Goal: Task Accomplishment & Management: Use online tool/utility

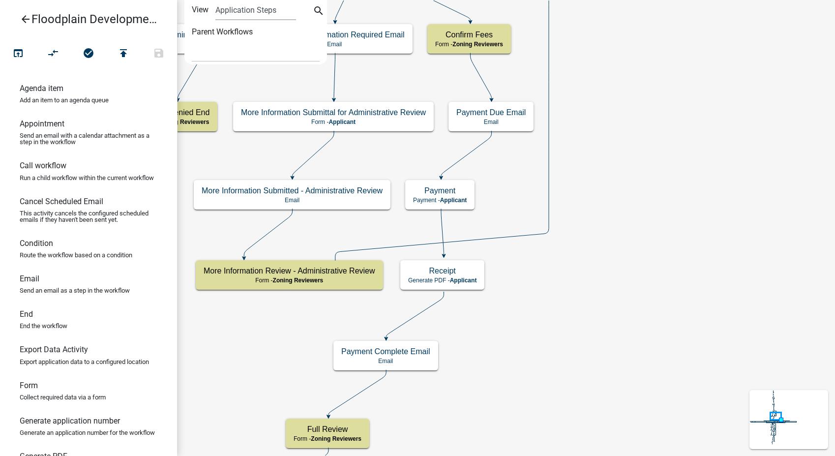
select select
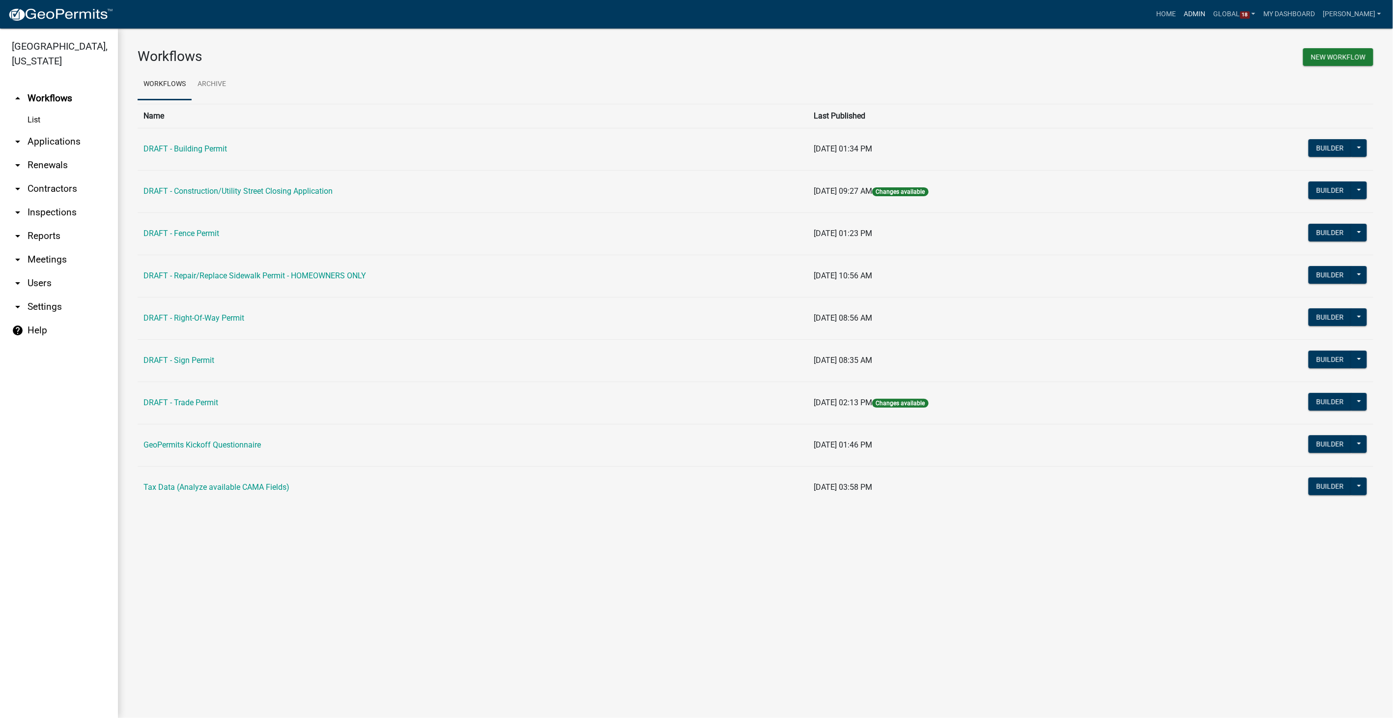
click at [1205, 14] on link "Admin" at bounding box center [1195, 14] width 29 height 19
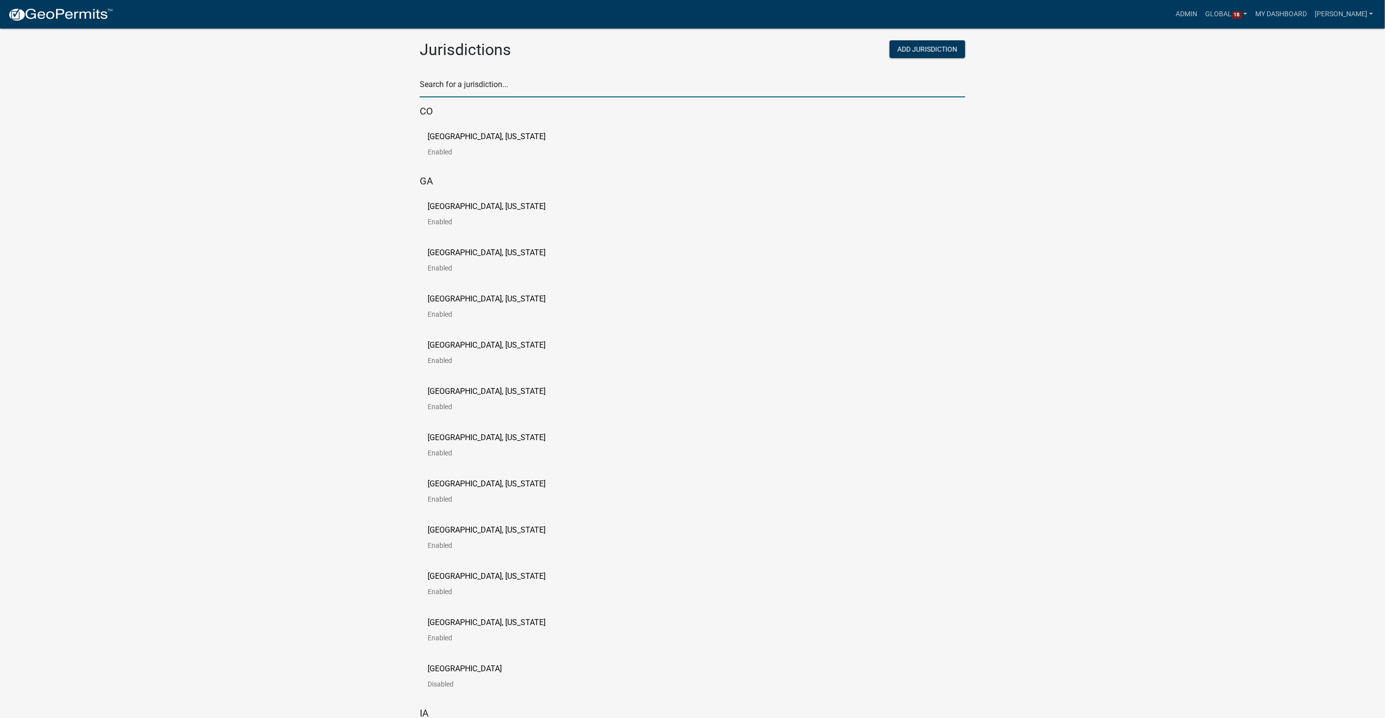
click at [481, 83] on input "text" at bounding box center [693, 87] width 546 height 20
type input "story"
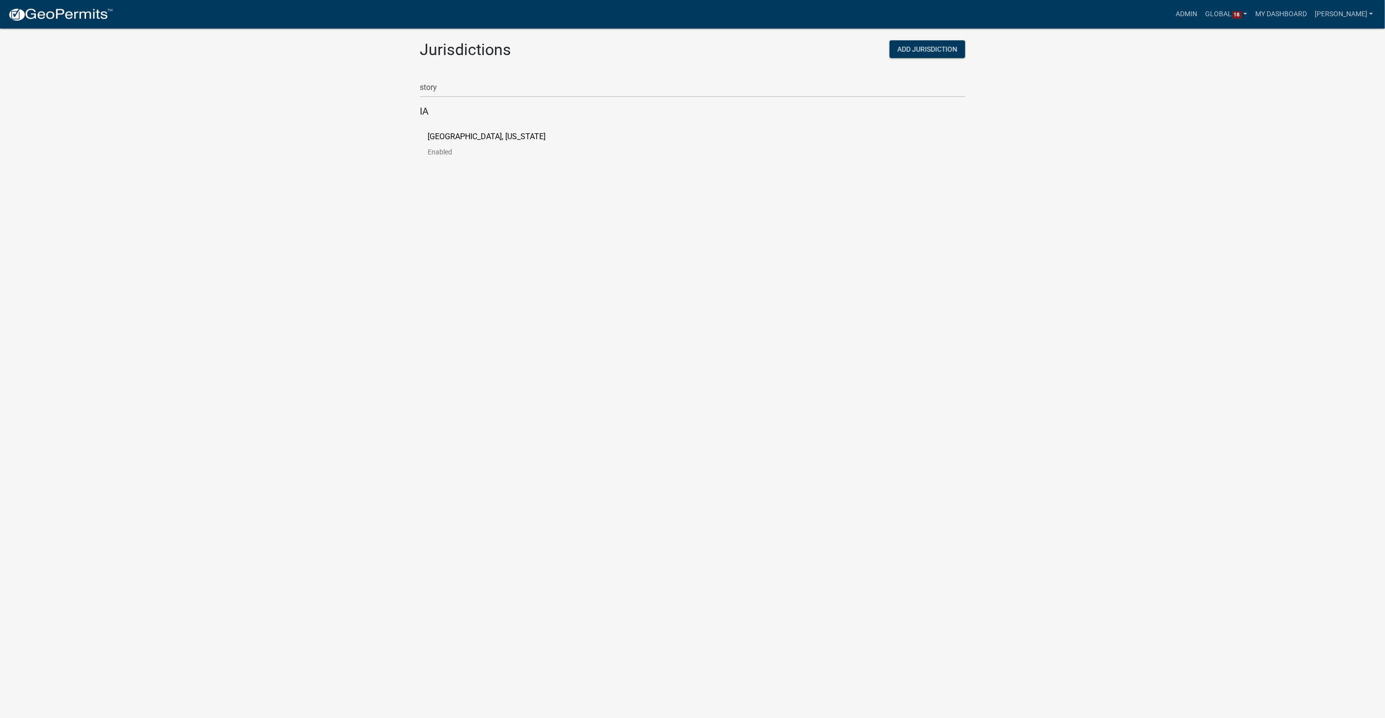
click at [462, 139] on p "[GEOGRAPHIC_DATA], [US_STATE]" at bounding box center [487, 137] width 118 height 8
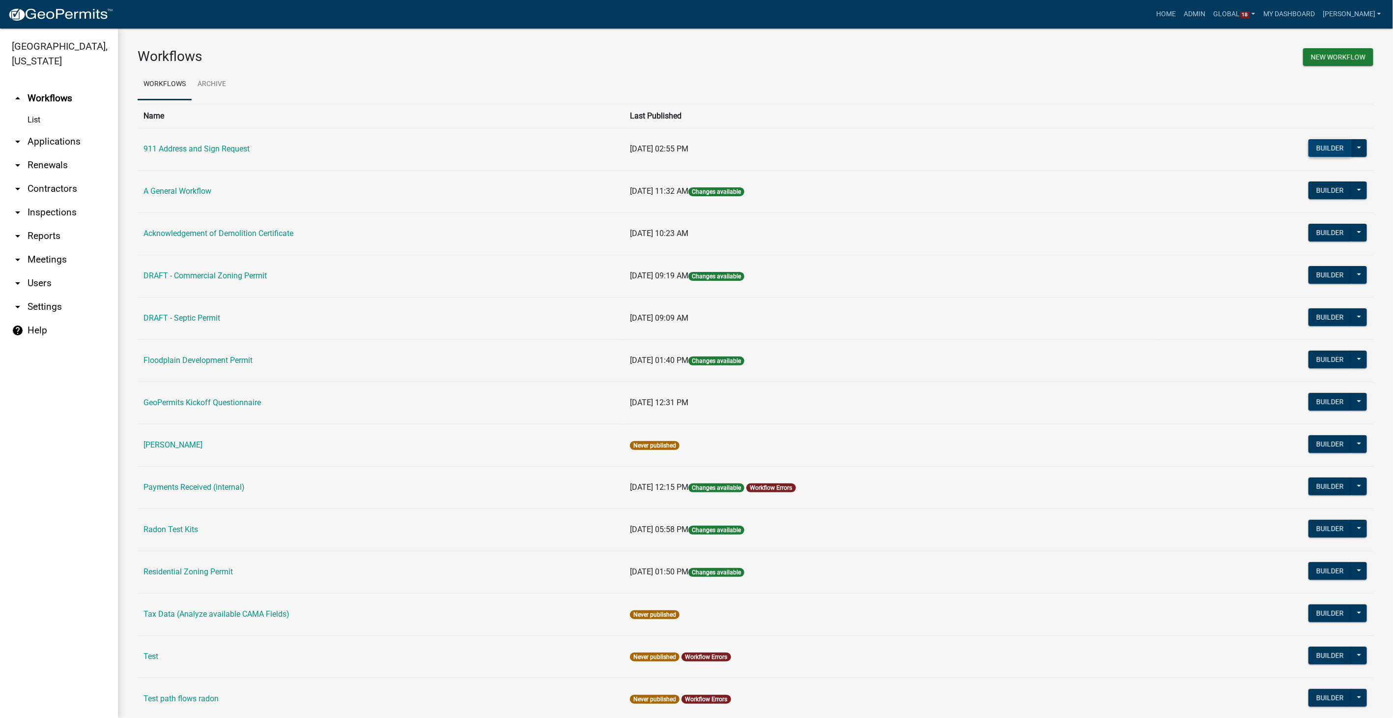
click at [1318, 144] on button "Builder" at bounding box center [1330, 148] width 43 height 18
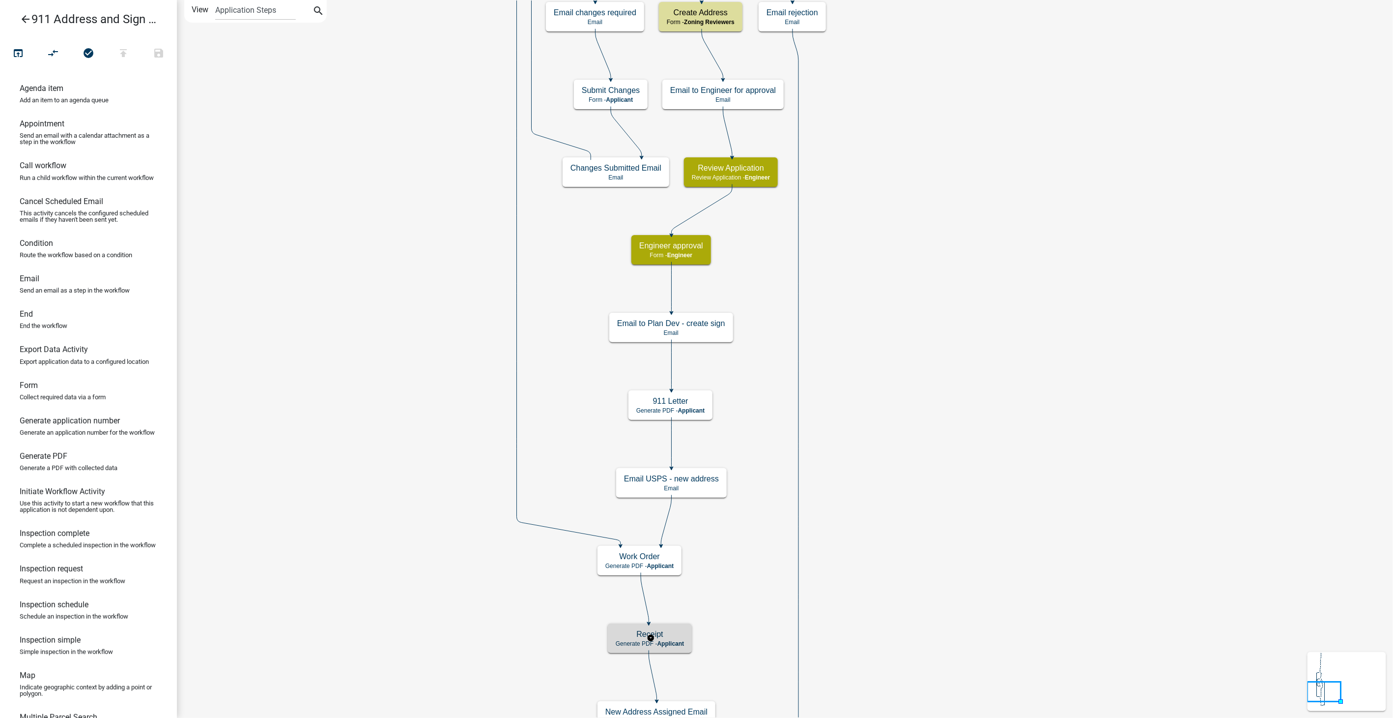
click at [664, 633] on h5 "Receipt" at bounding box center [650, 633] width 68 height 9
click at [663, 633] on h5 "Receipt" at bounding box center [650, 633] width 68 height 9
click at [668, 646] on p "Generate PDF - Applicant" at bounding box center [650, 643] width 68 height 7
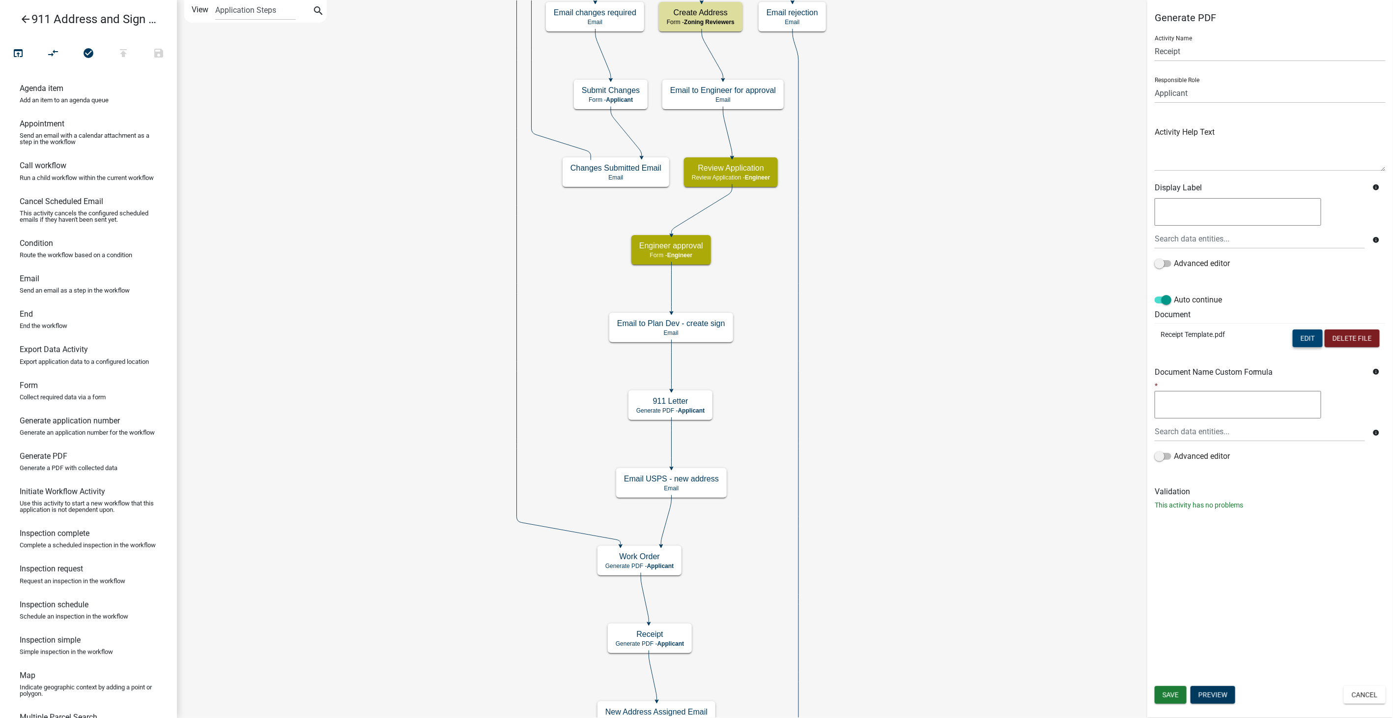
click at [1300, 335] on button "Edit" at bounding box center [1308, 338] width 30 height 18
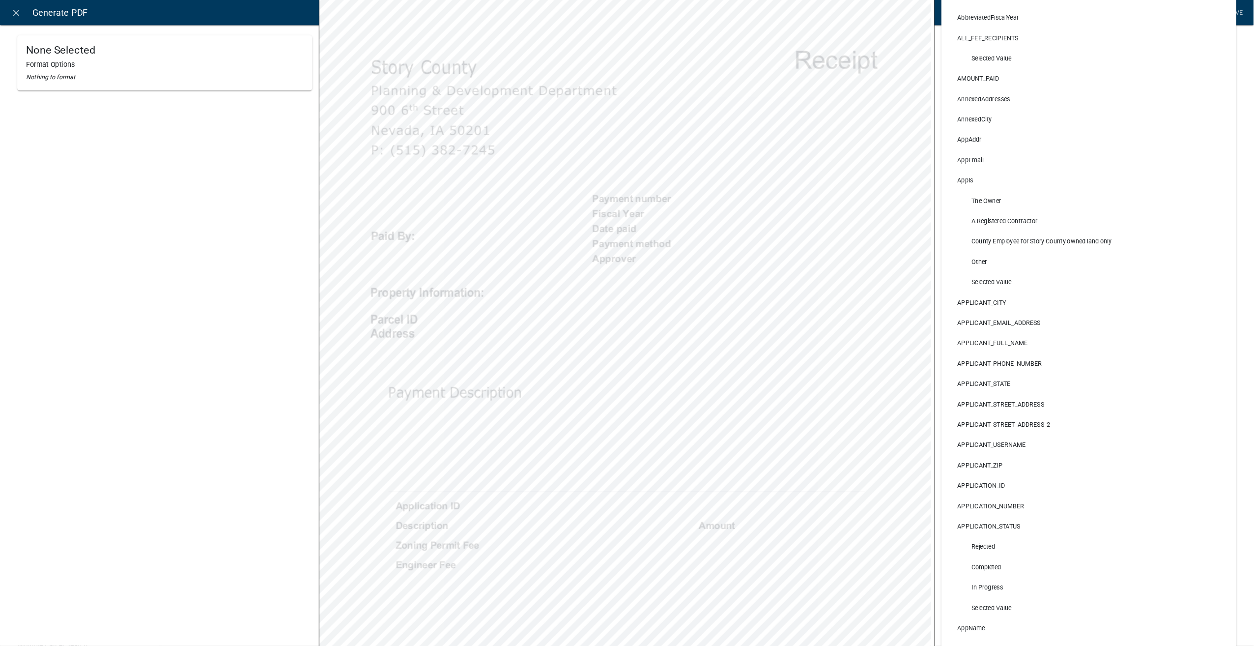
scroll to position [164, 0]
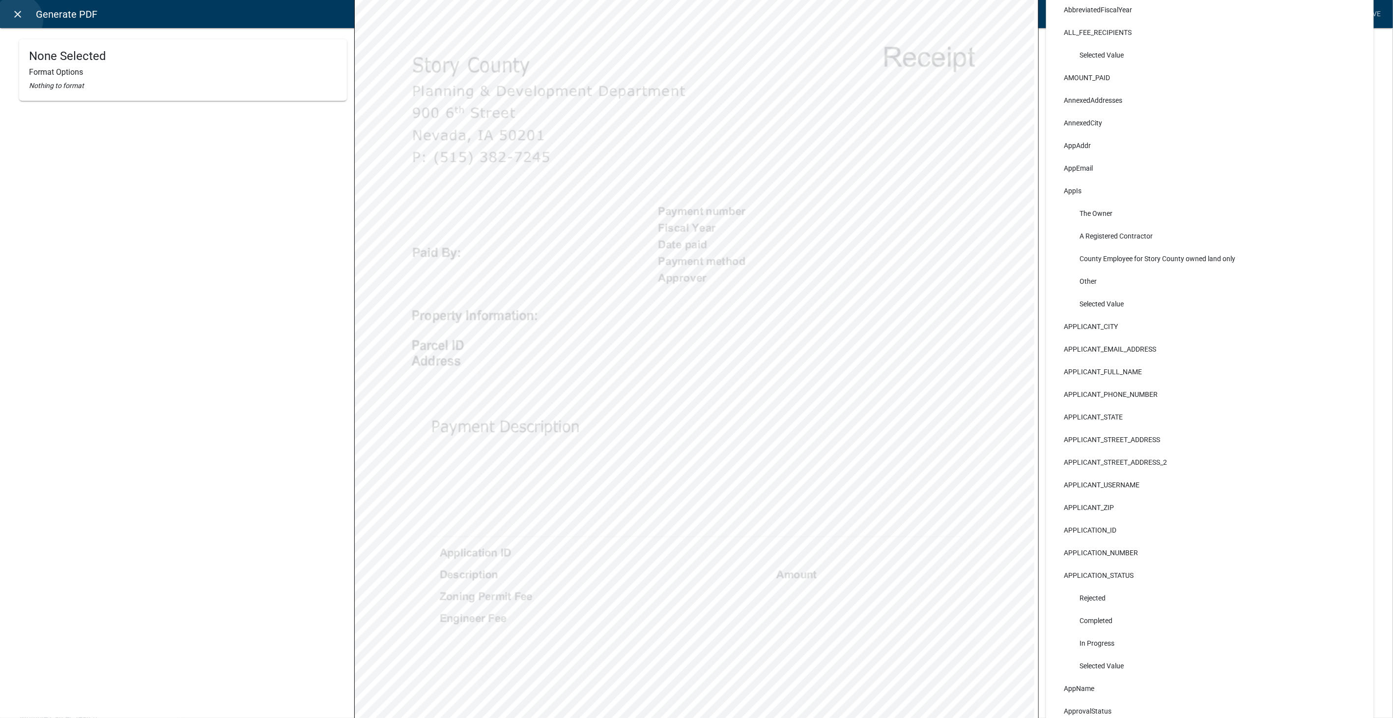
click at [18, 20] on link "close" at bounding box center [18, 14] width 20 height 20
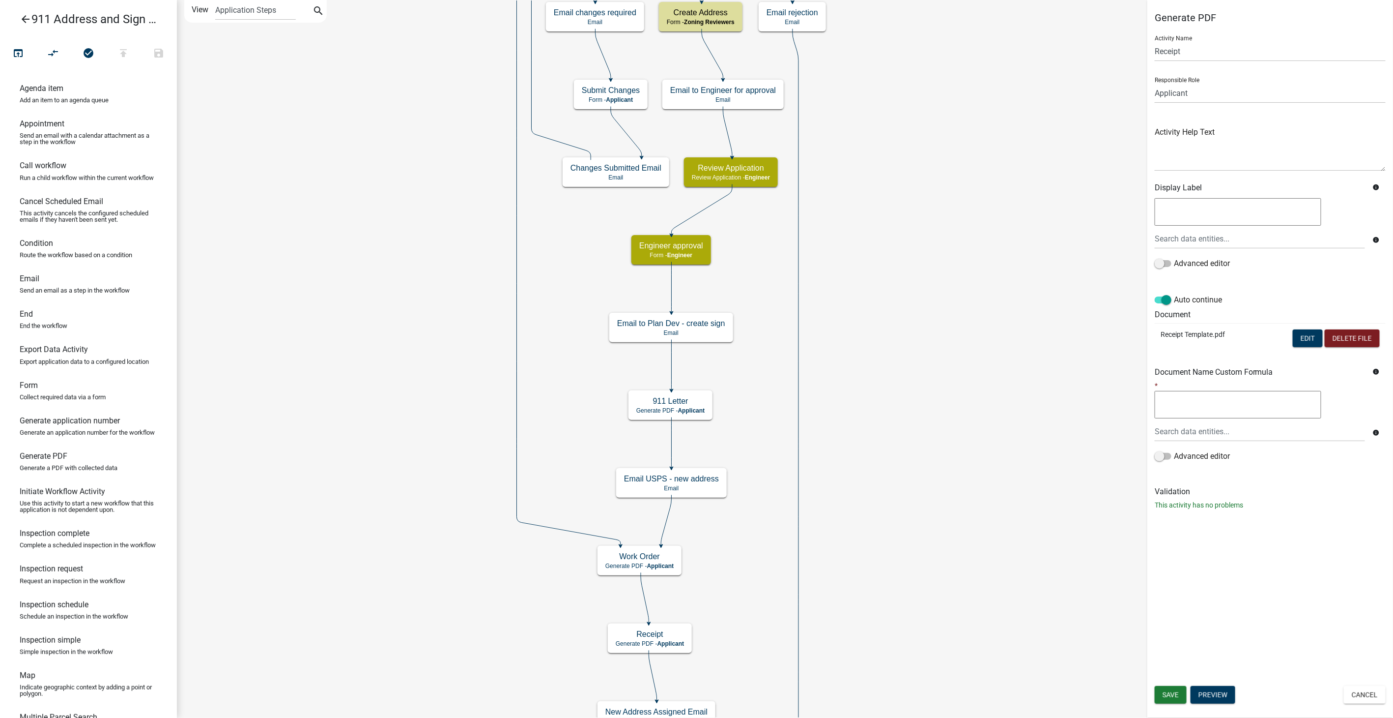
click at [24, 19] on icon "arrow_back" at bounding box center [26, 20] width 12 height 14
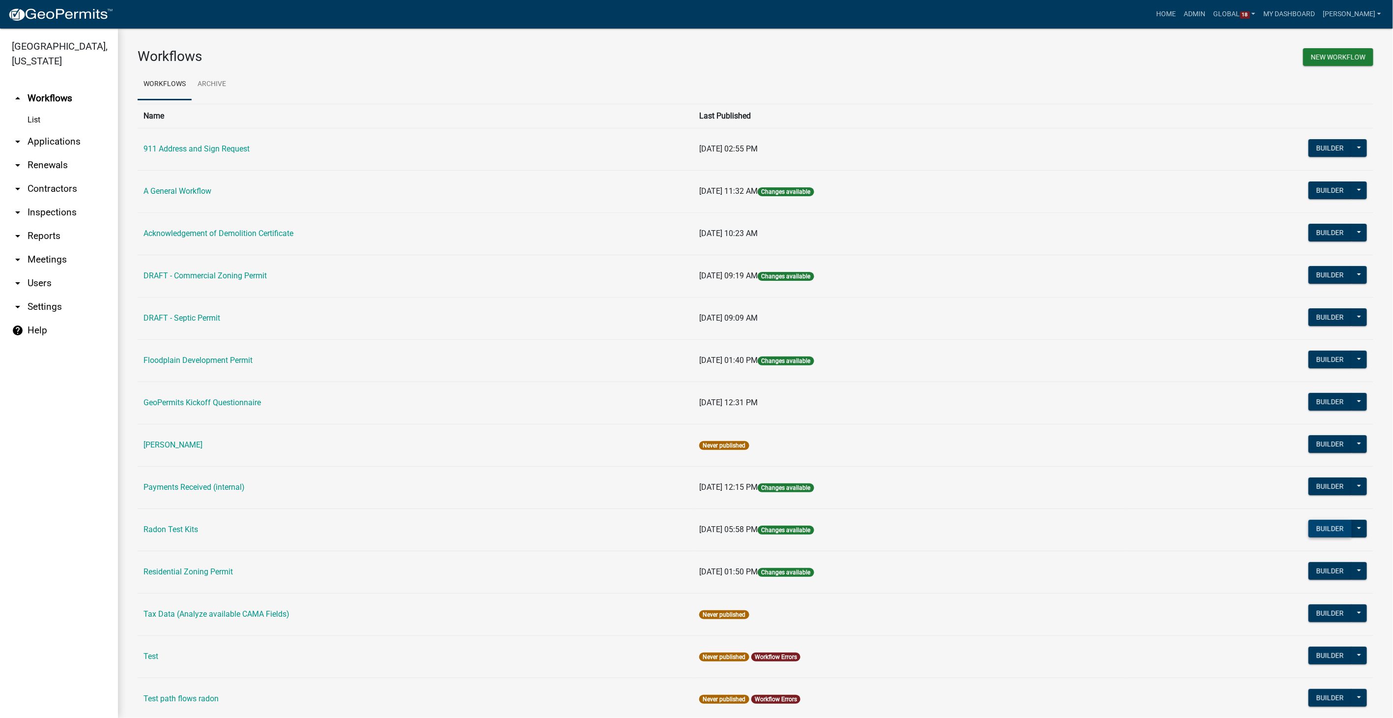
click at [1320, 522] on button "Builder" at bounding box center [1330, 529] width 43 height 18
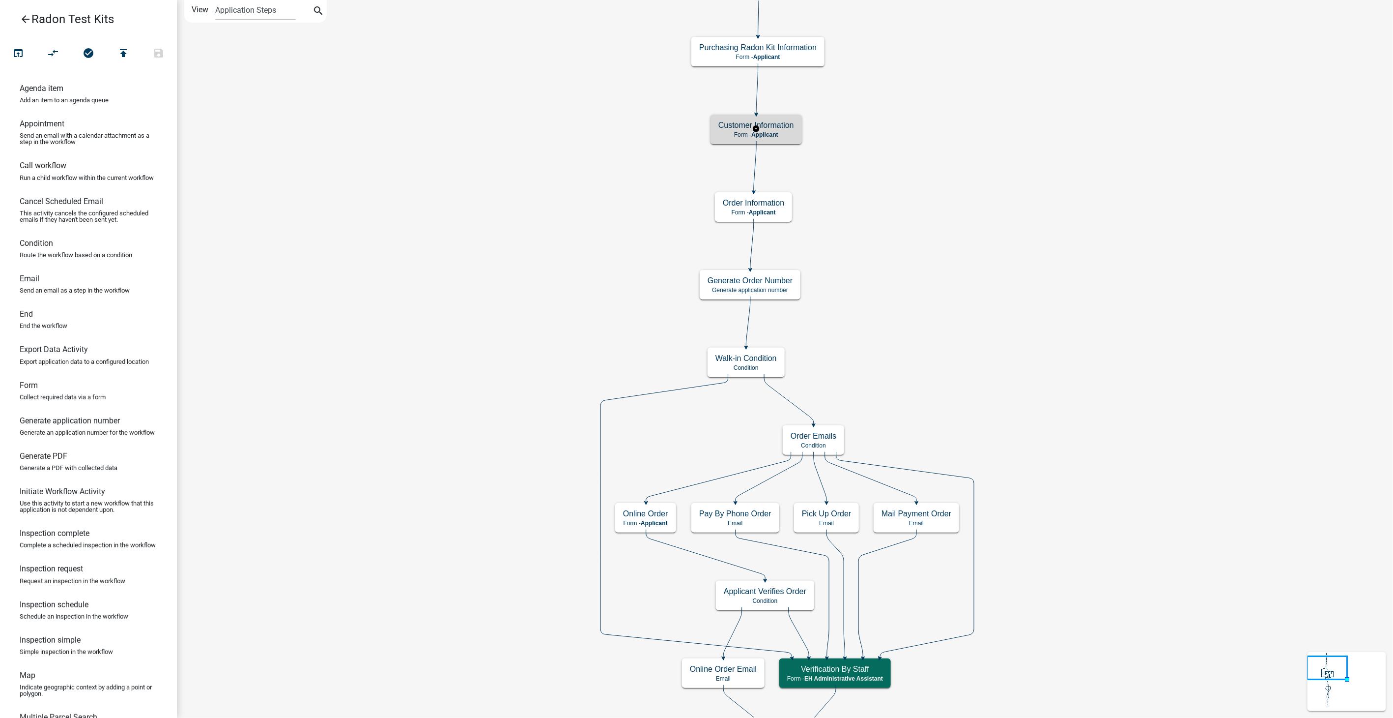
click at [782, 137] on p "Form - Applicant" at bounding box center [757, 134] width 76 height 7
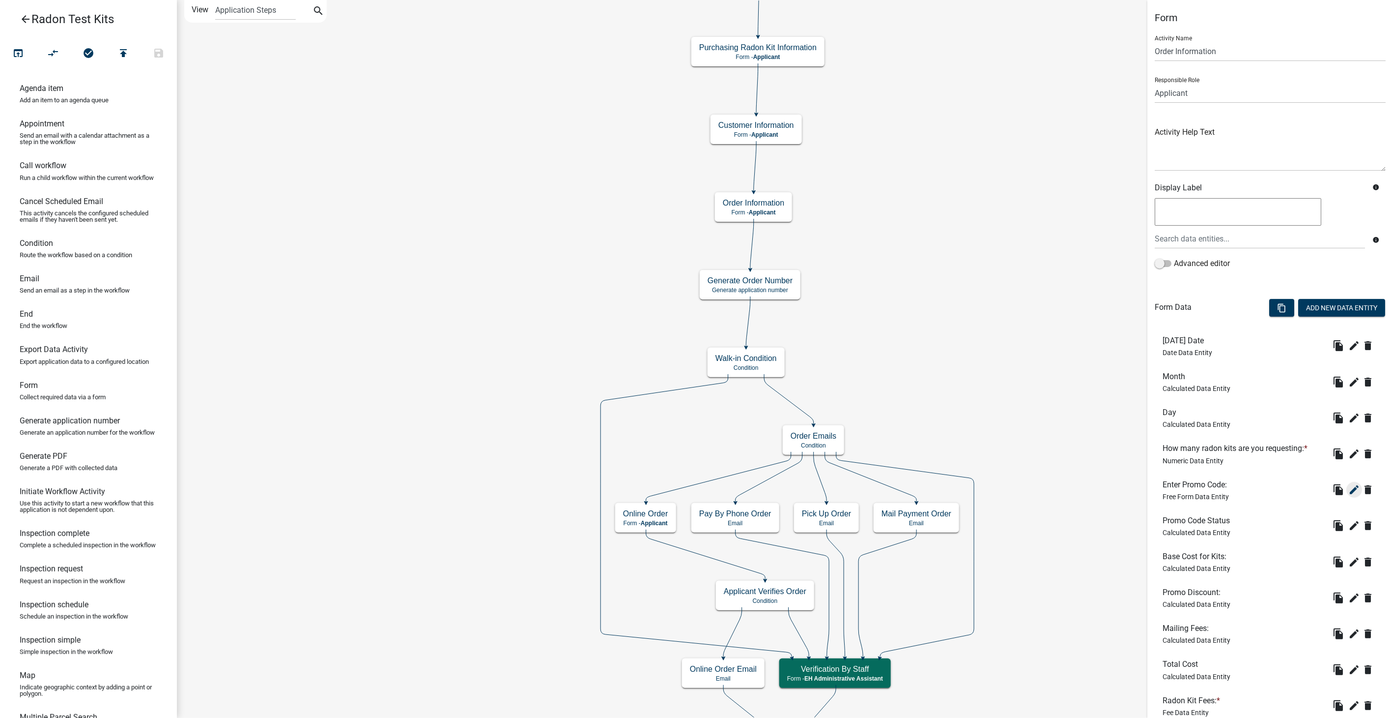
click at [1349, 490] on icon "edit" at bounding box center [1355, 490] width 12 height 12
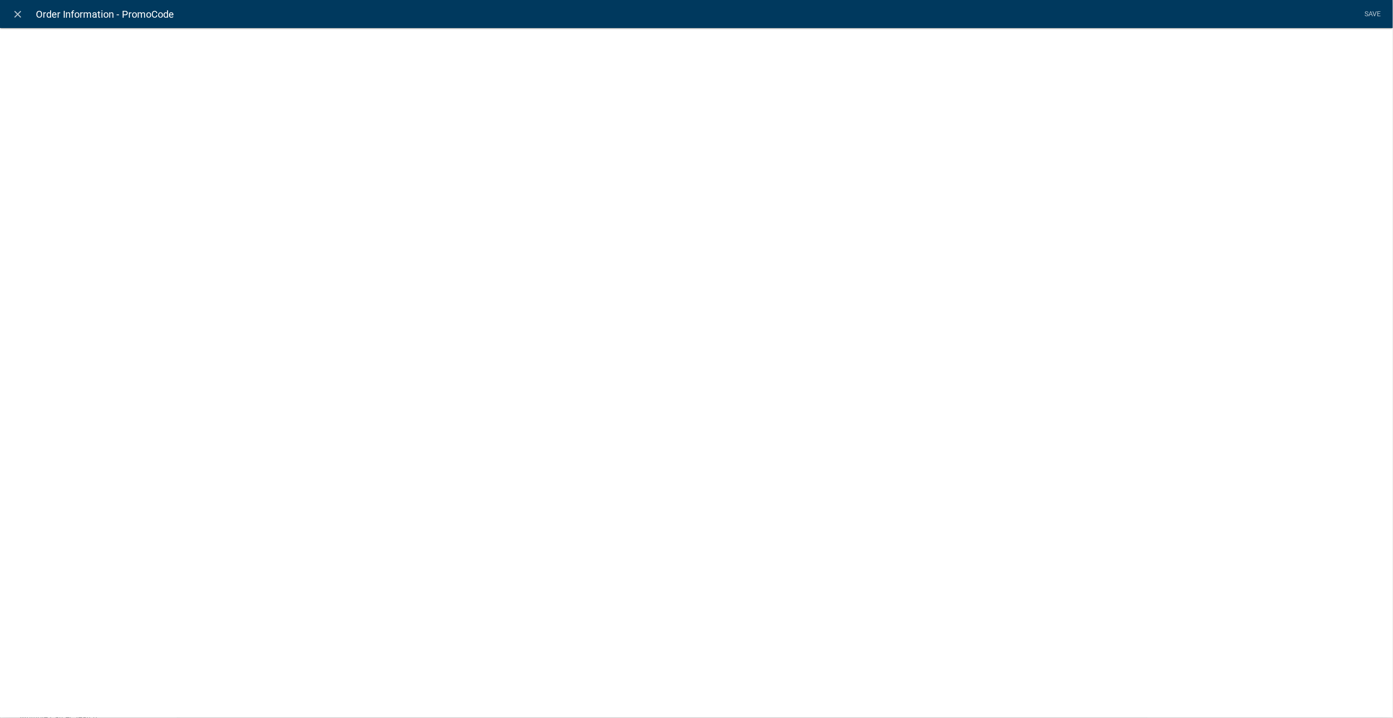
select select
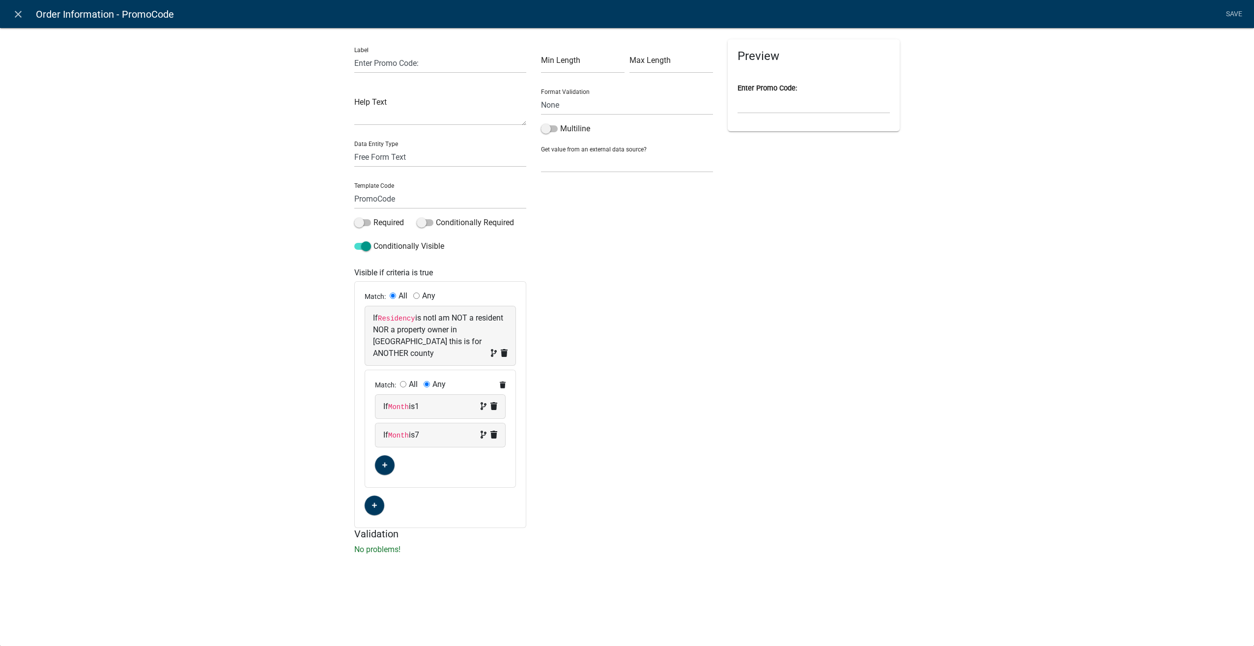
drag, startPoint x: 1393, startPoint y: 1, endPoint x: 743, endPoint y: 406, distance: 765.4
click at [743, 406] on div "Preview Enter Promo Code:" at bounding box center [814, 283] width 187 height 489
click at [17, 15] on icon "close" at bounding box center [18, 14] width 12 height 12
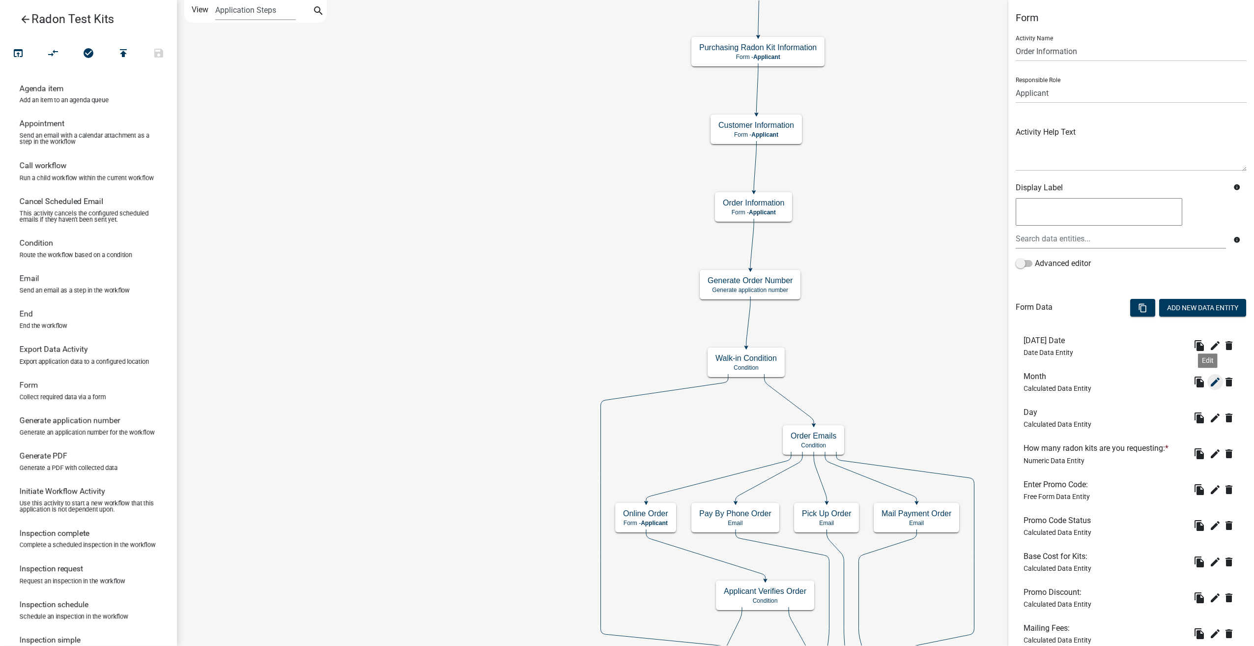
click at [1210, 379] on icon "edit" at bounding box center [1216, 382] width 12 height 12
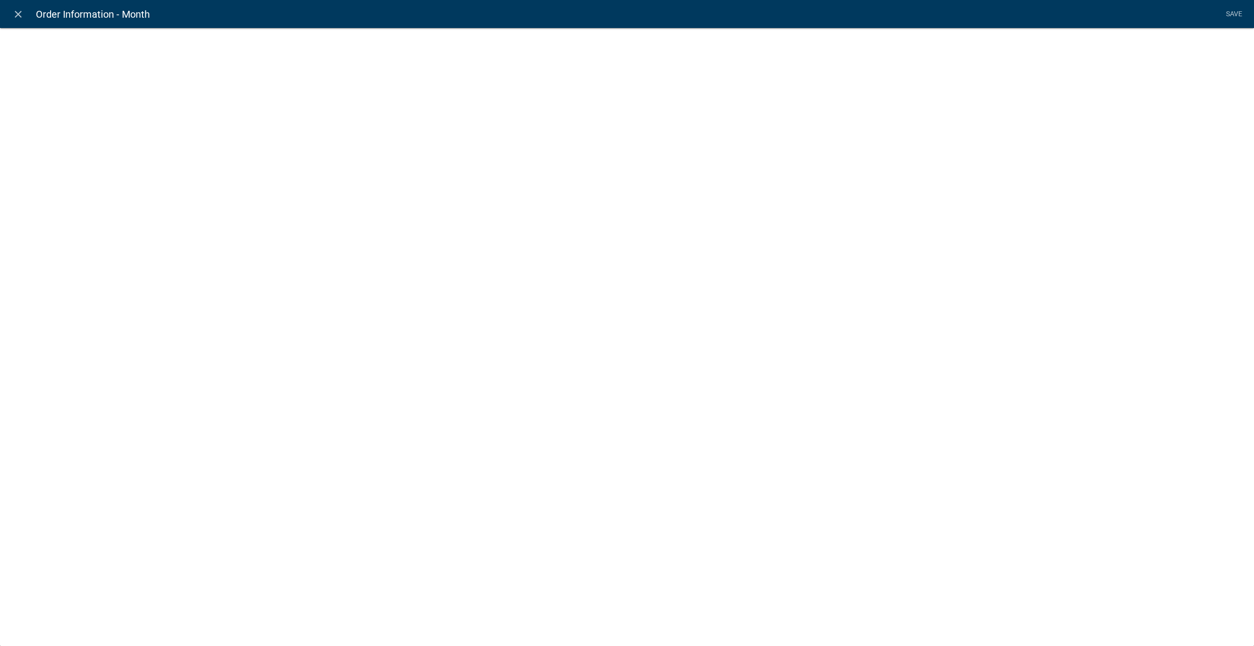
select select "calculated-value"
select select "2"
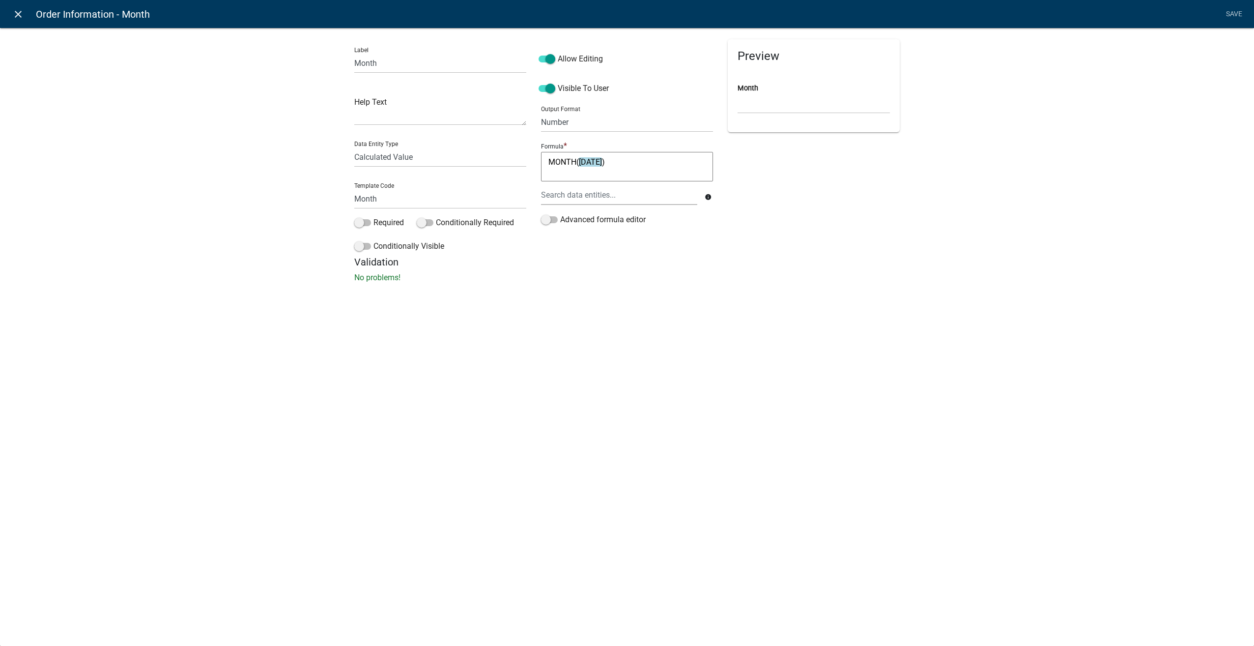
click at [16, 16] on icon "close" at bounding box center [18, 14] width 12 height 12
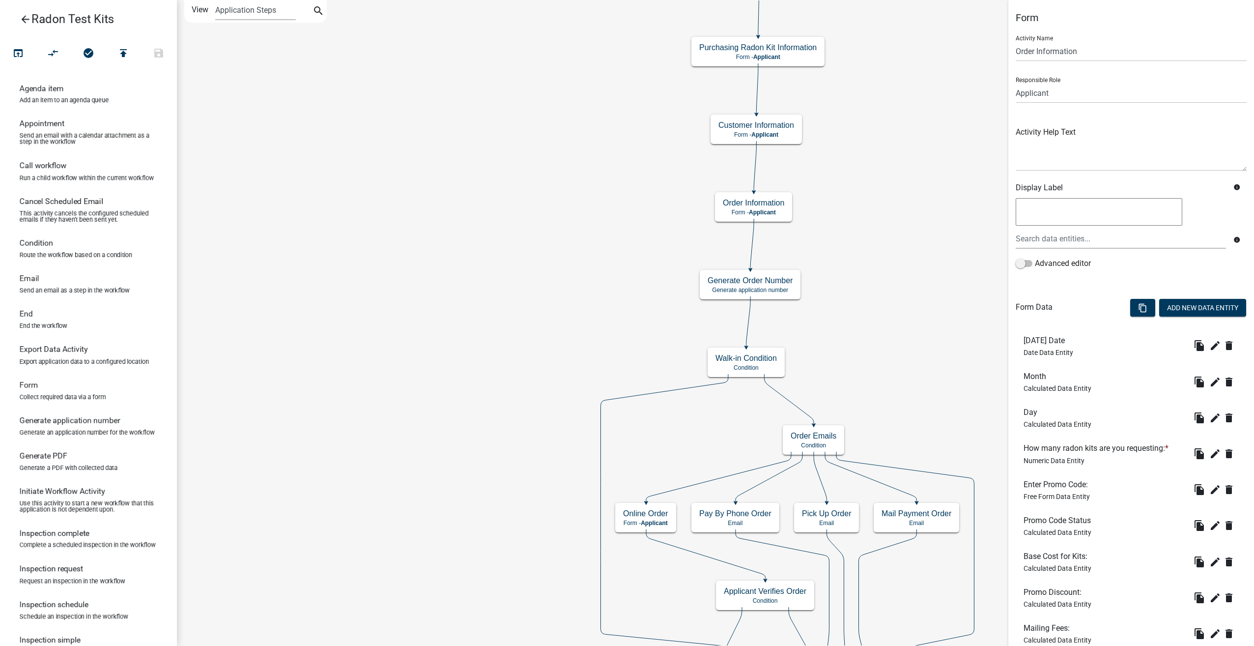
scroll to position [98, 0]
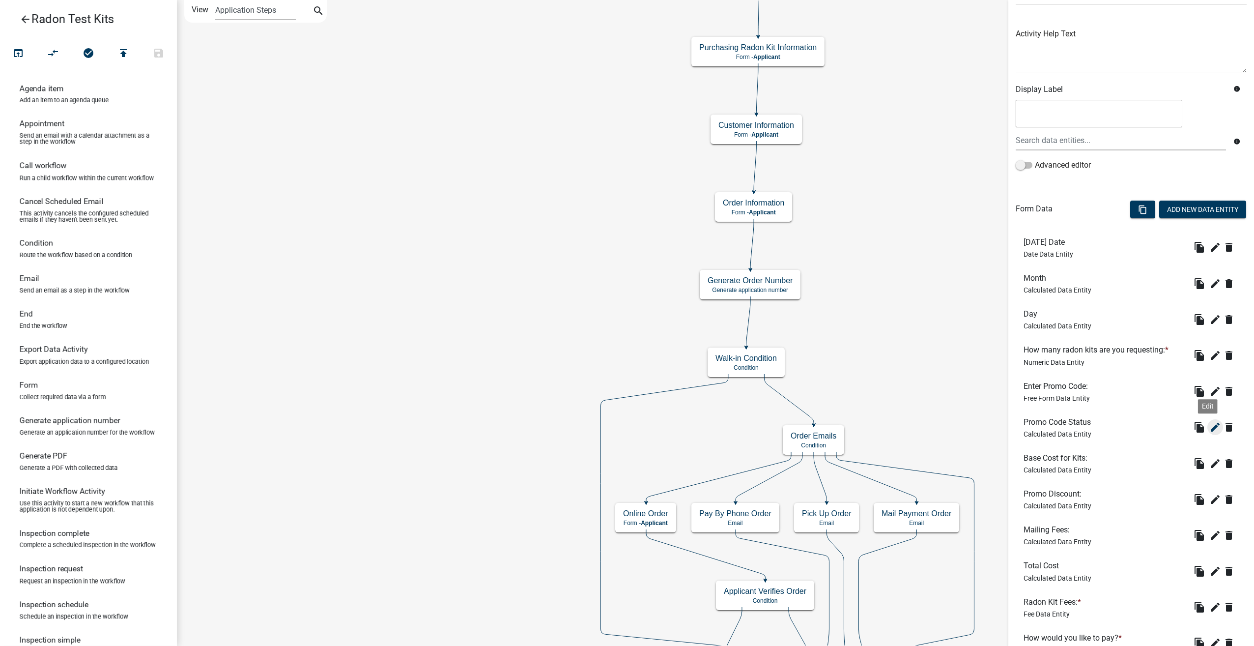
click at [1210, 428] on icon "edit" at bounding box center [1216, 427] width 12 height 12
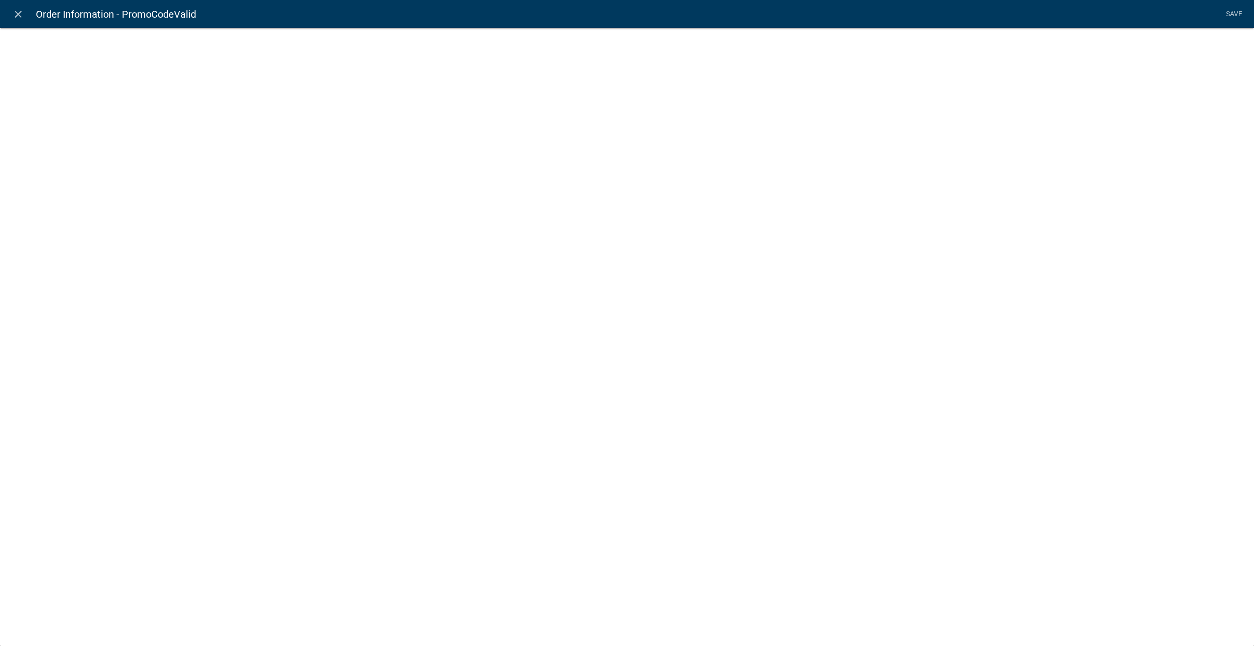
select select "calculated-value"
select select "1"
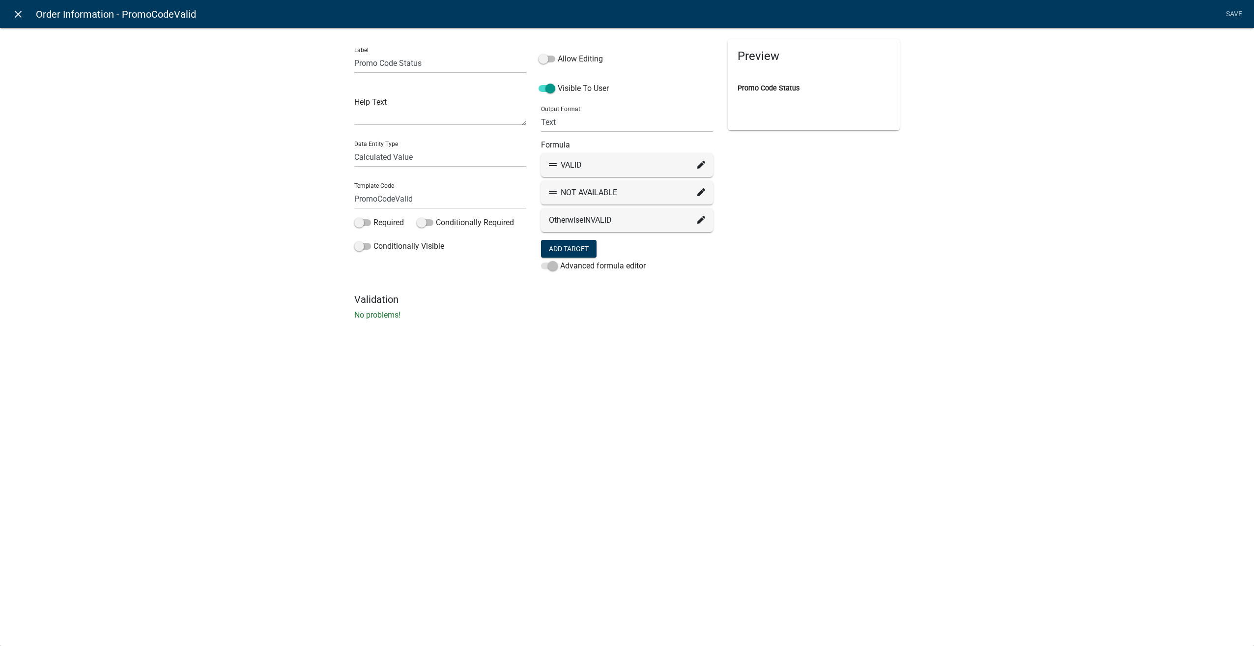
click at [15, 15] on icon "close" at bounding box center [18, 14] width 12 height 12
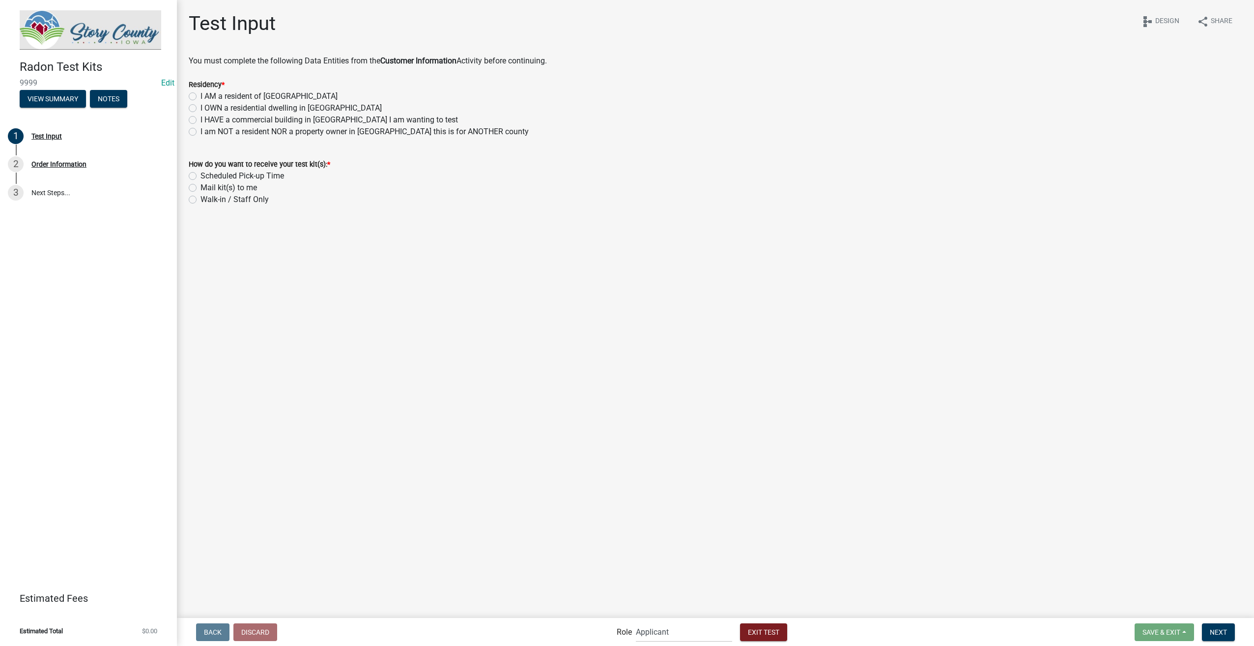
click at [201, 94] on label "I AM a resident of Story County" at bounding box center [269, 96] width 137 height 12
click at [201, 94] on input "I AM a resident of Story County" at bounding box center [204, 93] width 6 height 6
radio input "true"
click at [201, 186] on label "Mail kit(s) to me" at bounding box center [229, 188] width 57 height 12
click at [201, 186] on input "Mail kit(s) to me" at bounding box center [204, 185] width 6 height 6
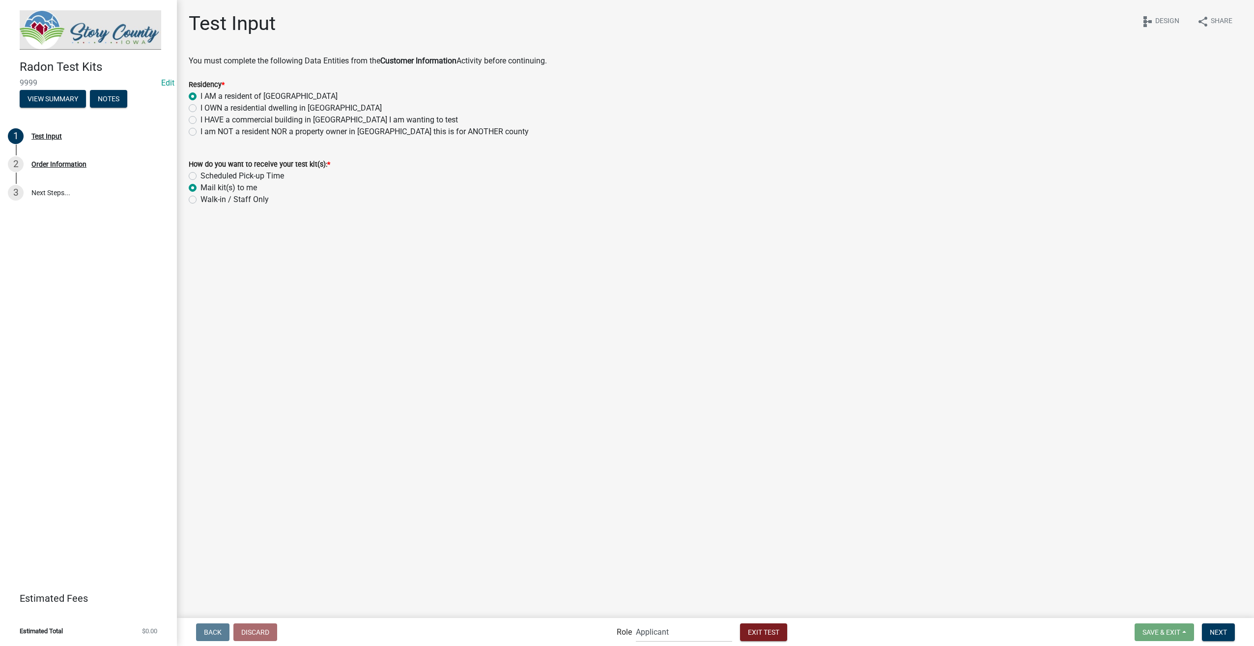
radio input "true"
click at [1219, 638] on button "Next" at bounding box center [1218, 632] width 33 height 18
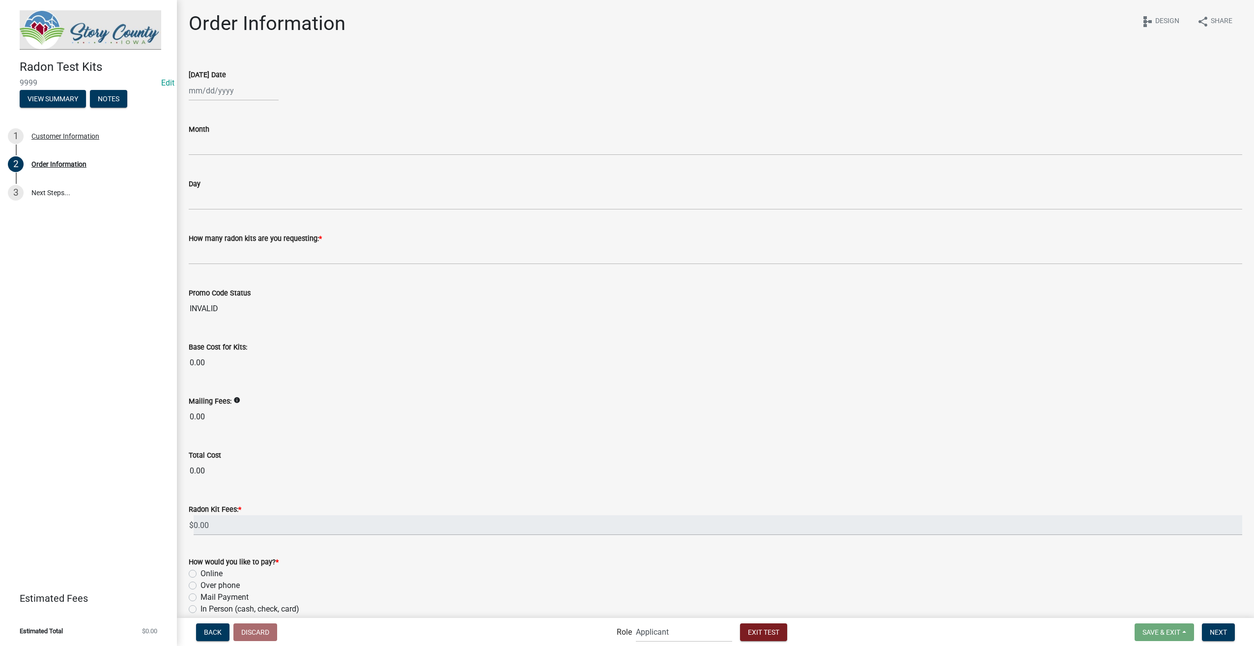
select select "9"
select select "2025"
click at [212, 93] on div "Jan Feb Mar Apr May Jun Jul Aug Sep Oct Nov Dec 2024 2025 2026 Mo Tu We Th Fr S…" at bounding box center [234, 91] width 90 height 20
type input "07/31/2025"
click at [360, 70] on div "Today's Date" at bounding box center [716, 75] width 1054 height 12
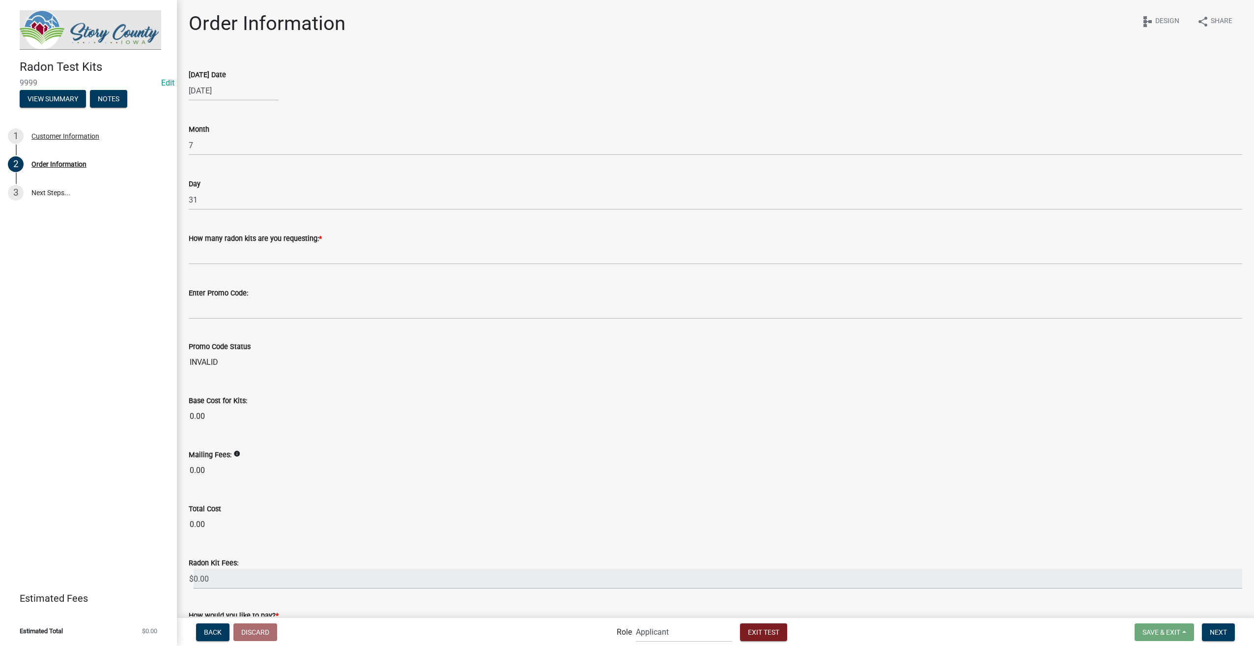
select select "7"
select select "2025"
click at [245, 90] on div "07/31/2025 Jan Feb Mar Apr May Jun Jul Aug Sep Oct Nov Dec 2024 2025 2026 Mo Tu…" at bounding box center [234, 91] width 90 height 20
click at [261, 140] on div "4" at bounding box center [262, 143] width 16 height 16
type input "07/04/2025"
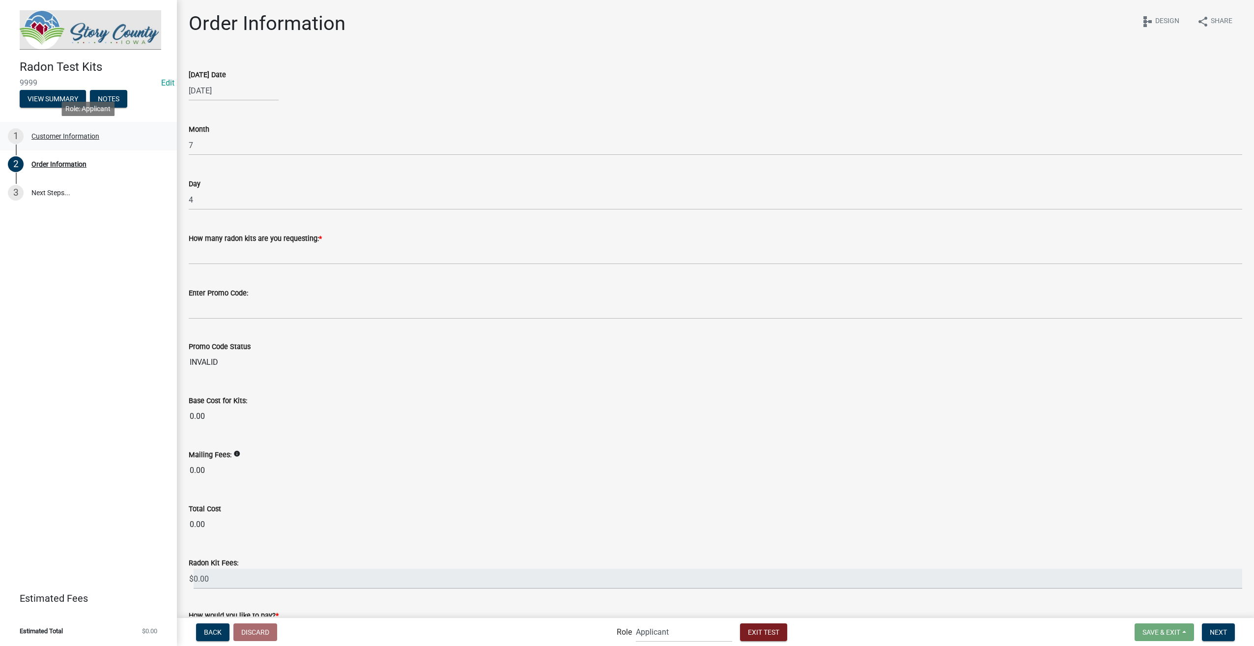
click at [61, 131] on div "1 Customer Information" at bounding box center [84, 136] width 153 height 16
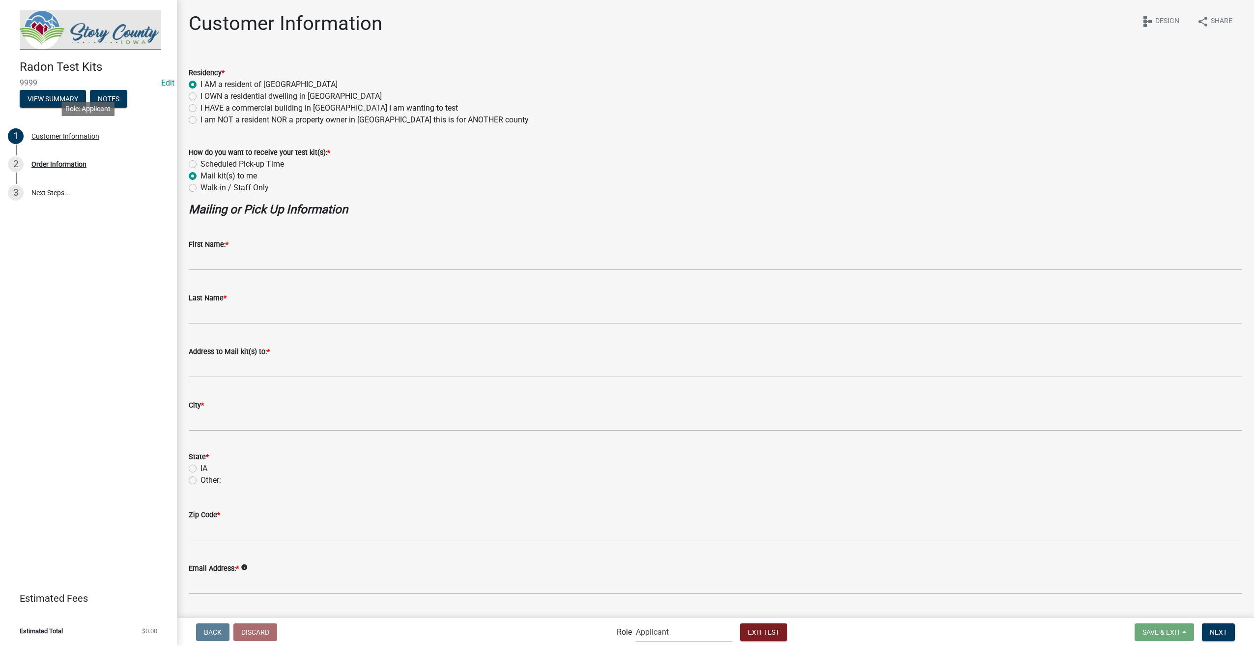
click at [67, 164] on div "Order Information" at bounding box center [58, 164] width 55 height 7
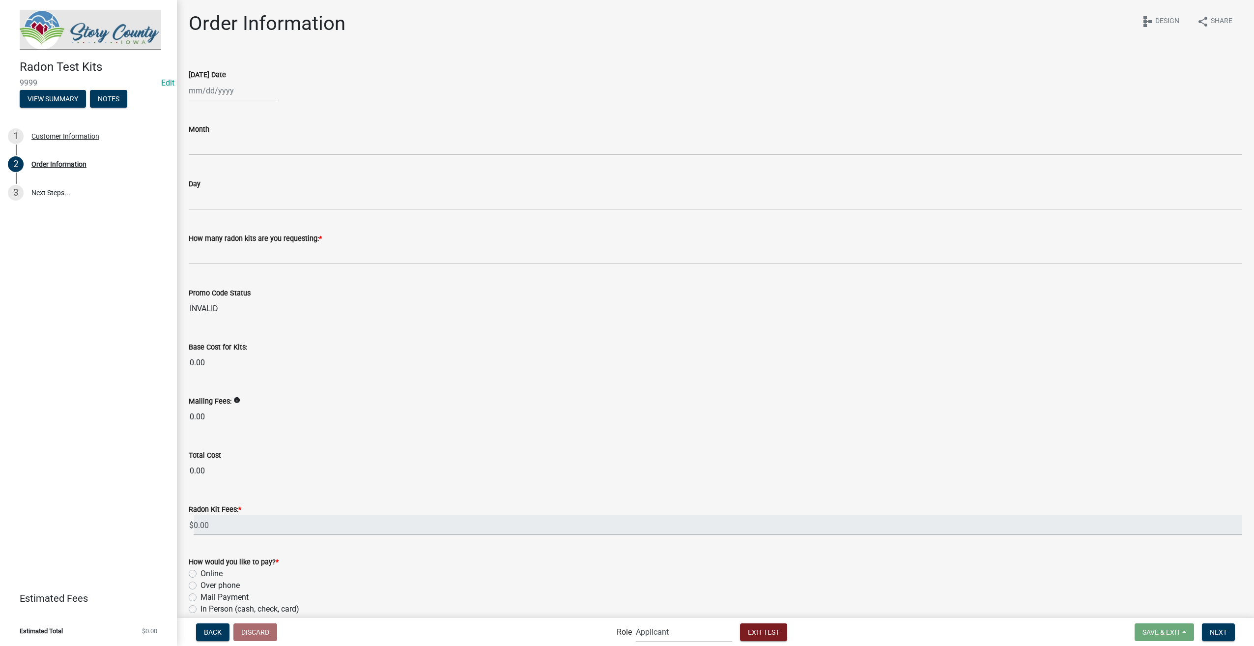
click at [209, 96] on div at bounding box center [234, 91] width 90 height 20
select select "9"
select select "2025"
click at [214, 156] on div "9" at bounding box center [214, 159] width 16 height 16
type input "09/09/2025"
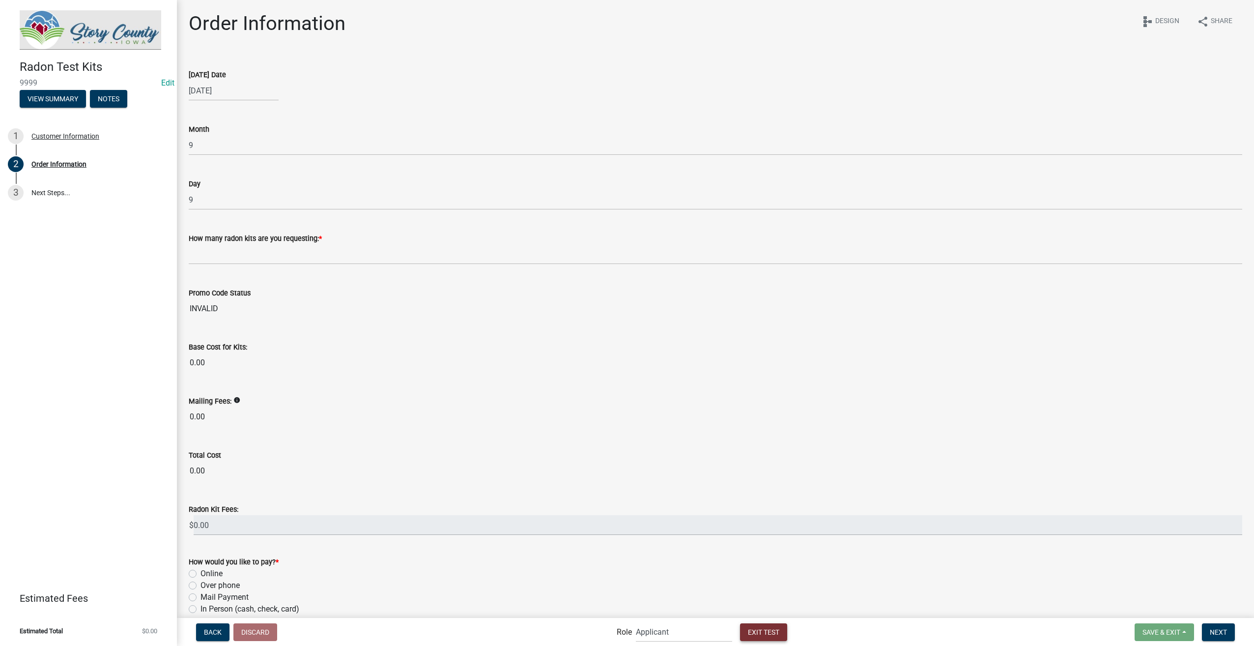
click at [753, 634] on span "Exit Test" at bounding box center [763, 632] width 31 height 8
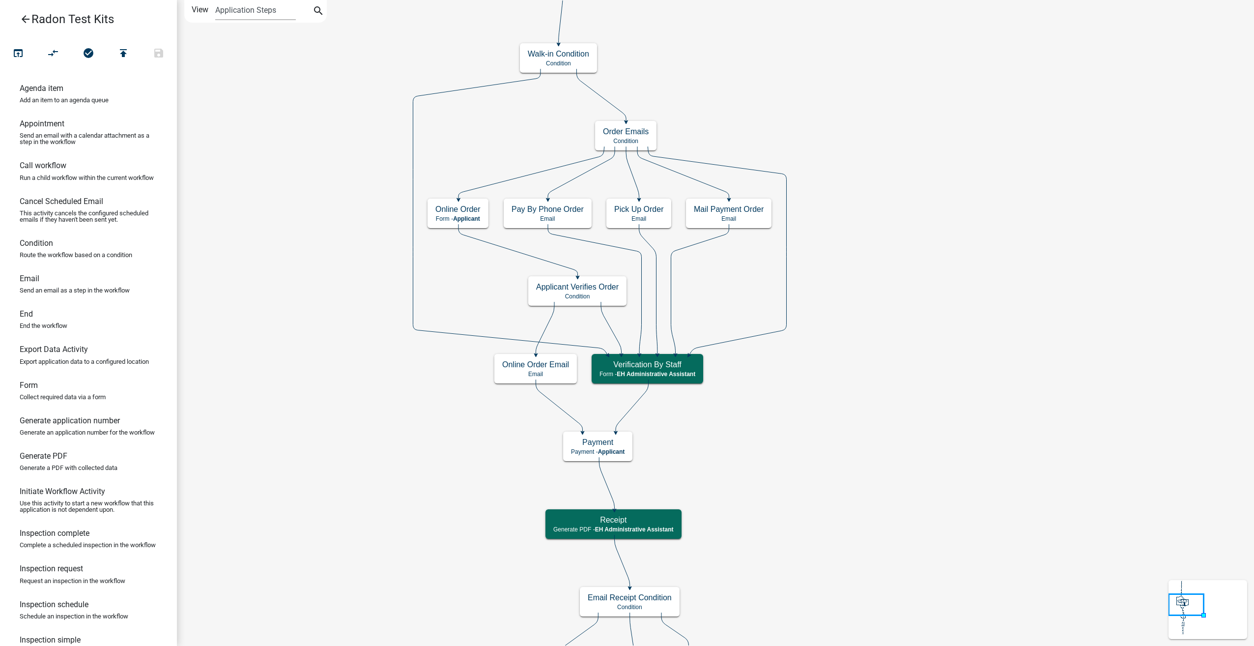
click at [27, 21] on icon "arrow_back" at bounding box center [26, 20] width 12 height 14
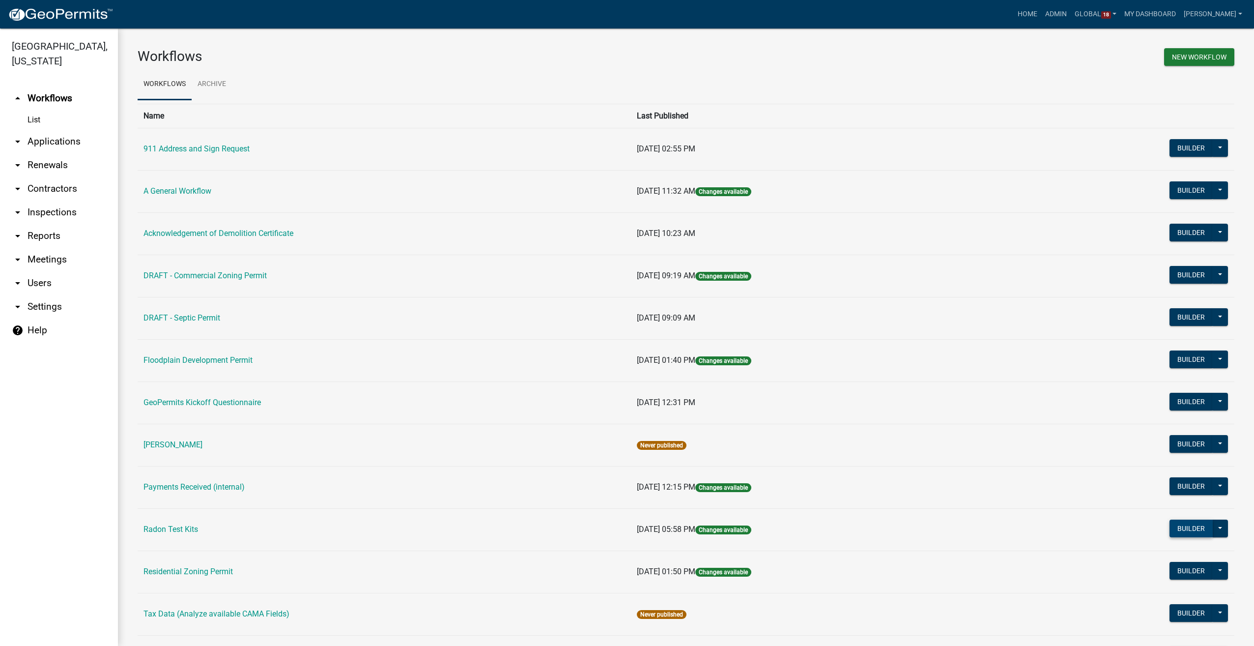
click at [1182, 530] on button "Builder" at bounding box center [1191, 529] width 43 height 18
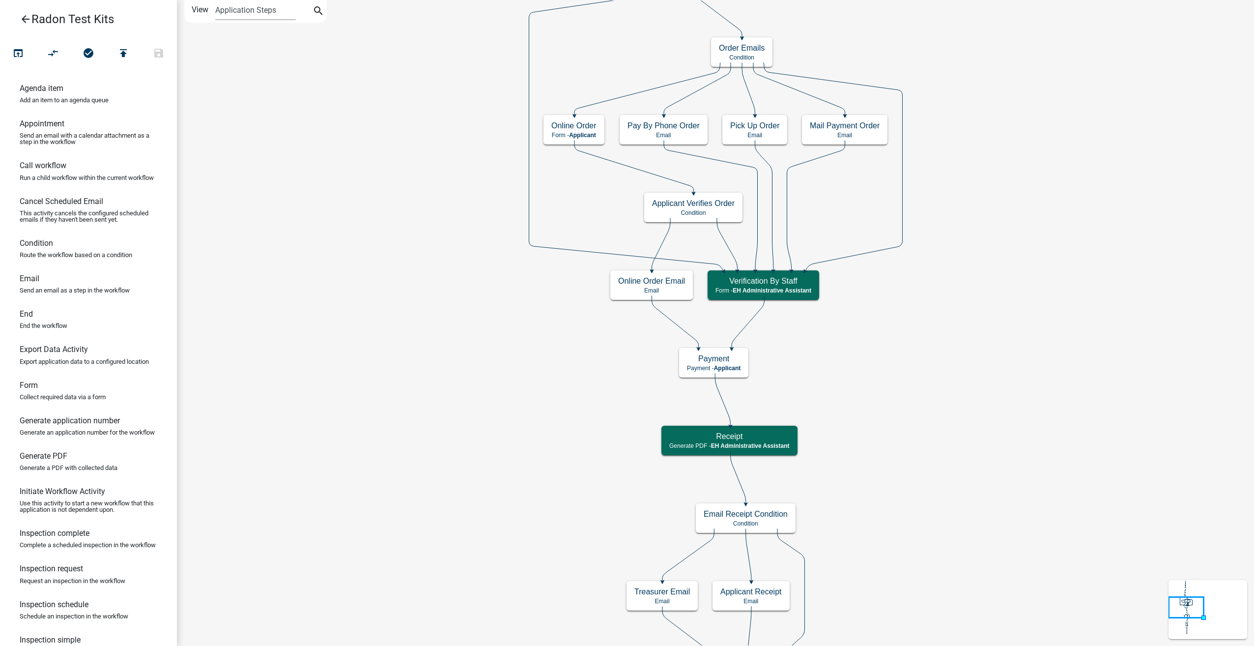
click at [24, 17] on icon "arrow_back" at bounding box center [26, 20] width 12 height 14
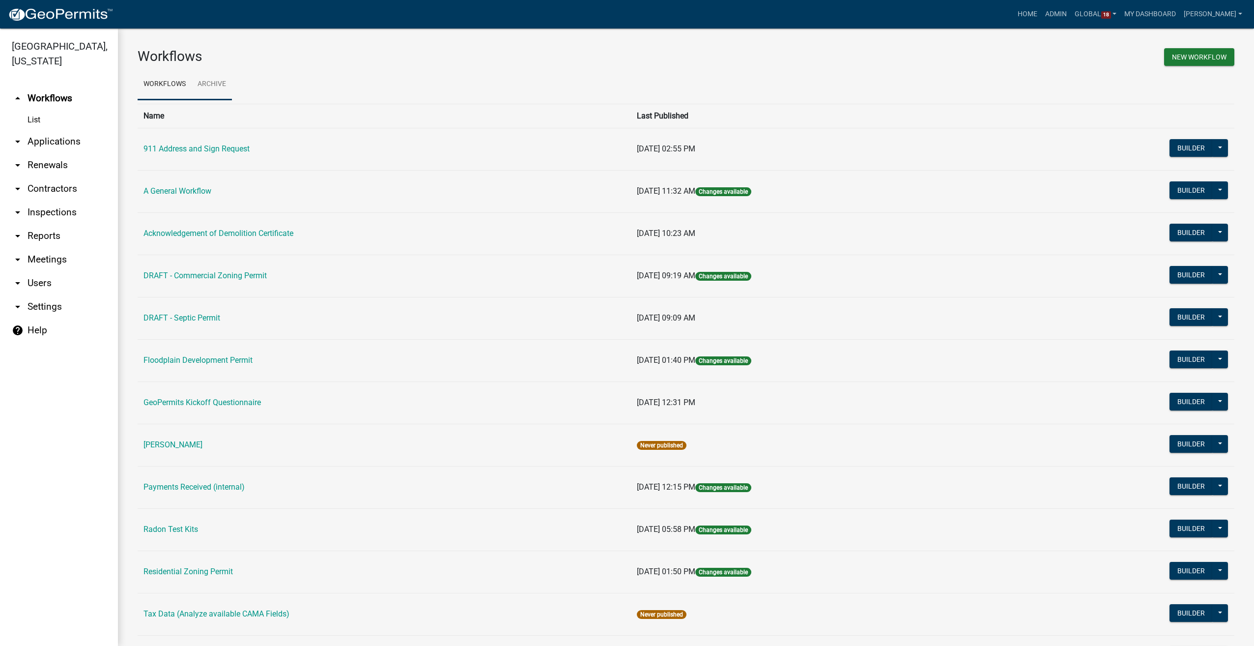
click at [221, 81] on link "Archive" at bounding box center [212, 84] width 40 height 31
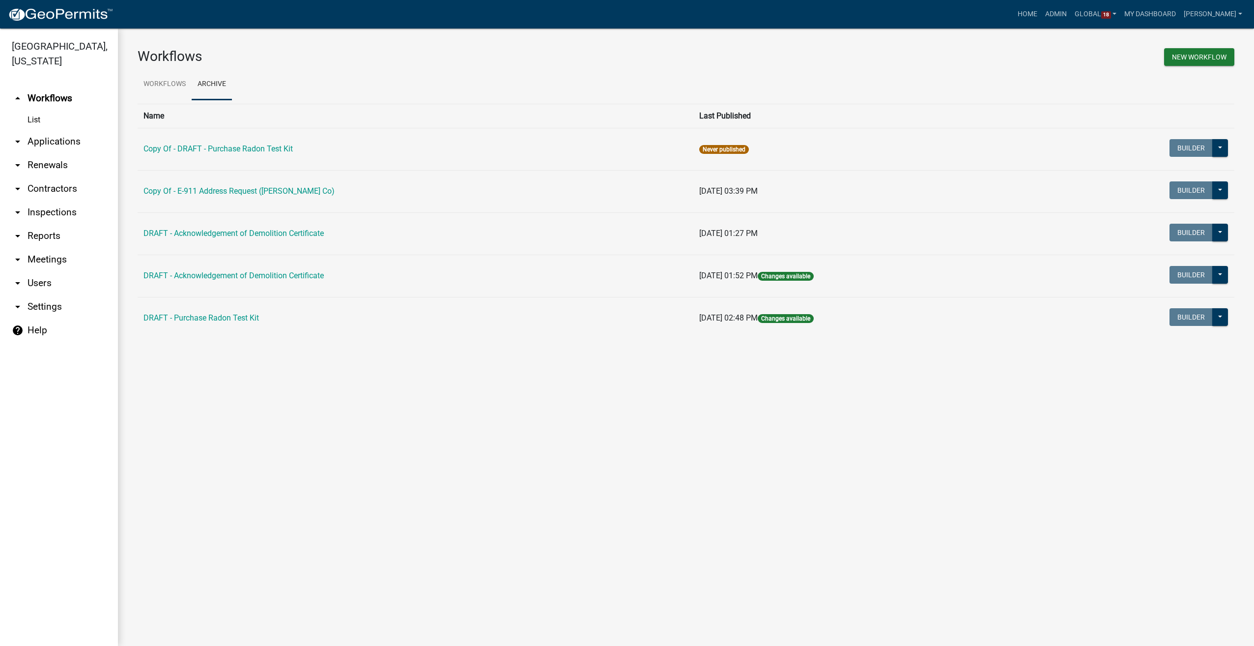
click at [34, 110] on link "List" at bounding box center [59, 120] width 118 height 20
click at [171, 84] on link "Workflows" at bounding box center [165, 84] width 54 height 31
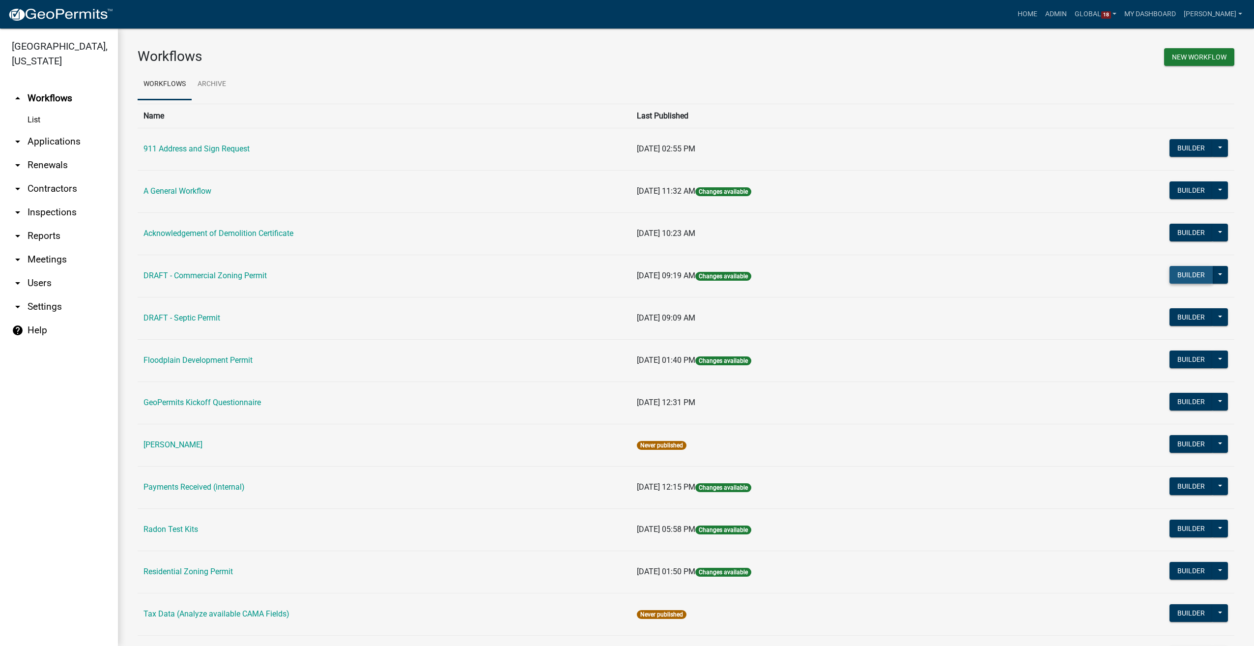
click at [1171, 274] on button "Builder" at bounding box center [1191, 275] width 43 height 18
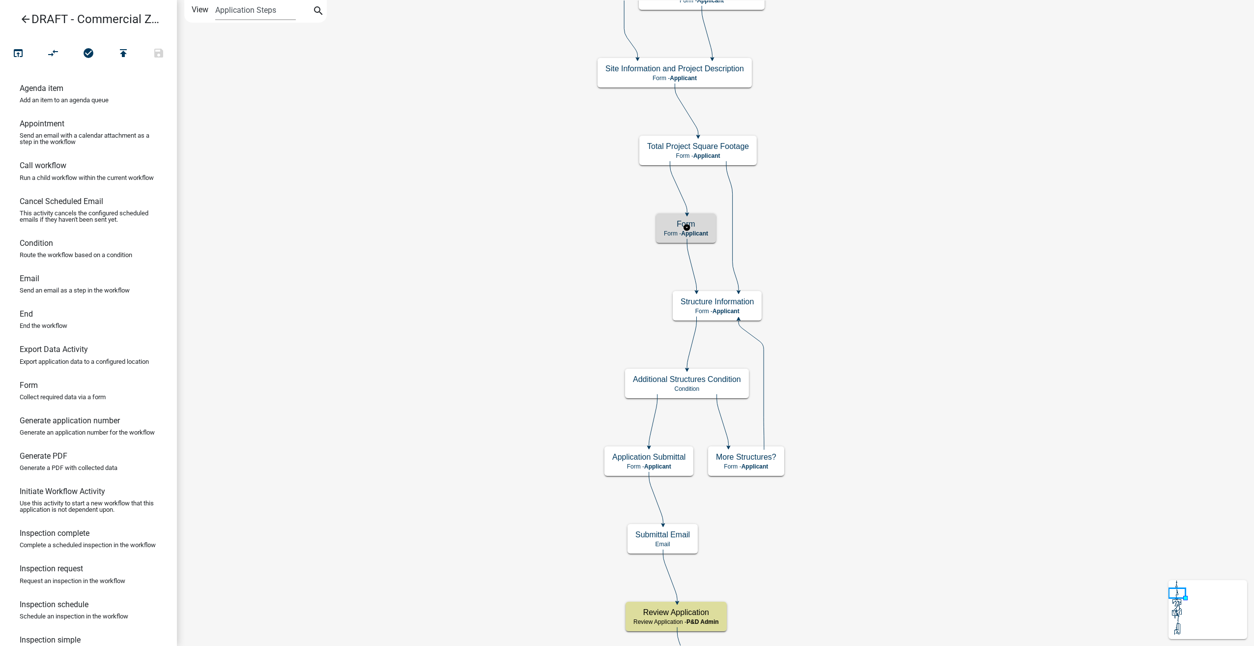
click at [695, 238] on div "Form Form - Applicant" at bounding box center [686, 227] width 60 height 29
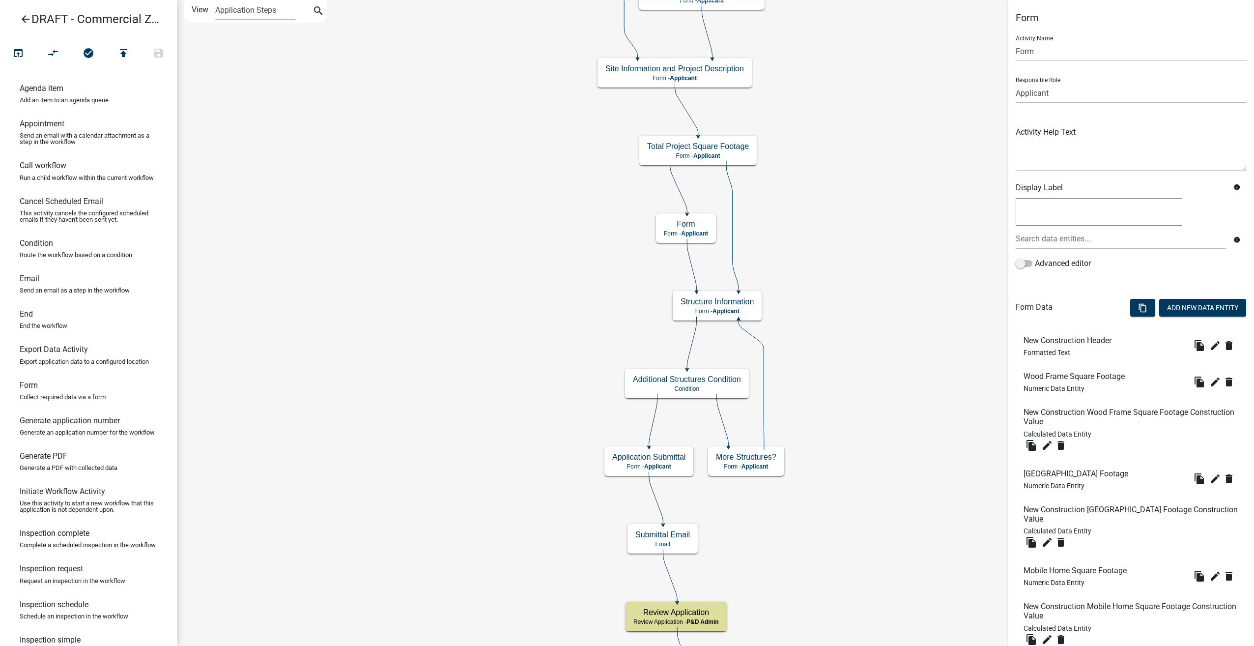
scroll to position [541, 0]
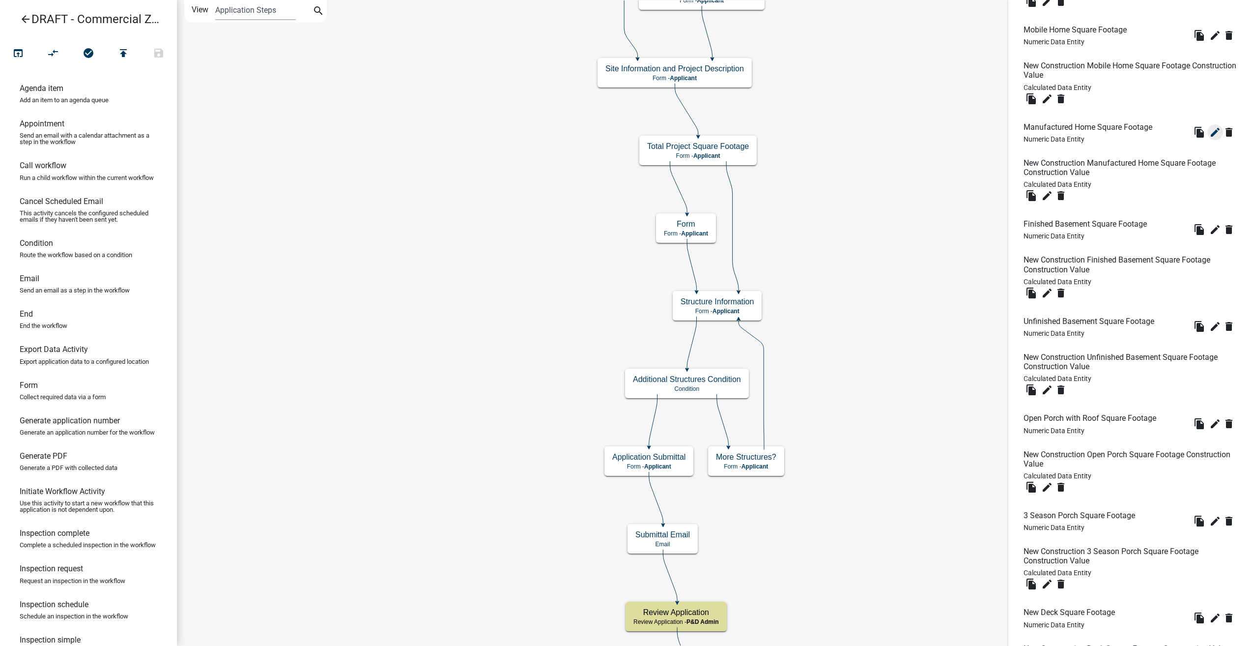
click at [1210, 138] on icon "edit" at bounding box center [1216, 132] width 12 height 12
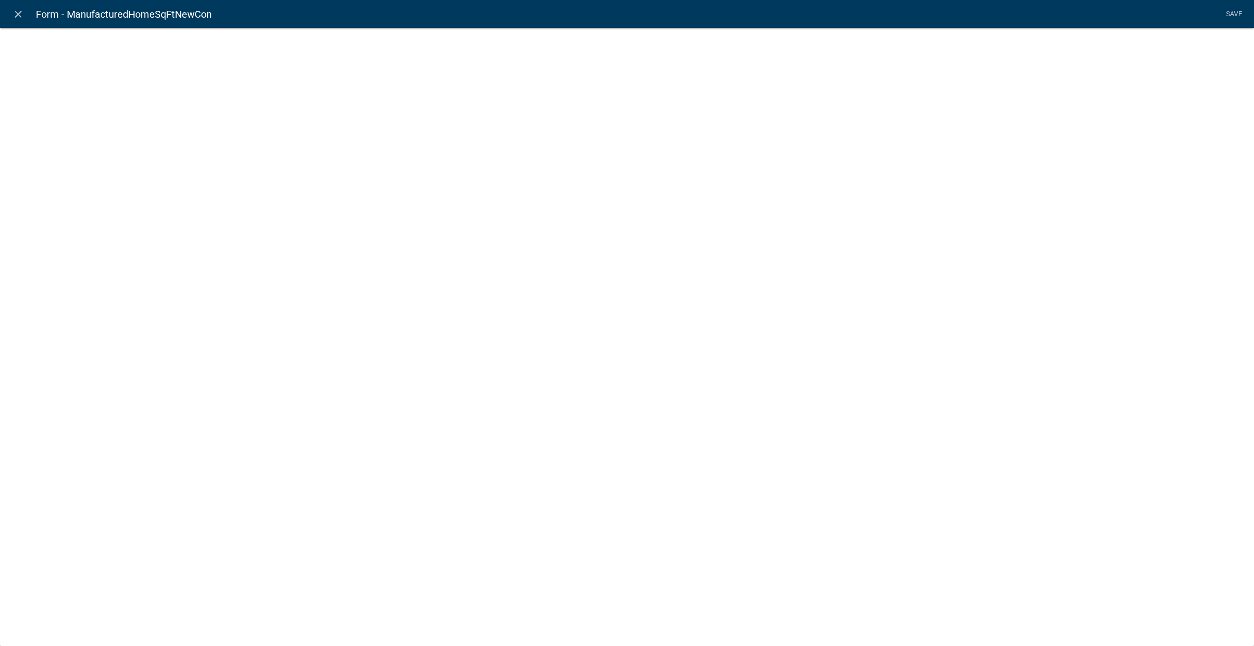
scroll to position [492, 0]
select select "numeric-data"
select select
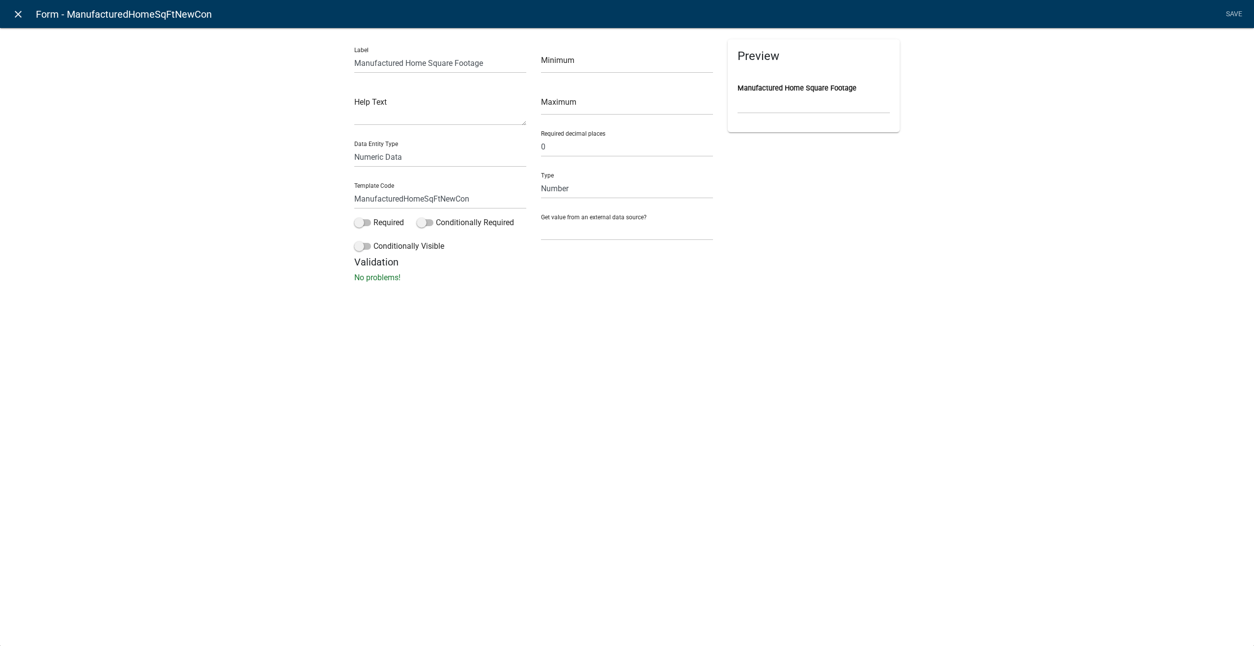
click at [15, 14] on icon "close" at bounding box center [18, 14] width 12 height 12
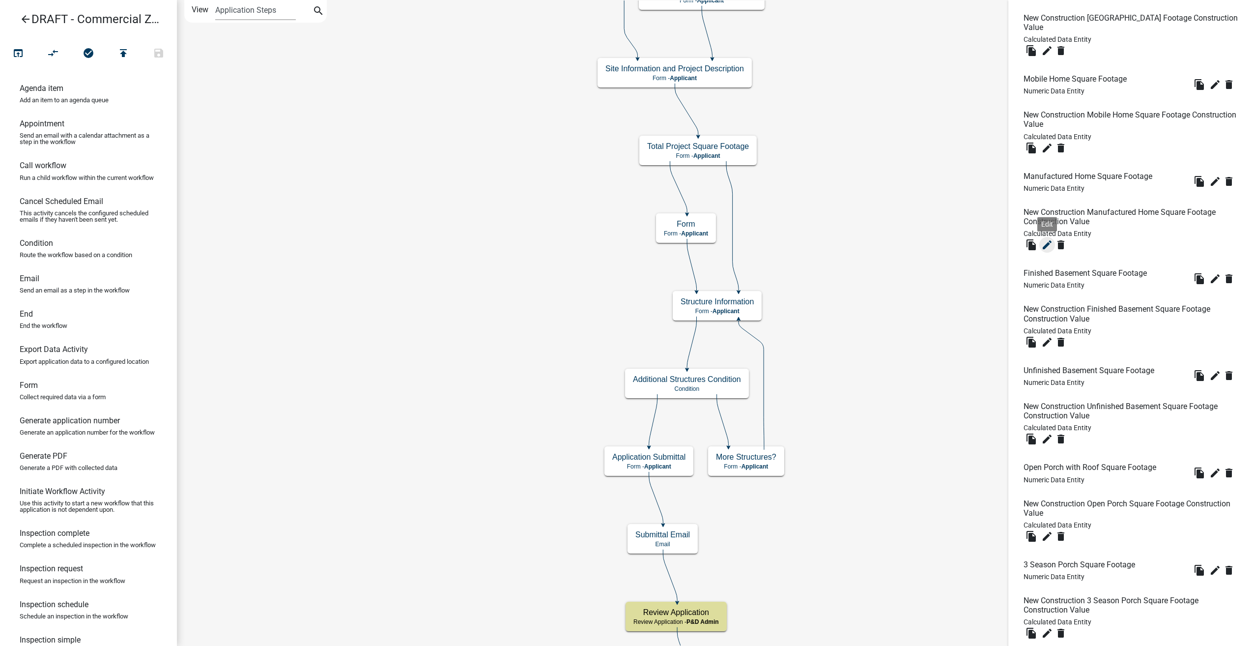
click at [1048, 245] on icon "edit" at bounding box center [1048, 245] width 12 height 12
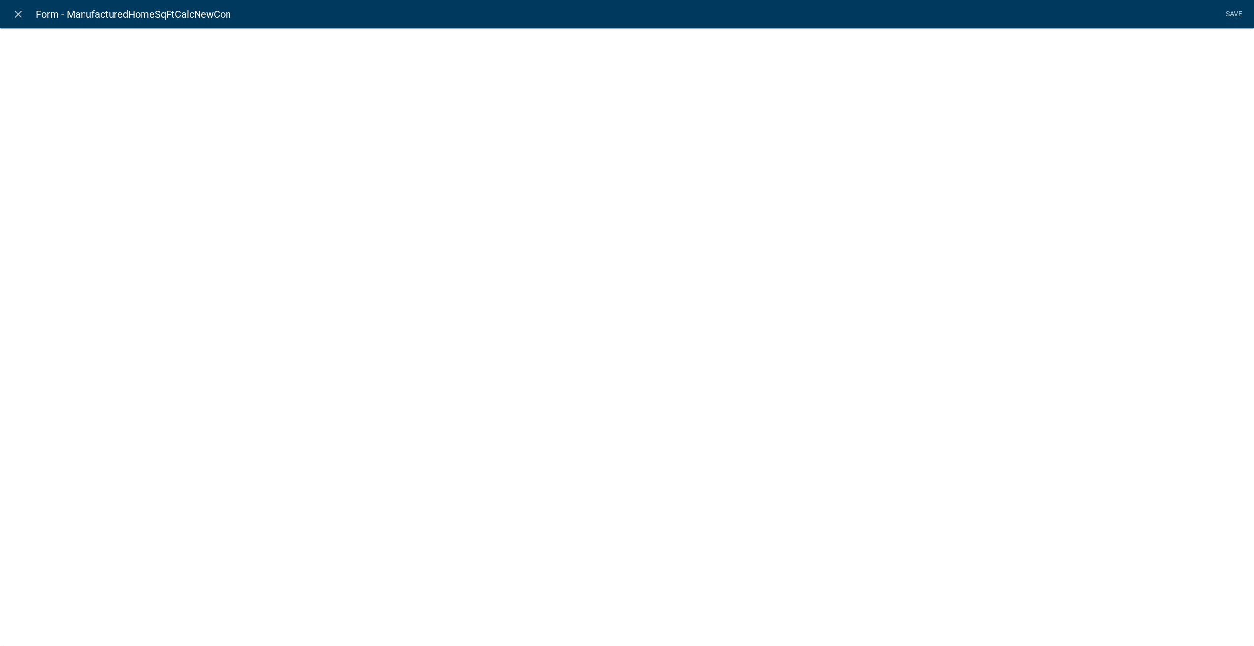
select select "calculated-value"
select select "2"
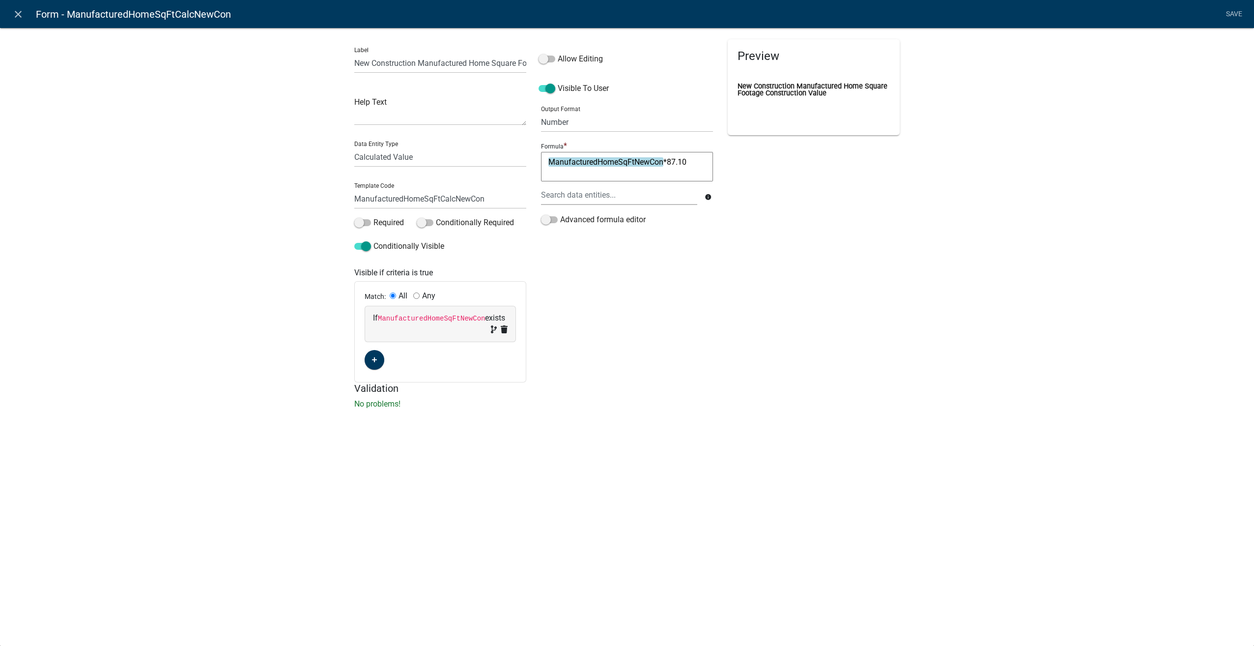
click at [20, 18] on icon "close" at bounding box center [18, 14] width 12 height 12
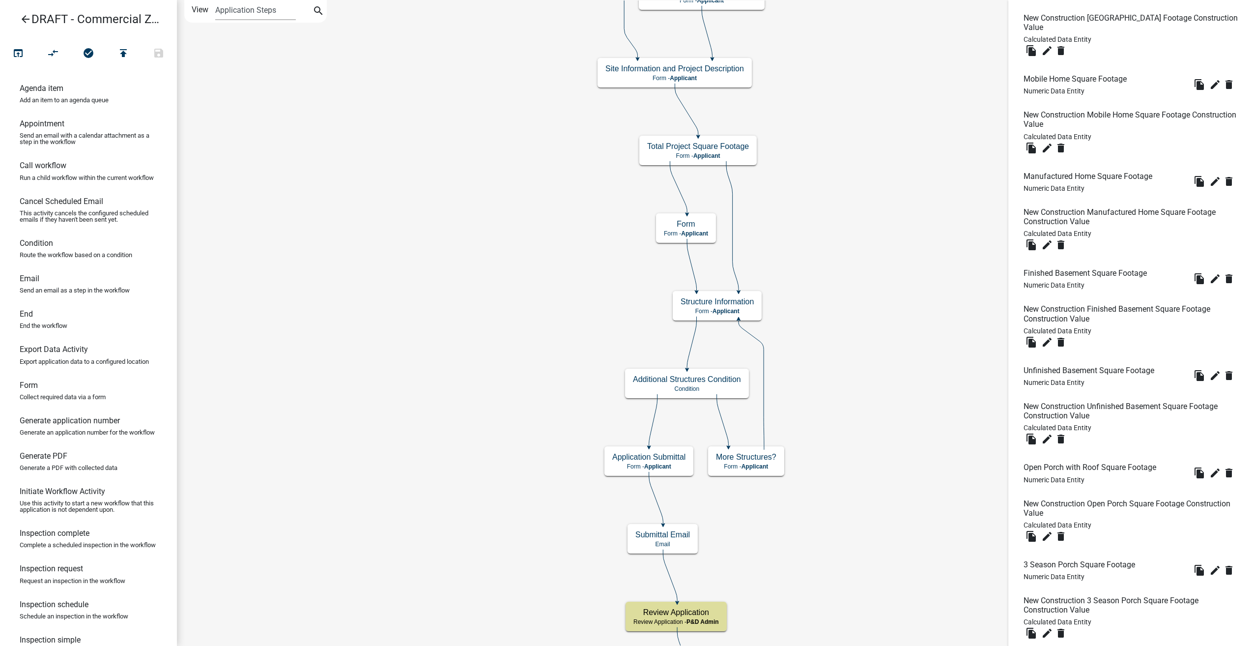
click at [21, 19] on icon "arrow_back" at bounding box center [26, 20] width 12 height 14
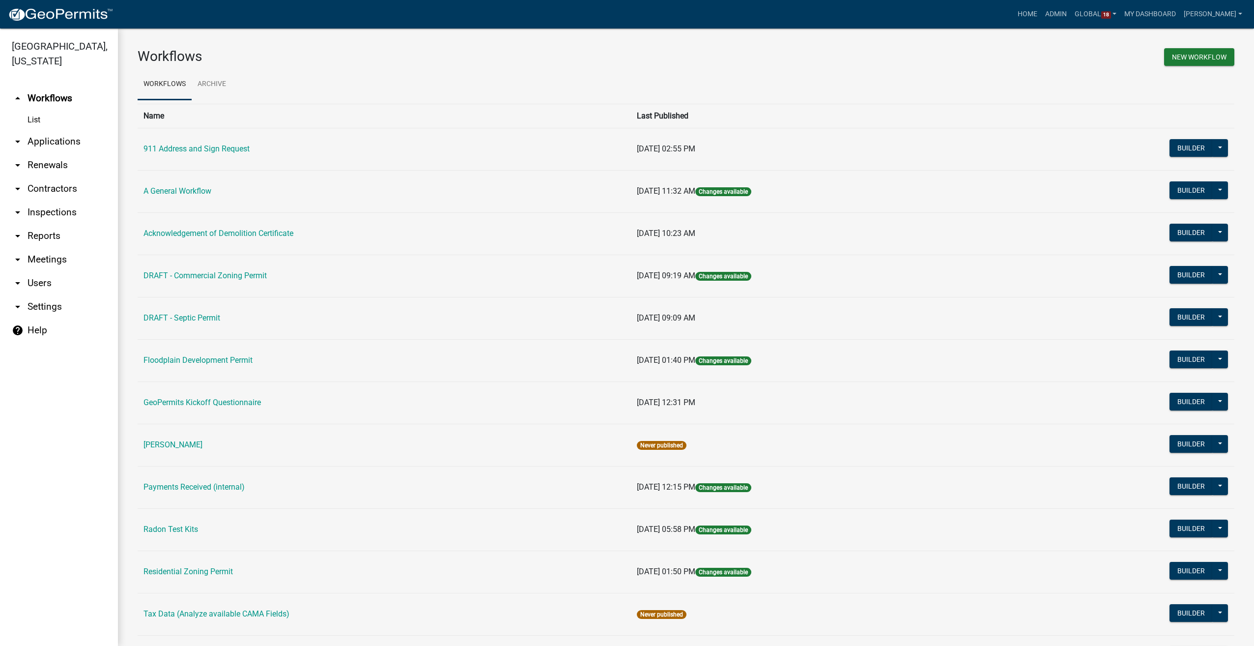
click at [38, 295] on link "arrow_drop_down Settings" at bounding box center [59, 307] width 118 height 24
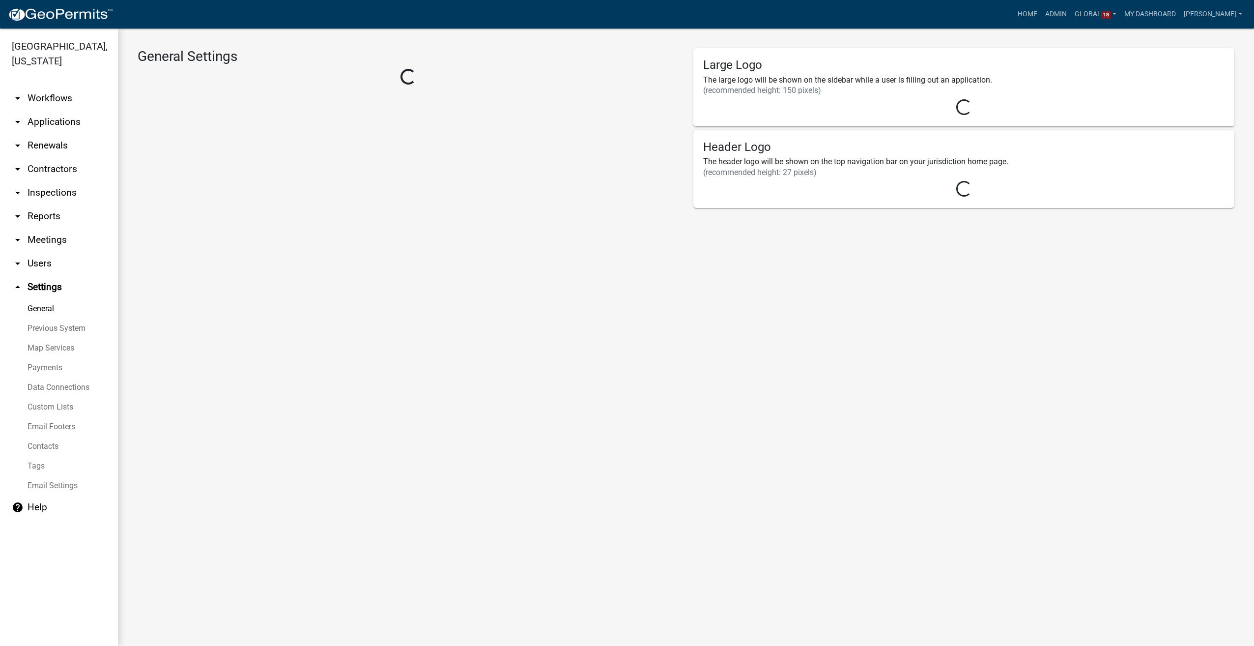
select select "IA"
select select "Central Standard Time"
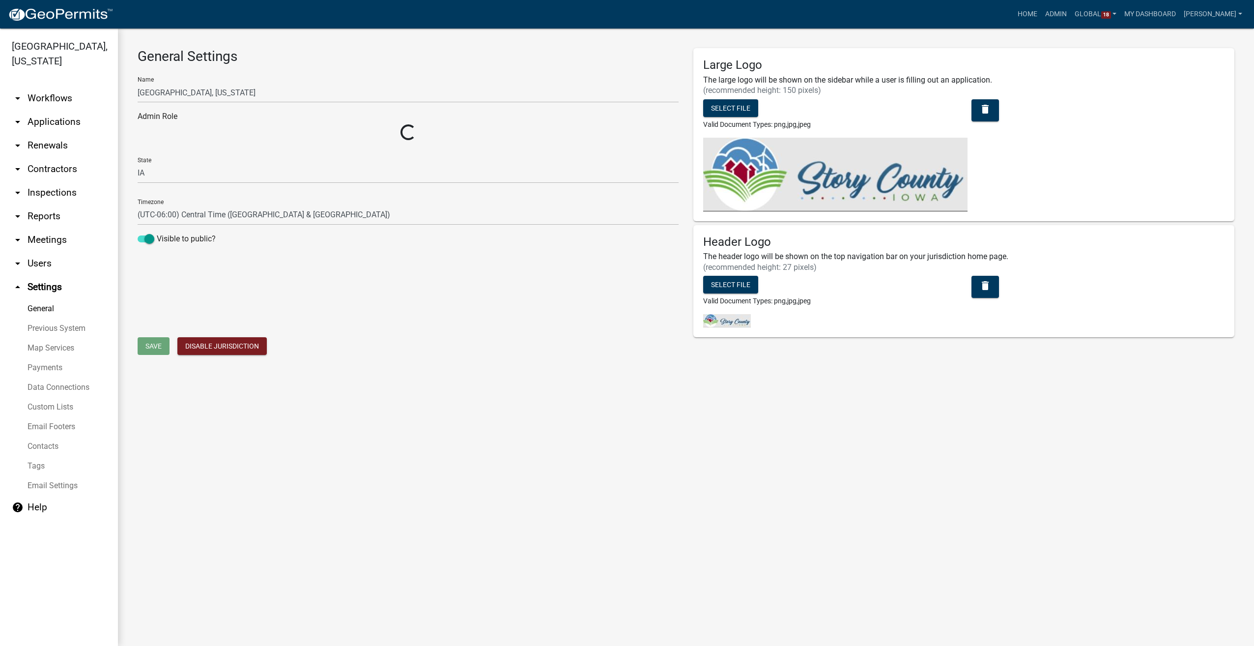
select select "03540cc7-cae6-4ec5-9df4-19164d3ec826"
click at [38, 397] on link "Custom Lists" at bounding box center [59, 407] width 118 height 20
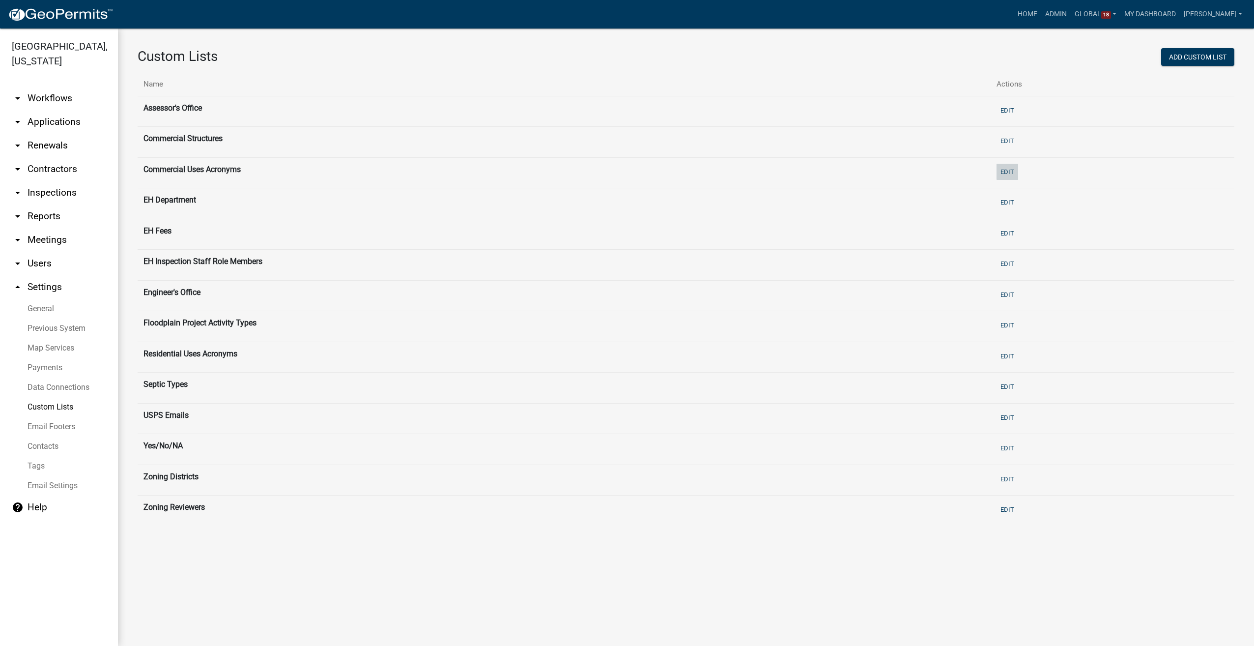
click at [1015, 169] on button "Edit" at bounding box center [1008, 172] width 22 height 16
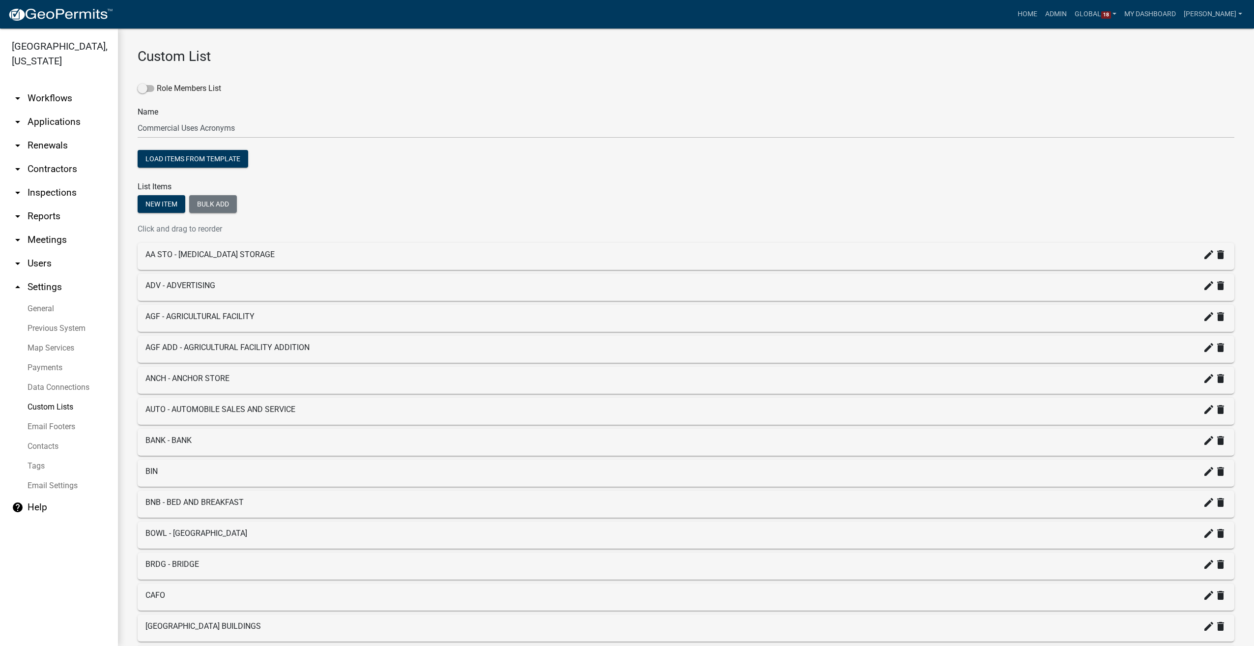
click at [37, 397] on link "Custom Lists" at bounding box center [59, 407] width 118 height 20
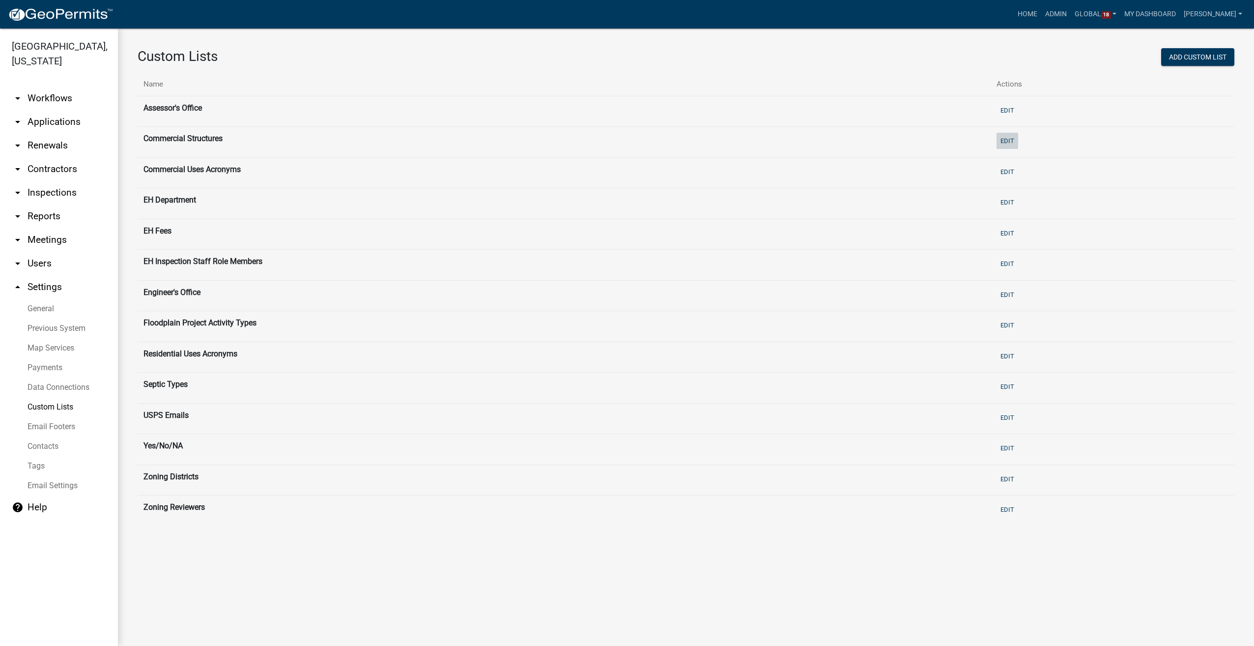
click at [1006, 136] on button "Edit" at bounding box center [1008, 141] width 22 height 16
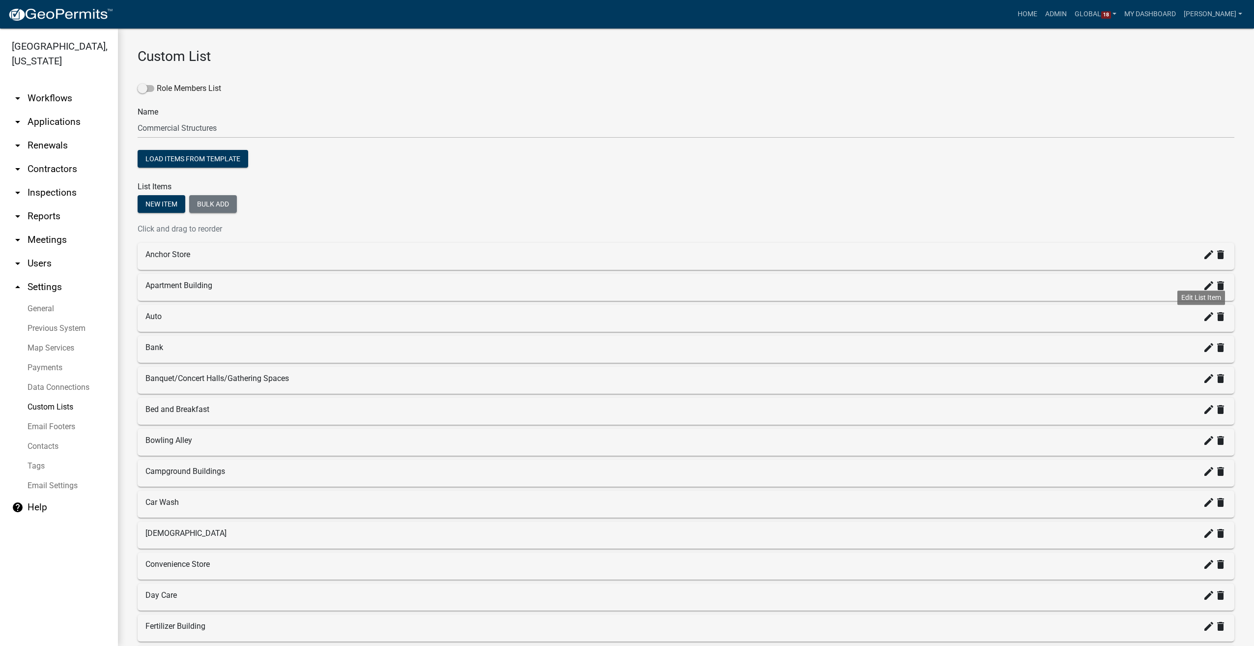
click at [1203, 318] on icon "create" at bounding box center [1209, 317] width 12 height 12
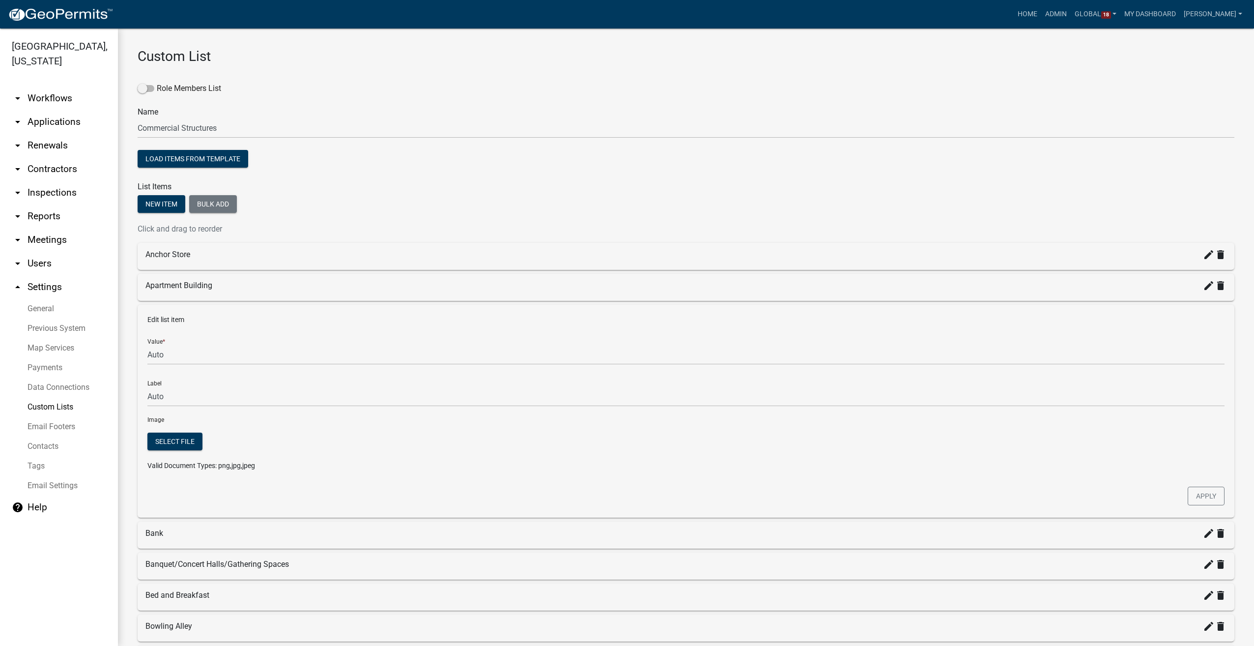
click at [46, 397] on link "Custom Lists" at bounding box center [59, 407] width 118 height 20
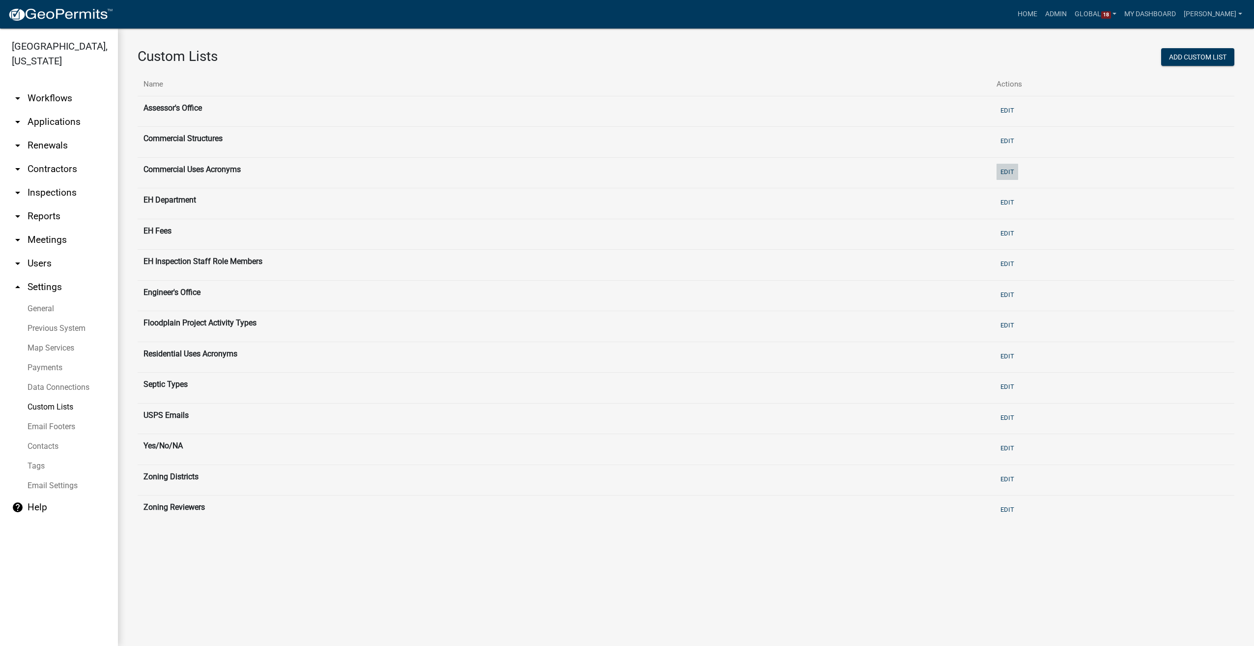
click at [1007, 169] on button "Edit" at bounding box center [1008, 172] width 22 height 16
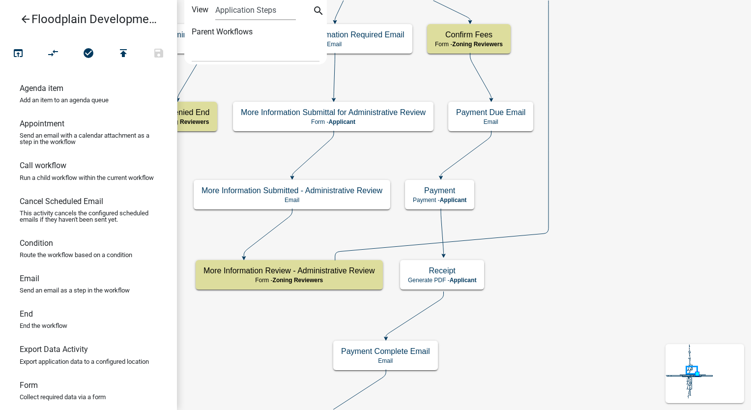
select select
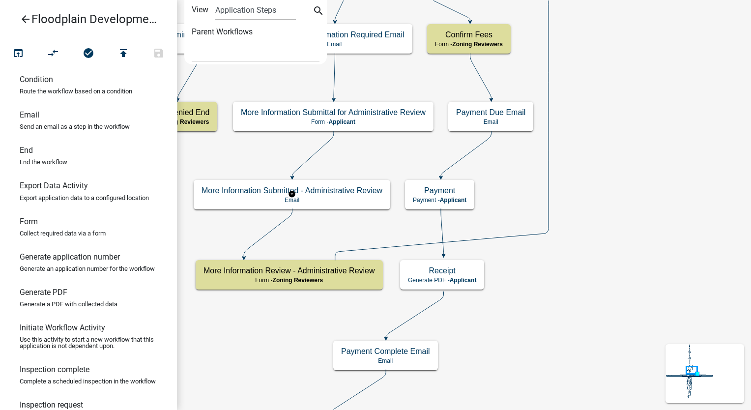
click at [30, 21] on icon "arrow_back" at bounding box center [26, 20] width 12 height 14
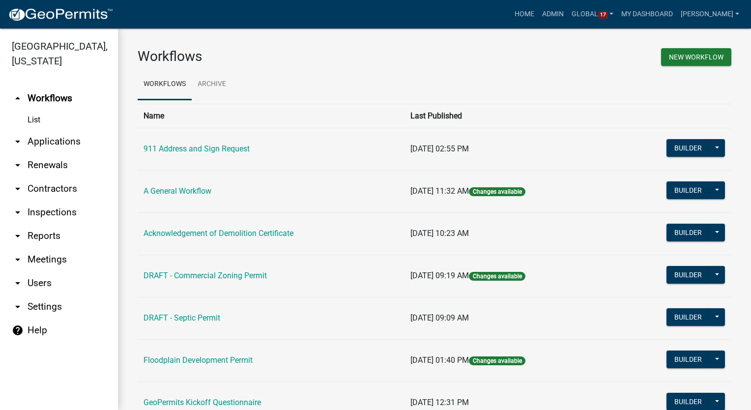
click at [35, 224] on link "arrow_drop_down Reports" at bounding box center [59, 236] width 118 height 24
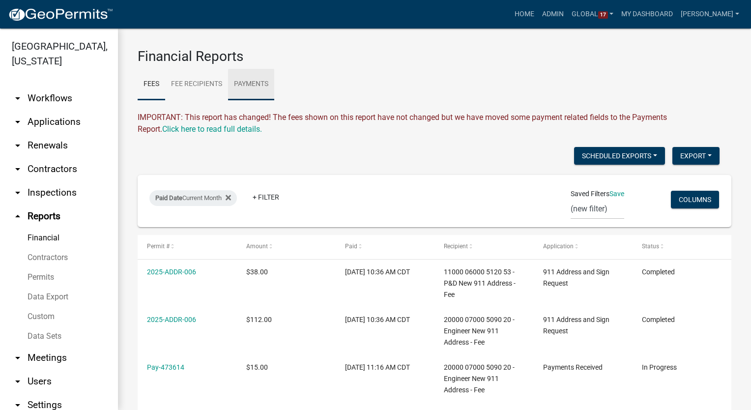
click at [239, 81] on link "Payments" at bounding box center [251, 84] width 46 height 31
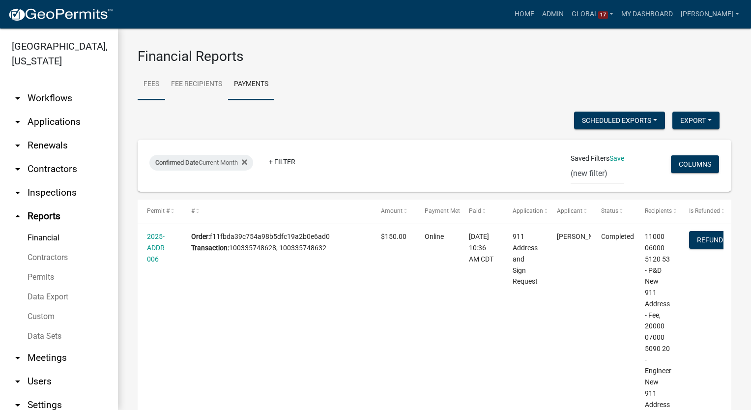
click at [161, 84] on link "Fees" at bounding box center [152, 84] width 28 height 31
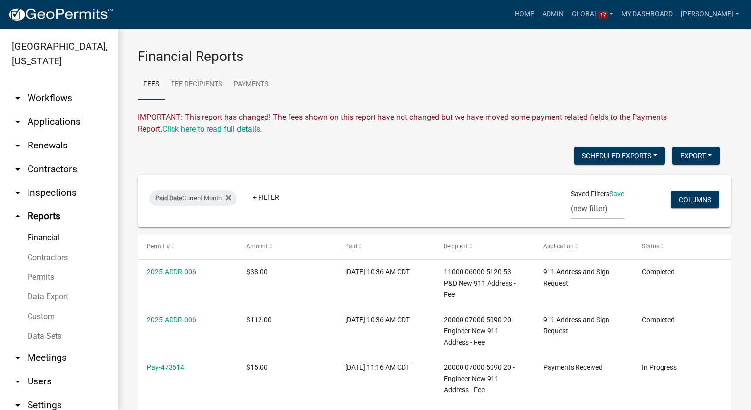
click at [35, 326] on link "Data Sets" at bounding box center [59, 336] width 118 height 20
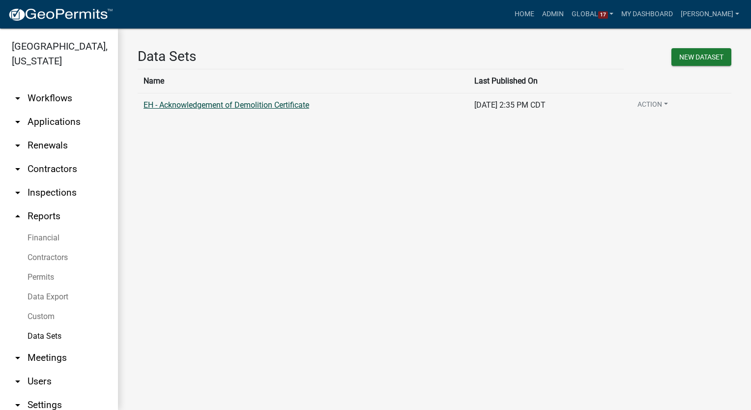
click at [199, 106] on link "EH - Acknowledgement of Demolition Certificate" at bounding box center [227, 104] width 166 height 9
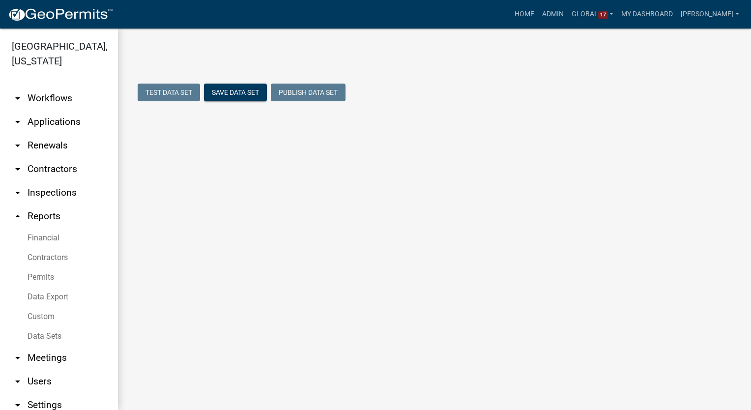
select select "Create Date"
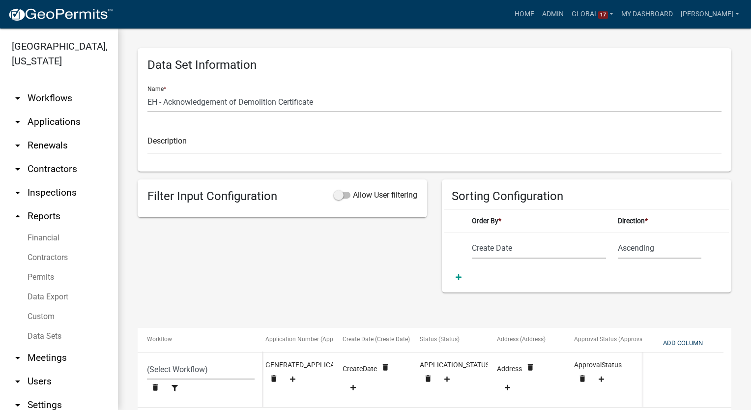
click at [43, 326] on link "Data Sets" at bounding box center [59, 336] width 118 height 20
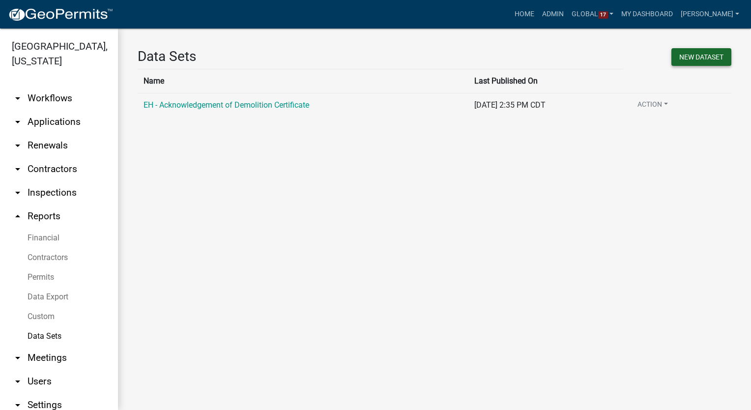
click at [700, 60] on button "New DataSet" at bounding box center [701, 57] width 60 height 18
select select
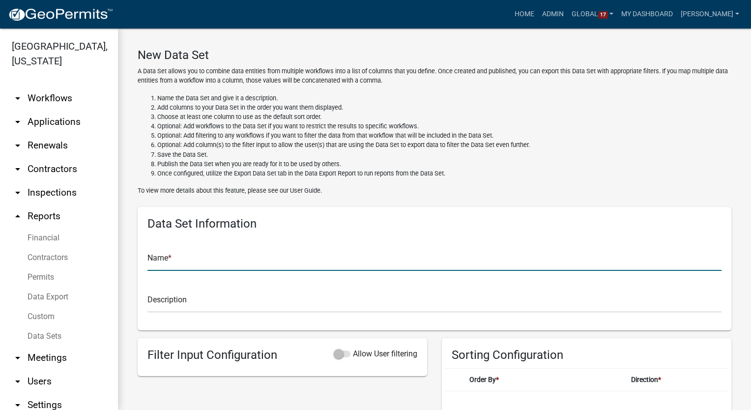
click at [165, 261] on input "text" at bounding box center [434, 261] width 574 height 20
type input "EH Daily Collections Report"
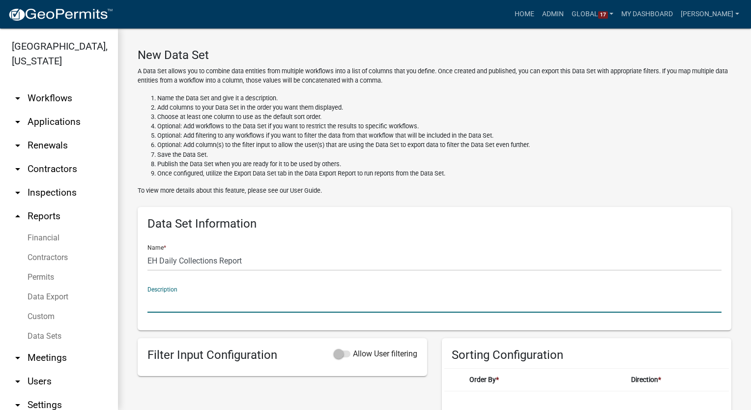
click at [177, 307] on input "text" at bounding box center [434, 302] width 574 height 20
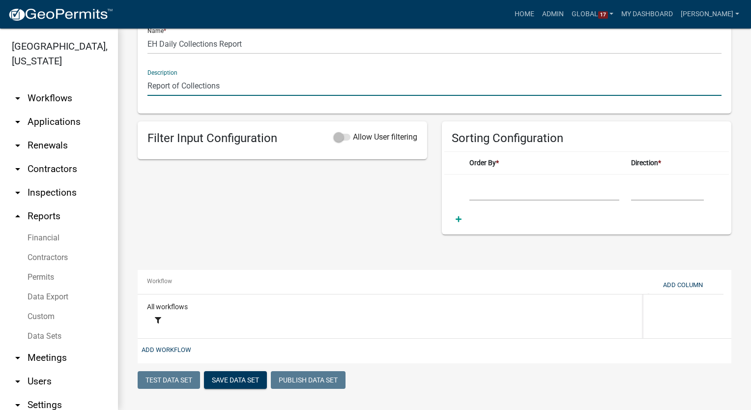
scroll to position [217, 0]
type input "Report of Collections"
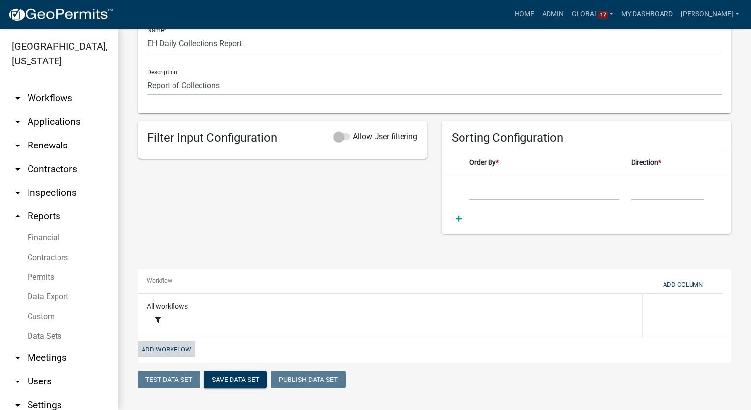
click at [151, 345] on button "Add Workflow" at bounding box center [167, 349] width 58 height 16
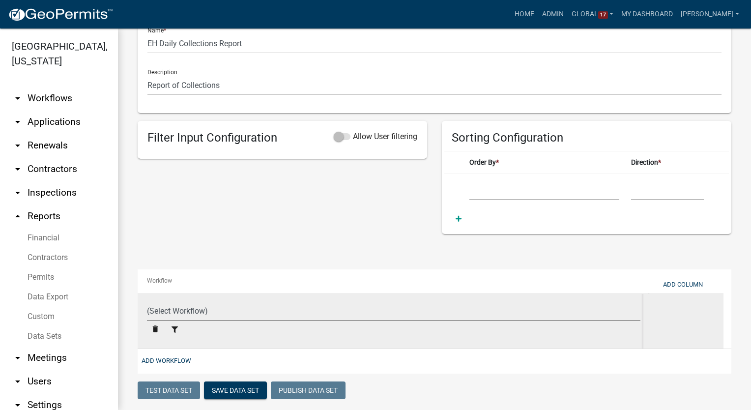
click at [165, 302] on select "(Select Workflow) 911 Address and Sign Request A General Workflow Acknowledgeme…" at bounding box center [393, 311] width 493 height 20
select select "fbb7ec36-4178-44c2-a935-c2eef7a2aa7a"
click at [147, 301] on select "(Select Workflow) 911 Address and Sign Request A General Workflow Acknowledgeme…" at bounding box center [393, 311] width 493 height 20
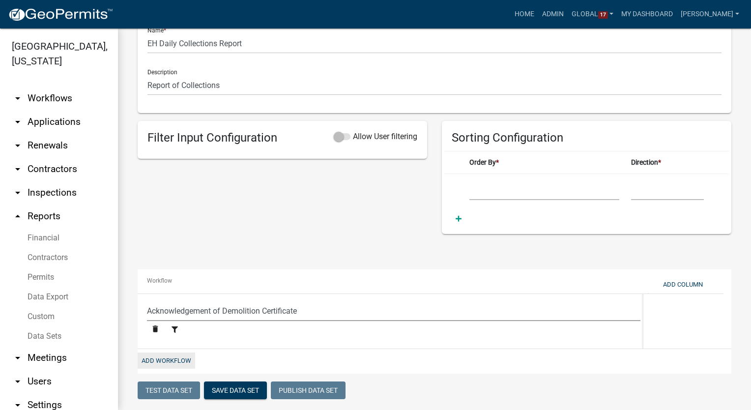
click at [160, 358] on button "Add Workflow" at bounding box center [167, 360] width 58 height 16
select select "fbb7ec36-4178-44c2-a935-c2eef7a2aa7a"
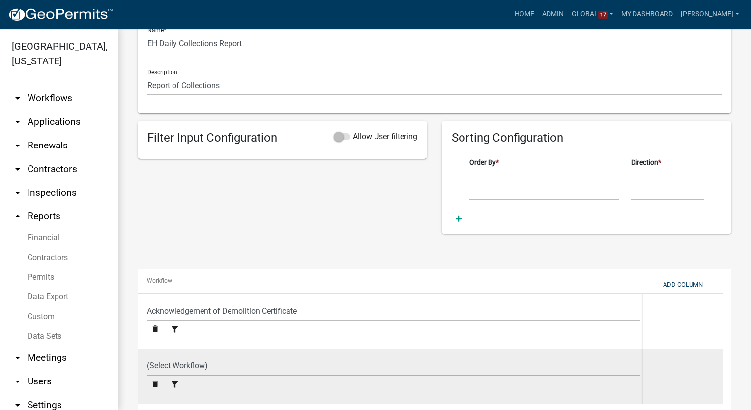
click at [169, 368] on select "(Select Workflow) 911 Address and Sign Request A General Workflow Acknowledgeme…" at bounding box center [393, 366] width 493 height 20
select select "120f9983-9753-4f9d-9b5d-45c76466d6d0"
click at [147, 356] on select "(Select Workflow) 911 Address and Sign Request A General Workflow Acknowledgeme…" at bounding box center [393, 366] width 493 height 20
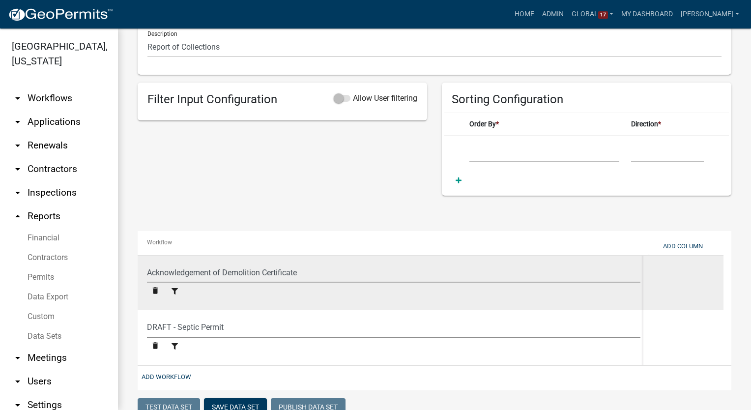
scroll to position [283, 0]
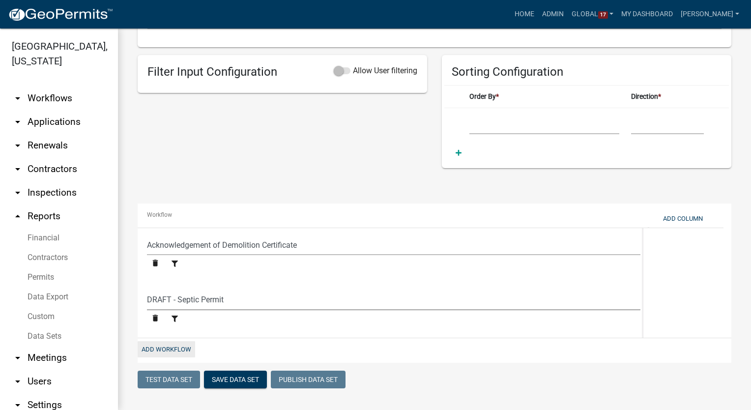
click at [165, 349] on button "Add Workflow" at bounding box center [167, 349] width 58 height 16
select select "fbb7ec36-4178-44c2-a935-c2eef7a2aa7a"
select select "120f9983-9753-4f9d-9b5d-45c76466d6d0"
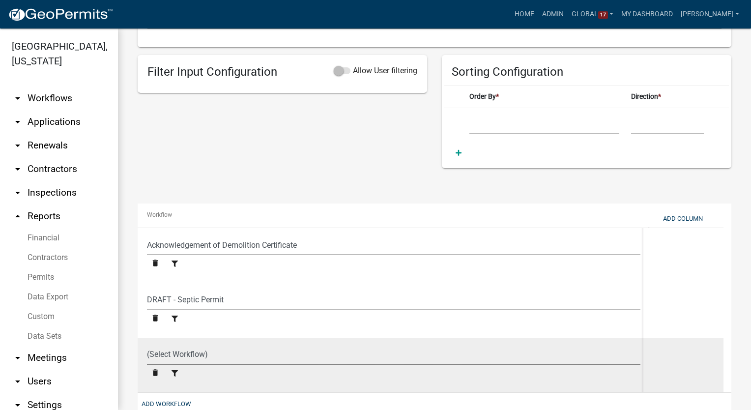
click at [163, 355] on select "(Select Workflow) 911 Address and Sign Request A General Workflow Acknowledgeme…" at bounding box center [393, 355] width 493 height 20
select select "2a0d0161-2280-46d1-87d5-5e5cafa41253"
click at [147, 345] on select "(Select Workflow) 911 Address and Sign Request A General Workflow Acknowledgeme…" at bounding box center [393, 355] width 493 height 20
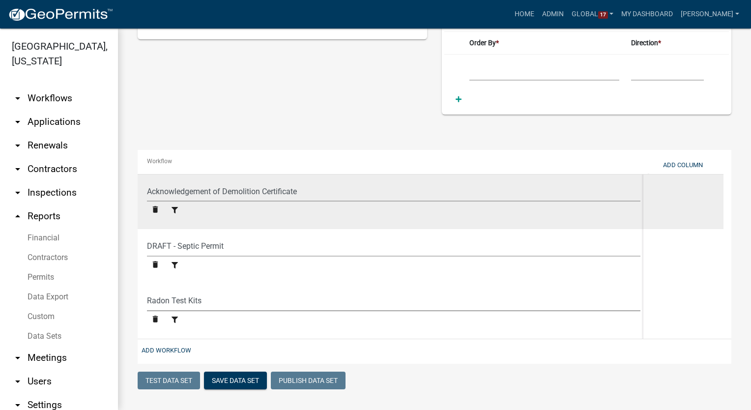
scroll to position [338, 0]
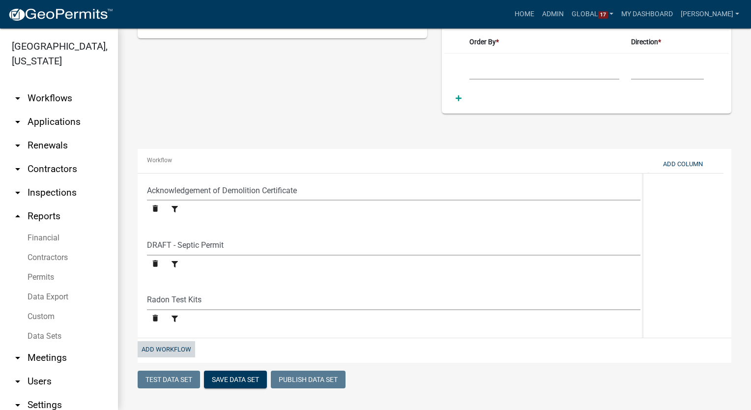
click at [161, 354] on button "Add Workflow" at bounding box center [167, 349] width 58 height 16
select select "fbb7ec36-4178-44c2-a935-c2eef7a2aa7a"
select select "120f9983-9753-4f9d-9b5d-45c76466d6d0"
select select "2a0d0161-2280-46d1-87d5-5e5cafa41253"
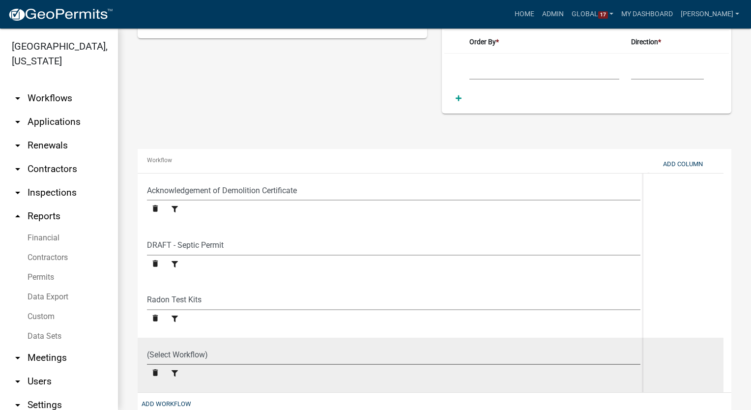
click at [161, 354] on select "(Select Workflow) 911 Address and Sign Request A General Workflow Acknowledgeme…" at bounding box center [393, 355] width 493 height 20
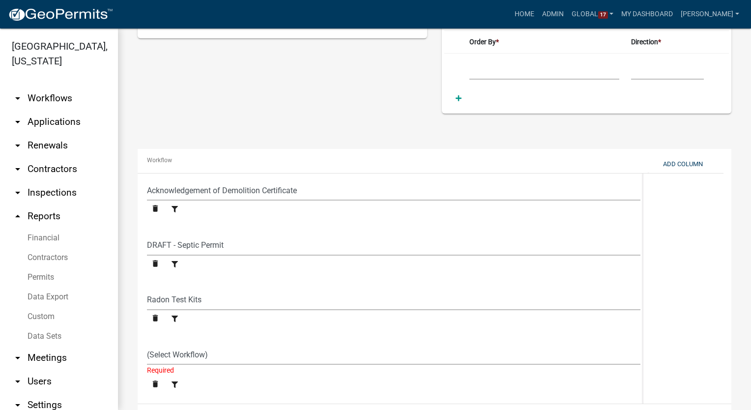
click at [232, 81] on div "Filter Input Configuration Allow User filtering" at bounding box center [282, 56] width 304 height 113
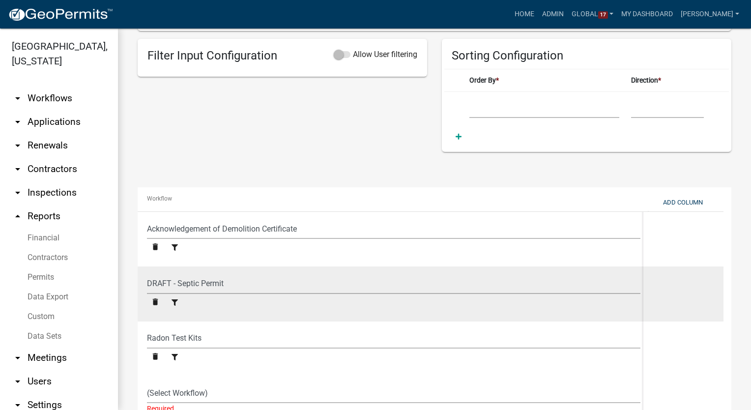
scroll to position [239, 0]
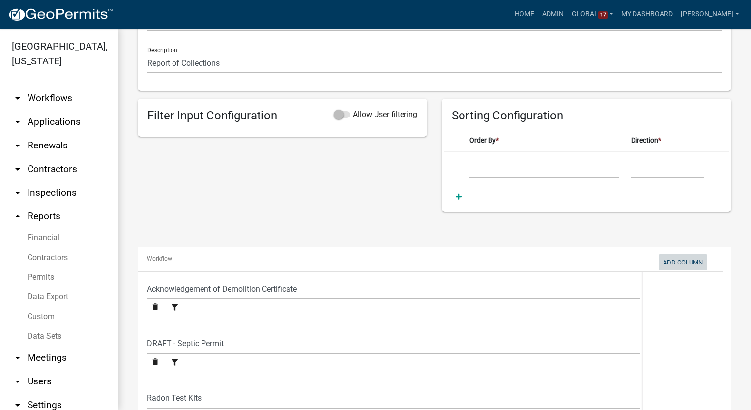
click at [682, 263] on button "Add Column" at bounding box center [683, 262] width 48 height 16
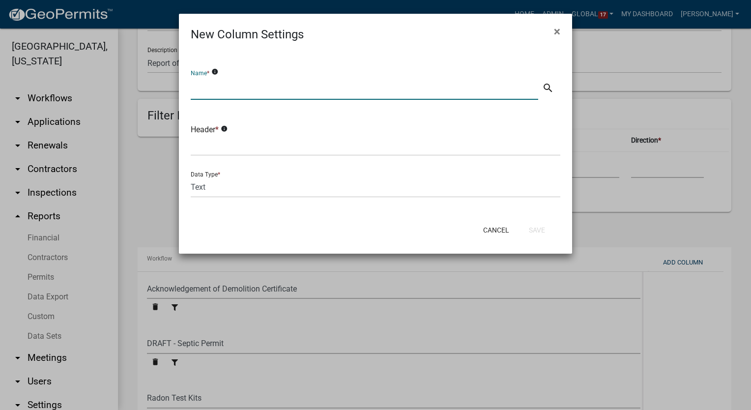
click at [242, 89] on input "text" at bounding box center [365, 90] width 348 height 20
type input "Paid Date"
click at [552, 88] on icon "search" at bounding box center [548, 88] width 12 height 12
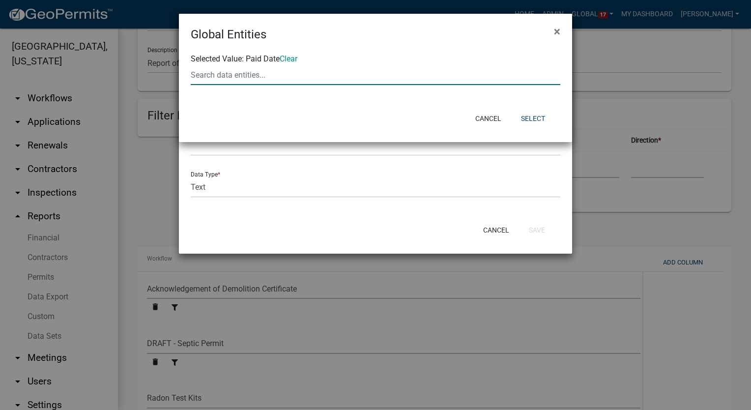
click at [258, 74] on input "text" at bounding box center [376, 75] width 370 height 20
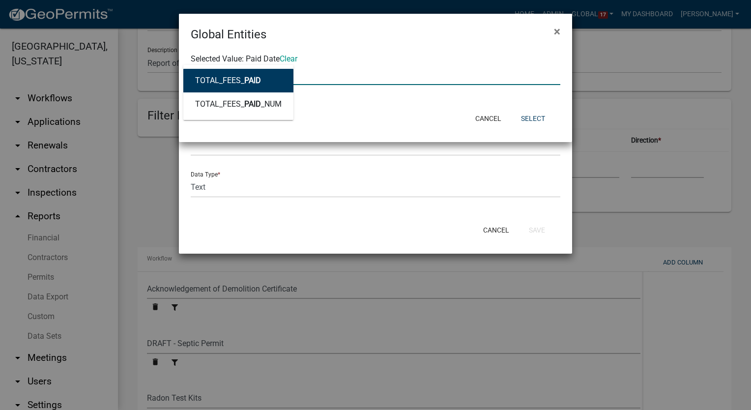
click at [379, 70] on input "paid" at bounding box center [376, 75] width 370 height 20
type input "paid"
click at [498, 118] on button "Cancel" at bounding box center [488, 119] width 42 height 18
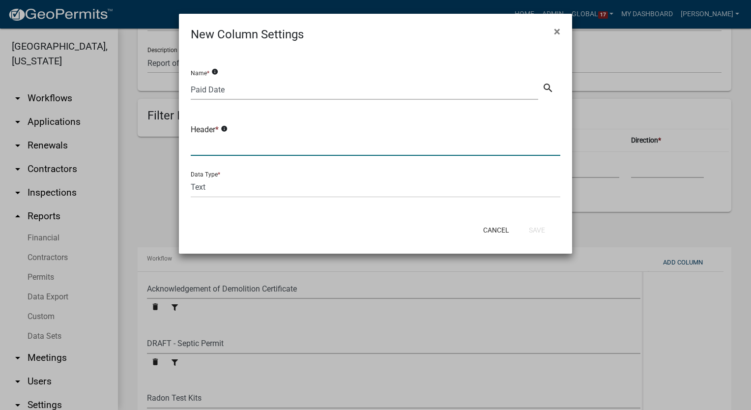
click at [211, 145] on input "text" at bounding box center [376, 146] width 370 height 20
type input "Paid Date"
click at [216, 191] on select "Text Date Number with Decimals Number without Decimals" at bounding box center [376, 187] width 370 height 20
select select "2"
click at [191, 177] on select "Text Date Number with Decimals Number without Decimals" at bounding box center [376, 187] width 370 height 20
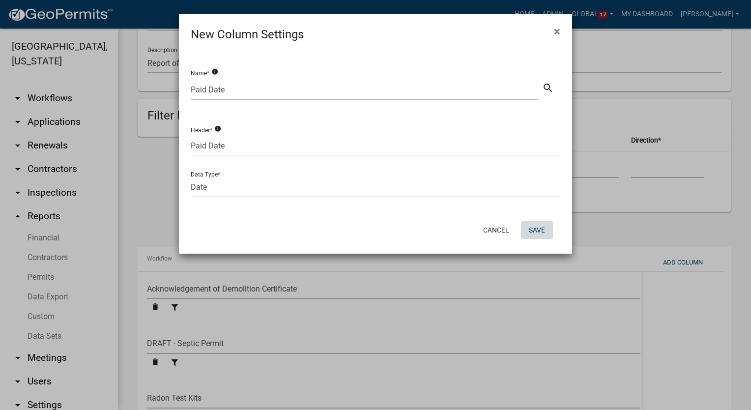
click at [535, 228] on button "Save" at bounding box center [537, 230] width 32 height 18
select select
select select "fbb7ec36-4178-44c2-a935-c2eef7a2aa7a"
select select "120f9983-9753-4f9d-9b5d-45c76466d6d0"
select select "2a0d0161-2280-46d1-87d5-5e5cafa41253"
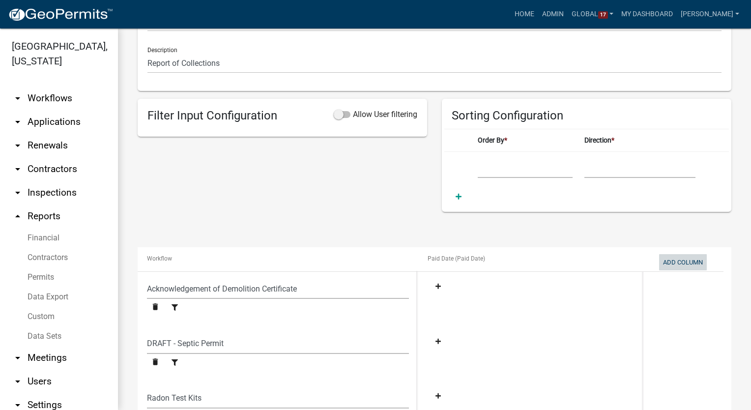
click at [674, 263] on button "Add Column" at bounding box center [683, 262] width 48 height 16
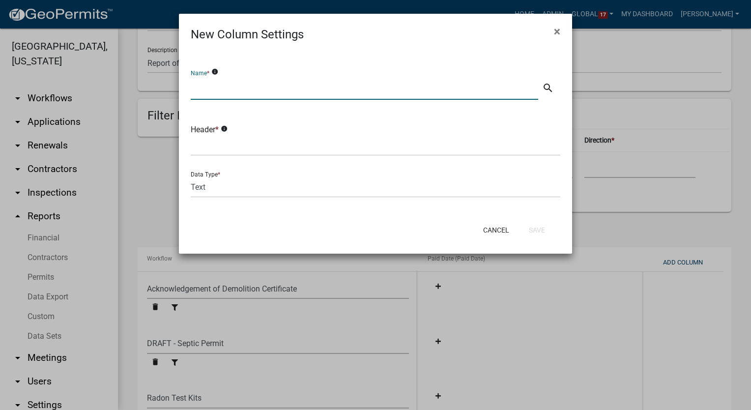
click at [212, 87] on input "text" at bounding box center [365, 90] width 348 height 20
type input "Amount Paid"
click at [214, 147] on input "text" at bounding box center [376, 146] width 370 height 20
drag, startPoint x: 259, startPoint y: 89, endPoint x: 303, endPoint y: 89, distance: 43.7
click at [260, 89] on input "Amount Paid" at bounding box center [365, 90] width 348 height 20
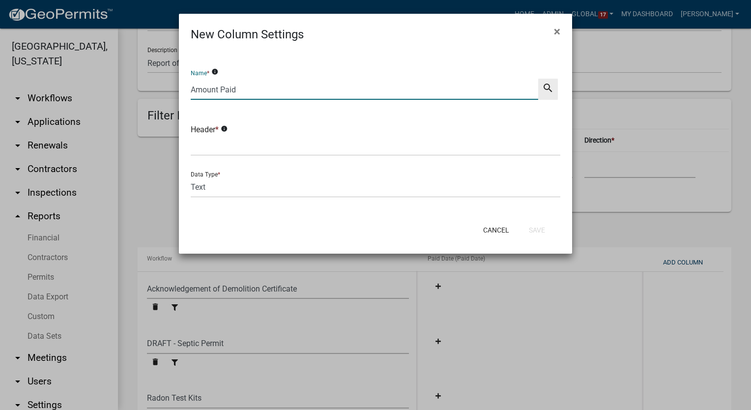
click at [546, 88] on icon "search" at bounding box center [548, 88] width 12 height 12
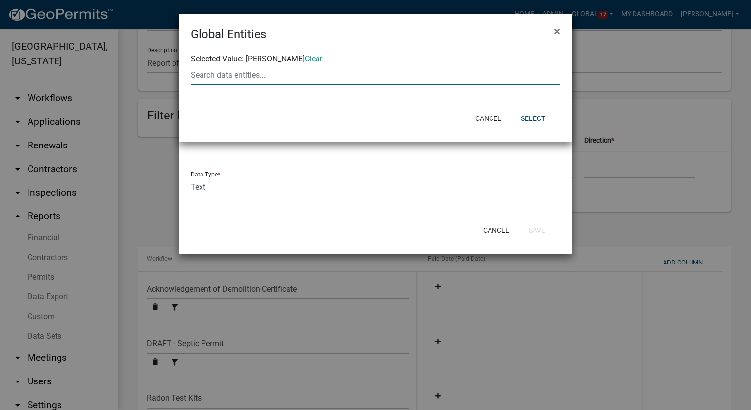
click at [247, 78] on input "text" at bounding box center [376, 75] width 370 height 20
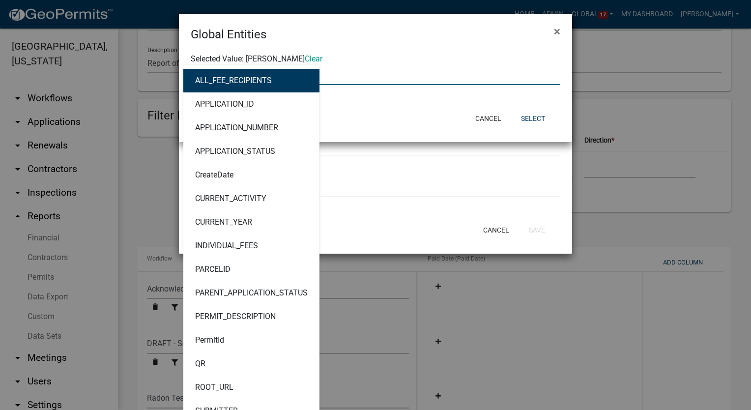
type input "total"
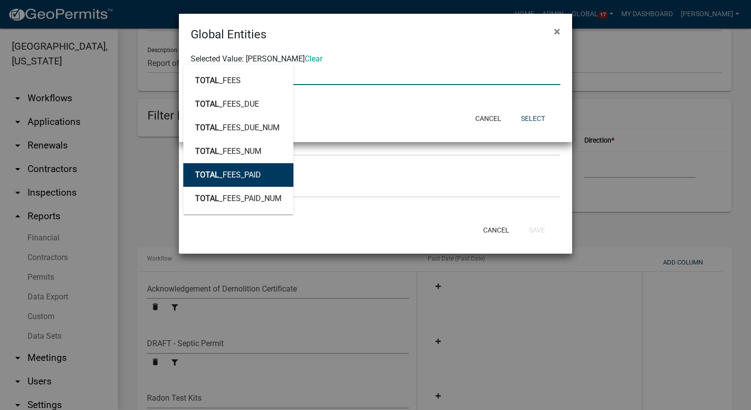
click at [230, 176] on ngb-highlight "TOTAL _FEES_PAID" at bounding box center [228, 175] width 66 height 8
type input "TOTAL_FEES_PAID"
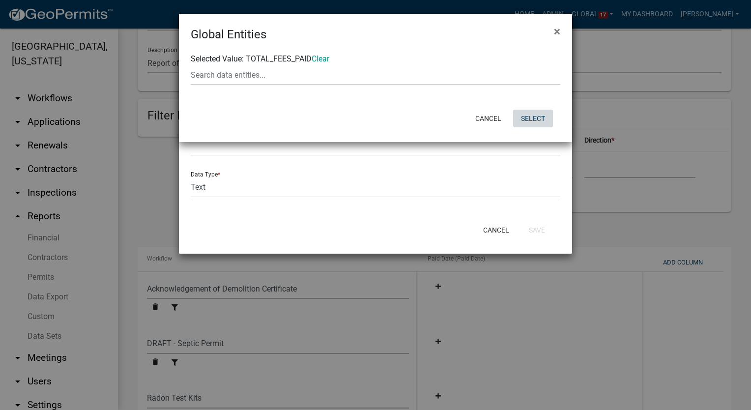
click at [528, 119] on button "Select" at bounding box center [533, 119] width 40 height 18
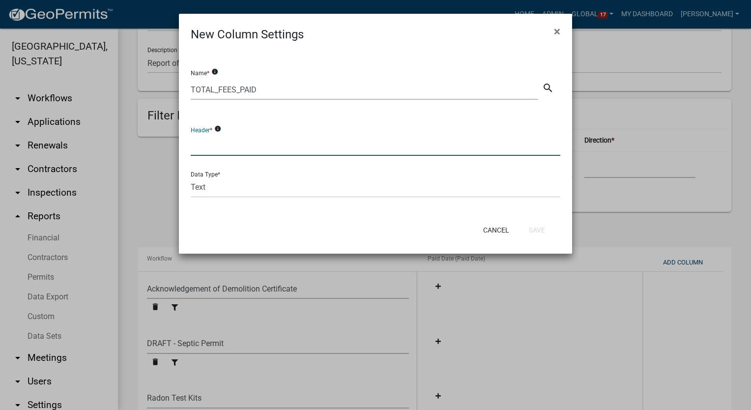
click at [207, 148] on input "text" at bounding box center [376, 146] width 370 height 20
type input "Fees Paid"
click at [212, 191] on select "Text Date Number with Decimals Number without Decimals" at bounding box center [376, 187] width 370 height 20
select select "3"
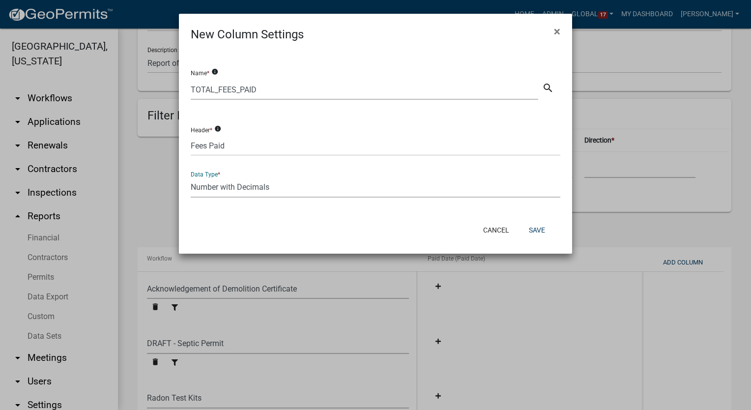
click at [191, 177] on select "Text Date Number with Decimals Number without Decimals" at bounding box center [376, 187] width 370 height 20
click at [538, 227] on button "Save" at bounding box center [537, 230] width 32 height 18
select select
select select "fbb7ec36-4178-44c2-a935-c2eef7a2aa7a"
select select "120f9983-9753-4f9d-9b5d-45c76466d6d0"
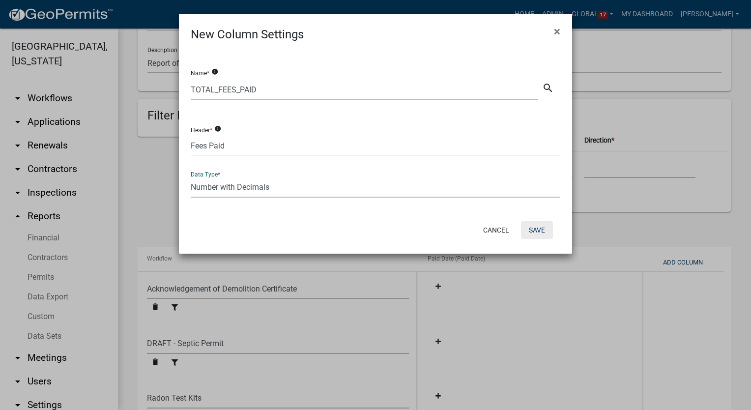
select select "2a0d0161-2280-46d1-87d5-5e5cafa41253"
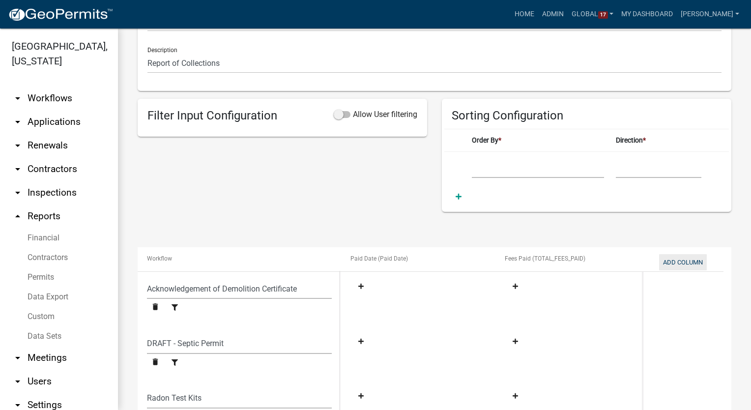
click at [684, 261] on button "Add Column" at bounding box center [683, 262] width 48 height 16
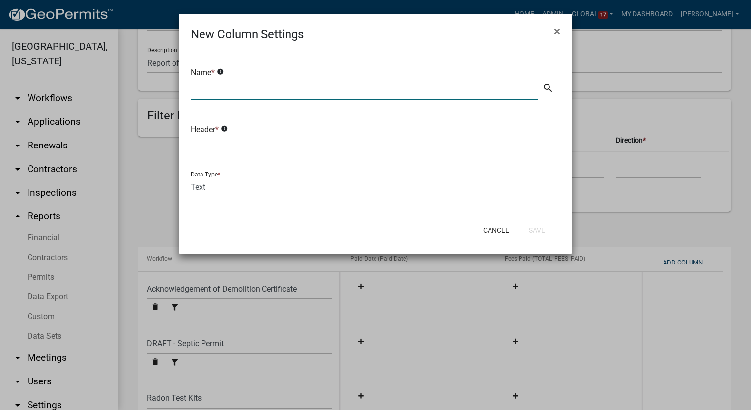
click at [233, 87] on input "text" at bounding box center [365, 90] width 348 height 20
type input "p"
click at [233, 87] on input "text" at bounding box center [365, 90] width 348 height 20
type input "Method of Payment"
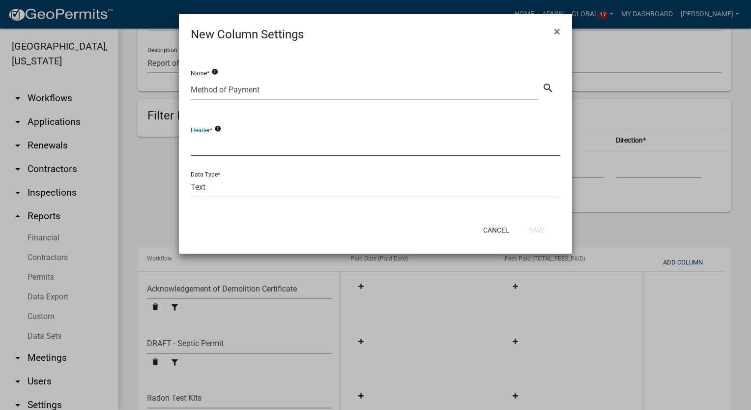
click at [213, 148] on input "text" at bounding box center [376, 146] width 370 height 20
type input "Method of Payment"
click at [538, 225] on button "Save" at bounding box center [537, 230] width 32 height 18
select select
select select "fbb7ec36-4178-44c2-a935-c2eef7a2aa7a"
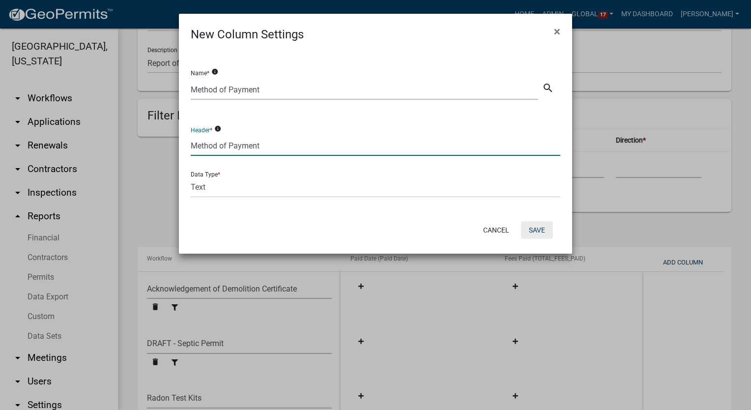
select select "120f9983-9753-4f9d-9b5d-45c76466d6d0"
select select "2a0d0161-2280-46d1-87d5-5e5cafa41253"
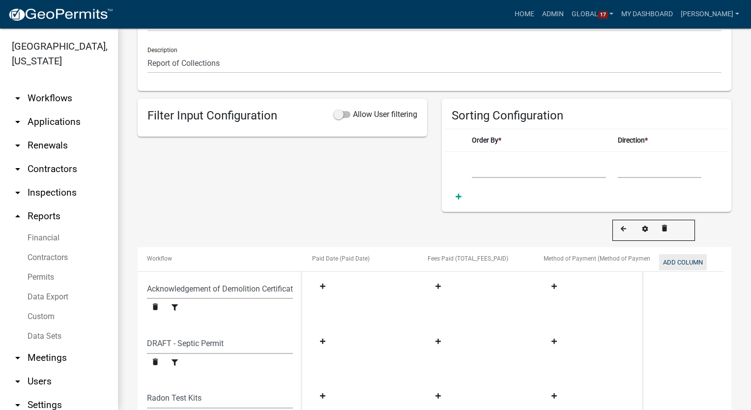
click at [689, 259] on button "Add Column" at bounding box center [683, 262] width 48 height 16
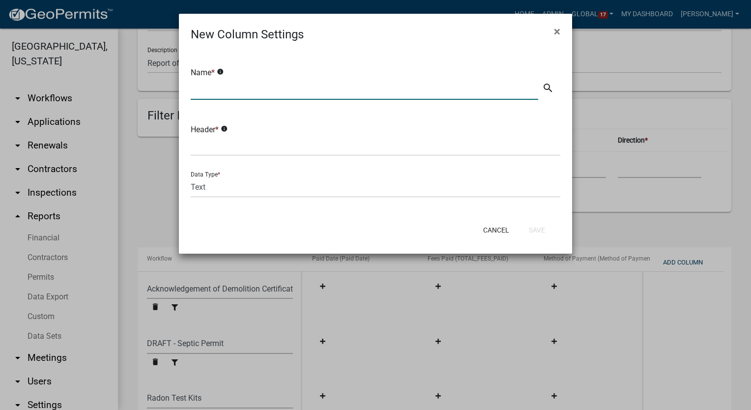
click at [217, 87] on input "text" at bounding box center [365, 90] width 348 height 20
type input "Applicant"
click at [213, 144] on input "text" at bounding box center [376, 146] width 370 height 20
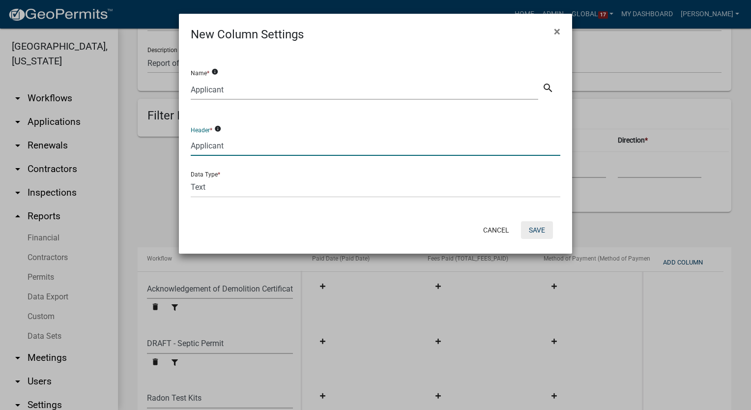
type input "Applicant"
click at [541, 230] on button "Save" at bounding box center [537, 230] width 32 height 18
select select
select select "fbb7ec36-4178-44c2-a935-c2eef7a2aa7a"
select select "120f9983-9753-4f9d-9b5d-45c76466d6d0"
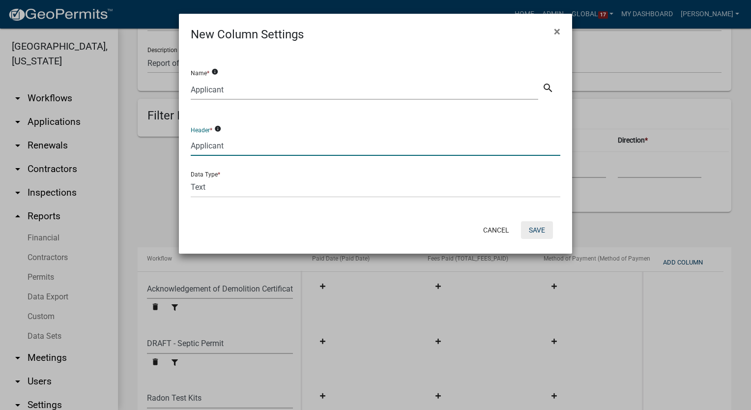
select select "2a0d0161-2280-46d1-87d5-5e5cafa41253"
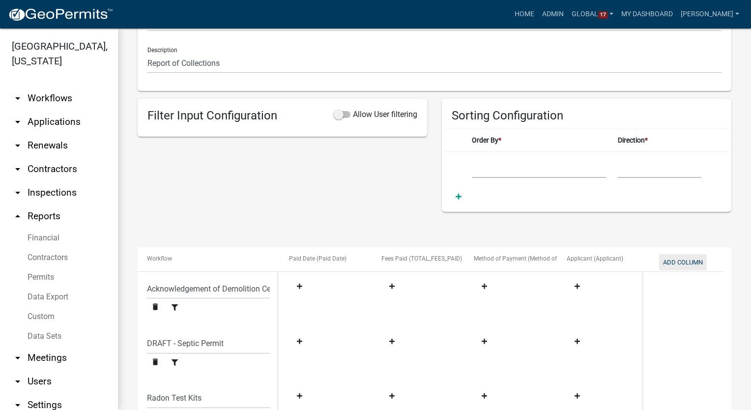
click at [678, 261] on button "Add Column" at bounding box center [683, 262] width 48 height 16
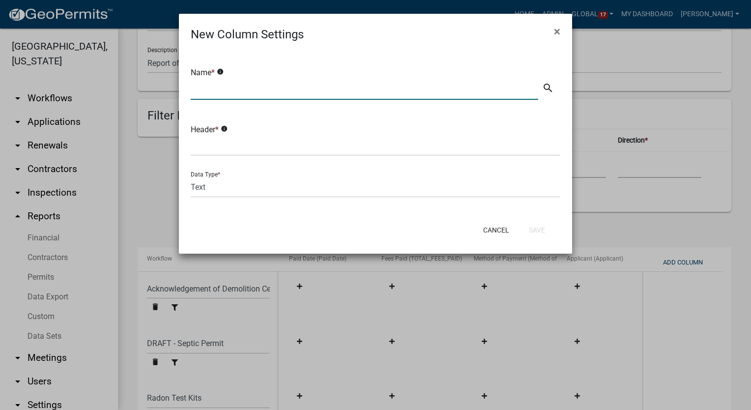
click at [211, 91] on input "text" at bounding box center [365, 90] width 348 height 20
type input "Fee Recipient"
click at [203, 148] on input "text" at bounding box center [376, 146] width 370 height 20
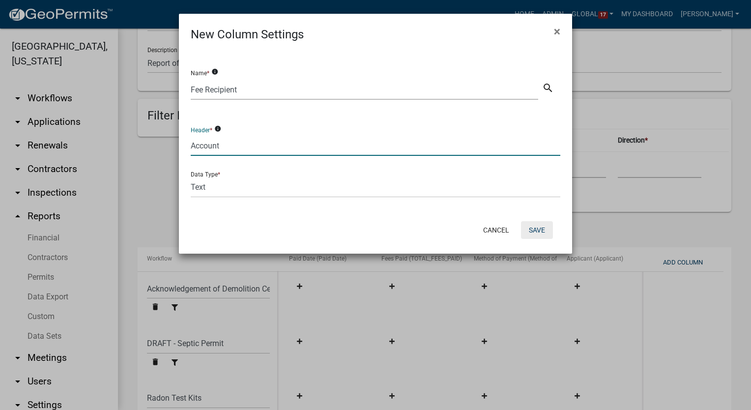
type input "Account"
click at [531, 233] on button "Save" at bounding box center [537, 230] width 32 height 18
select select "fbb7ec36-4178-44c2-a935-c2eef7a2aa7a"
select select "120f9983-9753-4f9d-9b5d-45c76466d6d0"
select select "2a0d0161-2280-46d1-87d5-5e5cafa41253"
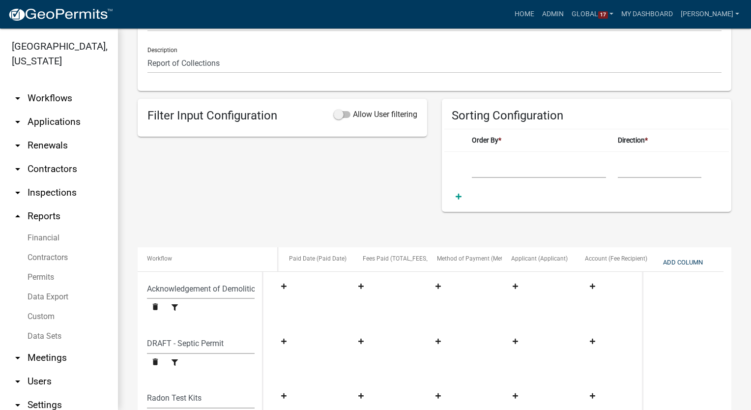
select select
click at [680, 257] on button "Add Column" at bounding box center [683, 262] width 48 height 16
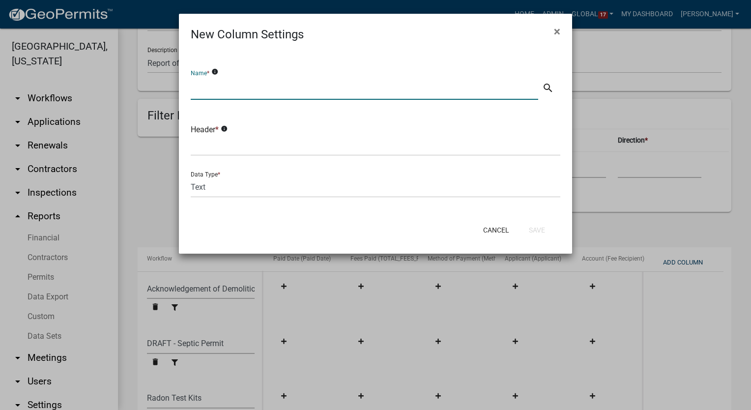
click at [207, 90] on input "text" at bounding box center [365, 90] width 348 height 20
type input "Mailing Fees"
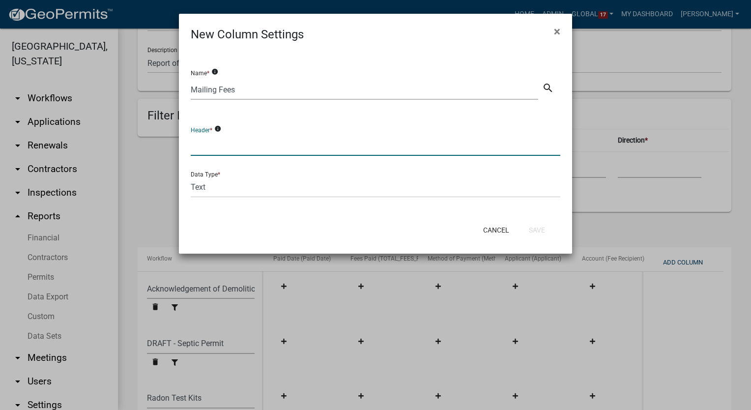
click at [204, 148] on input "text" at bounding box center [376, 146] width 370 height 20
type input "Mailing Fees"
click at [212, 192] on select "Text Date Number with Decimals Number without Decimals" at bounding box center [376, 187] width 370 height 20
select select "3"
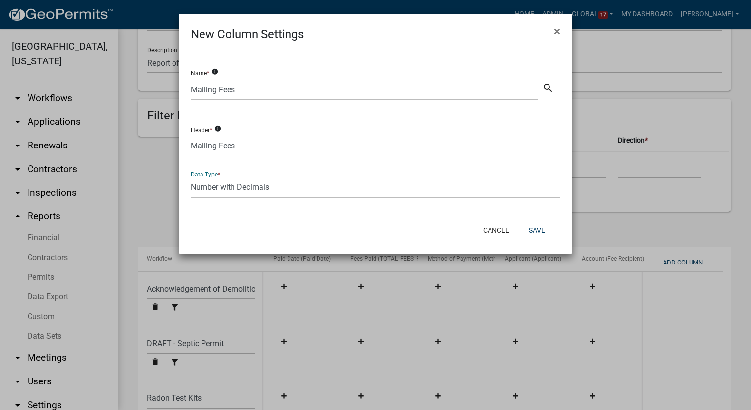
click at [191, 177] on select "Text Date Number with Decimals Number without Decimals" at bounding box center [376, 187] width 370 height 20
click at [535, 230] on button "Save" at bounding box center [537, 230] width 32 height 18
select select
select select "fbb7ec36-4178-44c2-a935-c2eef7a2aa7a"
select select "120f9983-9753-4f9d-9b5d-45c76466d6d0"
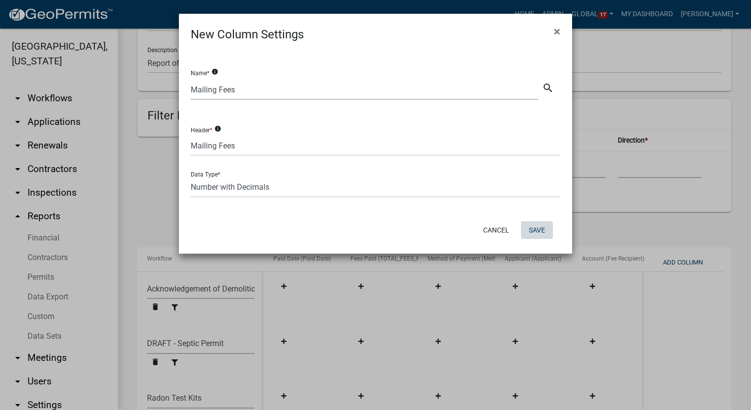
select select "2a0d0161-2280-46d1-87d5-5e5cafa41253"
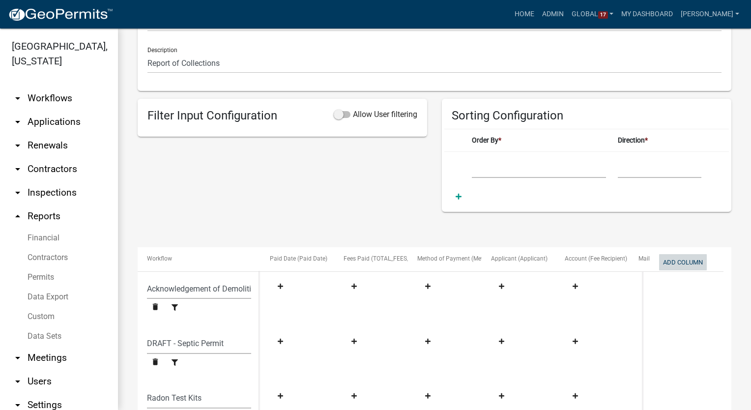
click at [668, 261] on button "Add Column" at bounding box center [683, 262] width 48 height 16
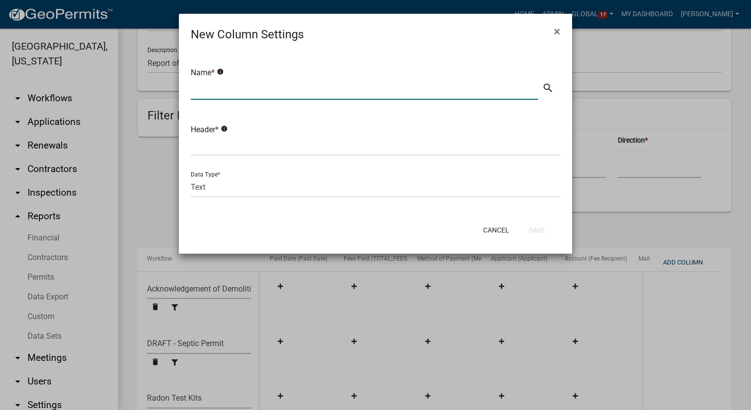
click at [232, 87] on input "text" at bounding box center [365, 90] width 348 height 20
type input "Receipt Number"
click at [225, 148] on input "text" at bounding box center [376, 146] width 370 height 20
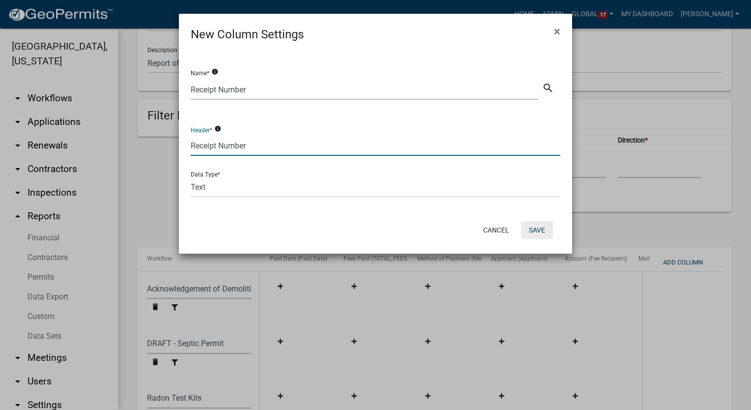
type input "Receipt Number"
click at [532, 230] on button "Save" at bounding box center [537, 230] width 32 height 18
select select
select select "fbb7ec36-4178-44c2-a935-c2eef7a2aa7a"
select select "120f9983-9753-4f9d-9b5d-45c76466d6d0"
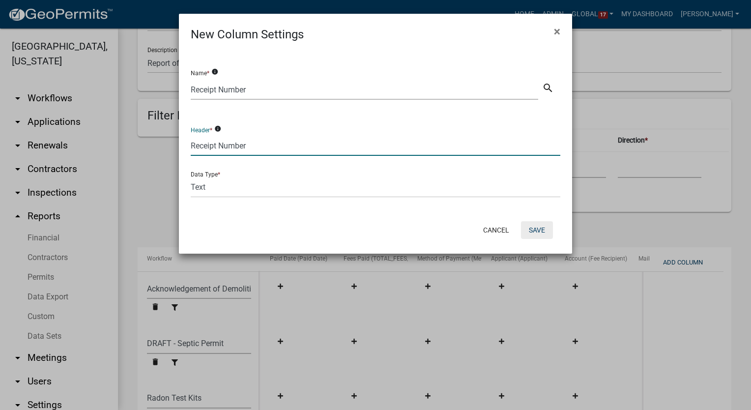
select select "2a0d0161-2280-46d1-87d5-5e5cafa41253"
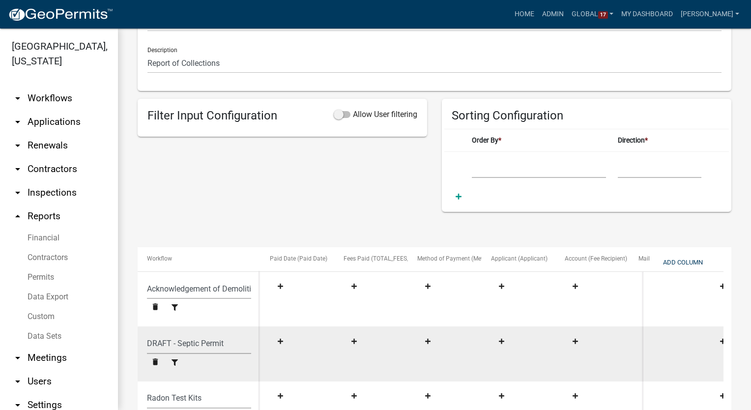
scroll to position [387, 0]
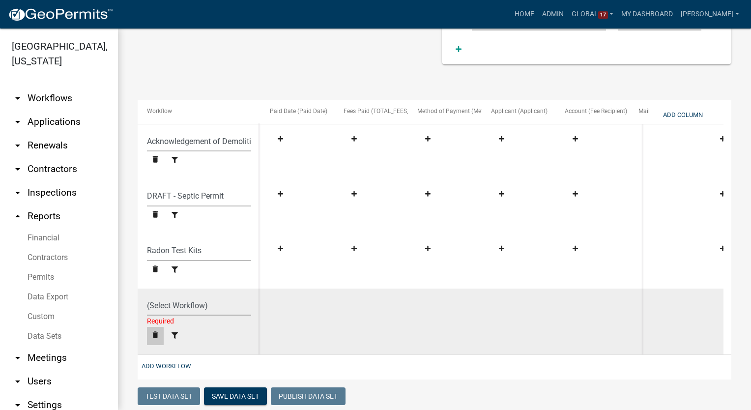
click at [154, 333] on icon "delete" at bounding box center [155, 334] width 9 height 9
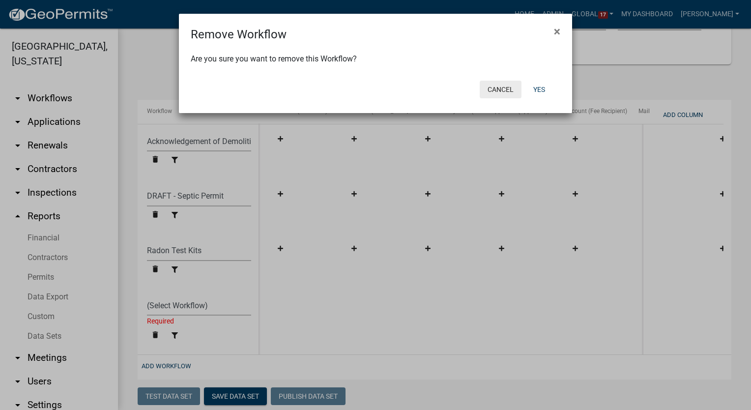
click at [502, 87] on button "Cancel" at bounding box center [501, 90] width 42 height 18
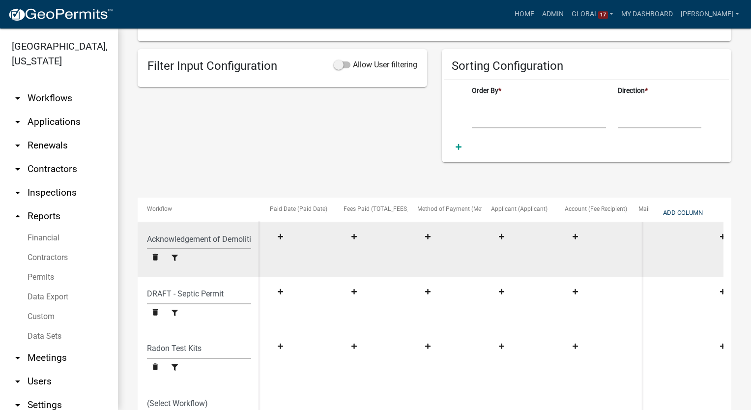
scroll to position [289, 0]
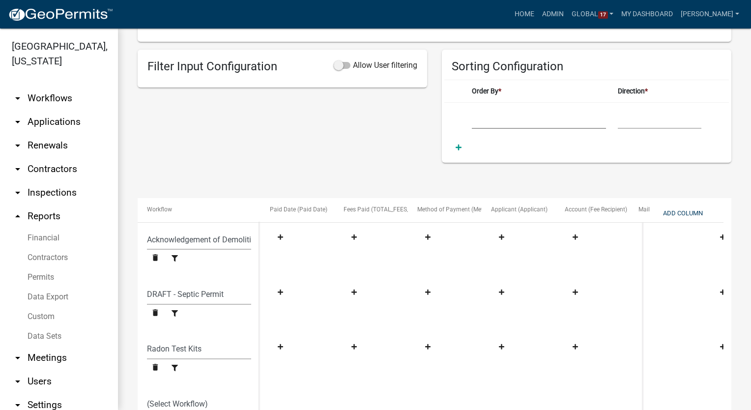
click at [483, 124] on select "Paid Date TOTAL_FEES_PAID Method of Payment Applicant Fee Recipient Mailing Fee…" at bounding box center [539, 119] width 135 height 20
select select "Paid Date"
click at [472, 109] on select "Paid Date TOTAL_FEES_PAID Method of Payment Applicant Fee Recipient Mailing Fee…" at bounding box center [539, 119] width 135 height 20
click at [627, 122] on select "Ascending Descending" at bounding box center [660, 119] width 84 height 20
select select "1"
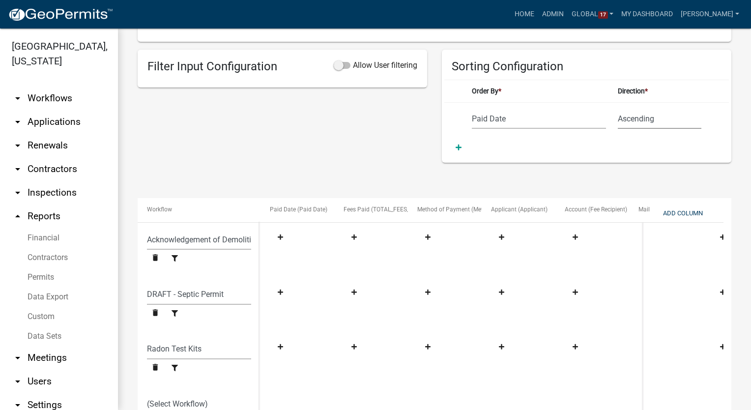
click at [618, 109] on select "Ascending Descending" at bounding box center [660, 119] width 84 height 20
click at [334, 64] on span at bounding box center [342, 65] width 17 height 7
click at [353, 59] on input "Allow User filtering" at bounding box center [353, 59] width 0 height 0
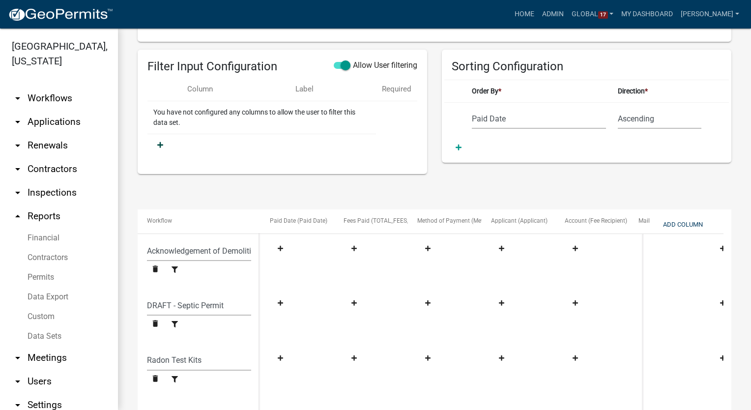
click at [162, 142] on icon at bounding box center [160, 145] width 6 height 7
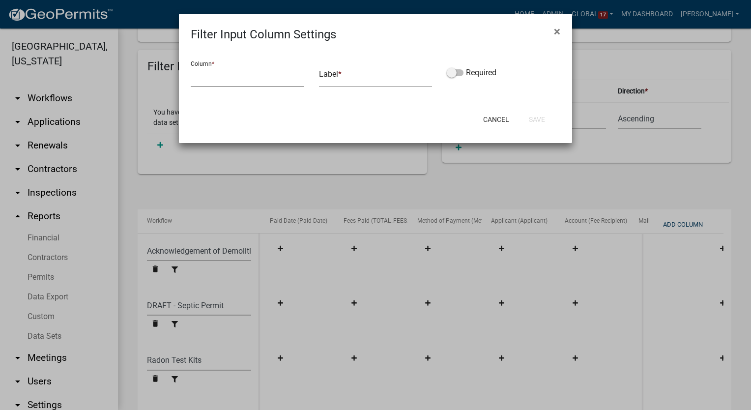
click at [258, 76] on select "Paid Date TOTAL_FEES_PAID Method of Payment Applicant Fee Recipient Mailing Fee…" at bounding box center [248, 77] width 114 height 20
select select "Paid Date"
click at [191, 67] on select "Paid Date TOTAL_FEES_PAID Method of Payment Applicant Fee Recipient Mailing Fee…" at bounding box center [248, 77] width 114 height 20
click at [338, 78] on input "text" at bounding box center [376, 77] width 114 height 20
type input "Paid Date"
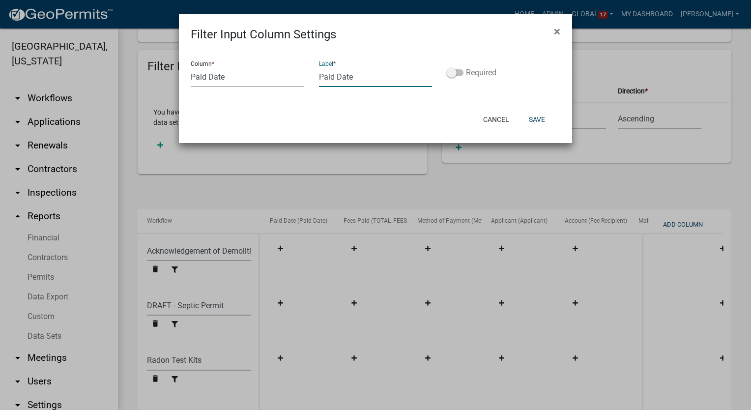
click at [450, 73] on span at bounding box center [455, 72] width 17 height 7
click at [466, 67] on input "Required" at bounding box center [466, 67] width 0 height 0
click at [531, 121] on button "Save" at bounding box center [537, 120] width 32 height 18
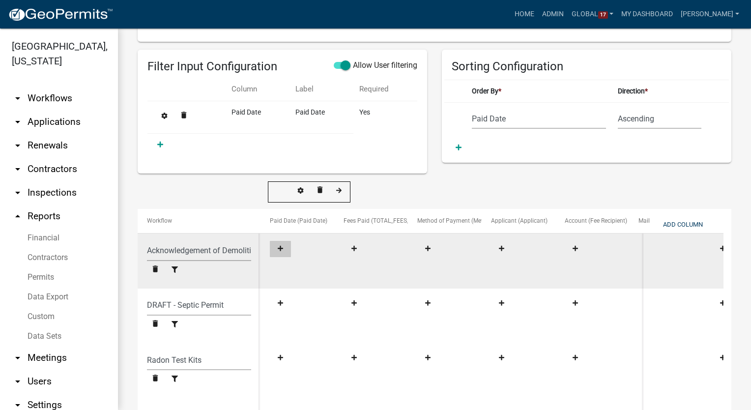
click at [279, 249] on icon at bounding box center [280, 248] width 5 height 5
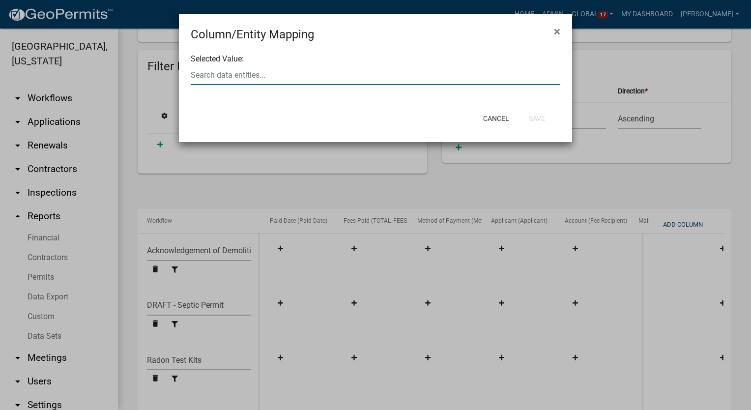
click at [228, 80] on div at bounding box center [375, 75] width 384 height 20
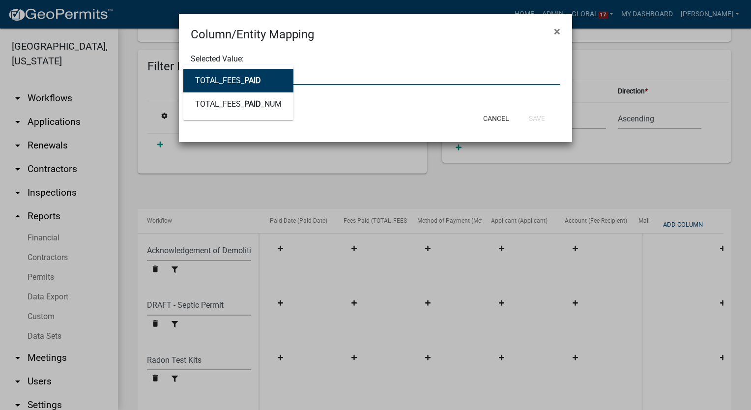
type input "p"
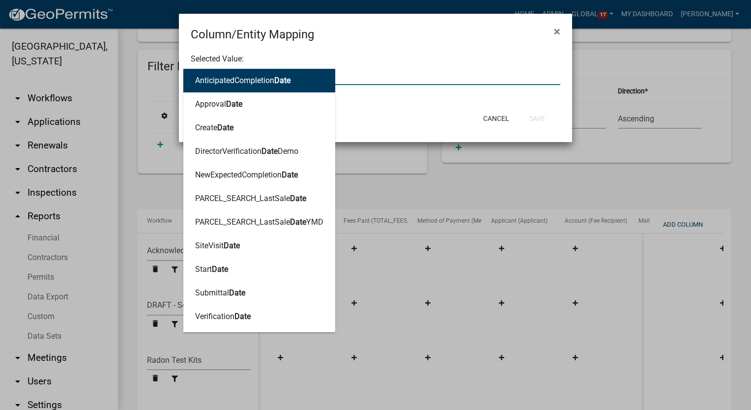
type input "Date"
click at [379, 49] on div "Selected Value: Date AnticipatedCompletion Date Approval Date Create Date Direc…" at bounding box center [375, 74] width 393 height 62
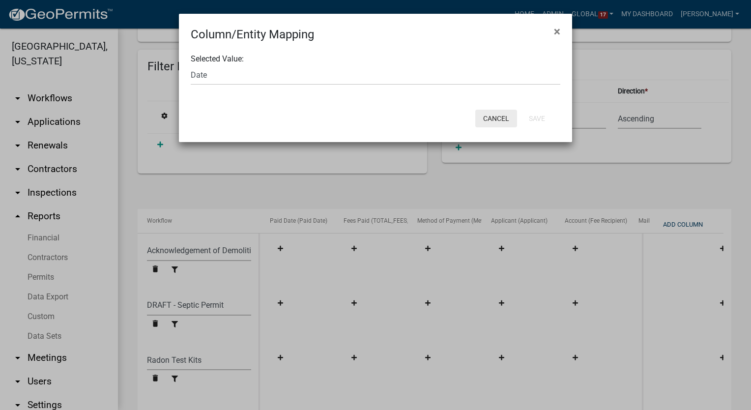
click at [494, 123] on button "Cancel" at bounding box center [496, 119] width 42 height 18
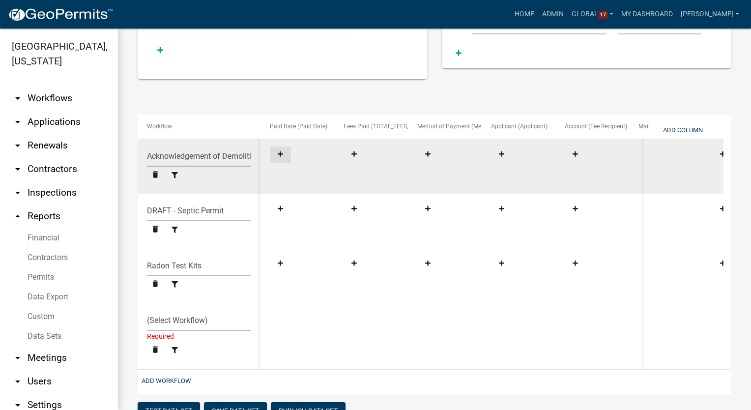
scroll to position [422, 0]
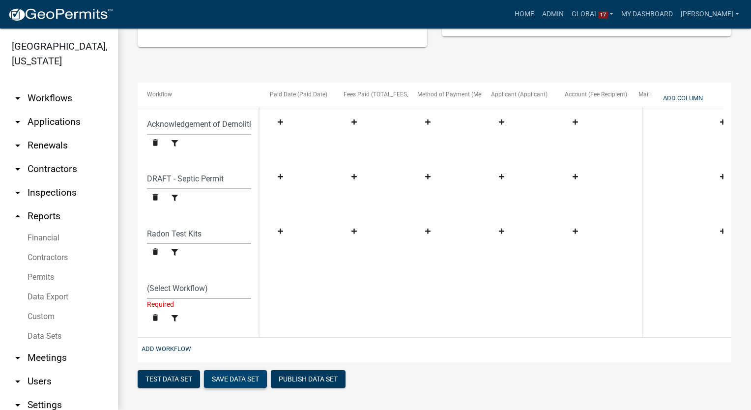
click at [235, 374] on button "Save Data Set" at bounding box center [235, 379] width 63 height 18
click at [290, 381] on button "Publish Data Set" at bounding box center [308, 379] width 75 height 18
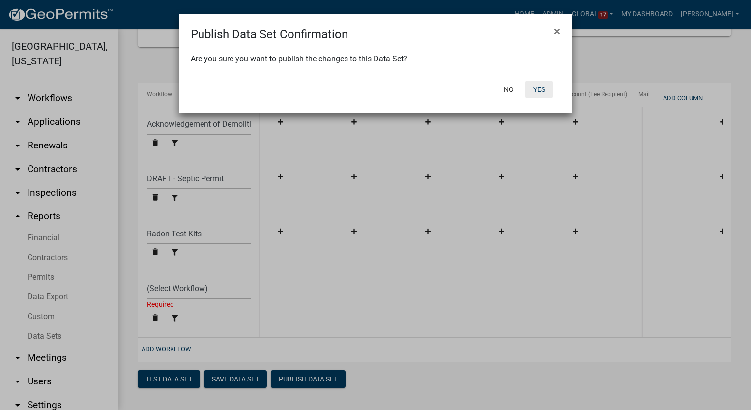
click at [537, 91] on button "Yes" at bounding box center [539, 90] width 28 height 18
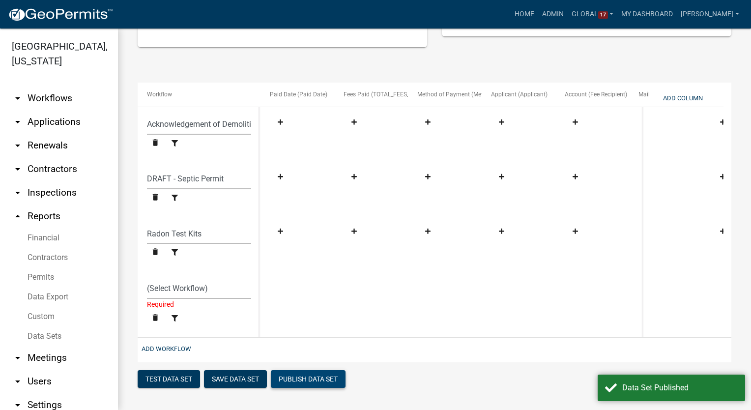
scroll to position [263, 0]
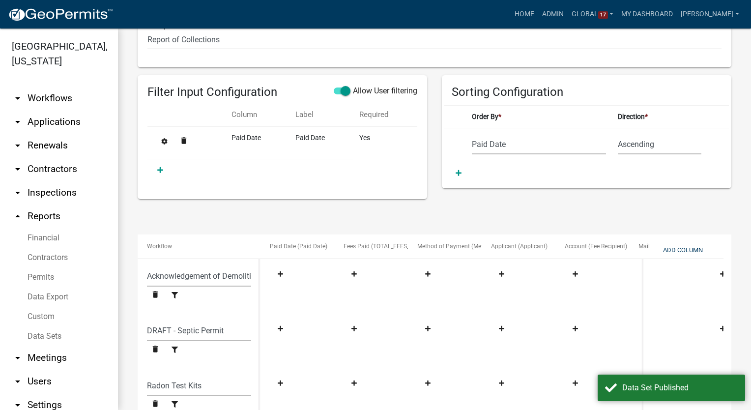
select select "Paid Date"
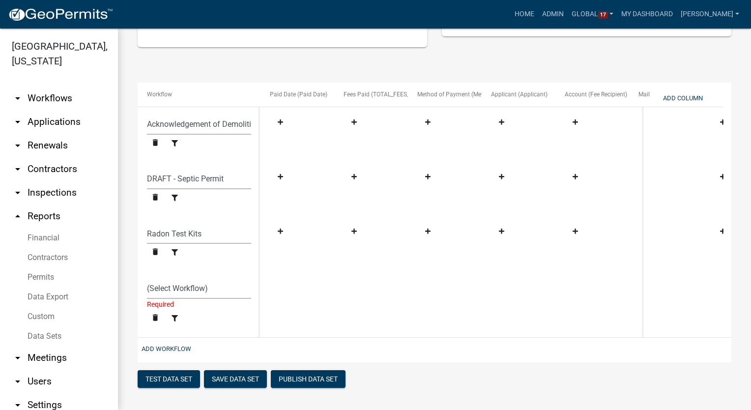
click at [37, 326] on link "Data Sets" at bounding box center [59, 336] width 118 height 20
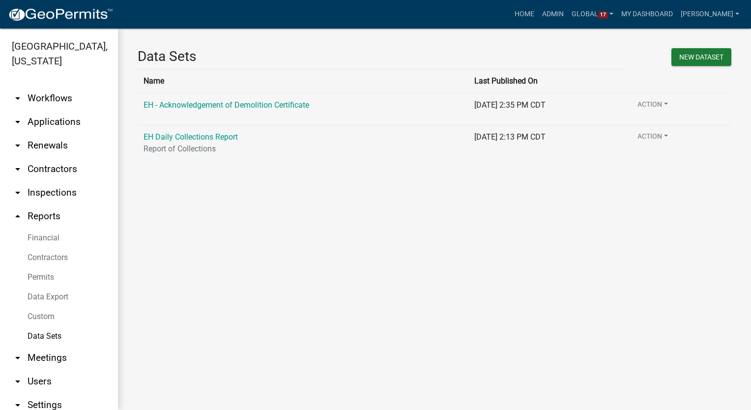
click at [42, 87] on link "arrow_drop_down Workflows" at bounding box center [59, 99] width 118 height 24
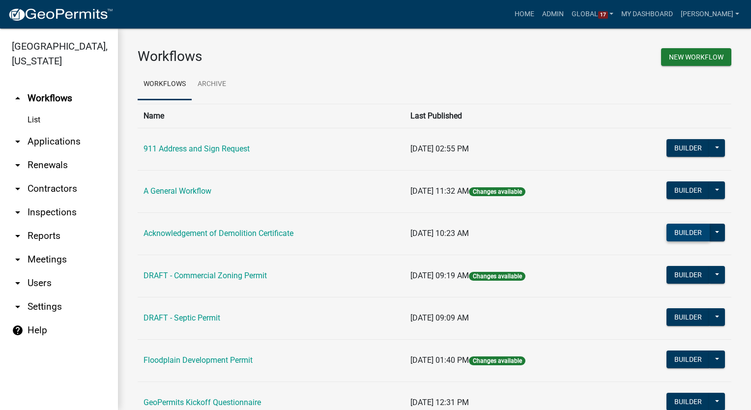
click at [669, 235] on button "Builder" at bounding box center [688, 233] width 43 height 18
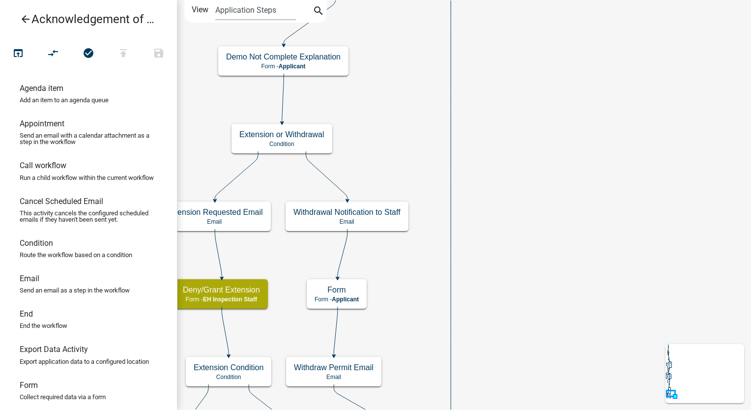
click at [21, 22] on icon "arrow_back" at bounding box center [26, 20] width 12 height 14
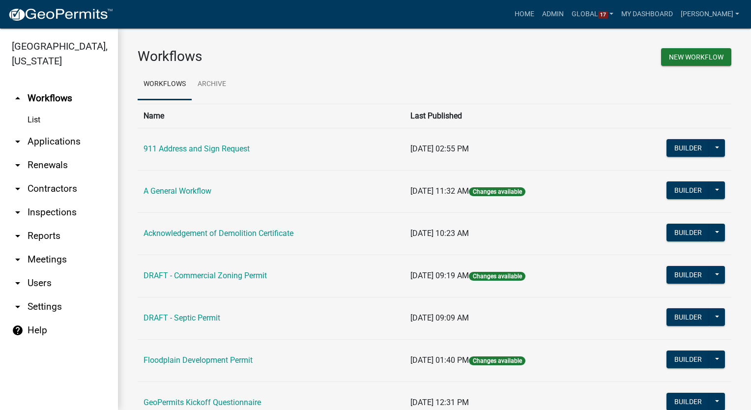
click at [35, 224] on link "arrow_drop_down Reports" at bounding box center [59, 236] width 118 height 24
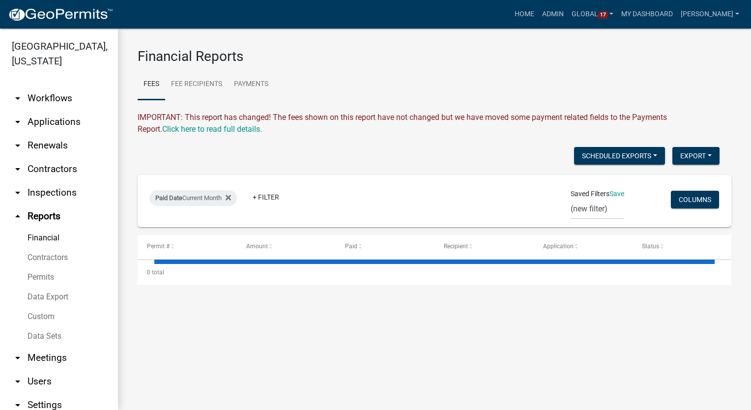
click at [36, 326] on link "Data Sets" at bounding box center [59, 336] width 118 height 20
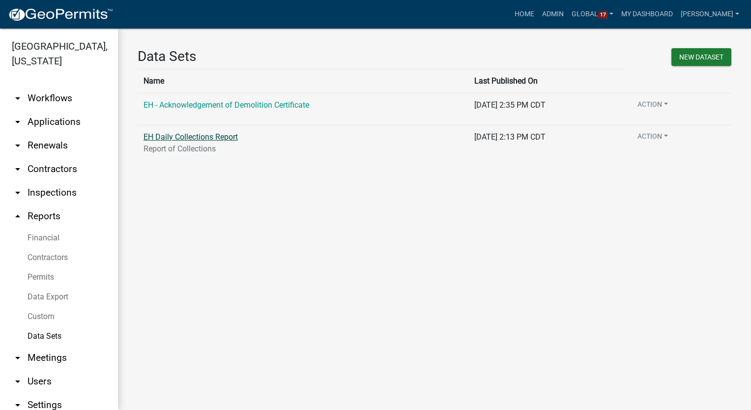
click at [218, 138] on link "EH Daily Collections Report" at bounding box center [191, 136] width 94 height 9
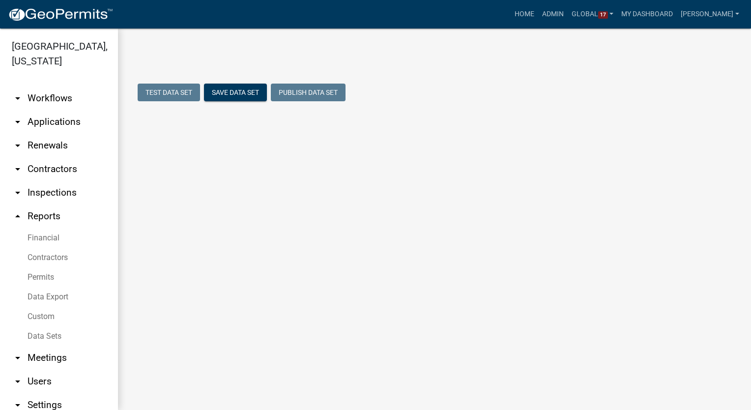
select select "Paid Date"
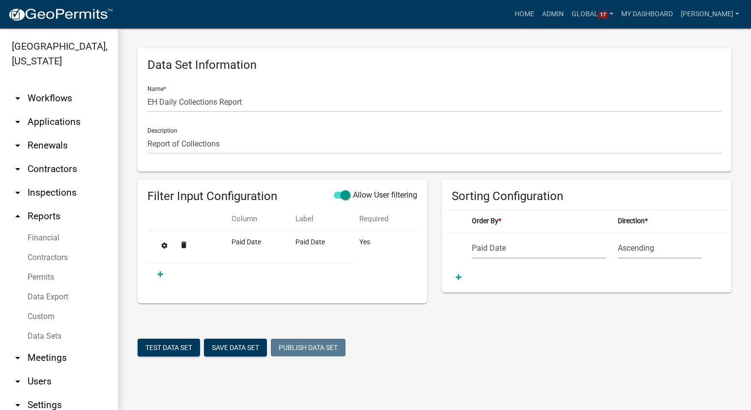
click at [332, 290] on div "Filter Input Configuration Allow User filtering Column Label Required delete Pa…" at bounding box center [283, 241] width 290 height 124
click at [258, 346] on button "Save Data Set" at bounding box center [235, 348] width 63 height 18
select select "Paid Date"
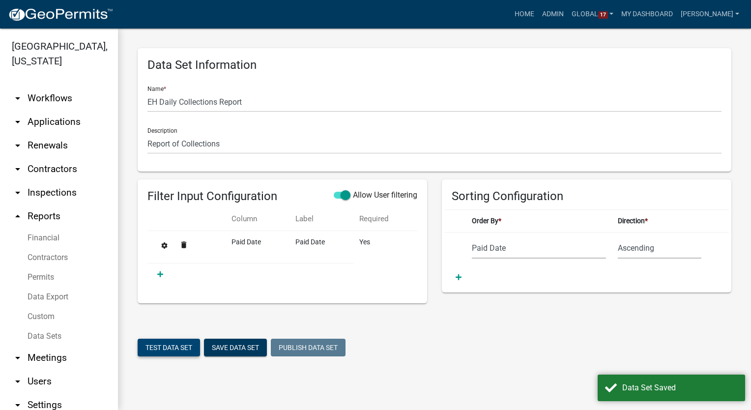
click at [166, 350] on button "Test Data Set" at bounding box center [169, 348] width 62 height 18
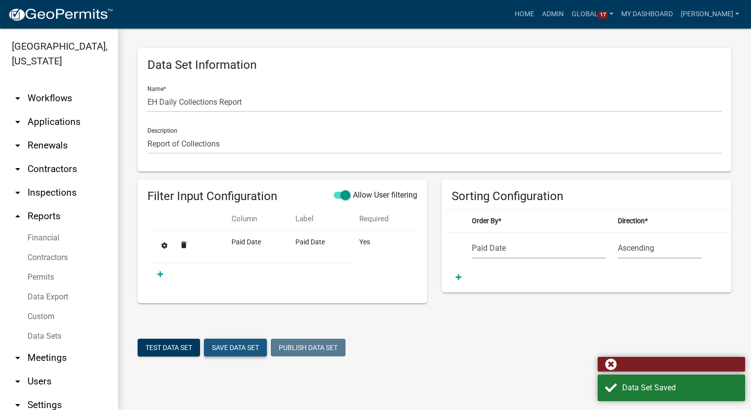
click at [231, 345] on button "Save Data Set" at bounding box center [235, 348] width 63 height 18
select select "Paid Date"
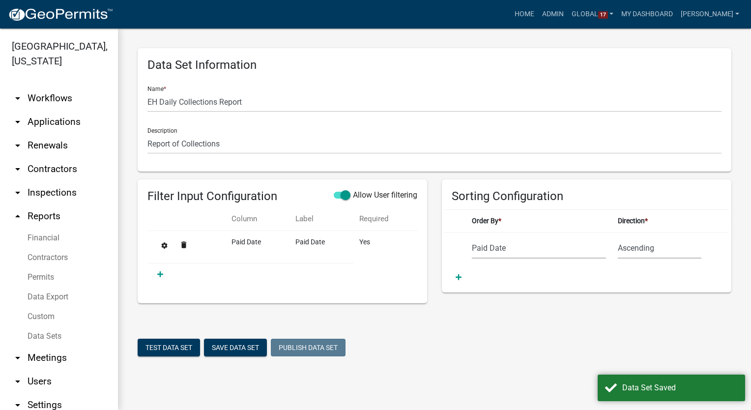
click at [36, 326] on link "Data Sets" at bounding box center [59, 336] width 118 height 20
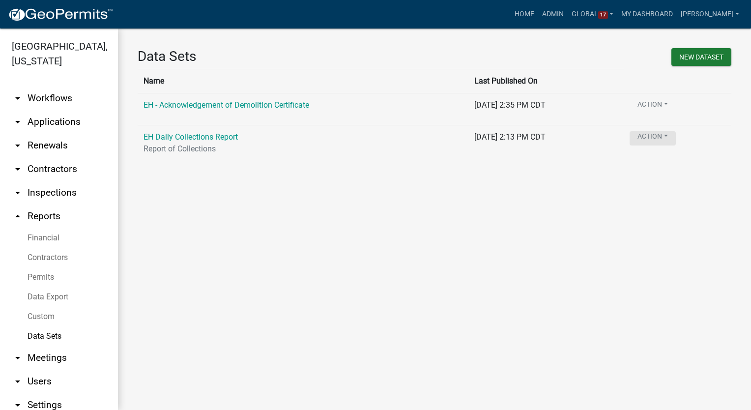
click at [676, 138] on button "Action" at bounding box center [653, 138] width 46 height 14
click at [215, 138] on link "EH Daily Collections Report" at bounding box center [191, 136] width 94 height 9
select select "Paid Date"
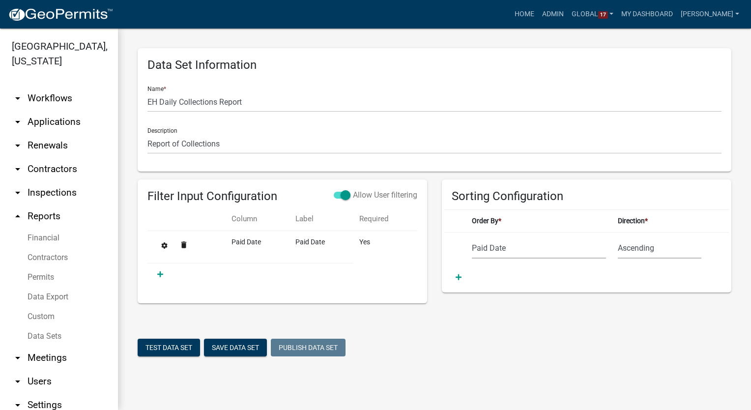
click at [348, 193] on span at bounding box center [342, 195] width 17 height 7
click at [353, 189] on input "Allow User filtering" at bounding box center [353, 189] width 0 height 0
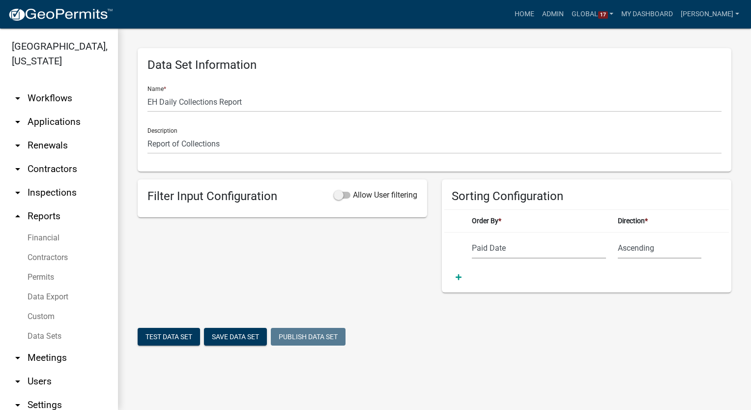
click at [45, 326] on link "Data Sets" at bounding box center [59, 336] width 118 height 20
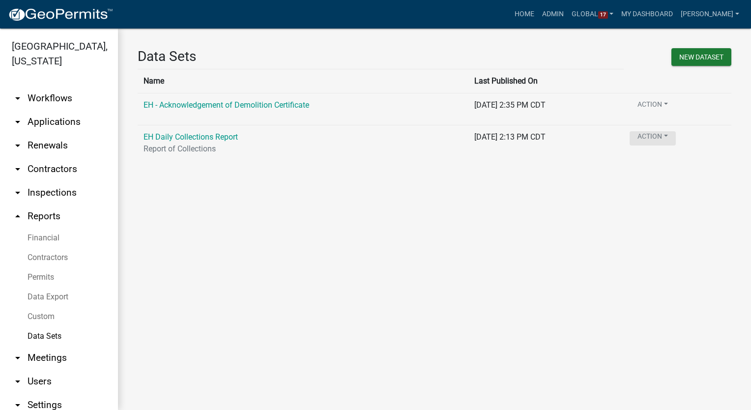
click at [669, 133] on button "Action" at bounding box center [653, 138] width 46 height 14
click at [665, 163] on button "Delete" at bounding box center [689, 163] width 79 height 24
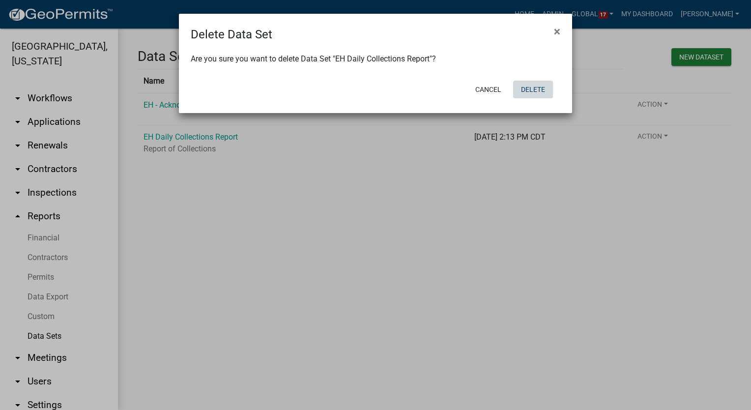
click at [530, 86] on button "Delete" at bounding box center [533, 90] width 40 height 18
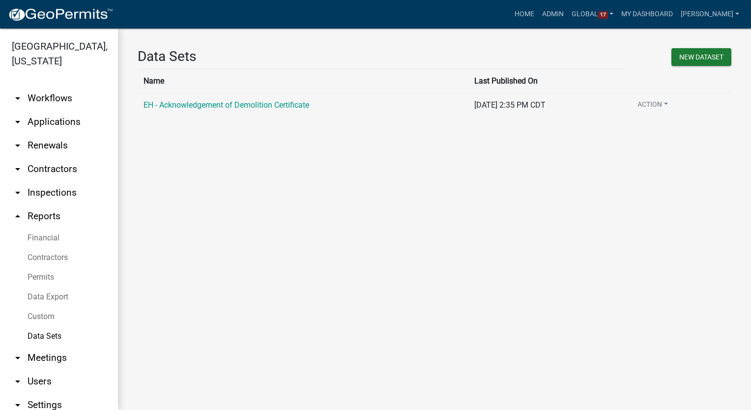
click at [49, 87] on link "arrow_drop_down Workflows" at bounding box center [59, 99] width 118 height 24
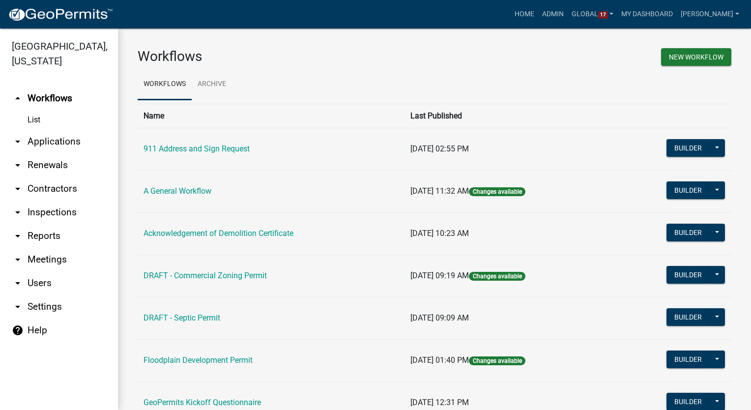
click at [37, 295] on link "arrow_drop_down Settings" at bounding box center [59, 307] width 118 height 24
select select "IA"
select select "Central Standard Time"
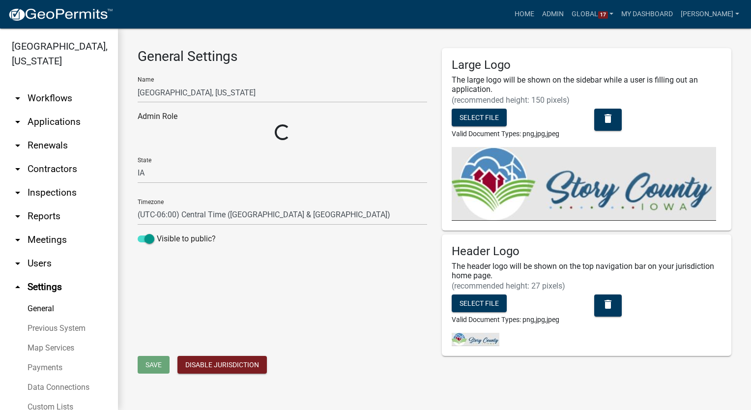
select select "03540cc7-cae6-4ec5-9df4-19164d3ec826"
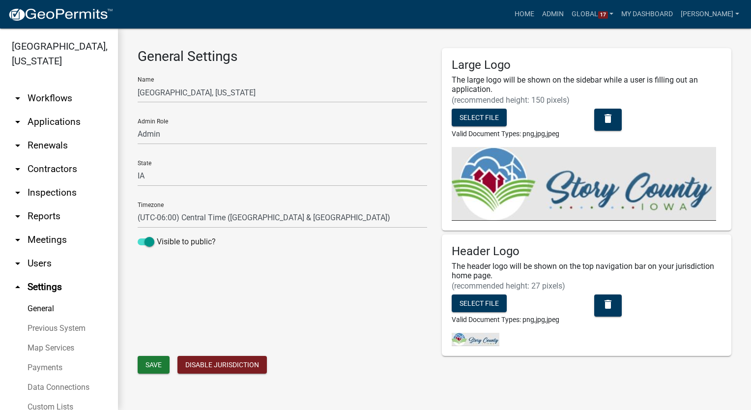
scroll to position [49, 0]
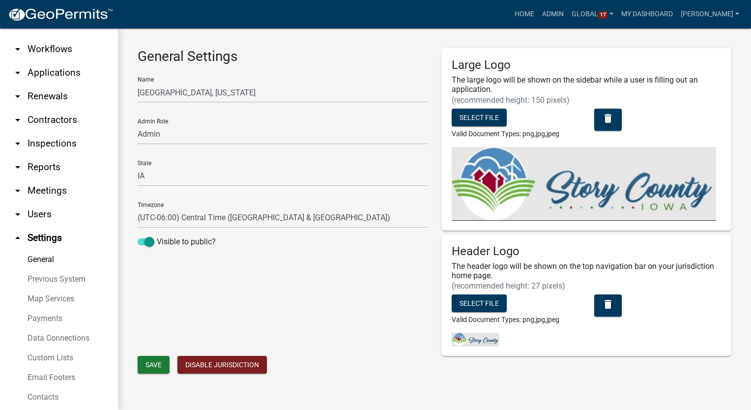
click at [46, 348] on link "Custom Lists" at bounding box center [59, 358] width 118 height 20
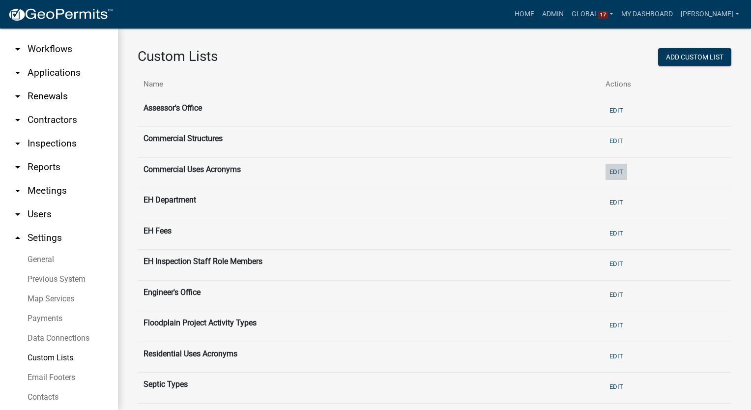
click at [610, 168] on button "Edit" at bounding box center [617, 172] width 22 height 16
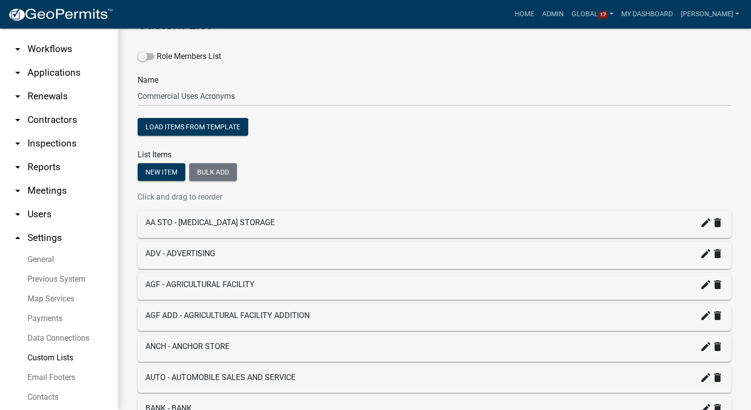
scroll to position [49, 0]
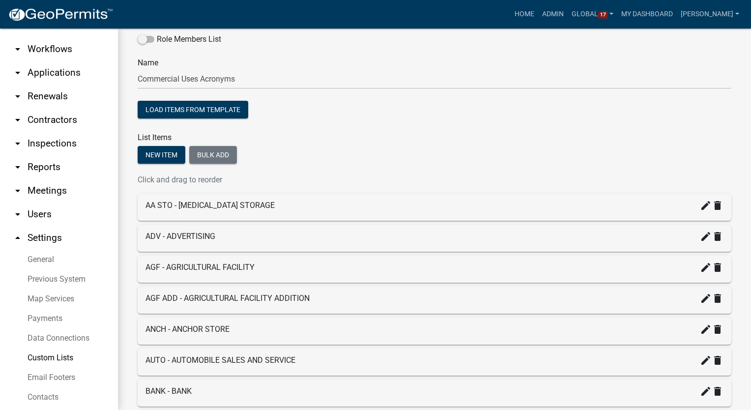
click at [56, 348] on link "Custom Lists" at bounding box center [59, 358] width 118 height 20
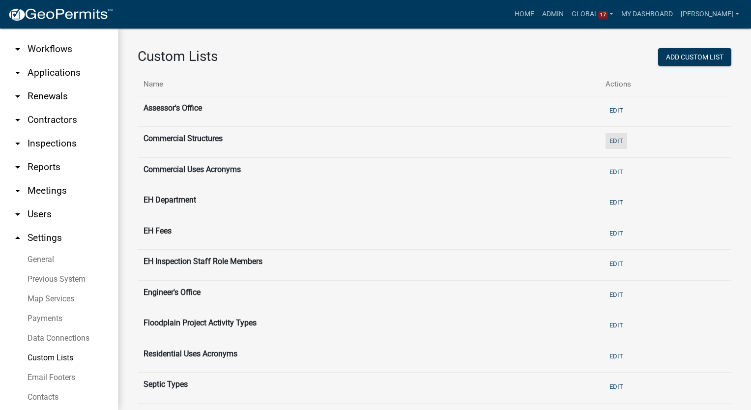
click at [609, 139] on button "Edit" at bounding box center [617, 141] width 22 height 16
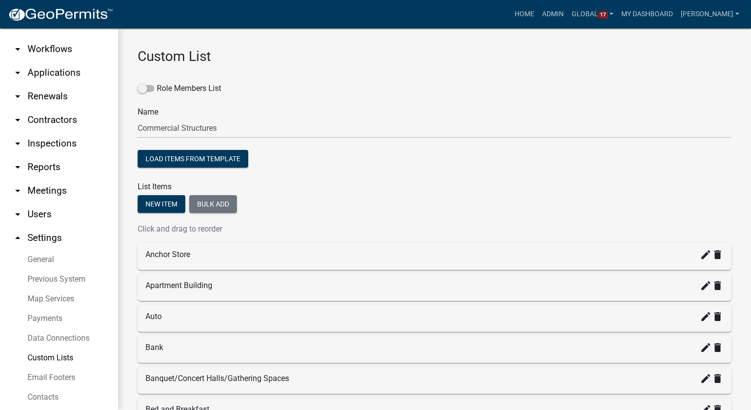
click at [41, 38] on link "arrow_drop_down Workflows" at bounding box center [59, 49] width 118 height 24
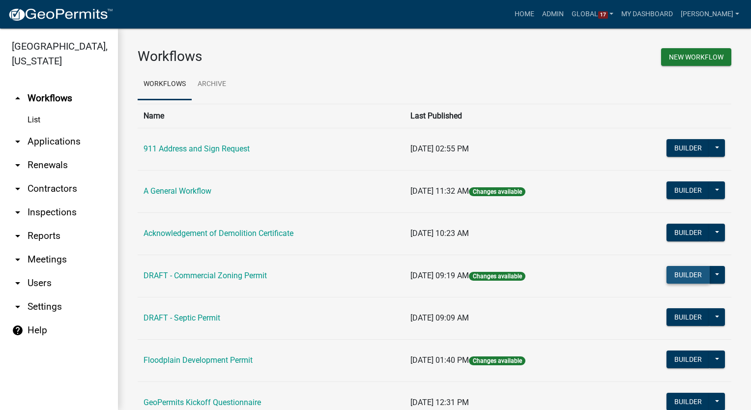
click at [676, 278] on button "Builder" at bounding box center [688, 275] width 43 height 18
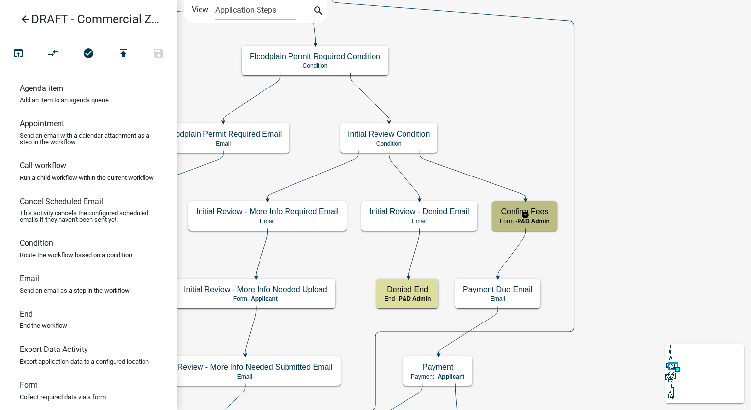
click at [537, 204] on div "Confirm Fees Form - P&D Admin" at bounding box center [524, 215] width 65 height 29
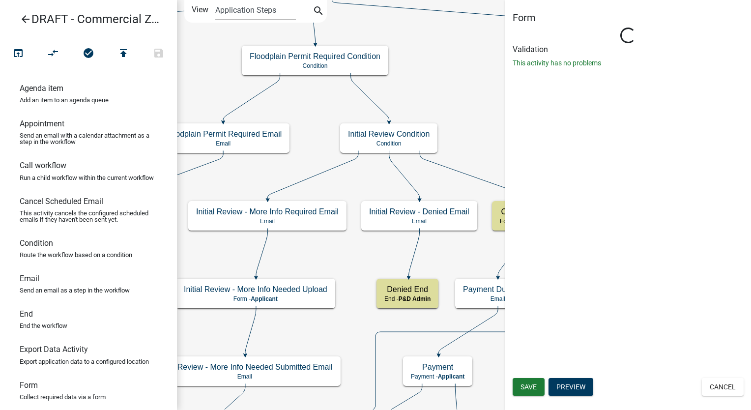
select select "1D7849C7-47D0-45C1-BB15-B11DE66EF8E1"
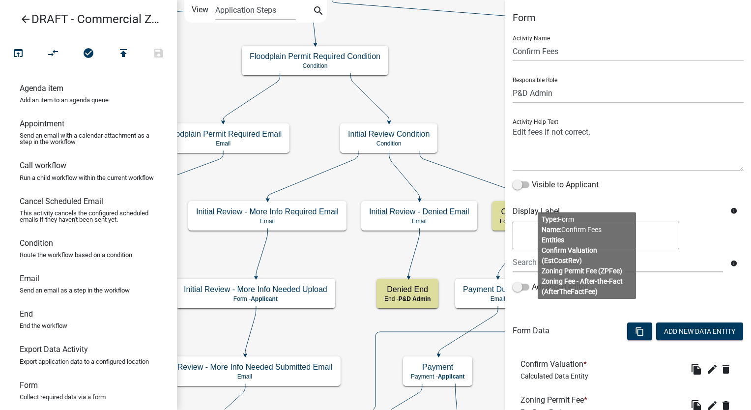
click at [590, 234] on body "Internet Explorer does NOT work with GeoPermits. Get a new browser for more sec…" at bounding box center [375, 205] width 751 height 410
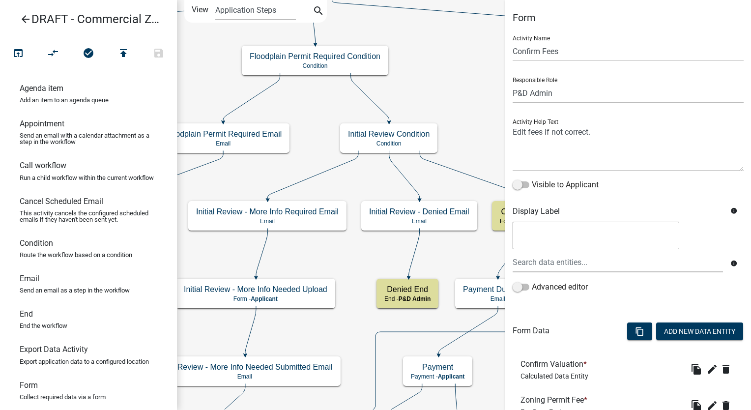
scroll to position [113, 0]
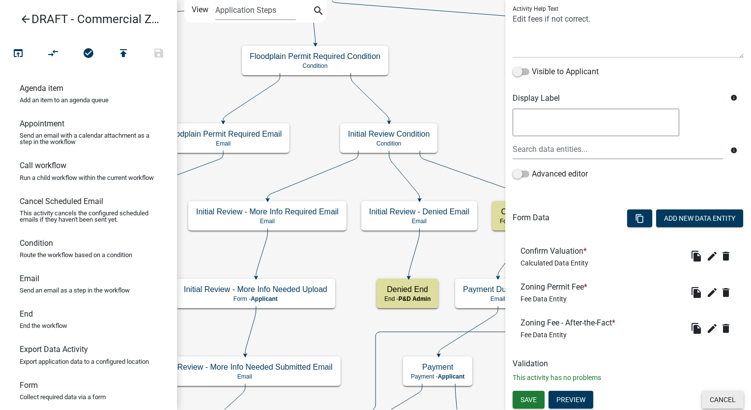
click at [723, 400] on button "Cancel" at bounding box center [723, 400] width 42 height 18
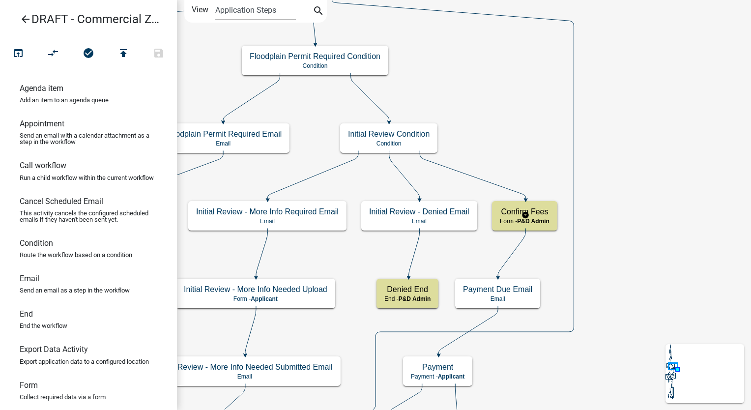
scroll to position [0, 0]
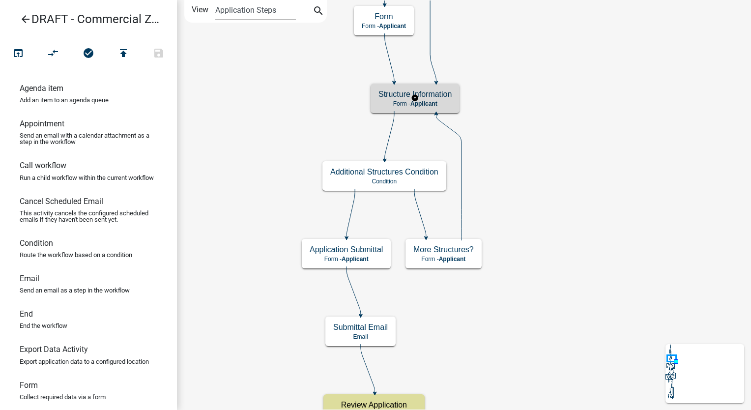
click at [397, 103] on p "Form - Applicant" at bounding box center [414, 103] width 73 height 7
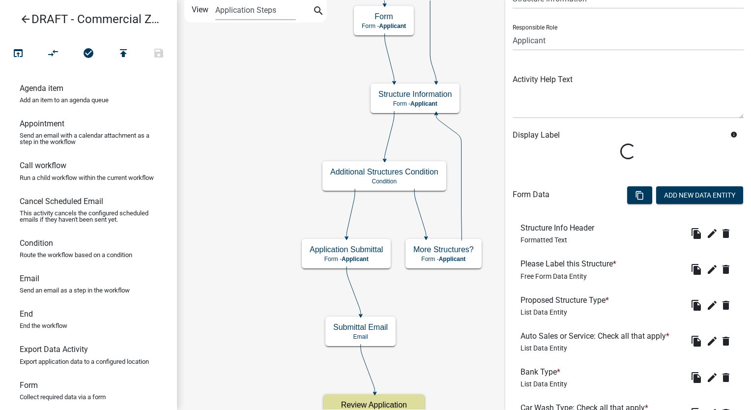
scroll to position [147, 0]
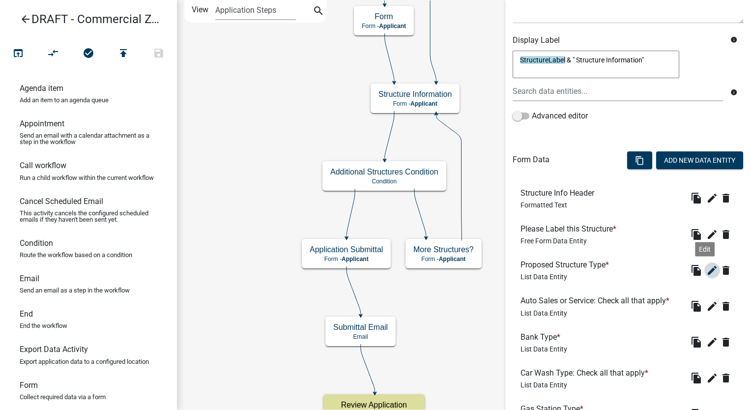
click at [707, 270] on icon "edit" at bounding box center [712, 270] width 12 height 12
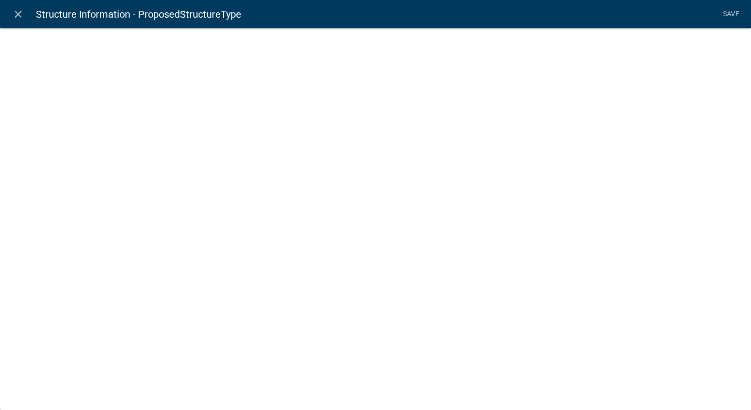
select select "list-data"
select select "custom-list-fd2ff5e7-90de-430c-ac12-7cdc06f012f7"
select select
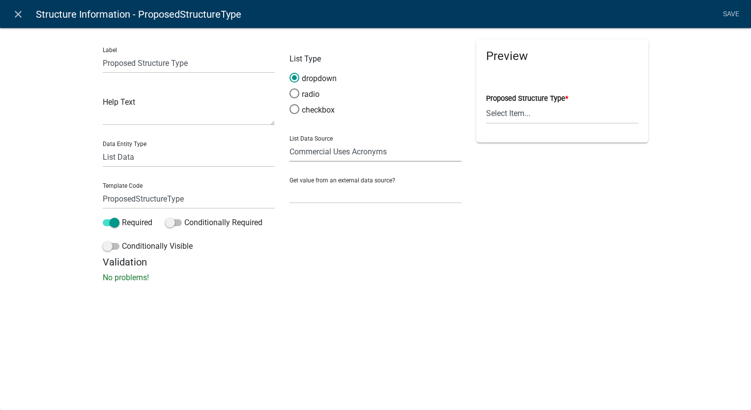
click at [334, 158] on select "State List Assessor's Office Assessor's Office Commercial Structures Commercial…" at bounding box center [376, 152] width 172 height 20
select select "custom-list-70b0fb31-1a5f-4050-8b22-f980d44f369f"
click at [290, 142] on select "State List Assessor's Office Assessor's Office Commercial Structures Commercial…" at bounding box center [376, 152] width 172 height 20
click at [725, 10] on link "Save" at bounding box center [731, 14] width 25 height 19
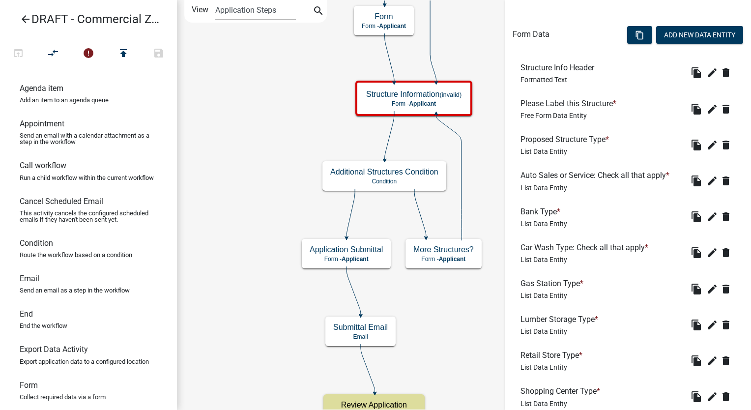
scroll to position [272, 0]
click at [706, 180] on icon "edit" at bounding box center [712, 181] width 12 height 12
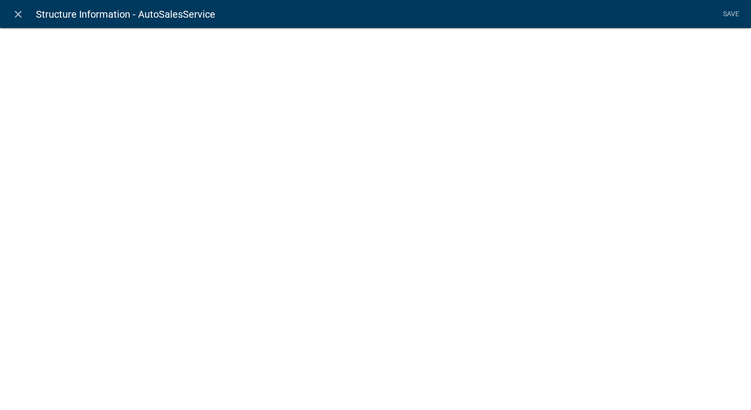
select select "list-data"
select select
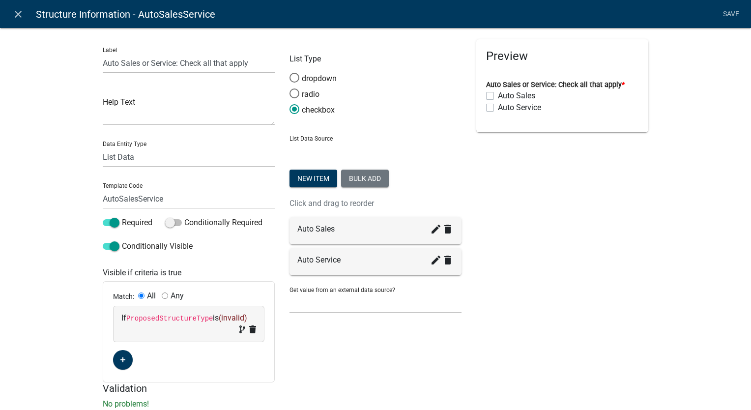
click at [227, 314] on span "(invalid)" at bounding box center [233, 317] width 29 height 9
select select "212: ProposedStructureType"
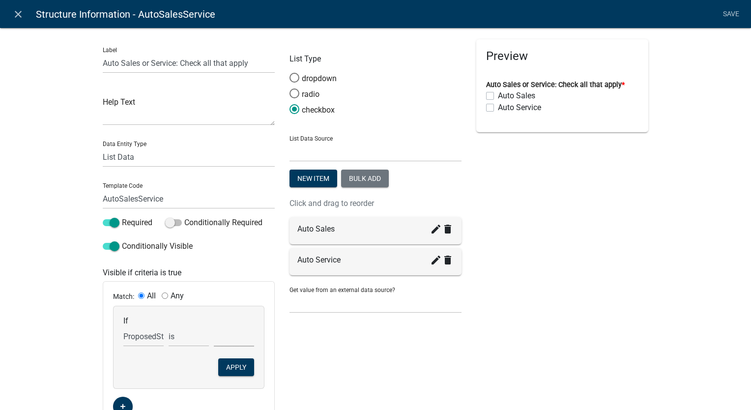
click at [221, 345] on select "Anchor Store Apartment Building Auto Bank Banquet/Concert Halls/Gathering Space…" at bounding box center [234, 336] width 40 height 20
select select "2: Auto"
click at [214, 326] on select "Anchor Store Apartment Building Auto Bank Banquet/Concert Halls/Gathering Space…" at bounding box center [234, 336] width 40 height 20
click at [229, 367] on button "Apply" at bounding box center [236, 367] width 36 height 18
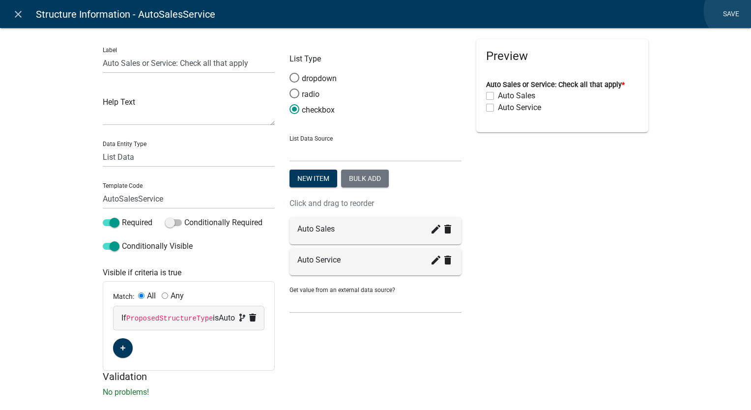
click at [735, 11] on link "Save" at bounding box center [731, 14] width 25 height 19
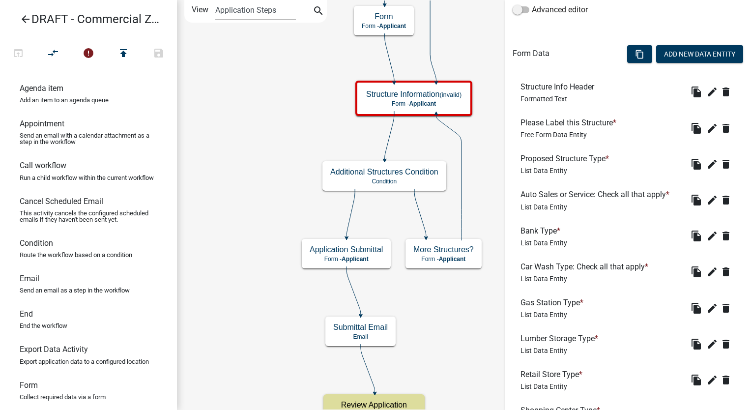
scroll to position [295, 0]
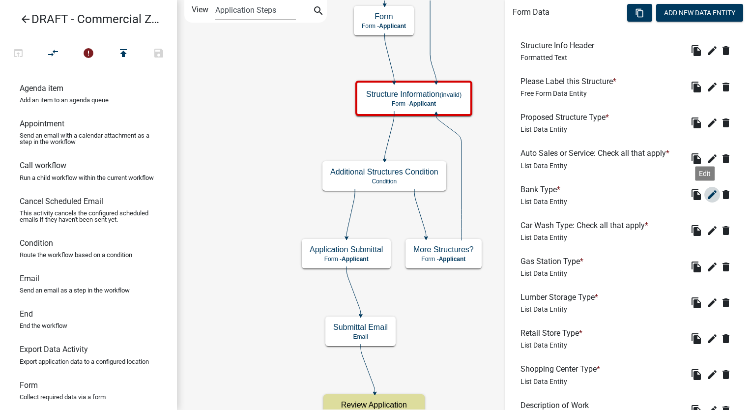
click at [706, 192] on icon "edit" at bounding box center [712, 195] width 12 height 12
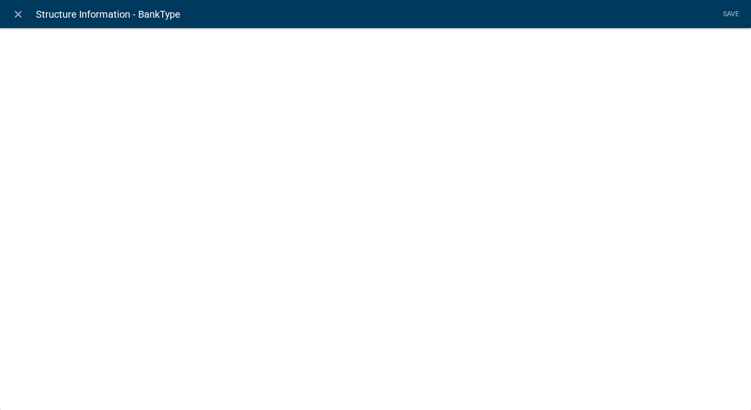
select select "list-data"
select select
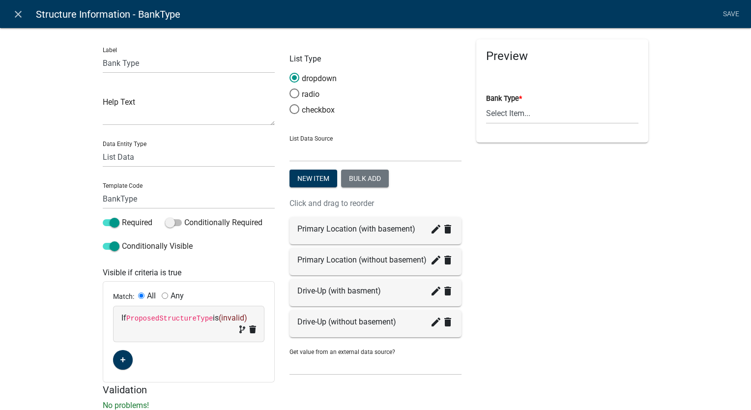
click at [226, 316] on span "(invalid)" at bounding box center [233, 317] width 29 height 9
select select "212: ProposedStructureType"
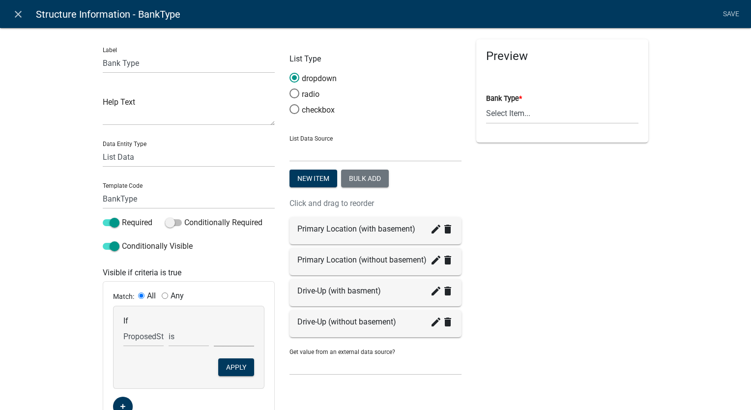
click at [224, 341] on select "Anchor Store Apartment Building Auto Bank Banquet/Concert Halls/Gathering Space…" at bounding box center [234, 336] width 40 height 20
select select "3: Bank"
click at [214, 326] on select "Anchor Store Apartment Building Auto Bank Banquet/Concert Halls/Gathering Space…" at bounding box center [234, 336] width 40 height 20
click at [234, 370] on button "Apply" at bounding box center [236, 367] width 36 height 18
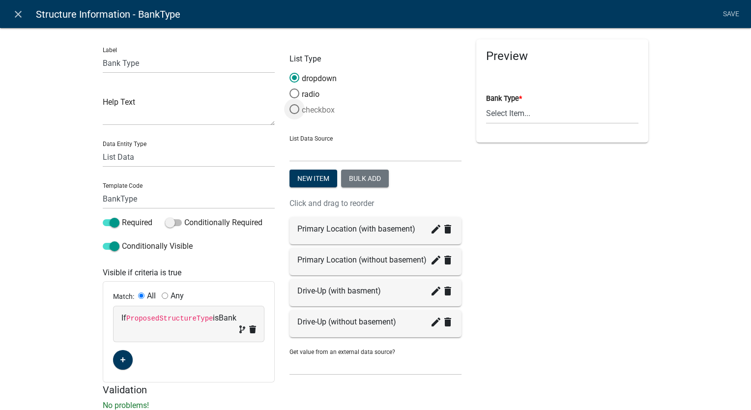
click at [289, 111] on span at bounding box center [294, 109] width 21 height 21
click at [290, 104] on input "checkbox" at bounding box center [290, 104] width 0 height 0
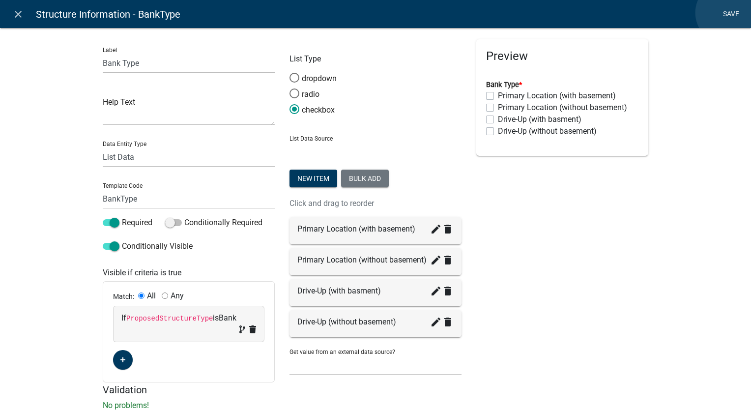
click at [726, 13] on link "Save" at bounding box center [731, 14] width 25 height 19
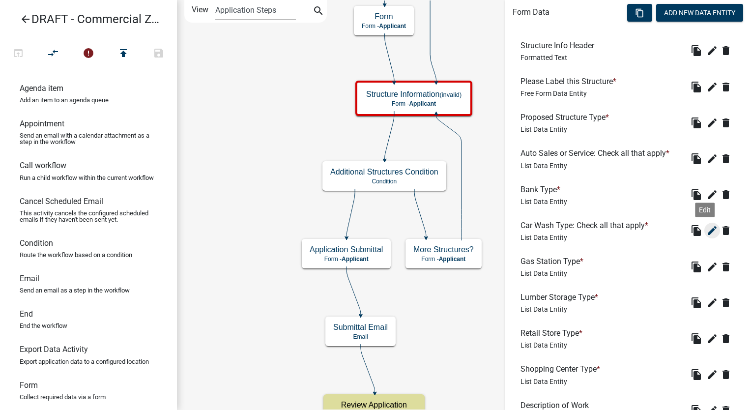
click at [706, 225] on icon "edit" at bounding box center [712, 231] width 12 height 12
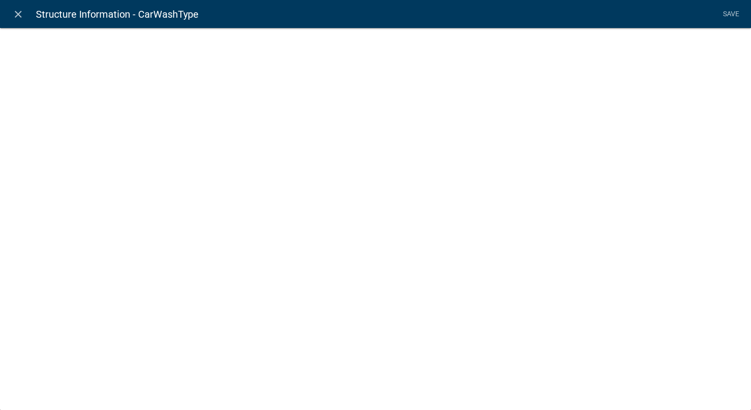
select select "list-data"
select select
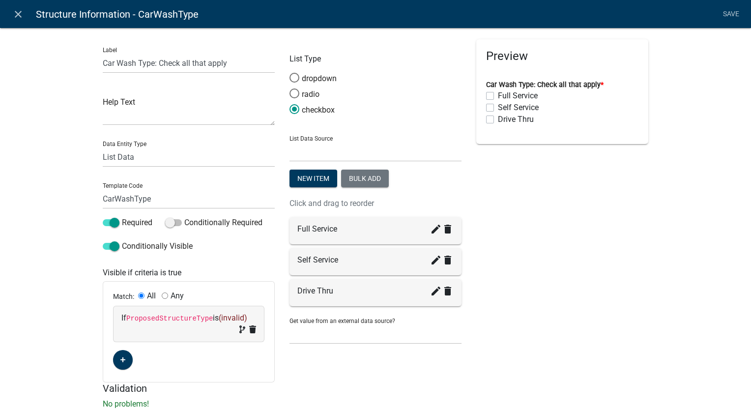
click at [225, 315] on span "(invalid)" at bounding box center [233, 317] width 29 height 9
select select "212: ProposedStructureType"
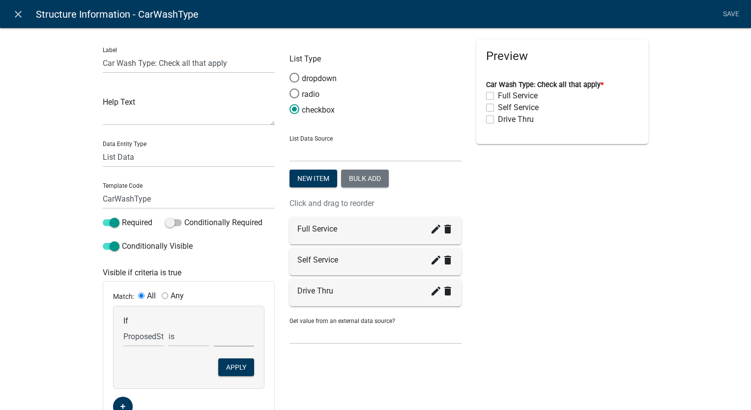
click at [227, 340] on select "Anchor Store Apartment Building Auto Bank Banquet/Concert Halls/Gathering Space…" at bounding box center [234, 336] width 40 height 20
select select "8: Car Wash"
click at [214, 326] on select "Anchor Store Apartment Building Auto Bank Banquet/Concert Halls/Gathering Space…" at bounding box center [234, 336] width 40 height 20
click at [228, 363] on button "Apply" at bounding box center [236, 367] width 36 height 18
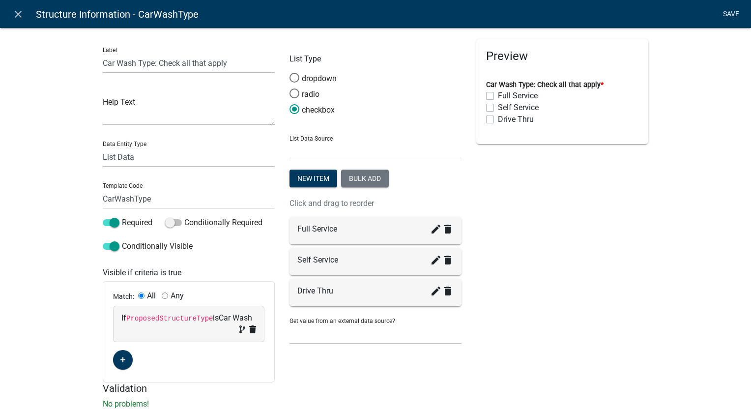
click at [737, 11] on link "Save" at bounding box center [731, 14] width 25 height 19
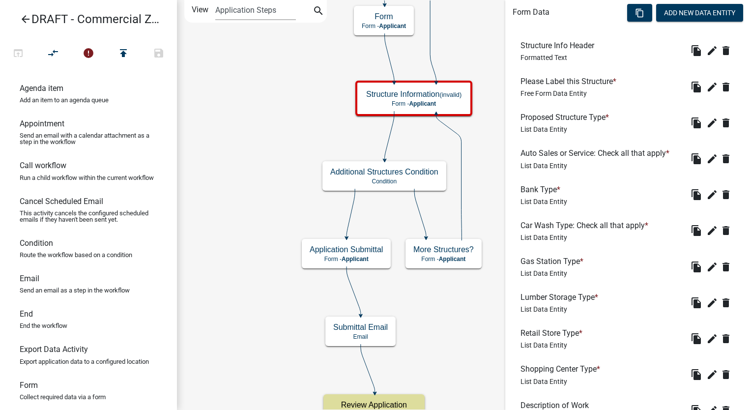
scroll to position [354, 0]
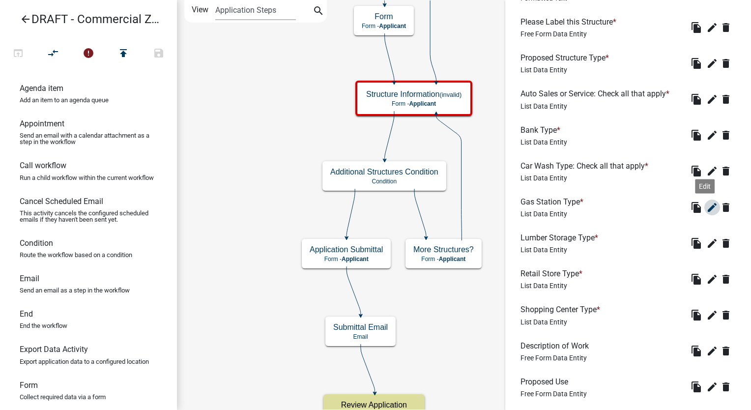
click at [706, 205] on icon "edit" at bounding box center [712, 208] width 12 height 12
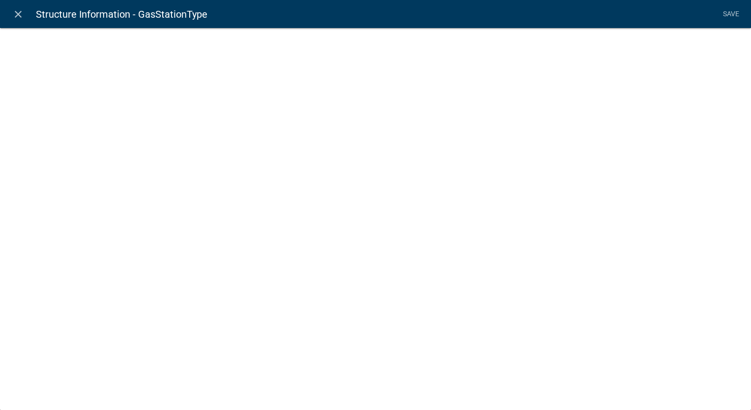
select select "list-data"
select select
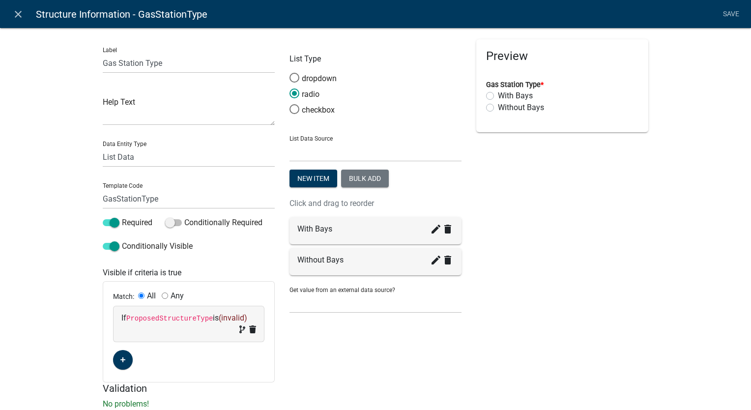
click at [223, 318] on span "(invalid)" at bounding box center [233, 317] width 29 height 9
select select "212: ProposedStructureType"
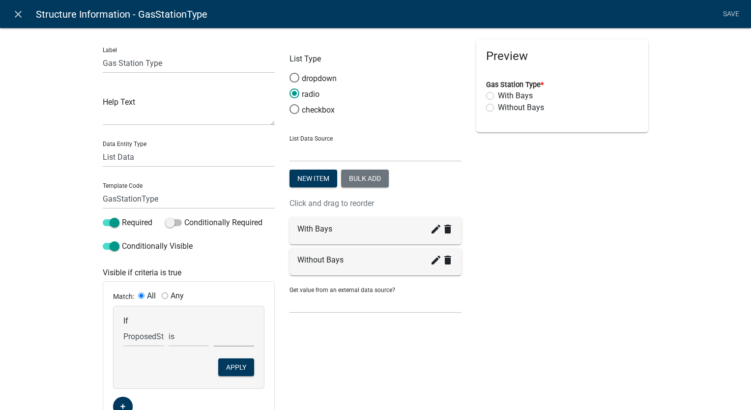
click at [226, 341] on select "Anchor Store Apartment Building Auto Bank Banquet/Concert Halls/Gathering Space…" at bounding box center [234, 336] width 40 height 20
select select "15: Gas Station"
click at [214, 326] on select "Anchor Store Apartment Building Auto Bank Banquet/Concert Halls/Gathering Space…" at bounding box center [234, 336] width 40 height 20
click at [229, 367] on button "Apply" at bounding box center [236, 367] width 36 height 18
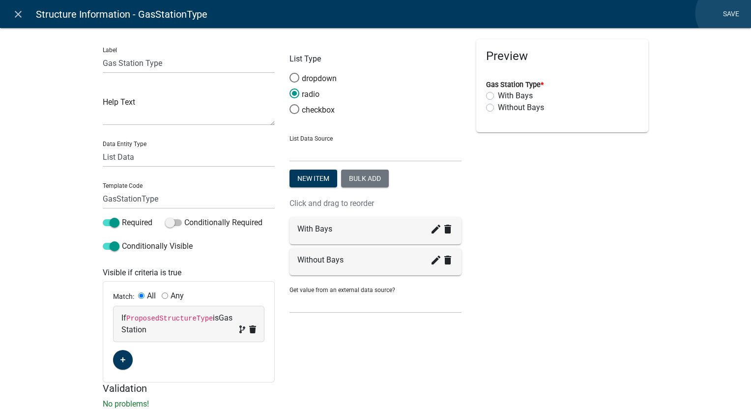
click at [726, 13] on link "Save" at bounding box center [731, 14] width 25 height 19
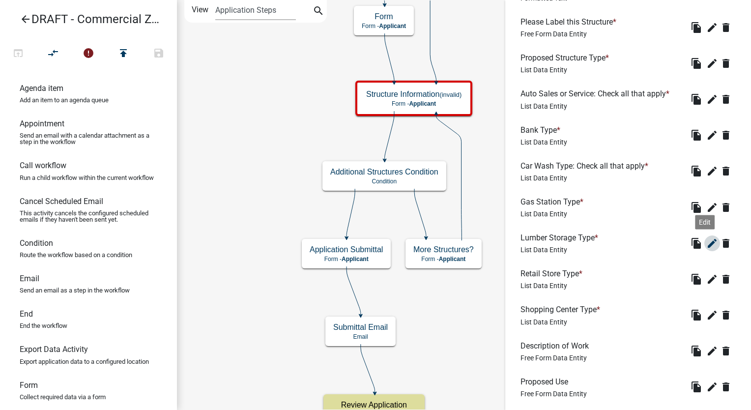
click at [706, 242] on icon "edit" at bounding box center [712, 243] width 12 height 12
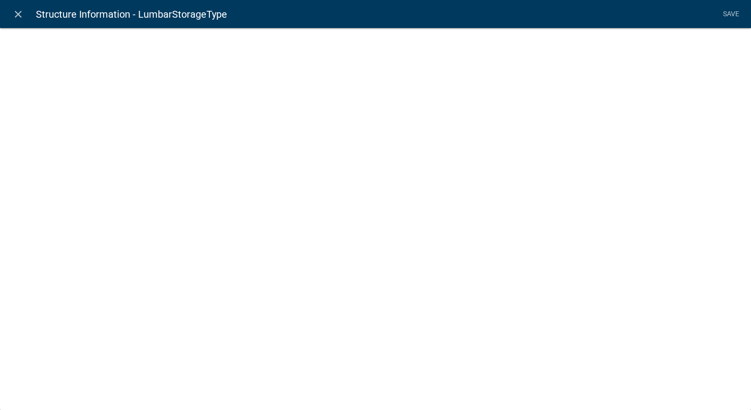
select select "list-data"
select select
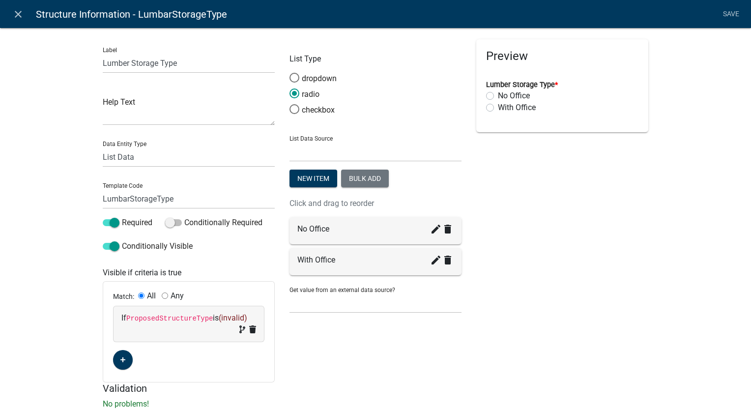
click at [224, 322] on span "(invalid)" at bounding box center [233, 317] width 29 height 9
select select "212: ProposedStructureType"
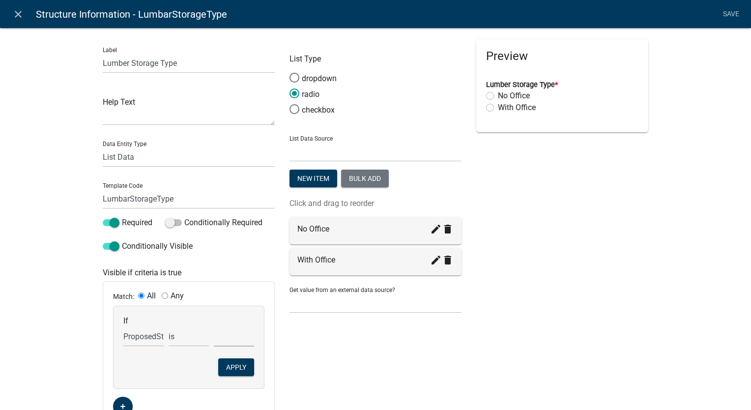
click at [222, 341] on select "Anchor Store Apartment Building Auto Bank Banquet/Concert Halls/Gathering Space…" at bounding box center [234, 336] width 40 height 20
select select "34: Warehouse"
click at [214, 326] on select "Anchor Store Apartment Building Auto Bank Banquet/Concert Halls/Gathering Space…" at bounding box center [234, 336] width 40 height 20
click at [226, 340] on select "Anchor Store Apartment Building Auto Bank Banquet/Concert Halls/Gathering Space…" at bounding box center [234, 336] width 40 height 20
drag, startPoint x: 20, startPoint y: 14, endPoint x: 39, endPoint y: 17, distance: 19.8
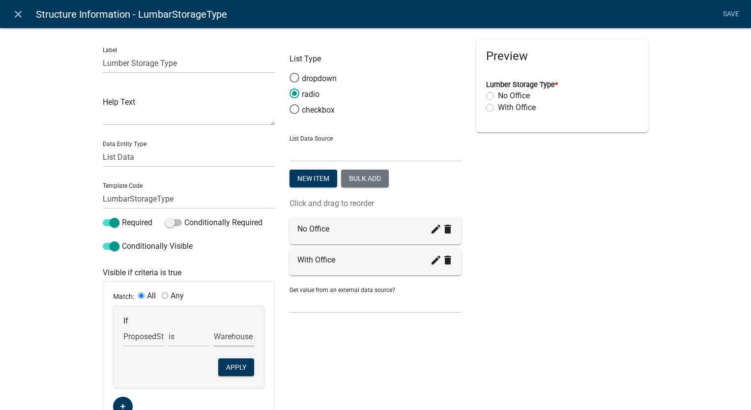
click at [20, 14] on icon "close" at bounding box center [18, 14] width 12 height 12
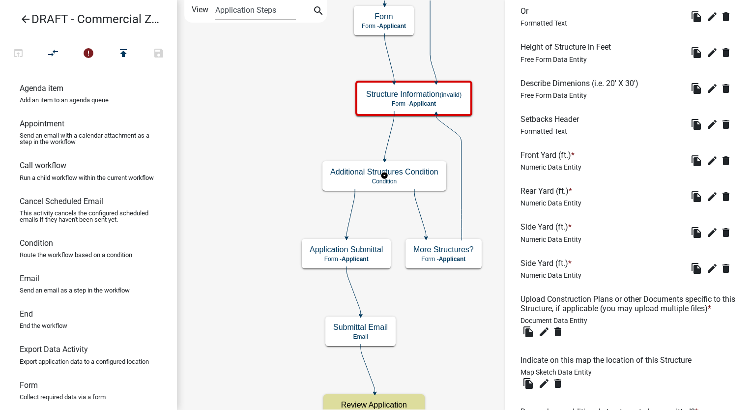
scroll to position [911, 0]
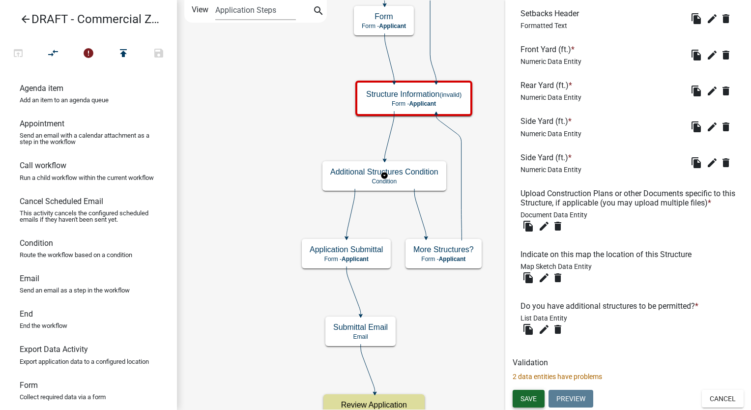
click at [535, 401] on span "Save" at bounding box center [529, 398] width 16 height 8
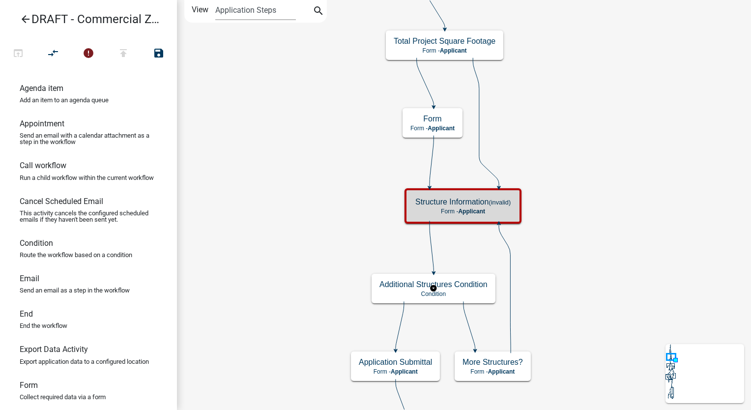
scroll to position [0, 0]
click at [24, 18] on icon "arrow_back" at bounding box center [26, 20] width 12 height 14
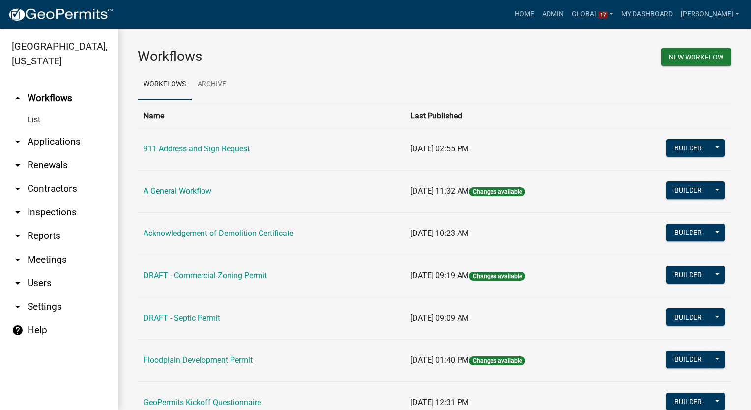
click at [47, 295] on link "arrow_drop_down Settings" at bounding box center [59, 307] width 118 height 24
select select "IA"
select select "Central Standard Time"
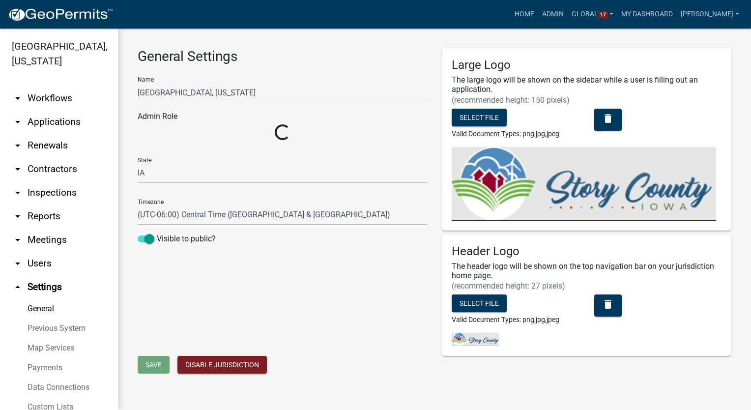
select select "03540cc7-cae6-4ec5-9df4-19164d3ec826"
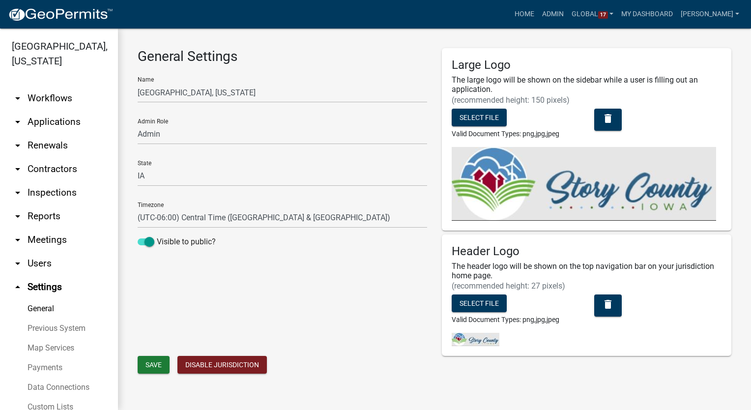
click at [41, 397] on link "Custom Lists" at bounding box center [59, 407] width 118 height 20
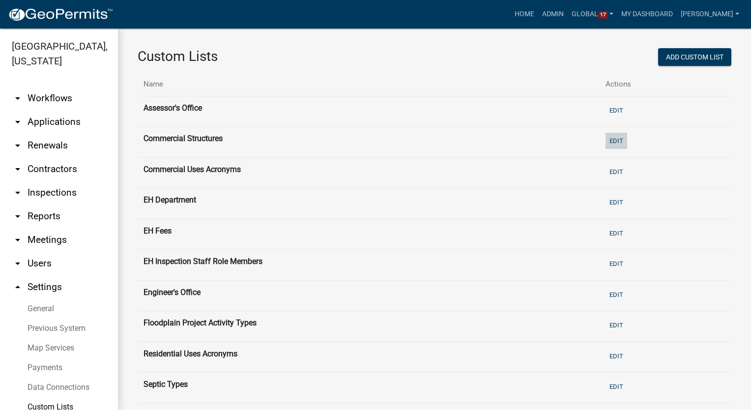
click at [616, 140] on button "Edit" at bounding box center [617, 141] width 22 height 16
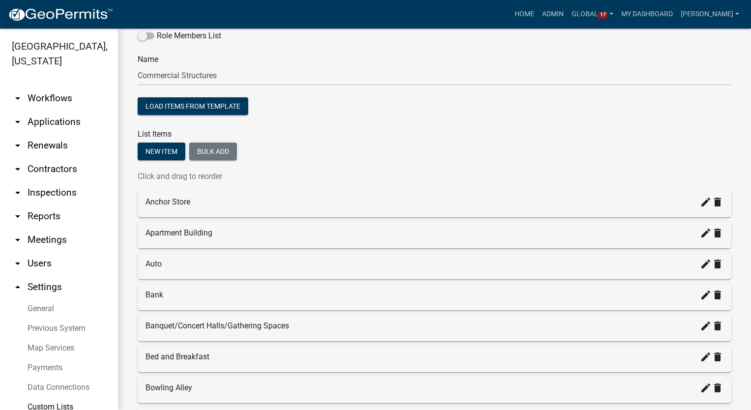
scroll to position [49, 0]
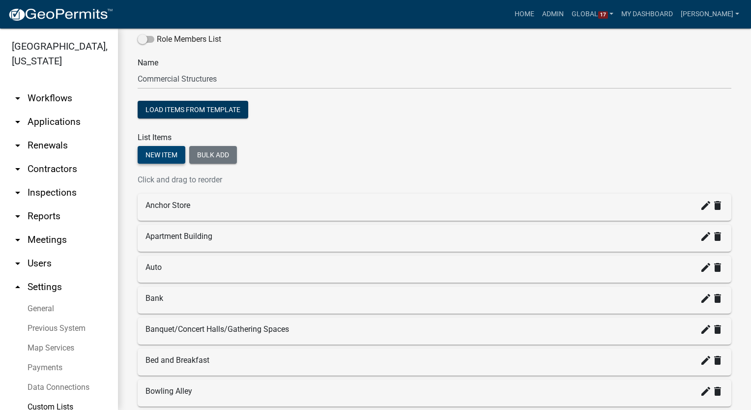
click at [152, 151] on button "New item" at bounding box center [162, 155] width 48 height 18
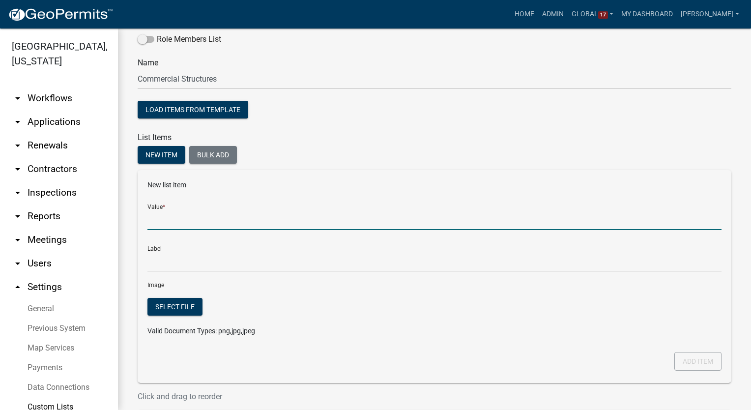
click at [168, 217] on input "Value *" at bounding box center [434, 220] width 574 height 20
click at [173, 223] on input "Lumbar Storage" at bounding box center [434, 220] width 574 height 20
type input "Lumber Storage"
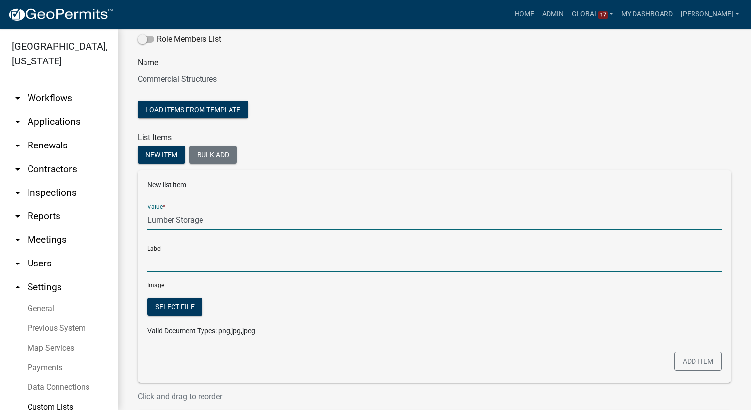
type input "Lumber Storage"
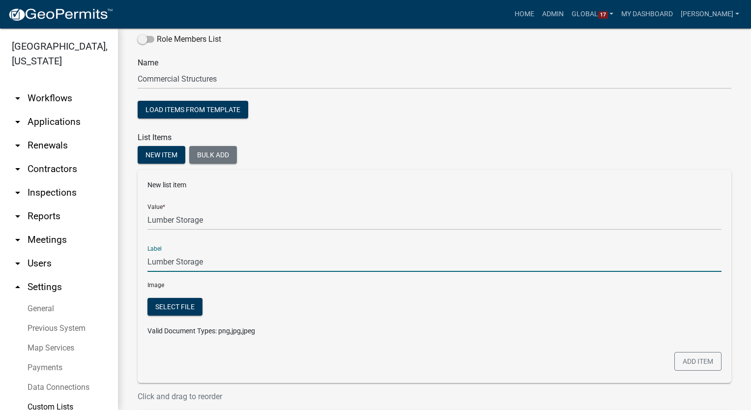
click at [179, 269] on input "Lumber Storage" at bounding box center [434, 262] width 574 height 20
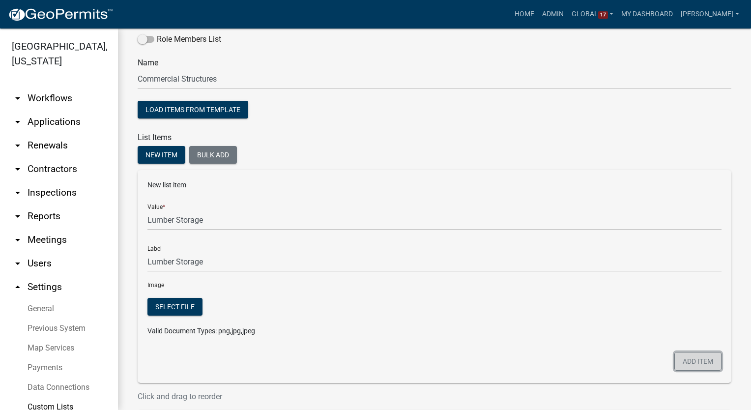
click at [688, 360] on button "Add item" at bounding box center [697, 361] width 47 height 19
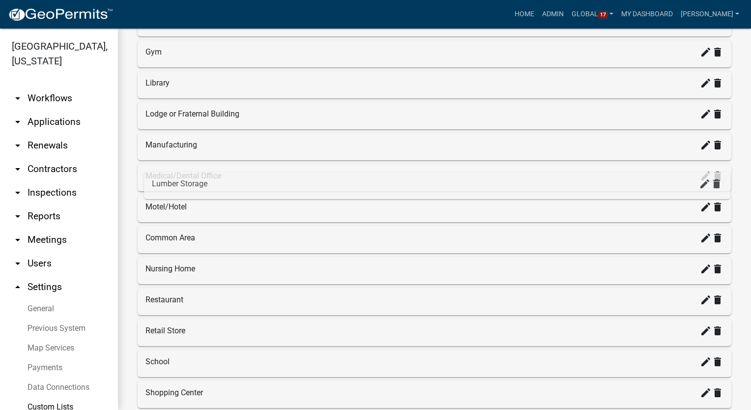
scroll to position [786, 0]
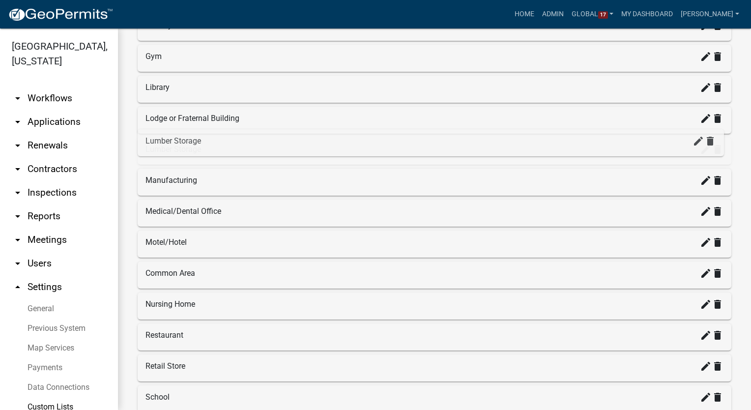
drag, startPoint x: 179, startPoint y: 343, endPoint x: 179, endPoint y: 143, distance: 200.0
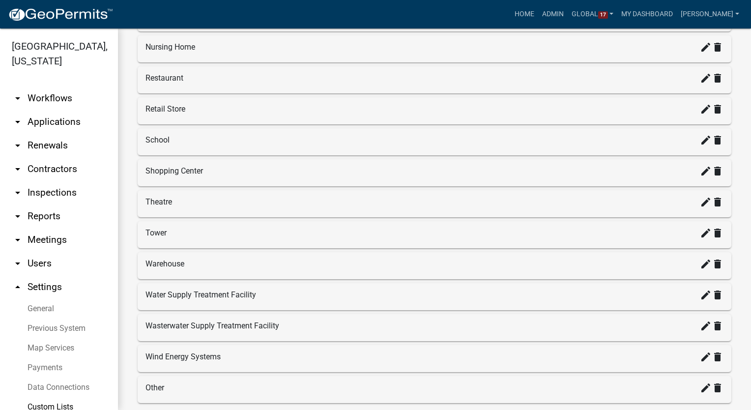
scroll to position [1097, 0]
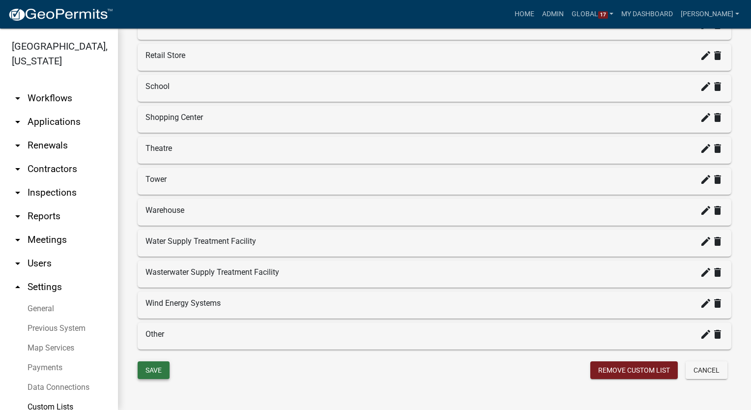
click at [152, 361] on button "Save" at bounding box center [154, 370] width 32 height 18
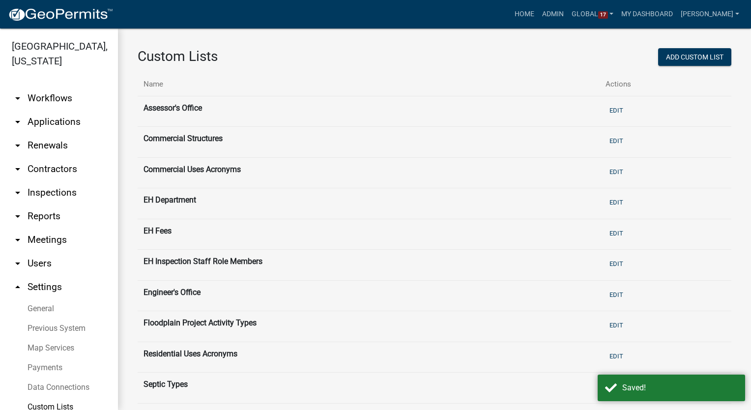
click at [42, 87] on link "arrow_drop_down Workflows" at bounding box center [59, 99] width 118 height 24
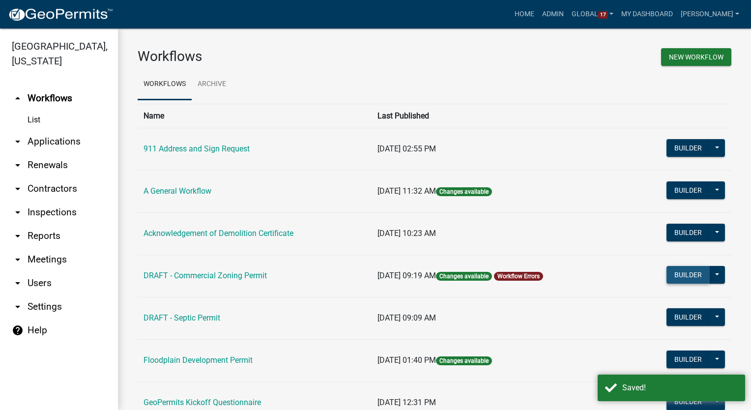
click at [684, 274] on button "Builder" at bounding box center [688, 275] width 43 height 18
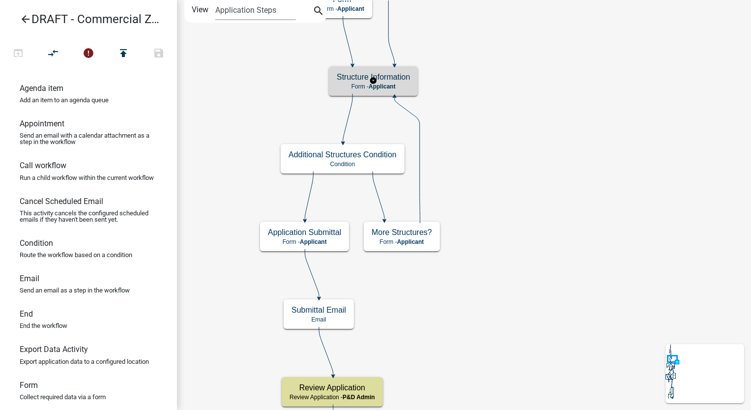
click at [400, 76] on h5 "Structure Information" at bounding box center [373, 76] width 73 height 9
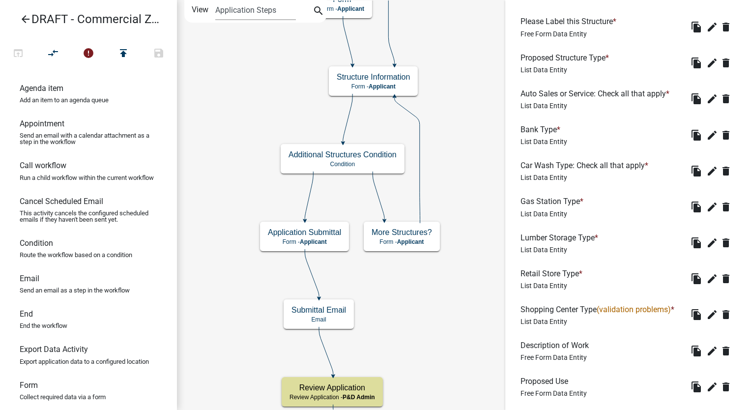
scroll to position [354, 0]
click at [706, 242] on icon "edit" at bounding box center [712, 243] width 12 height 12
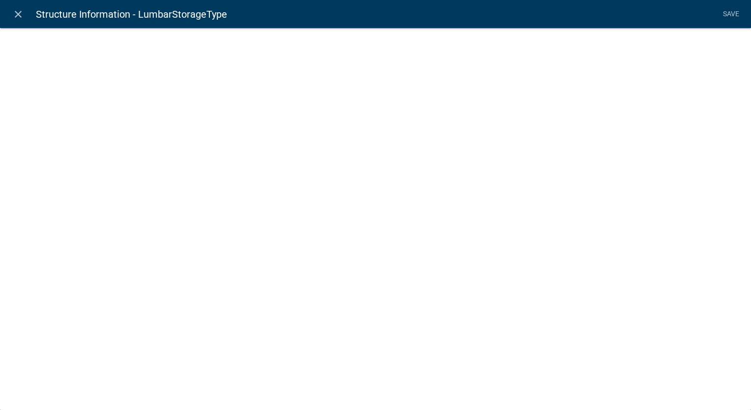
select select "list-data"
select select
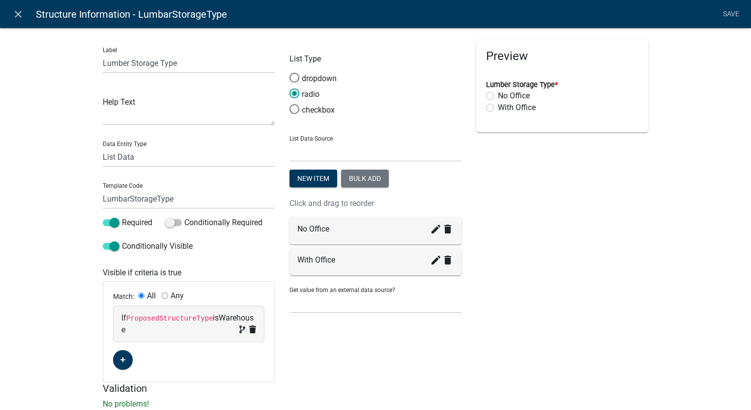
click at [230, 316] on div "If ProposedStructureType is Warehouse" at bounding box center [188, 324] width 135 height 24
select select "212: ProposedStructureType"
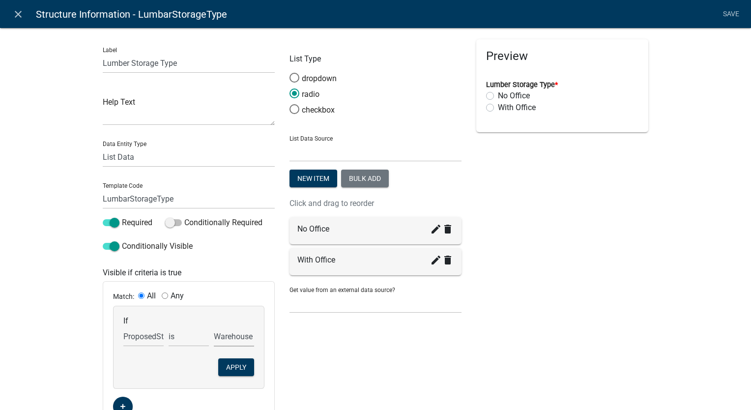
click at [228, 342] on select "Anchor Store Apartment Building Auto Bank Banquet/Concert Halls/Gathering Space…" at bounding box center [234, 336] width 40 height 20
select select "23: Lumber Storage"
click at [214, 326] on select "Anchor Store Apartment Building Auto Bank Banquet/Concert Halls/Gathering Space…" at bounding box center [234, 336] width 40 height 20
click at [244, 369] on button "Apply" at bounding box center [236, 367] width 36 height 18
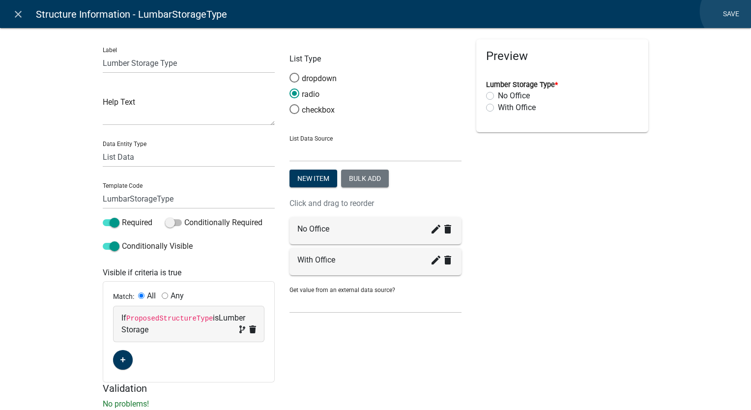
click at [731, 11] on link "Save" at bounding box center [731, 14] width 25 height 19
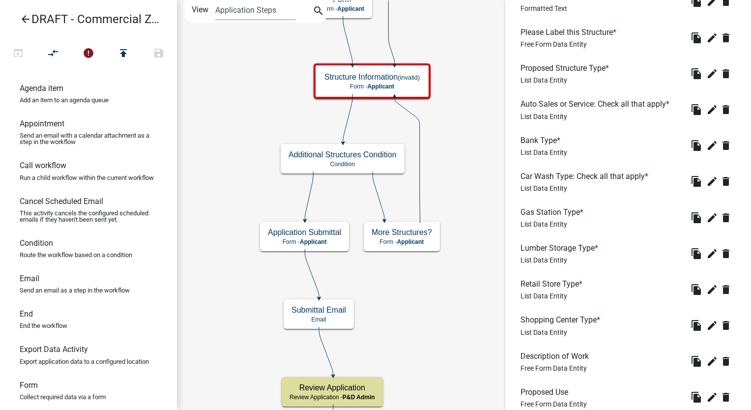
scroll to position [404, 0]
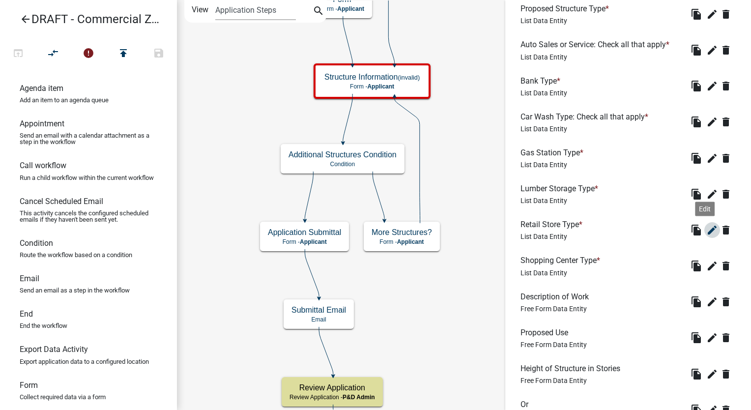
click at [708, 225] on icon "edit" at bounding box center [712, 230] width 12 height 12
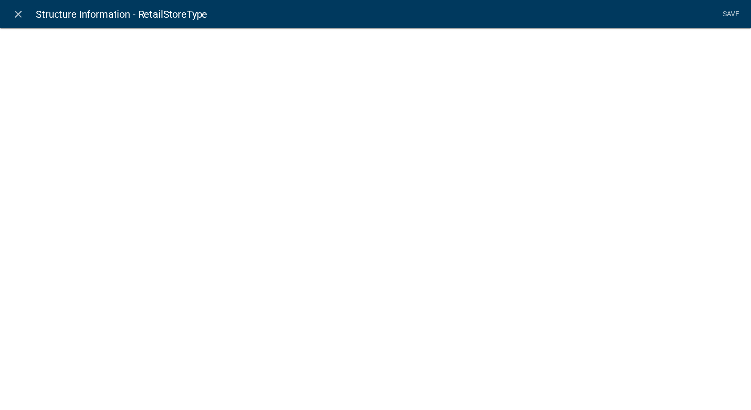
select select "list-data"
select select
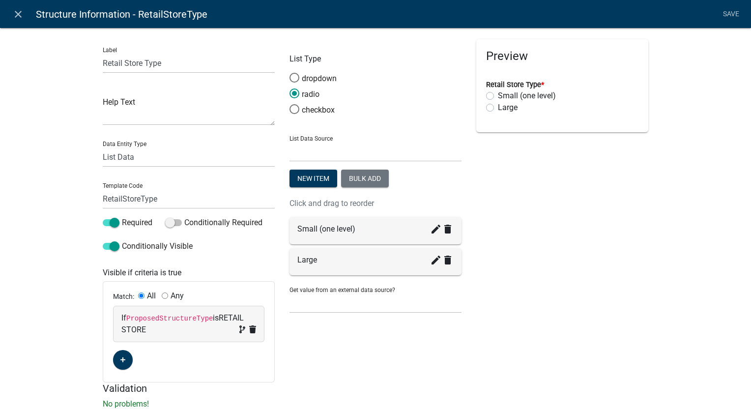
click at [231, 316] on span "RETAIL STORE" at bounding box center [182, 323] width 122 height 21
select select "213: ProposedStructureType"
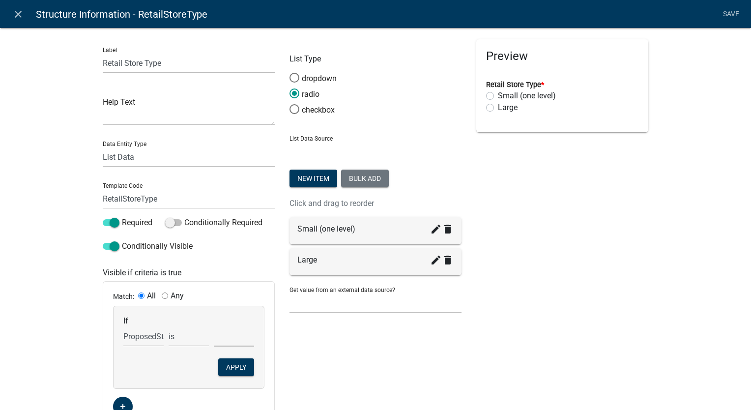
click at [232, 341] on select "Anchor Store Apartment Building Auto Bank Banquet/Concert Halls/Gathering Space…" at bounding box center [234, 336] width 40 height 20
select select "30: Retail Store"
click at [214, 326] on select "Anchor Store Apartment Building Auto Bank Banquet/Concert Halls/Gathering Space…" at bounding box center [234, 336] width 40 height 20
click at [244, 369] on button "Apply" at bounding box center [236, 367] width 36 height 18
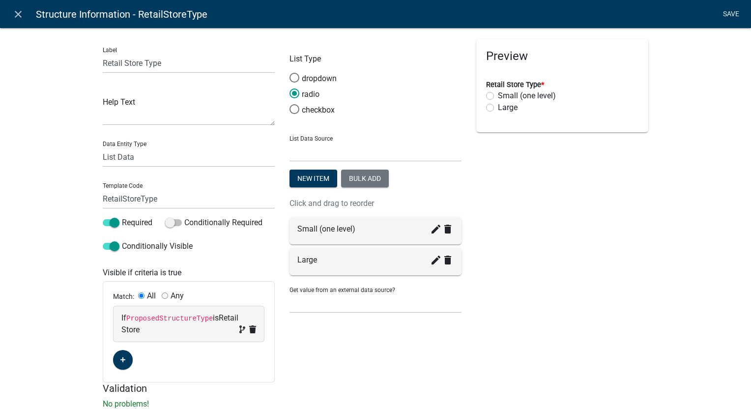
click at [733, 10] on link "Save" at bounding box center [731, 14] width 25 height 19
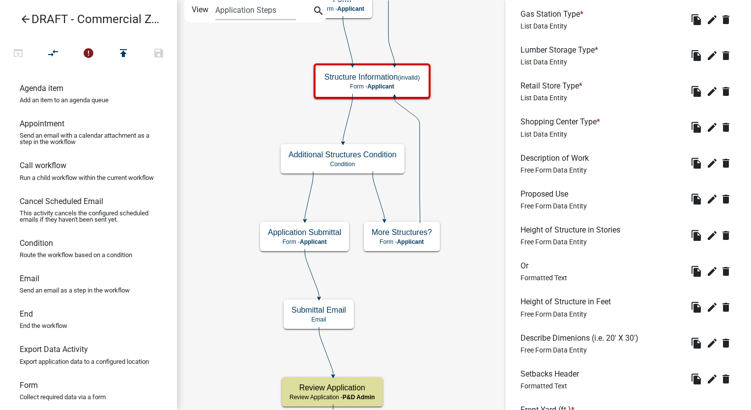
scroll to position [551, 0]
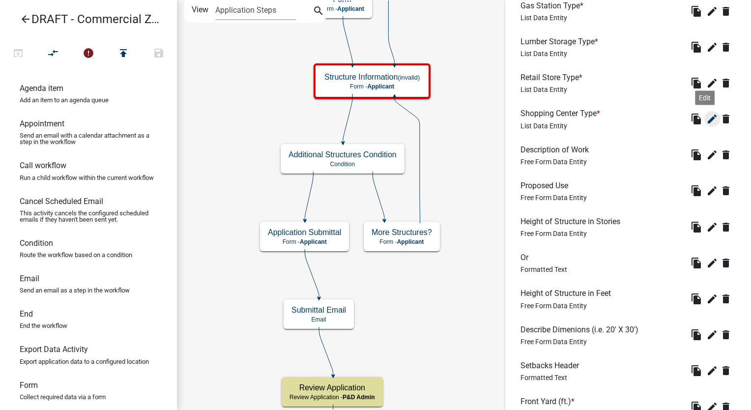
click at [706, 119] on icon "edit" at bounding box center [712, 119] width 12 height 12
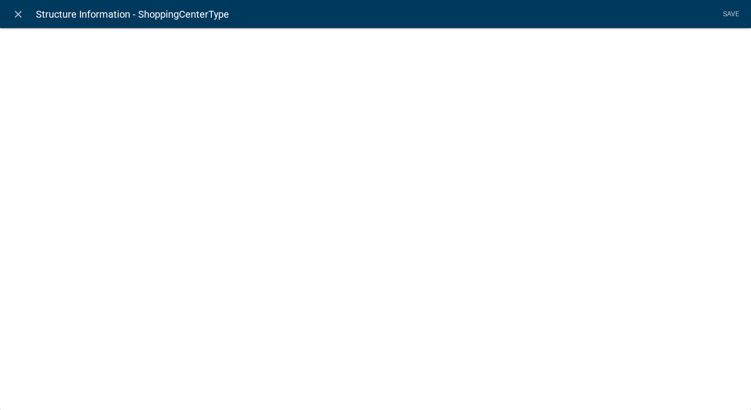
select select "list-data"
select select
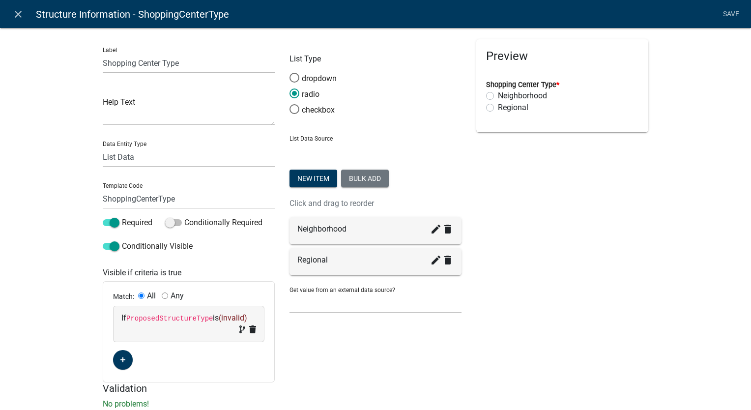
click at [238, 315] on span "(invalid)" at bounding box center [233, 317] width 29 height 9
select select "213: ProposedStructureType"
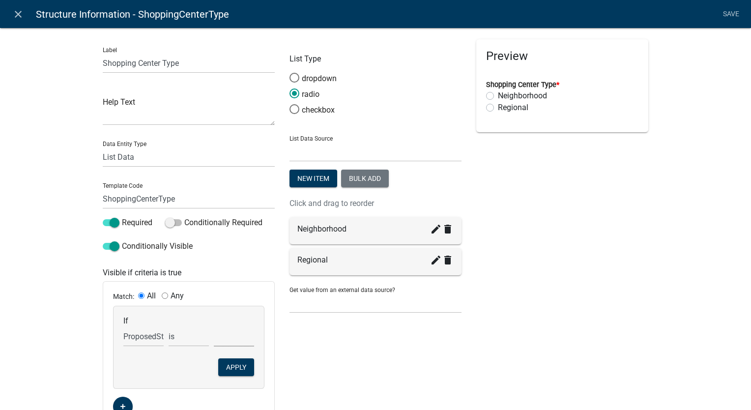
click at [222, 344] on select "Anchor Store Apartment Building Auto Bank Banquet/Concert Halls/Gathering Space…" at bounding box center [234, 336] width 40 height 20
select select "32: Shopping Center"
click at [214, 326] on select "Anchor Store Apartment Building Auto Bank Banquet/Concert Halls/Gathering Space…" at bounding box center [234, 336] width 40 height 20
click at [220, 367] on button "Apply" at bounding box center [236, 367] width 36 height 18
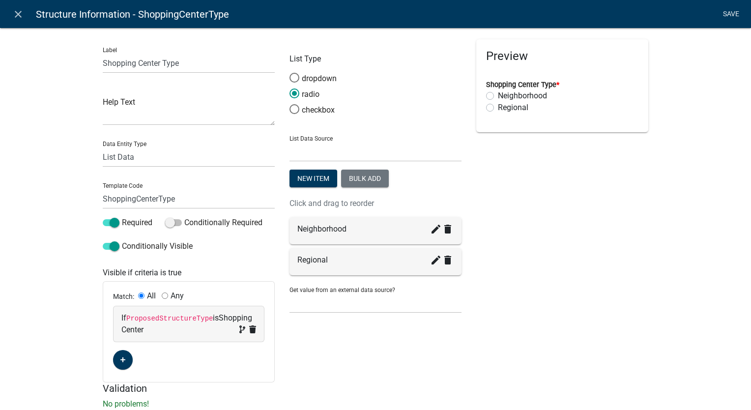
click at [729, 14] on link "Save" at bounding box center [731, 14] width 25 height 19
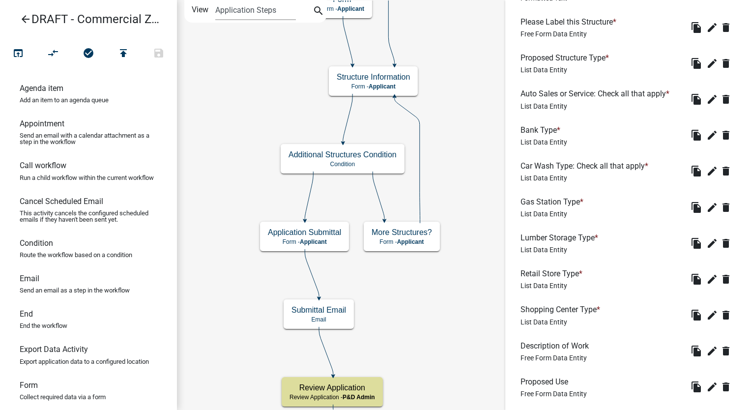
scroll to position [207, 0]
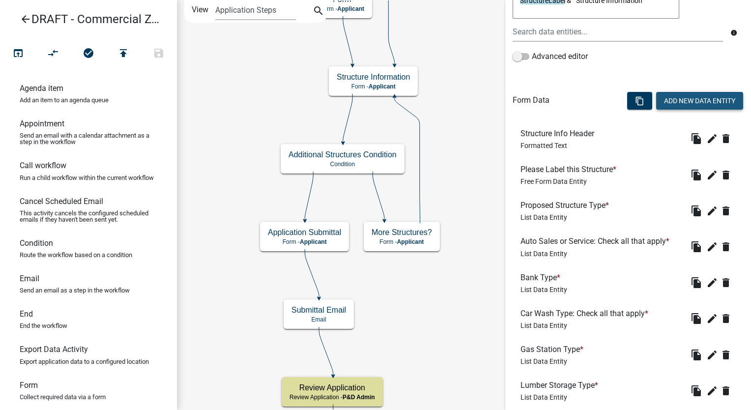
click at [679, 101] on button "Add New Data Entity" at bounding box center [699, 101] width 87 height 18
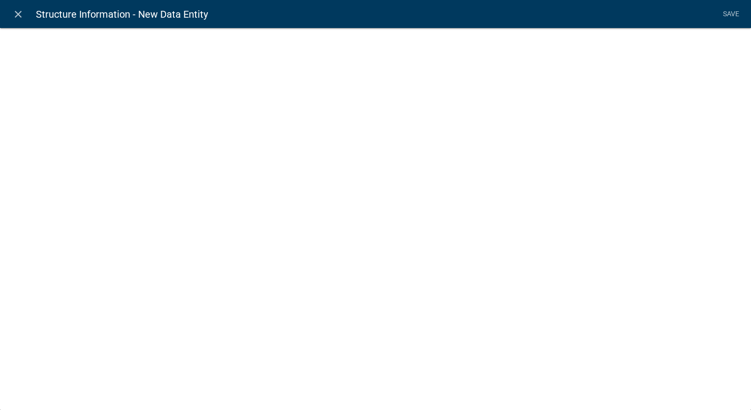
select select
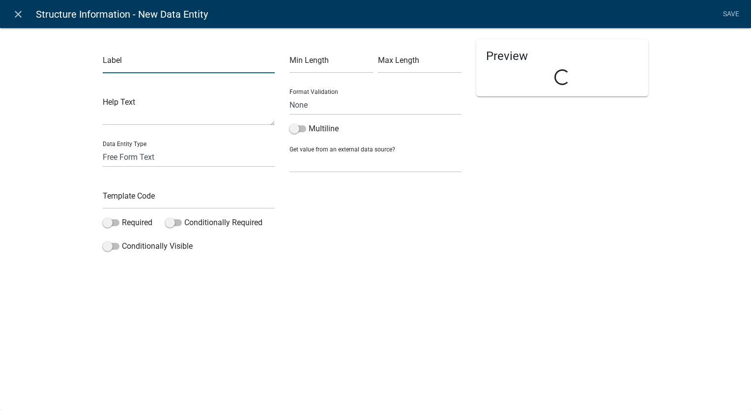
click at [146, 63] on input "text" at bounding box center [189, 63] width 172 height 20
type input "Tower Type"
click at [128, 156] on select "Free Form Text Document Display Entity Value Fee Numeric Data Date Map Sketch D…" at bounding box center [189, 157] width 172 height 20
select select "list-data"
click at [103, 147] on select "Free Form Text Document Display Entity Value Fee Numeric Data Date Map Sketch D…" at bounding box center [189, 157] width 172 height 20
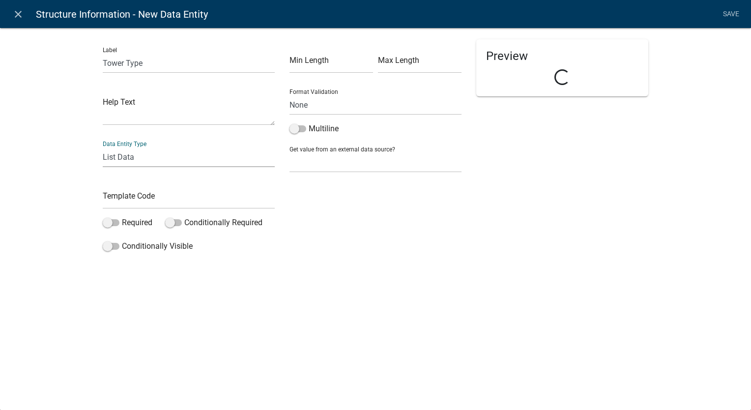
select select "list-data"
select select
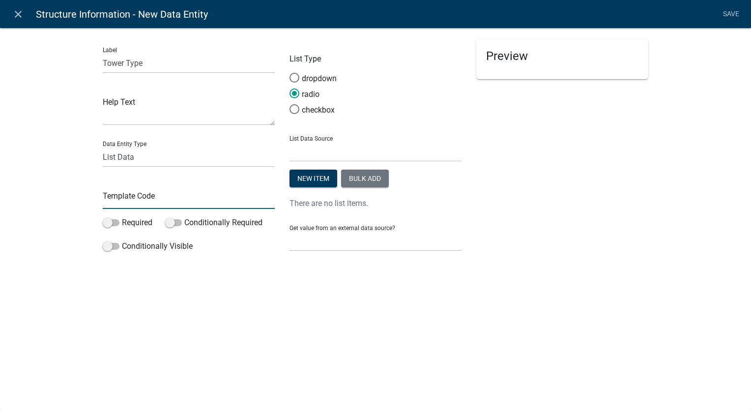
click at [116, 199] on input "text" at bounding box center [189, 199] width 172 height 20
type input "TowerType"
click at [105, 219] on span at bounding box center [111, 222] width 17 height 7
click at [122, 217] on input "Required" at bounding box center [122, 217] width 0 height 0
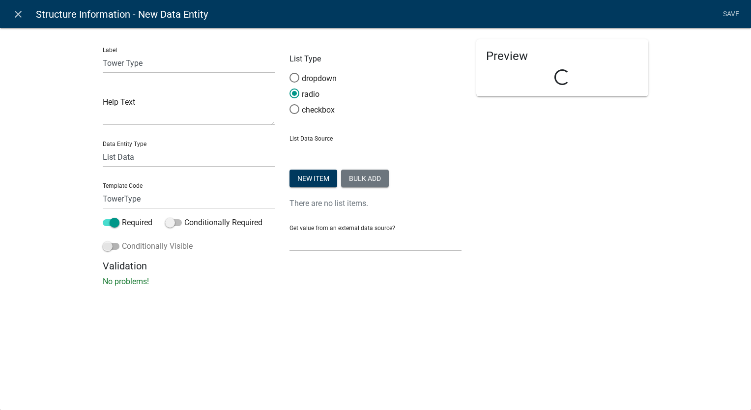
click at [108, 246] on span at bounding box center [111, 246] width 17 height 7
click at [122, 240] on input "Conditionally Visible" at bounding box center [122, 240] width 0 height 0
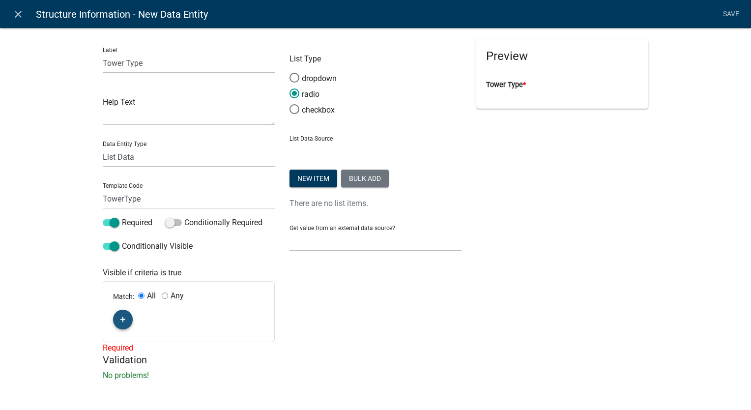
click at [120, 319] on icon "button" at bounding box center [122, 319] width 5 height 5
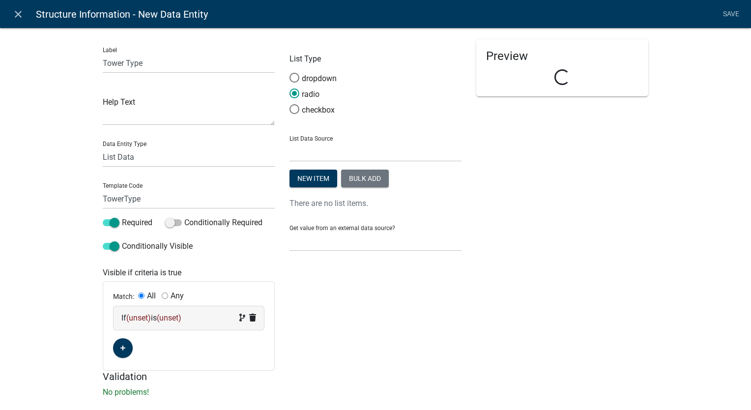
click at [179, 318] on span "(unset)" at bounding box center [169, 317] width 25 height 9
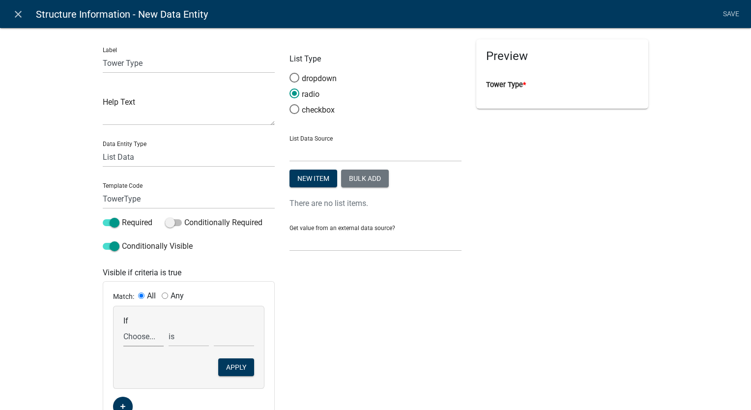
click at [126, 339] on select "Choose... AccessoryHeader AccessorySubtotal Acres AdditionalStructuresYN Additi…" at bounding box center [143, 336] width 40 height 20
select select "213: ProposedStructureType"
click at [123, 326] on select "Choose... AccessoryHeader AccessorySubtotal Acres AdditionalStructuresYN Additi…" at bounding box center [143, 336] width 40 height 20
click at [223, 340] on select "Choose... Anchor Store Apartment Building Auto Bank Banquet/Concert Halls/Gathe…" at bounding box center [234, 336] width 40 height 20
select select "35: Tower"
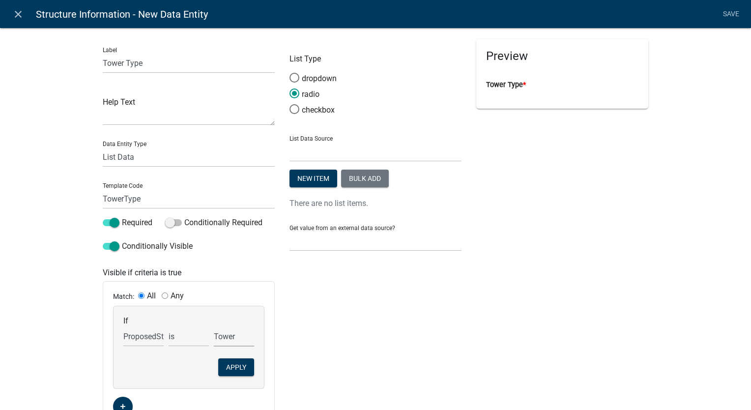
click at [214, 326] on select "Choose... Anchor Store Apartment Building Auto Bank Banquet/Concert Halls/Gathe…" at bounding box center [234, 336] width 40 height 20
click at [236, 371] on button "Apply" at bounding box center [236, 367] width 36 height 18
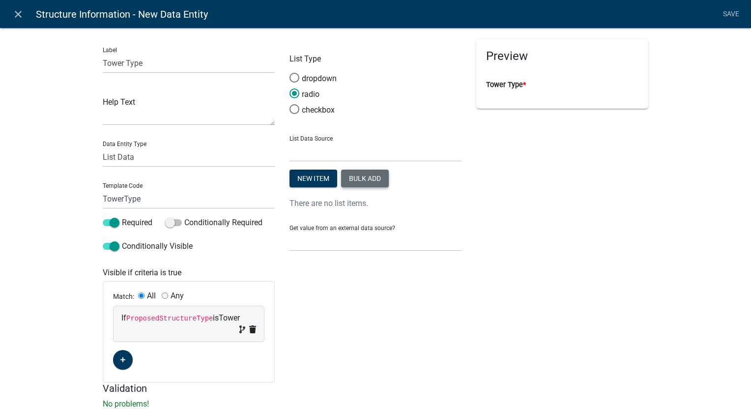
click at [358, 180] on button "Bulk add" at bounding box center [365, 179] width 48 height 18
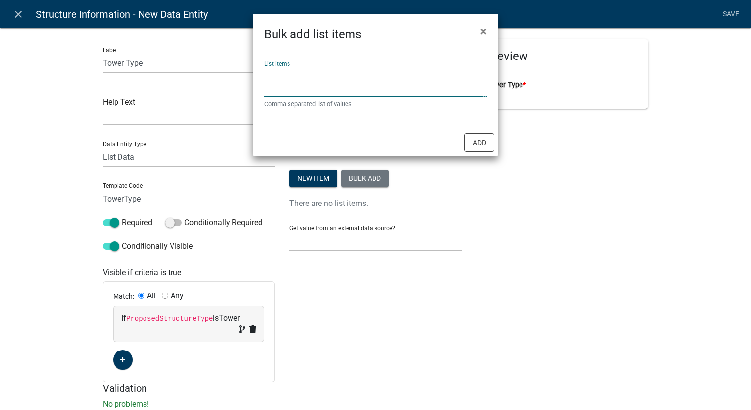
click at [300, 75] on textarea "List items" at bounding box center [375, 82] width 222 height 30
type textarea "Guyed,Monopole,Self Supporting"
click at [473, 141] on button "Add" at bounding box center [479, 142] width 30 height 19
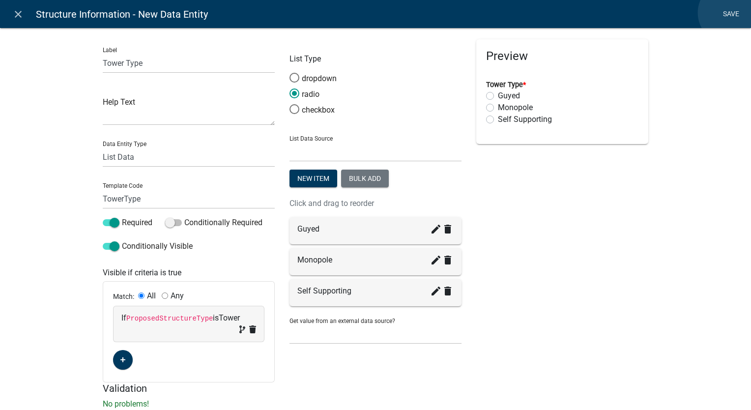
click at [729, 13] on link "Save" at bounding box center [731, 14] width 25 height 19
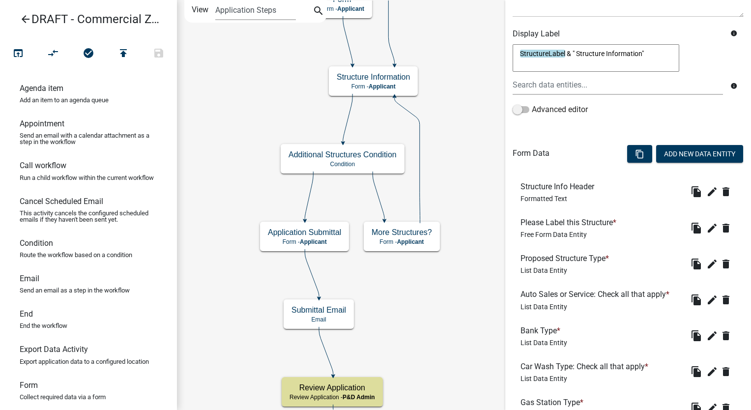
scroll to position [246, 0]
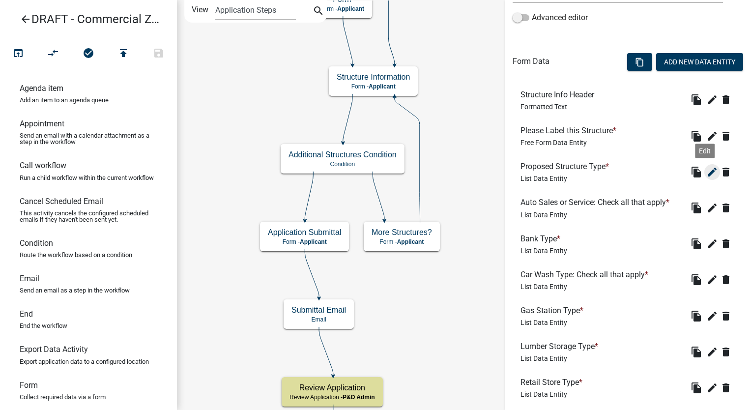
click at [706, 168] on icon "edit" at bounding box center [712, 172] width 12 height 12
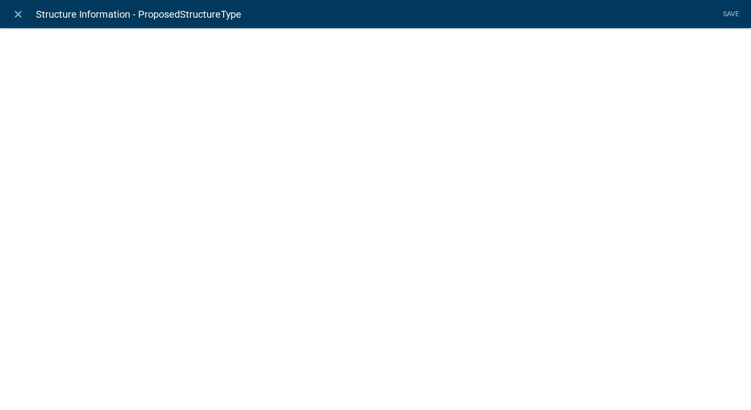
select select "list-data"
select select "custom-list-70b0fb31-1a5f-4050-8b22-f980d44f369f"
select select
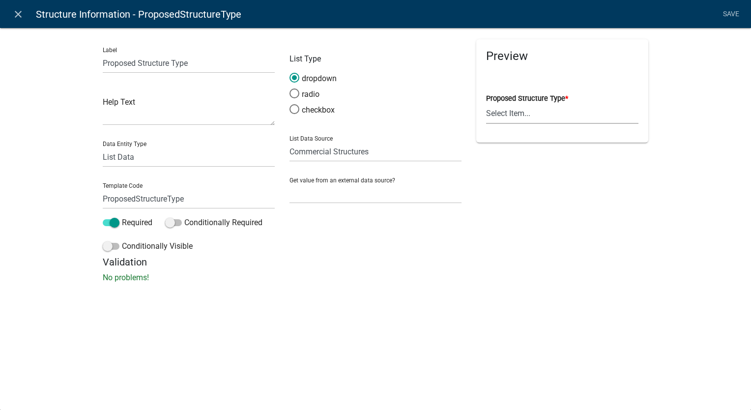
click at [491, 123] on select "Select Item... Anchor Store Apartment Building Auto Bank Banquet/Concert Halls/…" at bounding box center [562, 114] width 152 height 20
click at [20, 11] on icon "close" at bounding box center [18, 14] width 12 height 12
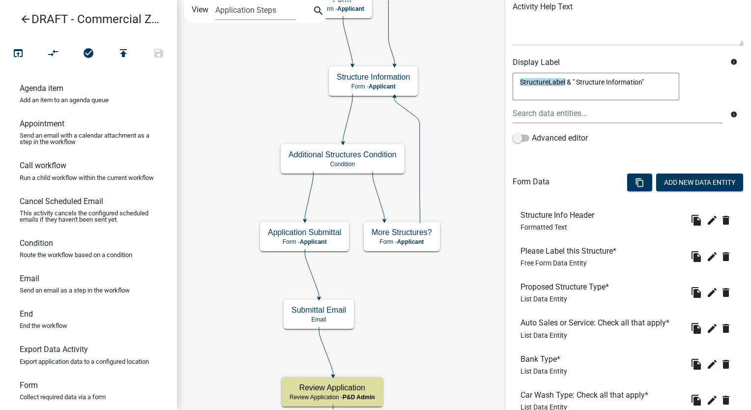
scroll to position [112, 0]
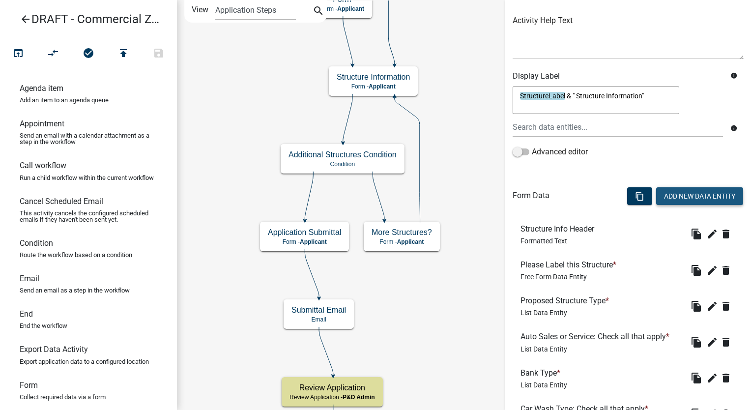
click at [670, 197] on button "Add New Data Entity" at bounding box center [699, 196] width 87 height 18
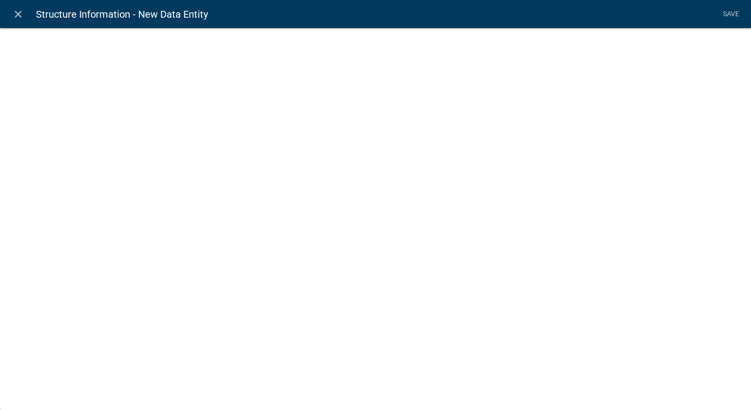
select select
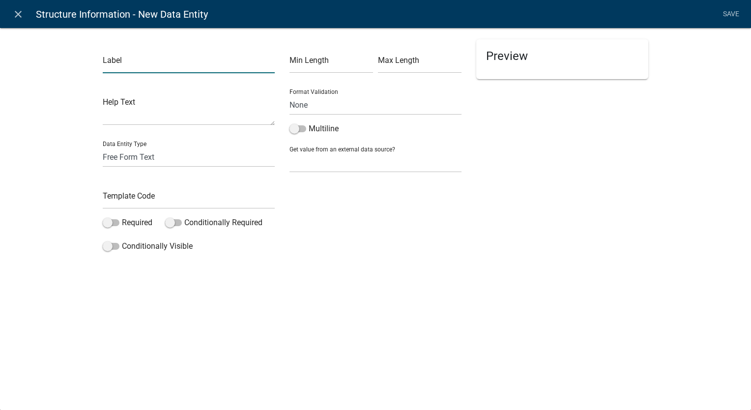
click at [136, 68] on input "text" at bounding box center [189, 63] width 172 height 20
type input "Enter Engineer's construction value/bid amount:"
click at [128, 202] on input "text" at bounding box center [189, 199] width 172 height 20
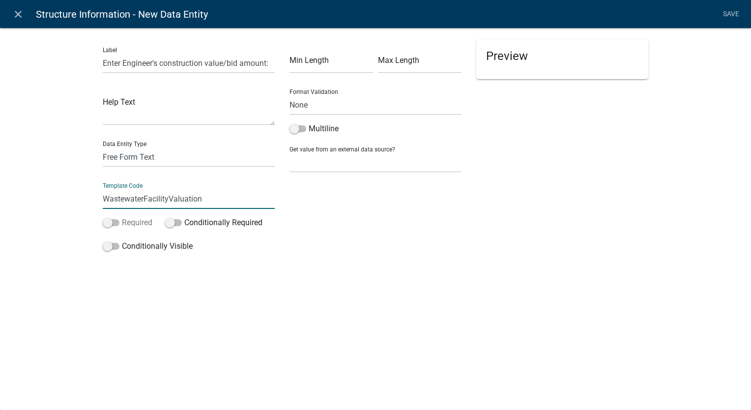
type input "WastewaterFacilityValuation"
click at [106, 219] on span at bounding box center [111, 222] width 17 height 7
click at [122, 217] on input "Required" at bounding box center [122, 217] width 0 height 0
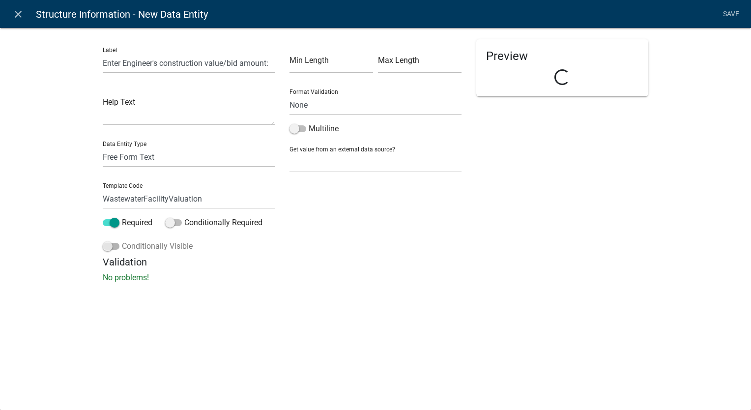
click at [107, 247] on span at bounding box center [111, 246] width 17 height 7
click at [122, 240] on input "Conditionally Visible" at bounding box center [122, 240] width 0 height 0
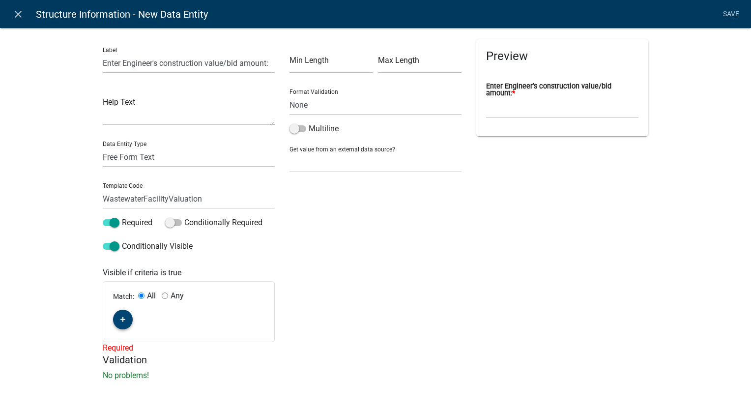
click at [120, 322] on icon "button" at bounding box center [122, 320] width 5 height 6
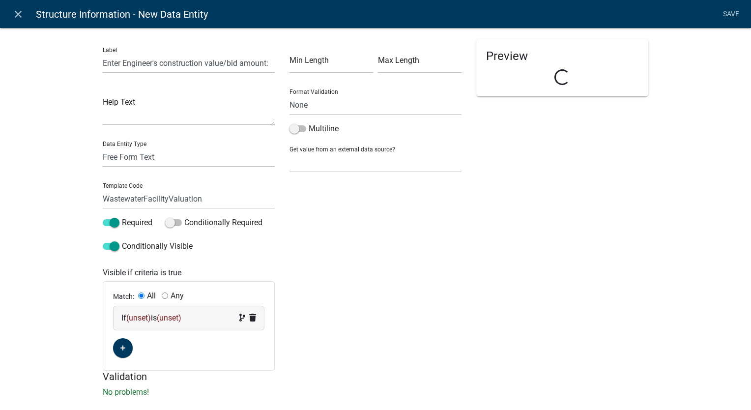
click at [178, 317] on span "(unset)" at bounding box center [169, 317] width 25 height 9
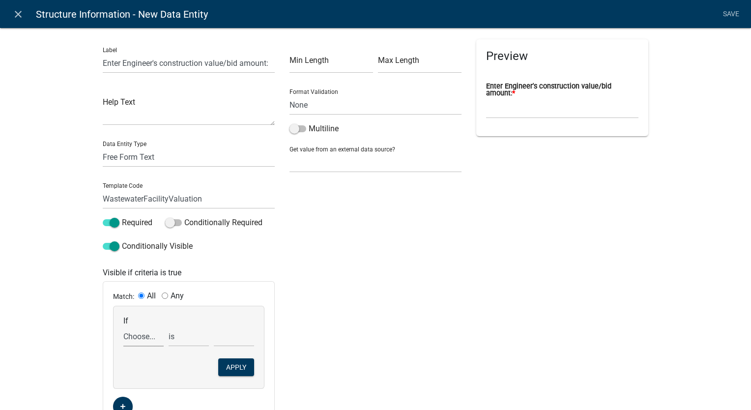
click at [129, 340] on select "Choose... AccessoryHeader AccessorySubtotal Acres AdditionalStructuresYN Additi…" at bounding box center [143, 336] width 40 height 20
select select "213: ProposedStructureType"
click at [123, 326] on select "Choose... AccessoryHeader AccessorySubtotal Acres AdditionalStructuresYN Additi…" at bounding box center [143, 336] width 40 height 20
click at [218, 343] on select "Choose... Anchor Store Apartment Building Auto Bank Banquet/Concert Halls/Gathe…" at bounding box center [234, 336] width 40 height 20
select select "37: Wasterwater Supply Treatment Facility"
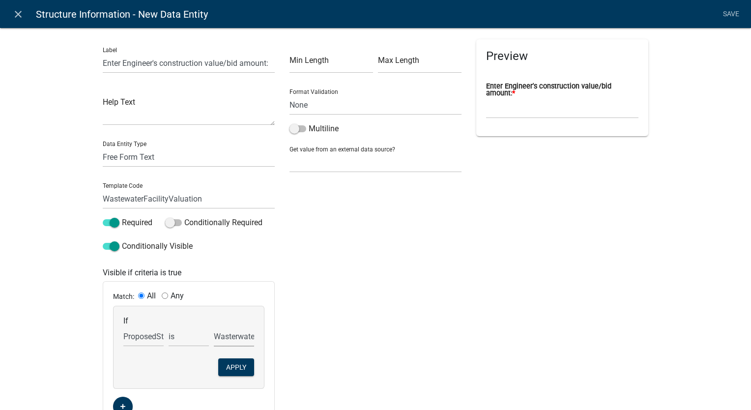
click at [214, 326] on select "Choose... Anchor Store Apartment Building Auto Bank Banquet/Concert Halls/Gathe…" at bounding box center [234, 336] width 40 height 20
click at [228, 370] on button "Apply" at bounding box center [236, 367] width 36 height 18
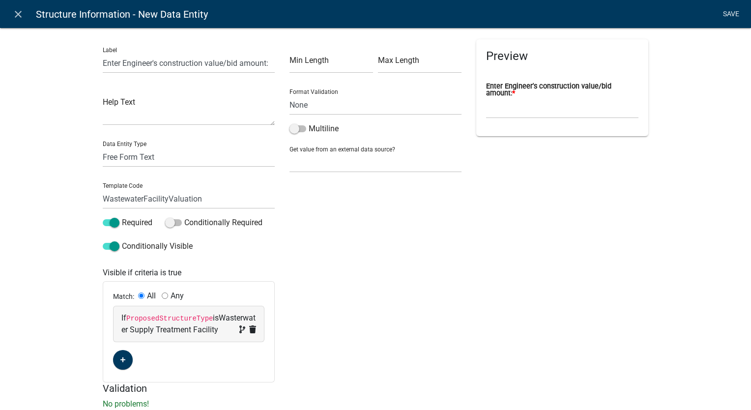
click at [731, 14] on link "Save" at bounding box center [731, 14] width 25 height 19
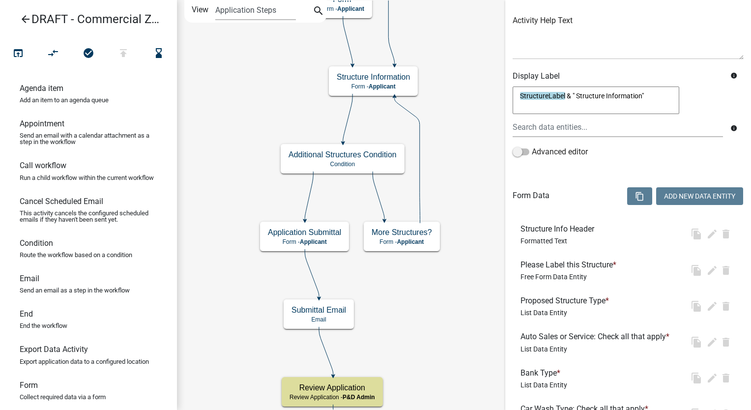
scroll to position [0, 0]
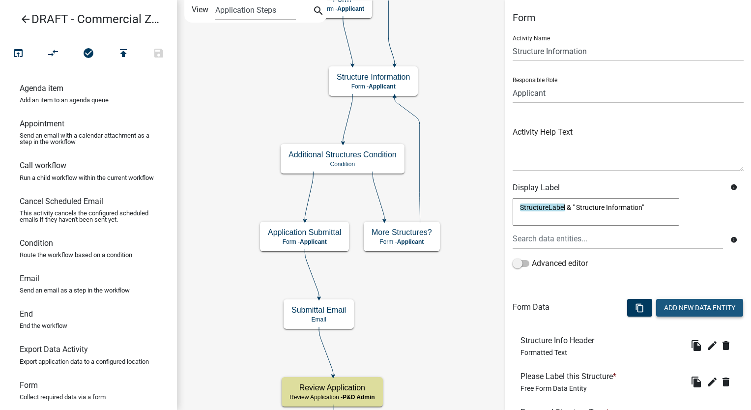
click at [668, 314] on button "Add New Data Entity" at bounding box center [699, 308] width 87 height 18
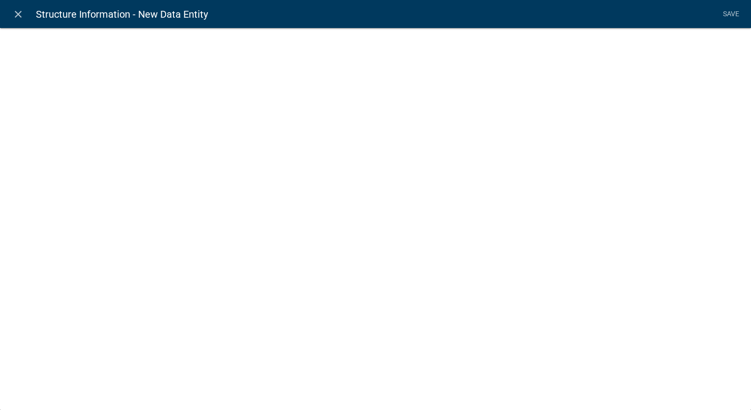
select select
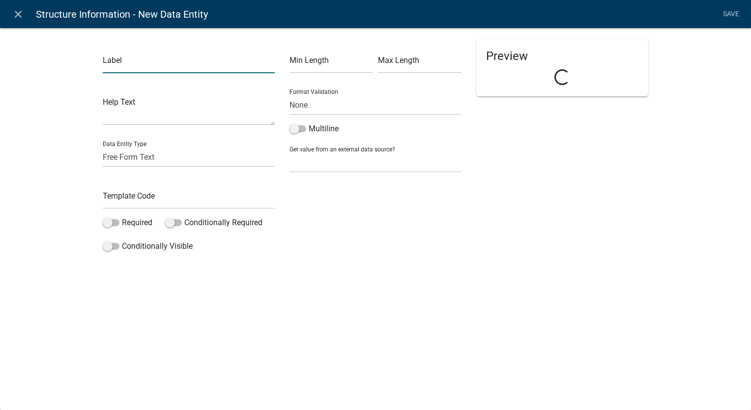
click at [161, 60] on input "text" at bounding box center [189, 63] width 172 height 20
type input "Enter the Engineer's construction value/bid:"
click at [124, 203] on input "text" at bounding box center [189, 199] width 172 height 20
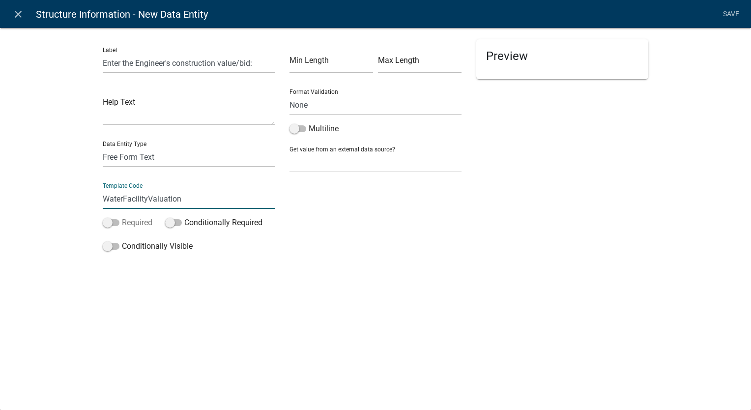
type input "WaterFacilityValuation"
click at [111, 222] on span at bounding box center [111, 222] width 17 height 7
click at [122, 217] on input "Required" at bounding box center [122, 217] width 0 height 0
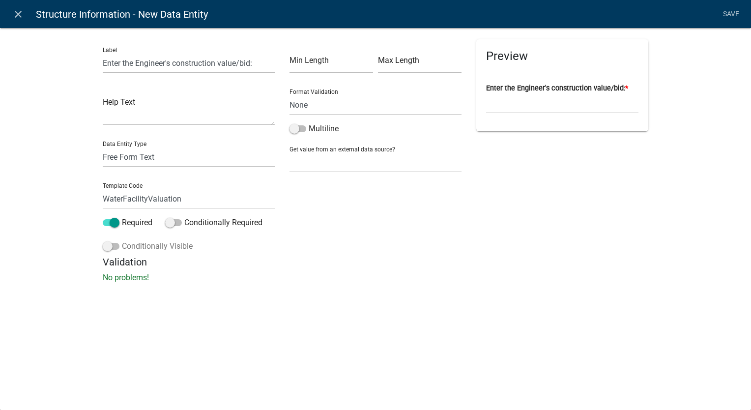
click at [106, 252] on label "Conditionally Visible" at bounding box center [148, 246] width 90 height 12
click at [122, 240] on input "Conditionally Visible" at bounding box center [122, 240] width 0 height 0
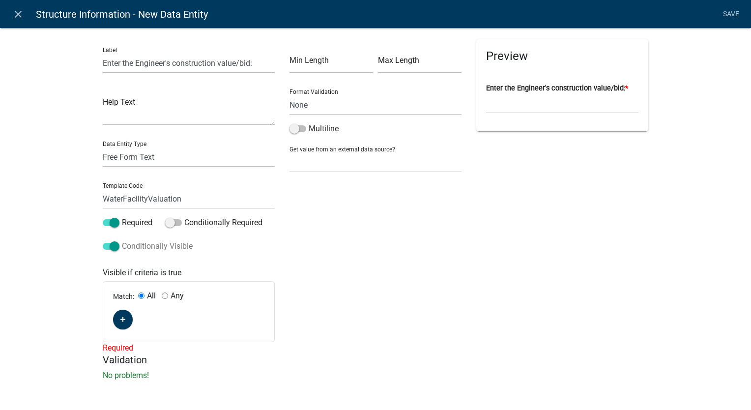
click at [106, 243] on span at bounding box center [111, 246] width 17 height 7
click at [122, 240] on input "Conditionally Visible" at bounding box center [122, 240] width 0 height 0
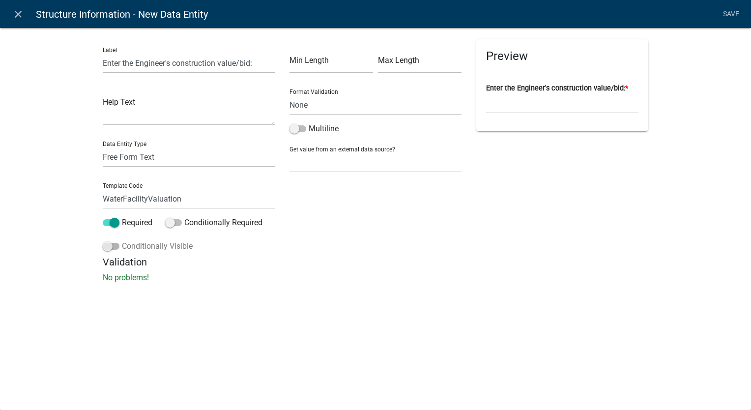
click at [106, 243] on span at bounding box center [111, 246] width 17 height 7
click at [122, 240] on input "Conditionally Visible" at bounding box center [122, 240] width 0 height 0
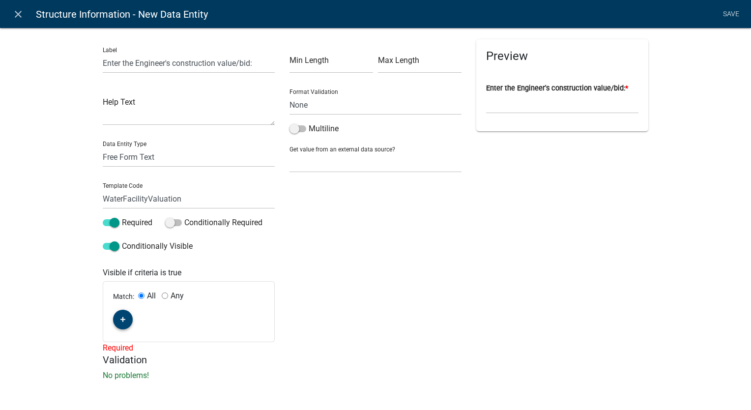
click at [116, 312] on button "button" at bounding box center [123, 320] width 20 height 20
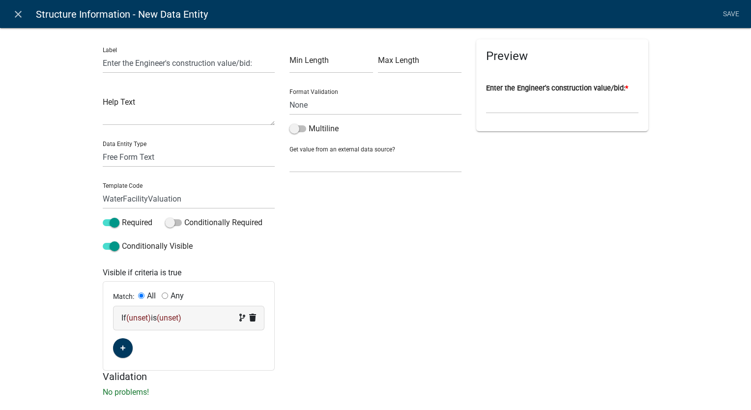
click at [138, 319] on span "(unset)" at bounding box center [138, 317] width 25 height 9
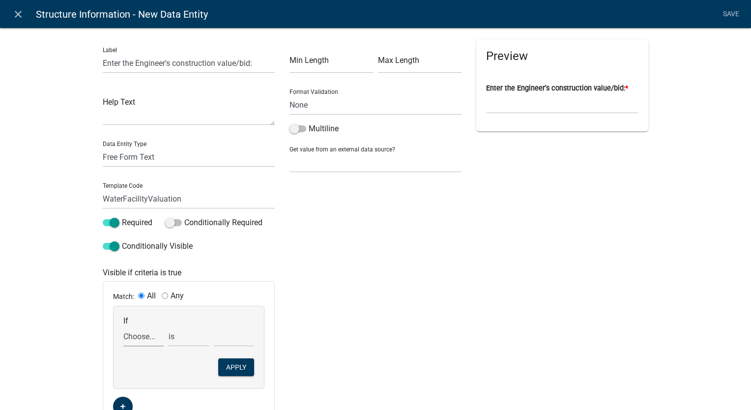
click at [133, 340] on select "Choose... AccessoryHeader AccessorySubtotal Acres AdditionalStructuresYN Additi…" at bounding box center [143, 336] width 40 height 20
select select "213: ProposedStructureType"
click at [123, 326] on select "Choose... AccessoryHeader AccessorySubtotal Acres AdditionalStructuresYN Additi…" at bounding box center [143, 336] width 40 height 20
drag, startPoint x: 222, startPoint y: 342, endPoint x: 256, endPoint y: 327, distance: 36.7
click at [222, 342] on select "Choose... Anchor Store Apartment Building Auto Bank Banquet/Concert Halls/Gathe…" at bounding box center [234, 336] width 40 height 20
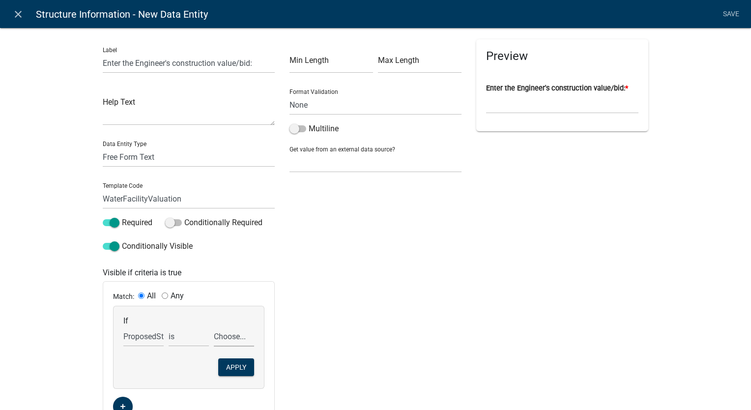
select select "38: Water Supply Treatment Facility"
click at [214, 326] on select "Choose... Anchor Store Apartment Building Auto Bank Banquet/Concert Halls/Gathe…" at bounding box center [234, 336] width 40 height 20
click at [224, 369] on button "Apply" at bounding box center [236, 367] width 36 height 18
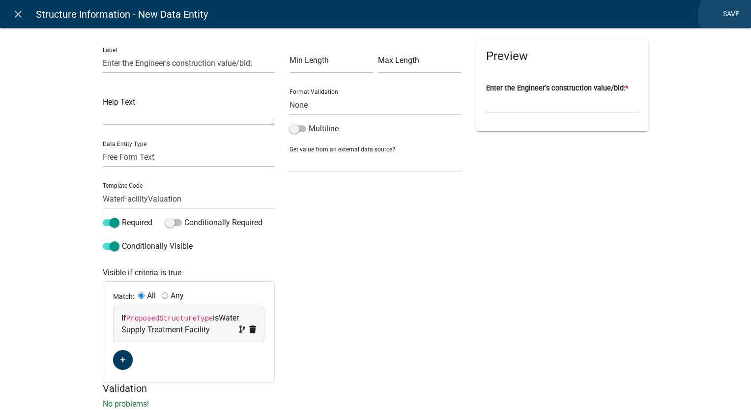
click at [729, 16] on link "Save" at bounding box center [731, 14] width 25 height 19
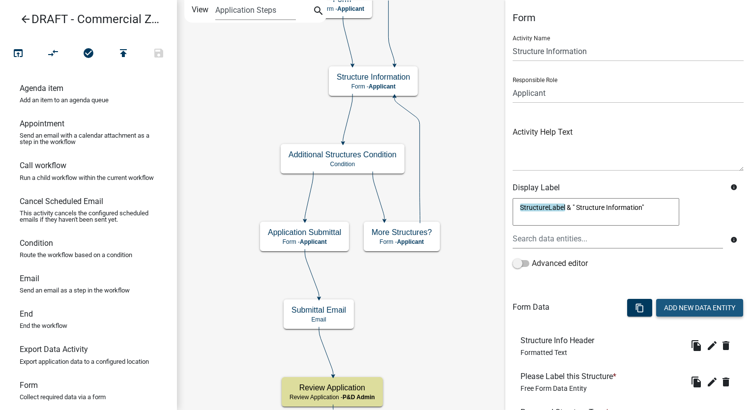
click at [691, 305] on button "Add New Data Entity" at bounding box center [699, 308] width 87 height 18
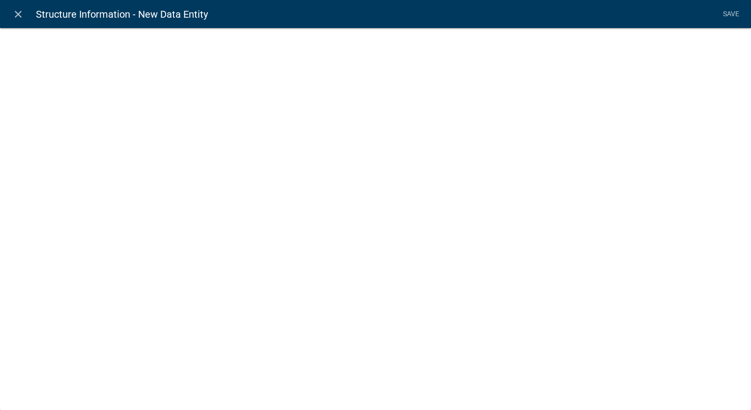
select select
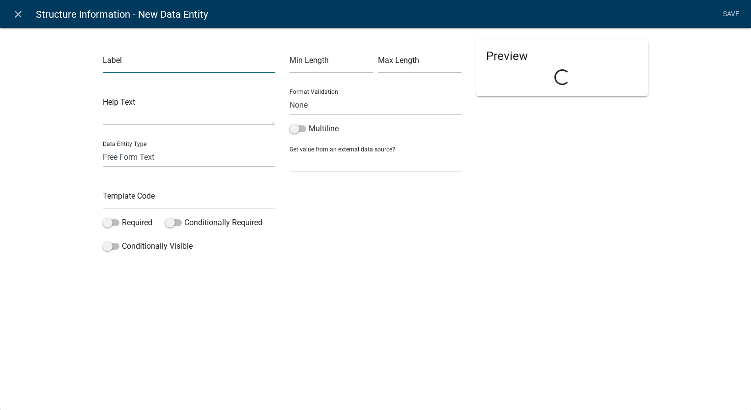
click at [169, 58] on input "text" at bounding box center [189, 63] width 172 height 20
type input "Enter the Engineer's construction value/bid:"
click at [117, 196] on input "text" at bounding box center [189, 199] width 172 height 20
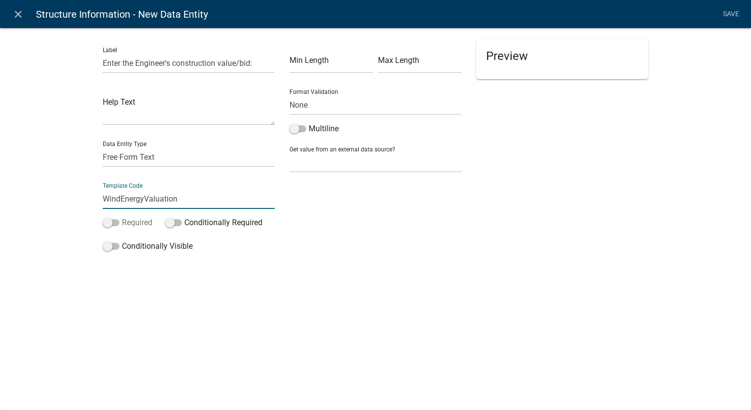
type input "WindEnergyValuation"
click at [105, 219] on span at bounding box center [111, 222] width 17 height 7
click at [122, 217] on input "Required" at bounding box center [122, 217] width 0 height 0
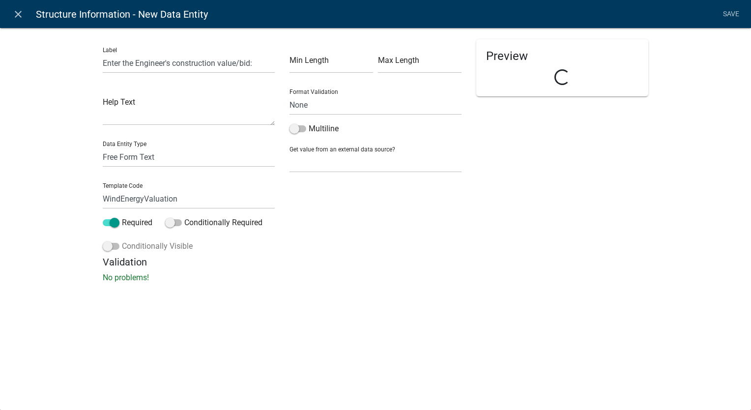
click at [105, 245] on span at bounding box center [111, 246] width 17 height 7
click at [122, 240] on input "Conditionally Visible" at bounding box center [122, 240] width 0 height 0
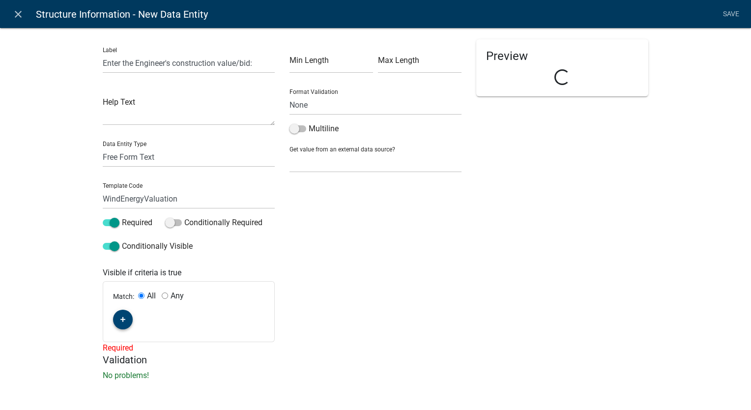
click at [122, 314] on button "button" at bounding box center [123, 320] width 20 height 20
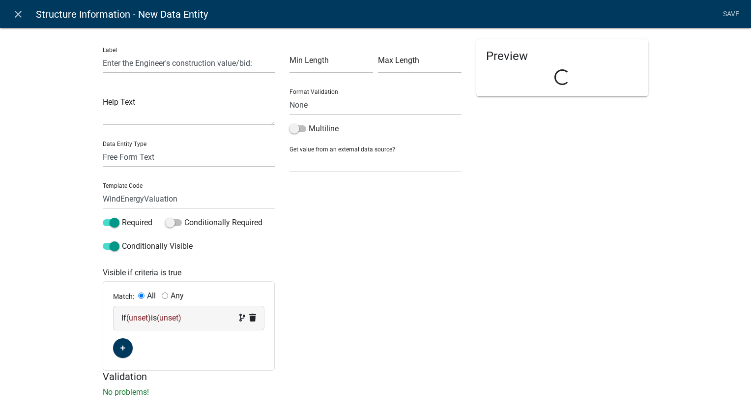
click at [147, 314] on span "(unset)" at bounding box center [138, 317] width 25 height 9
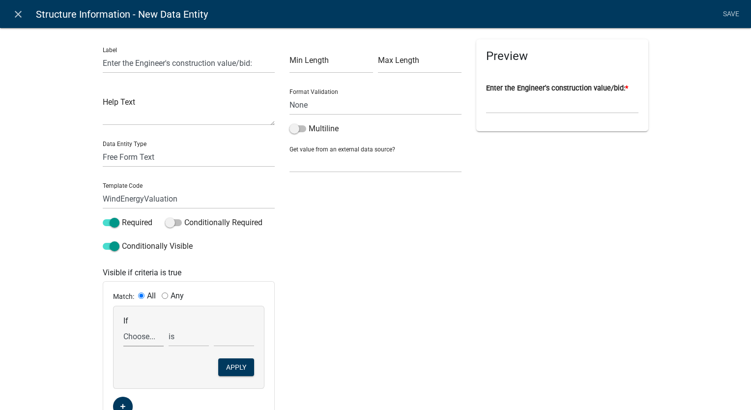
click at [134, 340] on select "Choose... AccessoryHeader AccessorySubtotal Acres AdditionalStructuresYN Additi…" at bounding box center [143, 336] width 40 height 20
select select "213: ProposedStructureType"
click at [123, 326] on select "Choose... AccessoryHeader AccessorySubtotal Acres AdditionalStructuresYN Additi…" at bounding box center [143, 336] width 40 height 20
click at [219, 333] on select "Choose... Anchor Store Apartment Building Auto Bank Banquet/Concert Halls/Gathe…" at bounding box center [234, 336] width 40 height 20
select select "39: Wind Energy Systems"
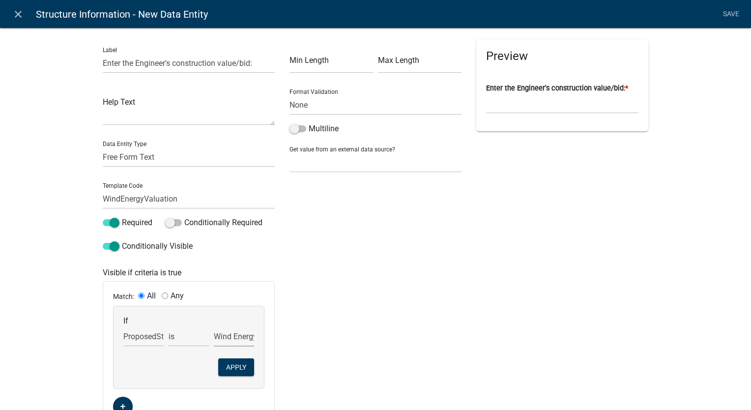
click at [214, 326] on select "Choose... Anchor Store Apartment Building Auto Bank Banquet/Concert Halls/Gathe…" at bounding box center [234, 336] width 40 height 20
click at [241, 369] on button "Apply" at bounding box center [236, 367] width 36 height 18
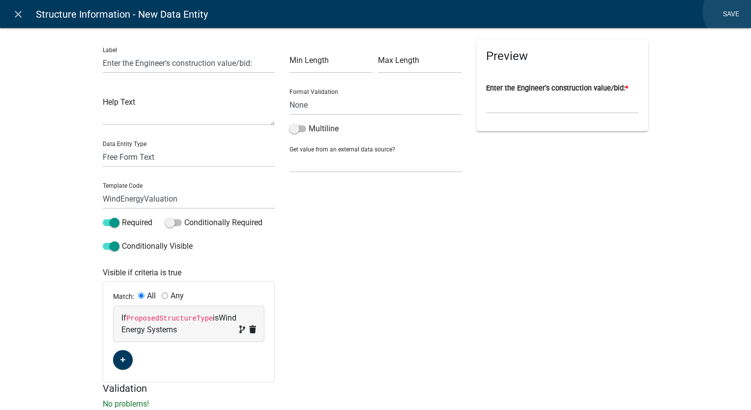
click at [734, 11] on link "Save" at bounding box center [731, 14] width 25 height 19
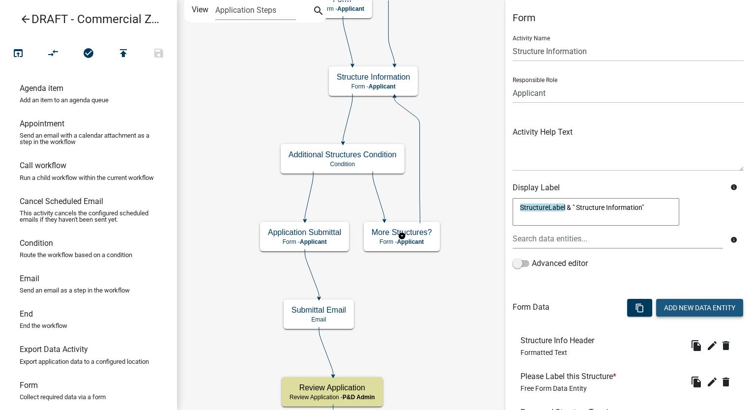
click at [680, 312] on button "Add New Data Entity" at bounding box center [699, 308] width 87 height 18
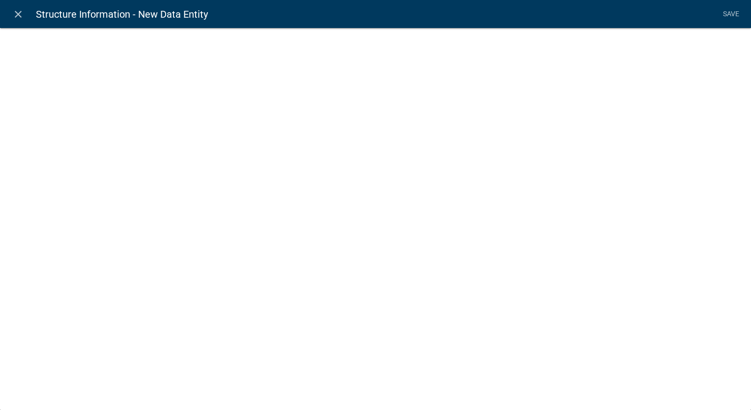
select select
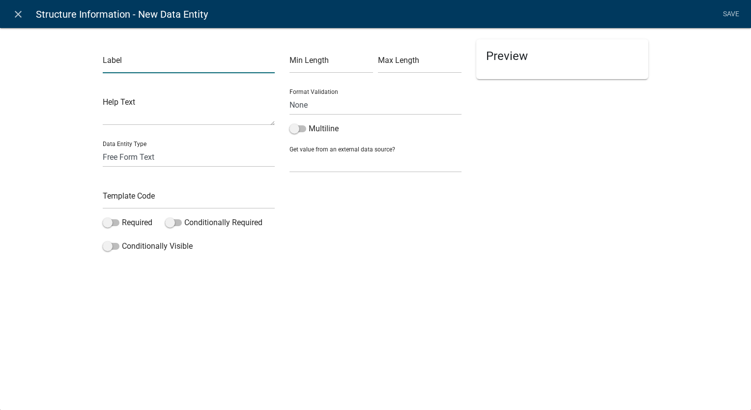
click at [157, 62] on input "text" at bounding box center [189, 63] width 172 height 20
type input "L"
type input "Describe the Structure:"
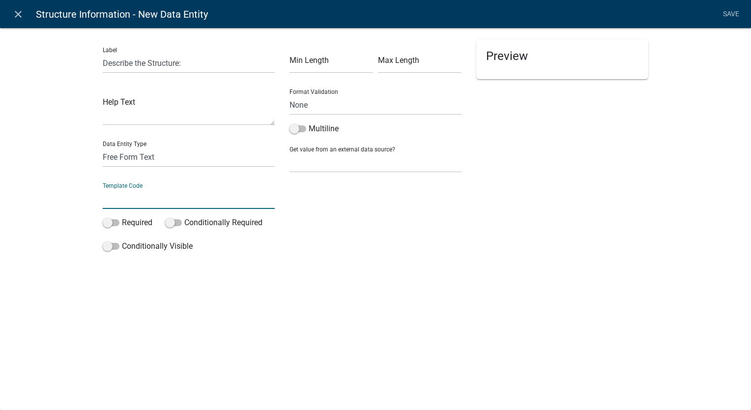
click at [113, 205] on input "text" at bounding box center [189, 199] width 172 height 20
type input "ProposedStructureTypeOther"
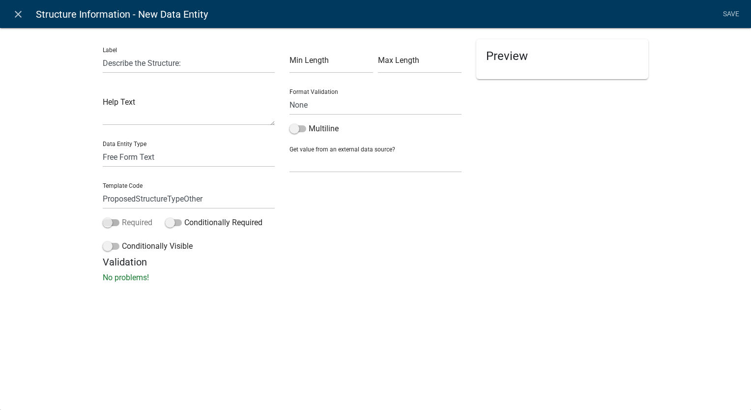
click at [108, 226] on span at bounding box center [111, 222] width 17 height 7
click at [122, 217] on input "Required" at bounding box center [122, 217] width 0 height 0
click at [110, 248] on span at bounding box center [111, 246] width 17 height 7
click at [122, 240] on input "Conditionally Visible" at bounding box center [122, 240] width 0 height 0
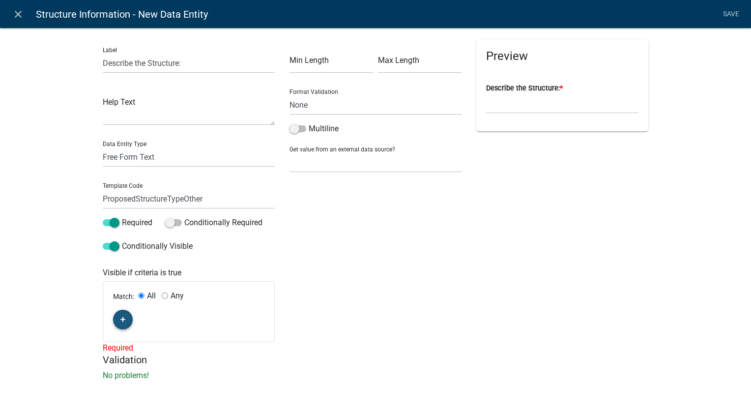
click at [120, 322] on fa-icon "button" at bounding box center [122, 319] width 5 height 9
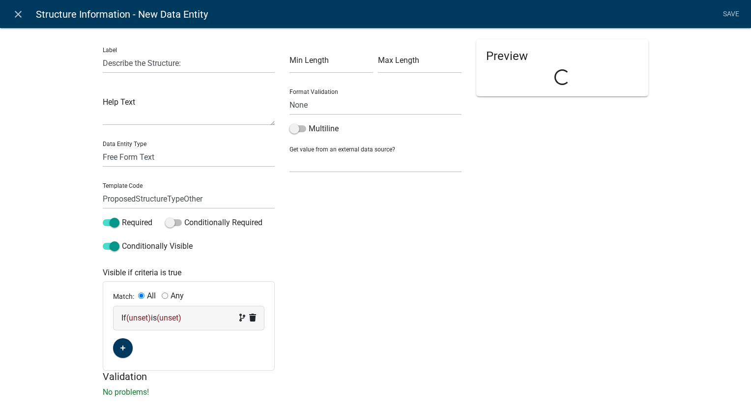
click at [195, 319] on div "If (unset) is (unset)" at bounding box center [188, 318] width 135 height 12
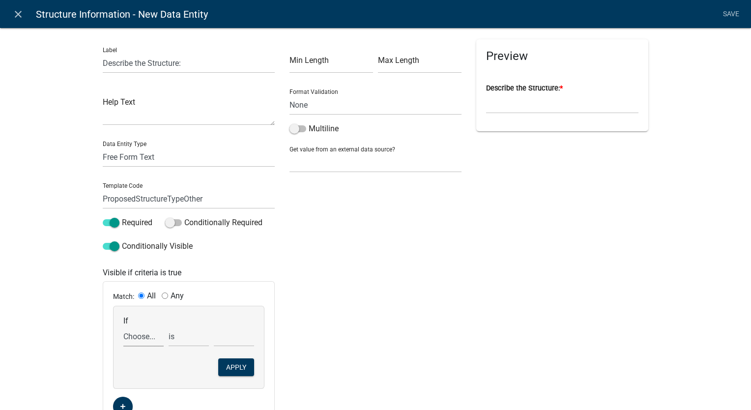
drag, startPoint x: 195, startPoint y: 319, endPoint x: 140, endPoint y: 334, distance: 57.0
click at [140, 334] on select "Choose... AccessoryHeader AccessorySubtotal Acres AdditionalStructuresYN Additi…" at bounding box center [143, 336] width 40 height 20
select select "213: ProposedStructureType"
click at [123, 326] on select "Choose... AccessoryHeader AccessorySubtotal Acres AdditionalStructuresYN Additi…" at bounding box center [143, 336] width 40 height 20
click at [221, 334] on select "Choose... Anchor Store Apartment Building Auto Bank Banquet/Concert Halls/Gathe…" at bounding box center [234, 336] width 40 height 20
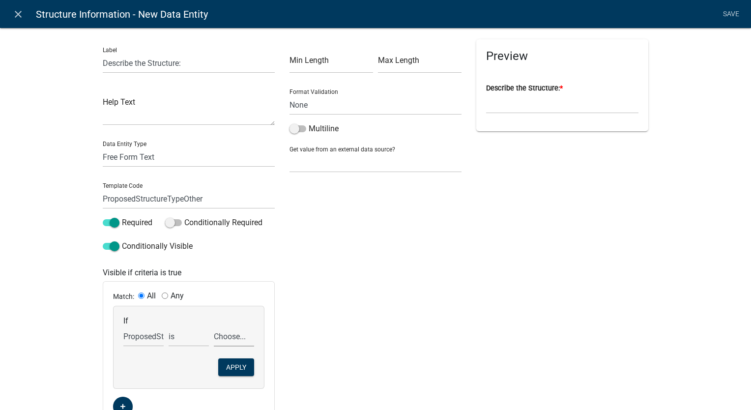
select select "29: Other"
click at [214, 326] on select "Choose... Anchor Store Apartment Building Auto Bank Banquet/Concert Halls/Gathe…" at bounding box center [234, 336] width 40 height 20
click at [232, 367] on button "Apply" at bounding box center [236, 367] width 36 height 18
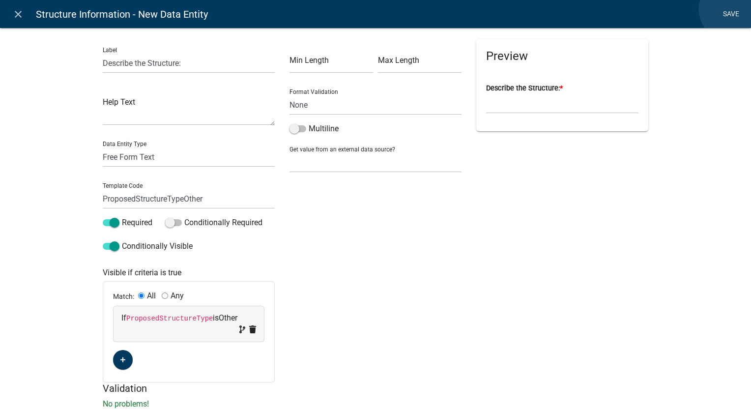
click at [730, 9] on link "Save" at bounding box center [731, 14] width 25 height 19
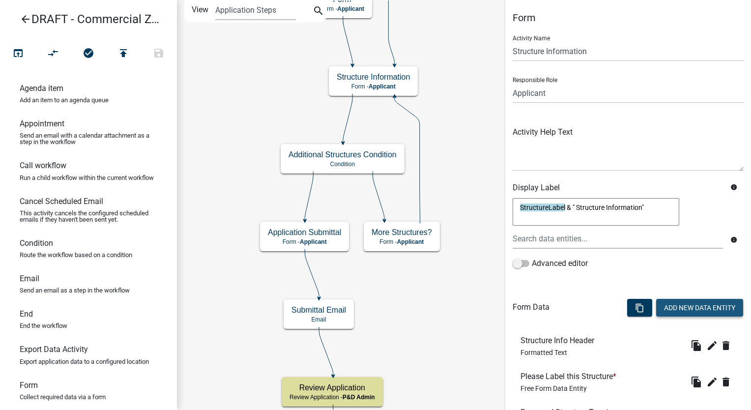
click at [679, 304] on button "Add New Data Entity" at bounding box center [699, 308] width 87 height 18
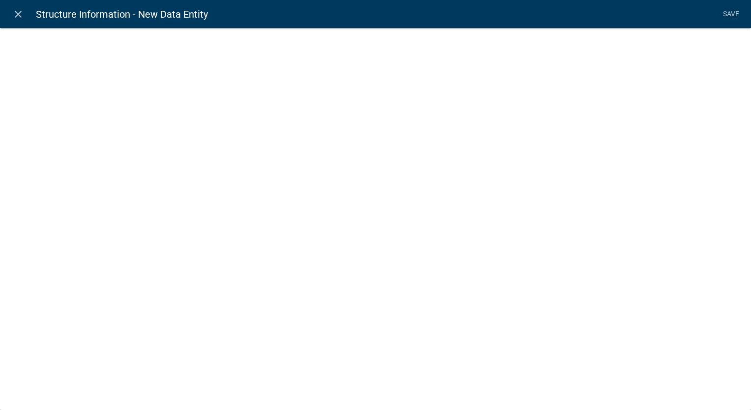
select select
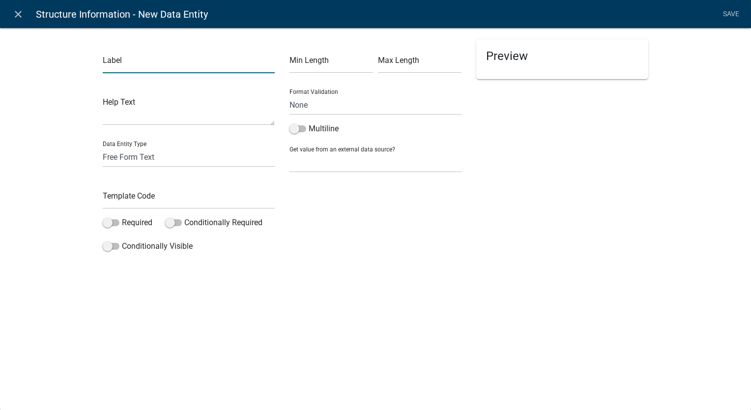
click at [142, 61] on input "text" at bounding box center [189, 63] width 172 height 20
type input "O"
type input "Enter the valuation of the project:"
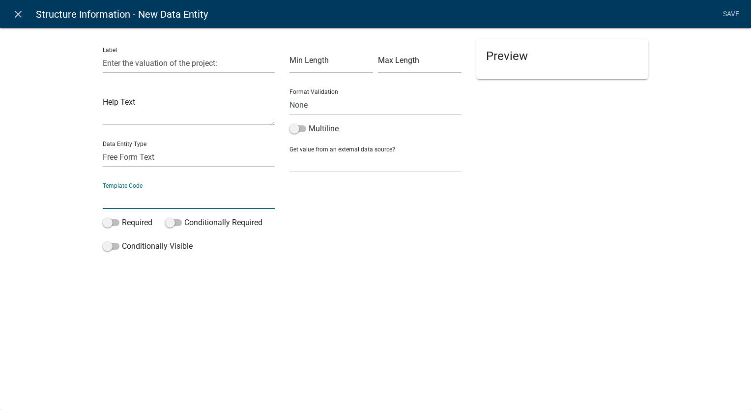
click at [121, 203] on input "text" at bounding box center [189, 199] width 172 height 20
type input "OtherValuation"
click at [106, 222] on span at bounding box center [111, 222] width 17 height 7
click at [122, 217] on input "Required" at bounding box center [122, 217] width 0 height 0
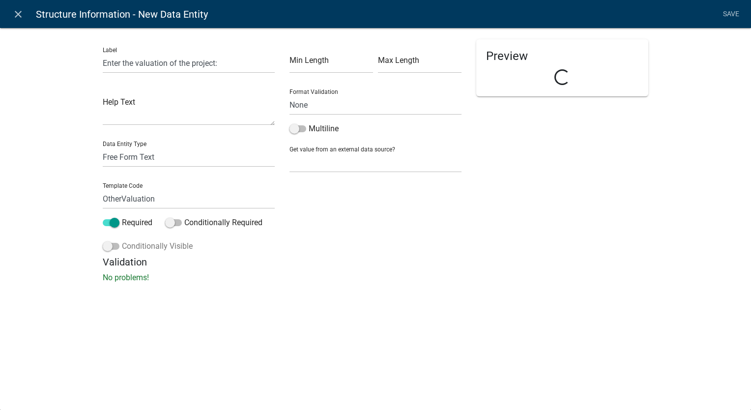
click at [105, 243] on span at bounding box center [111, 246] width 17 height 7
click at [122, 240] on input "Conditionally Visible" at bounding box center [122, 240] width 0 height 0
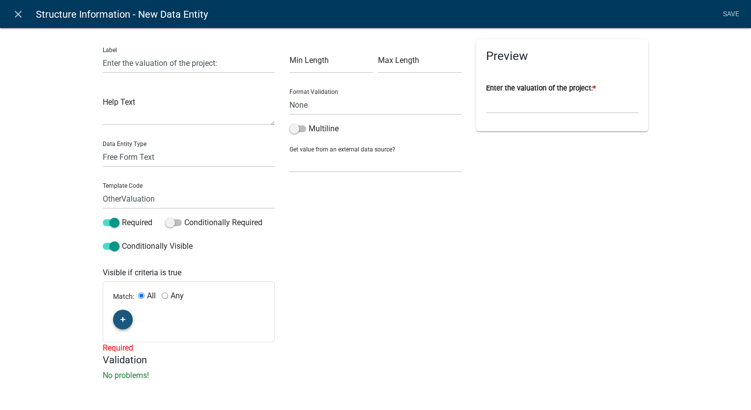
click at [120, 322] on icon "button" at bounding box center [122, 320] width 5 height 6
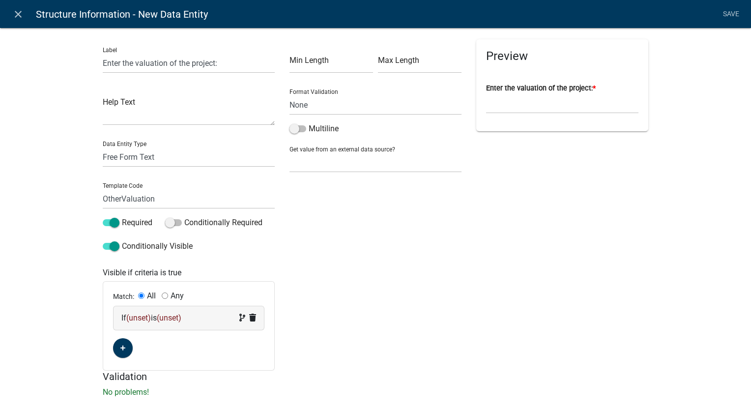
click at [142, 317] on span "(unset)" at bounding box center [138, 317] width 25 height 9
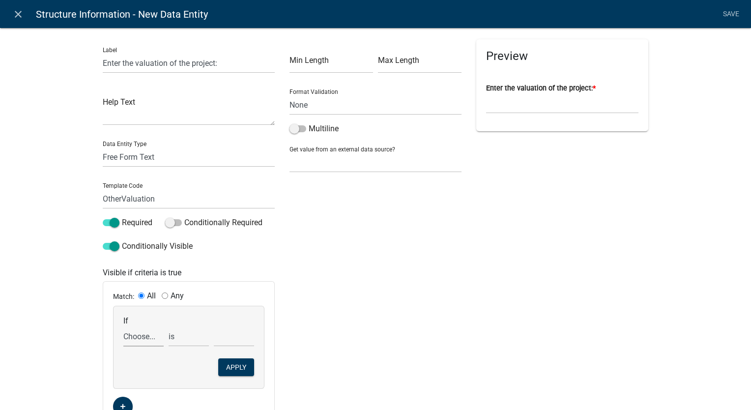
click at [127, 337] on select "Choose... AccessoryHeader AccessorySubtotal Acres AdditionalStructuresYN Additi…" at bounding box center [143, 336] width 40 height 20
select select "213: ProposedStructureType"
click at [123, 326] on select "Choose... AccessoryHeader AccessorySubtotal Acres AdditionalStructuresYN Additi…" at bounding box center [143, 336] width 40 height 20
click at [221, 337] on select "Choose... Anchor Store Apartment Building Auto Bank Banquet/Concert Halls/Gathe…" at bounding box center [234, 336] width 40 height 20
select select "29: Other"
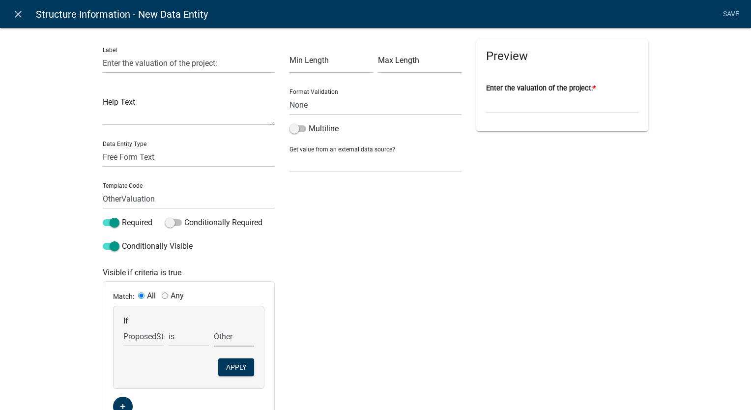
click at [214, 326] on select "Choose... Anchor Store Apartment Building Auto Bank Banquet/Concert Halls/Gathe…" at bounding box center [234, 336] width 40 height 20
click at [229, 372] on button "Apply" at bounding box center [236, 367] width 36 height 18
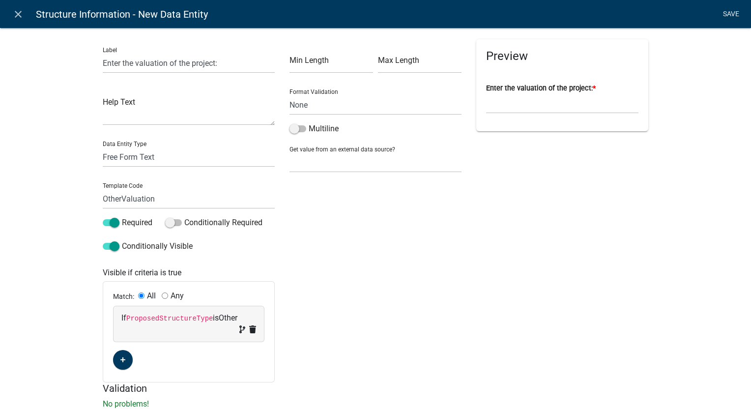
click at [730, 14] on link "Save" at bounding box center [731, 14] width 25 height 19
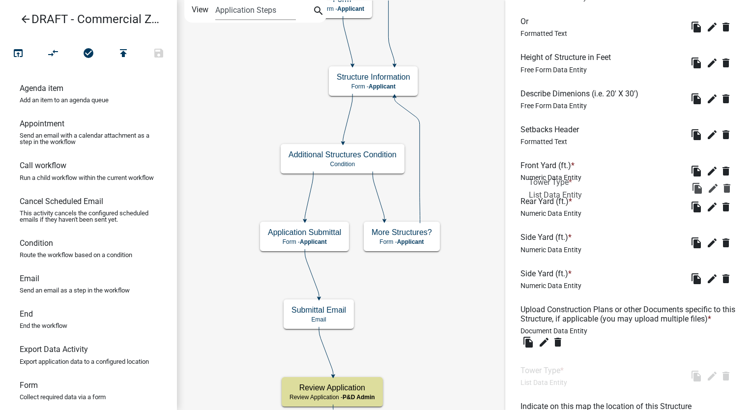
scroll to position [590, 0]
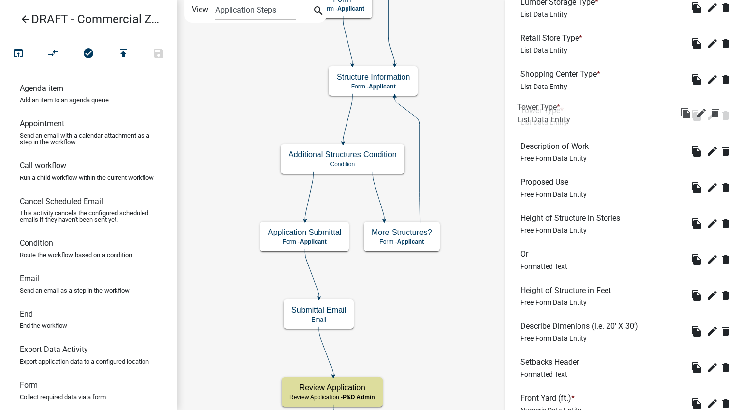
drag, startPoint x: 550, startPoint y: 287, endPoint x: 547, endPoint y: 105, distance: 181.9
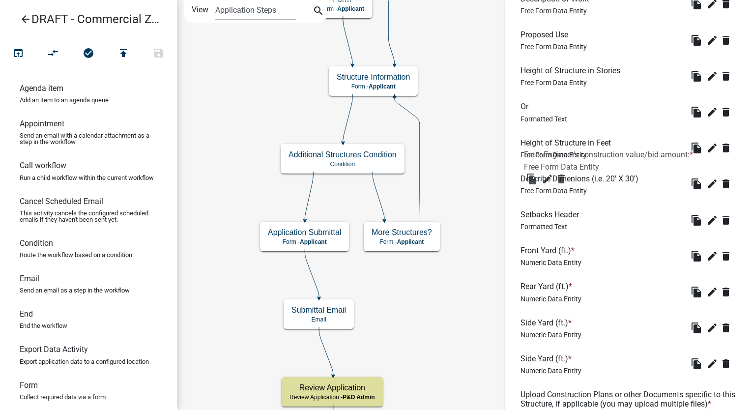
scroll to position [688, 0]
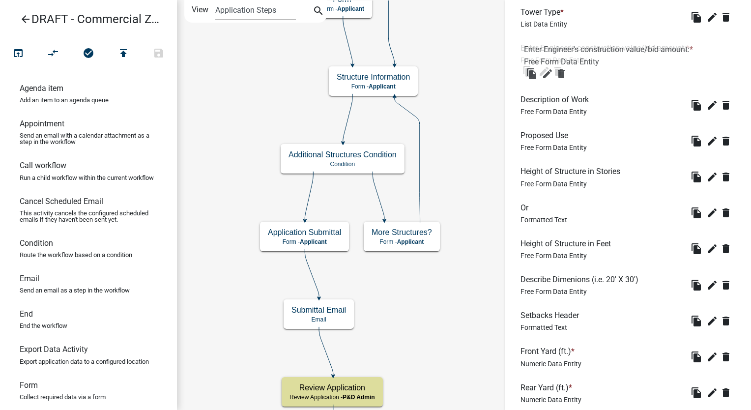
drag, startPoint x: 553, startPoint y: 275, endPoint x: 556, endPoint y: 48, distance: 227.1
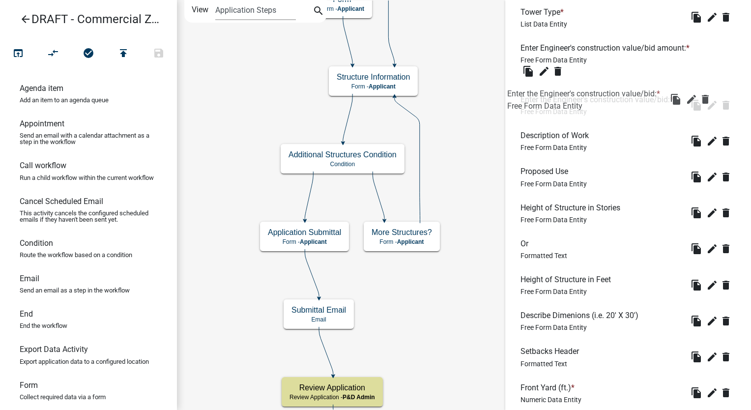
drag, startPoint x: 561, startPoint y: 278, endPoint x: 548, endPoint y: 92, distance: 186.8
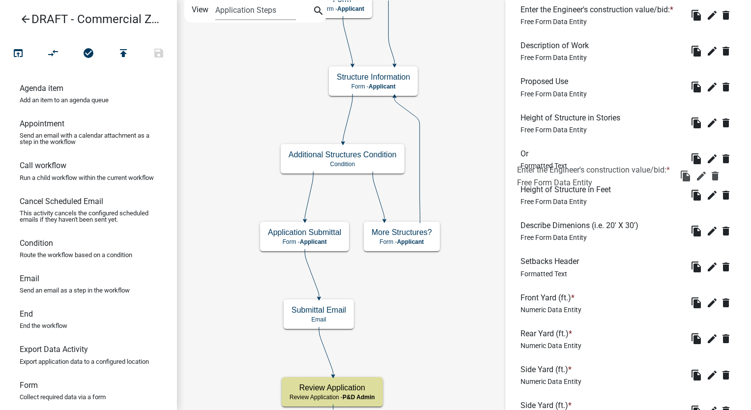
scroll to position [651, 0]
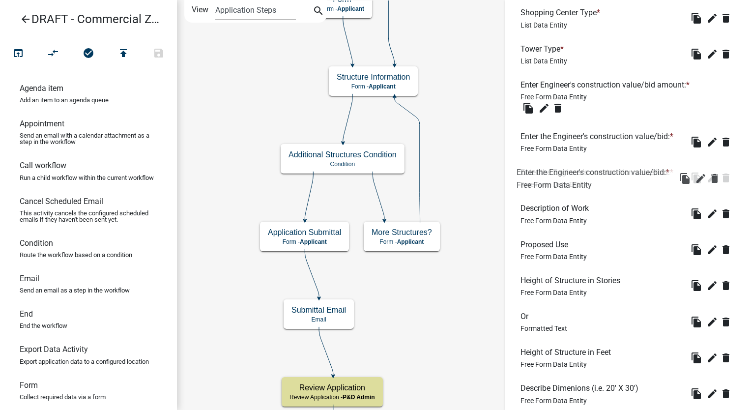
drag, startPoint x: 560, startPoint y: 251, endPoint x: 557, endPoint y: 169, distance: 81.6
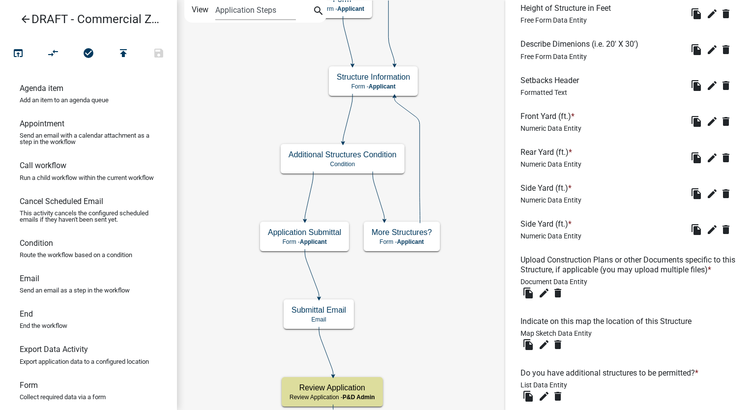
scroll to position [1143, 0]
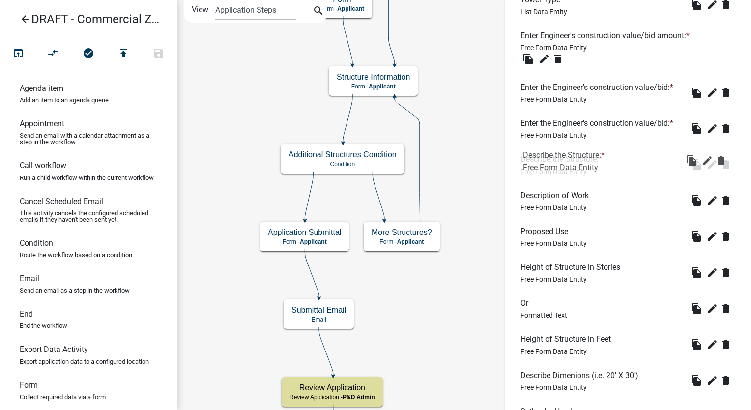
drag, startPoint x: 559, startPoint y: 284, endPoint x: 561, endPoint y: 149, distance: 134.7
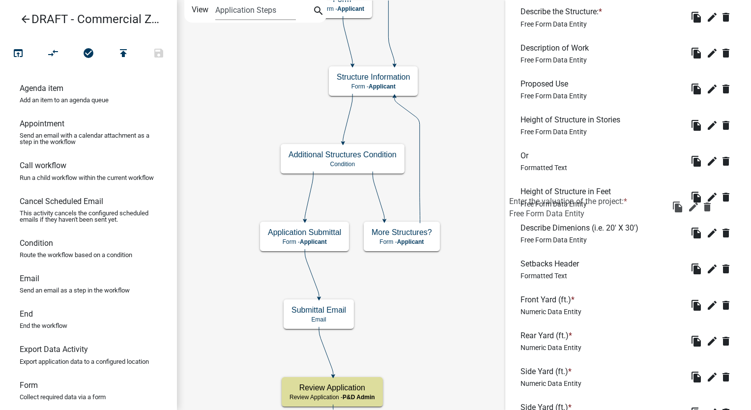
scroll to position [750, 0]
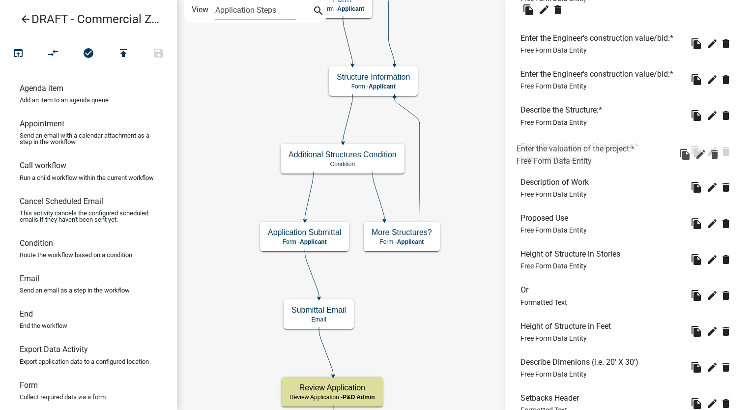
drag, startPoint x: 568, startPoint y: 321, endPoint x: 573, endPoint y: 145, distance: 176.0
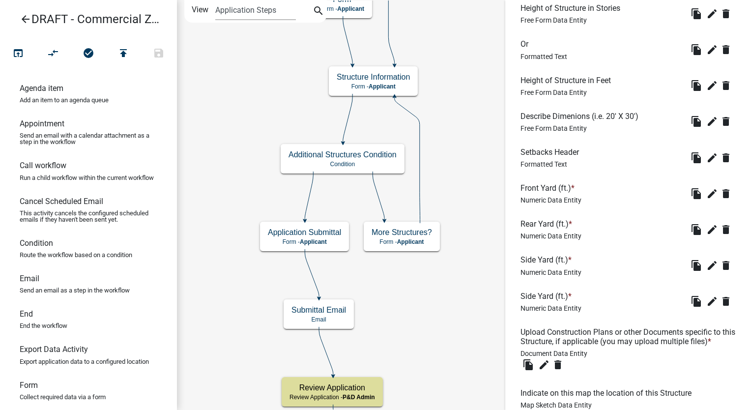
scroll to position [1143, 0]
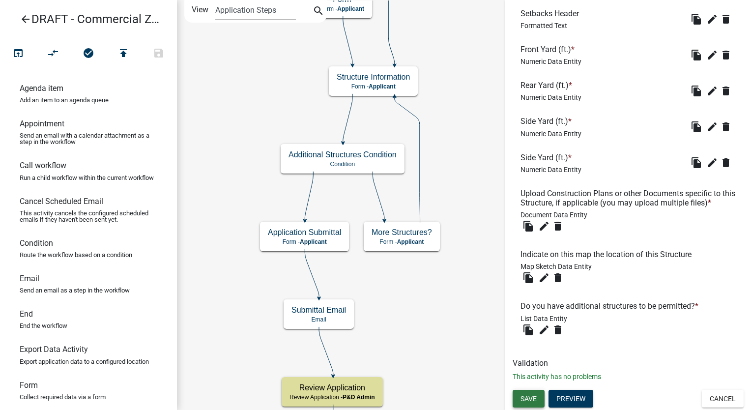
click at [529, 395] on span "Save" at bounding box center [529, 398] width 16 height 8
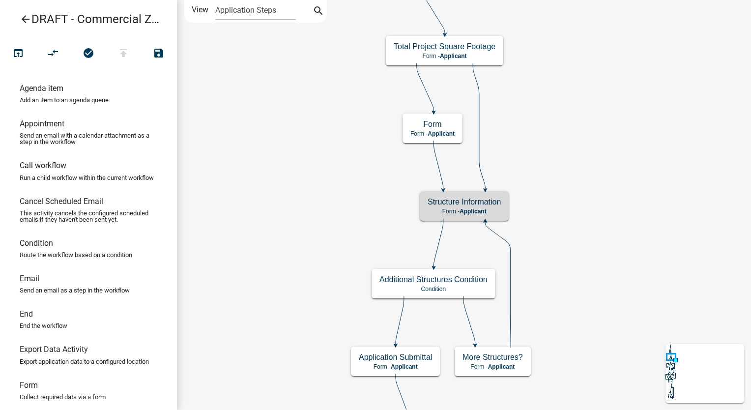
scroll to position [0, 0]
click at [26, 16] on icon "arrow_back" at bounding box center [26, 20] width 12 height 14
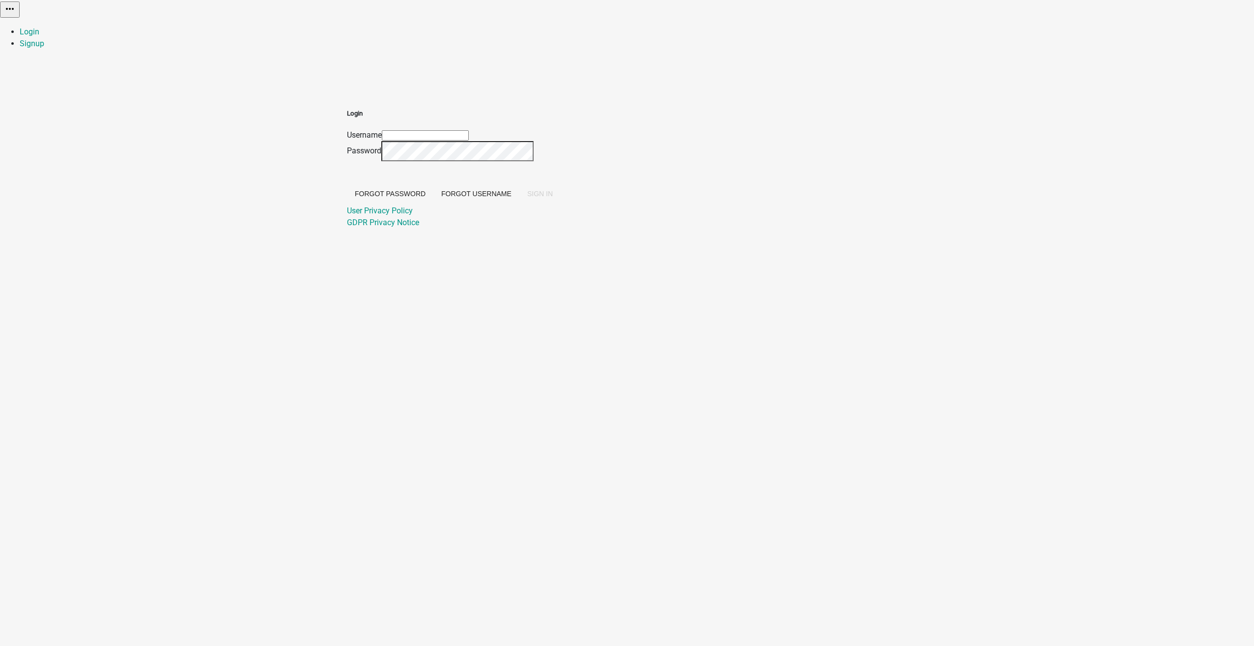
click at [469, 130] on input "Username" at bounding box center [425, 135] width 87 height 10
type input "[PERSON_NAME]"
click at [553, 198] on span "SIGN IN" at bounding box center [540, 194] width 26 height 8
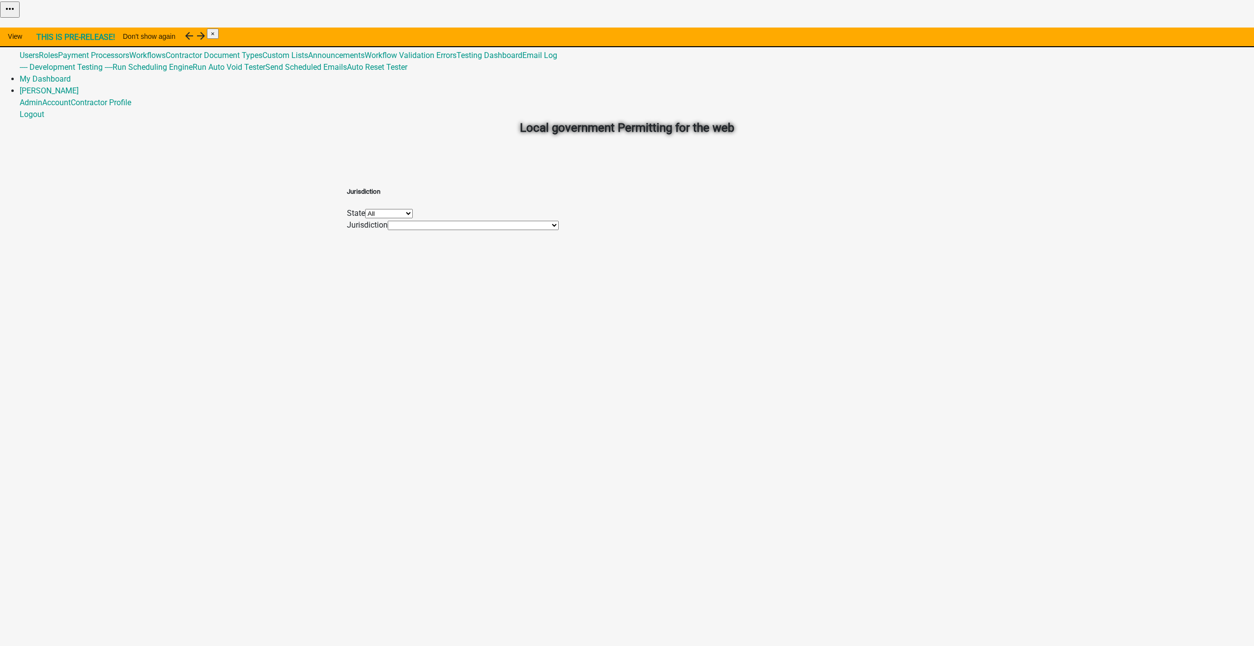
click at [42, 27] on link "Admin" at bounding box center [31, 31] width 23 height 9
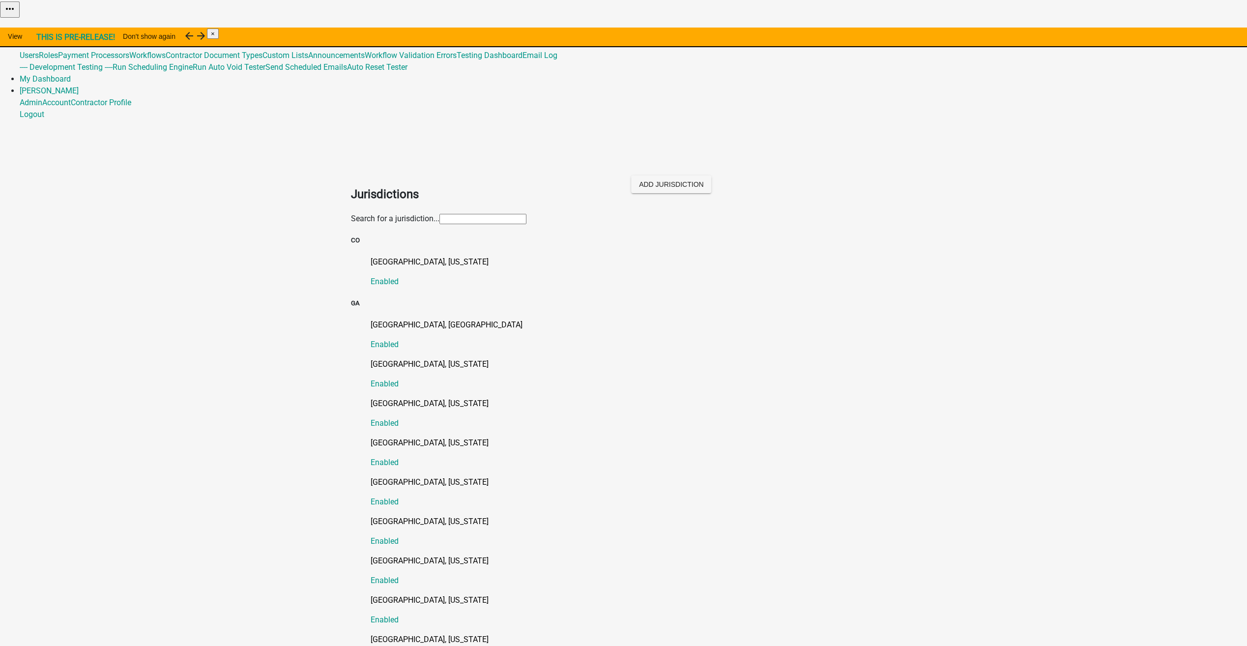
click at [439, 214] on input "text" at bounding box center [482, 219] width 87 height 10
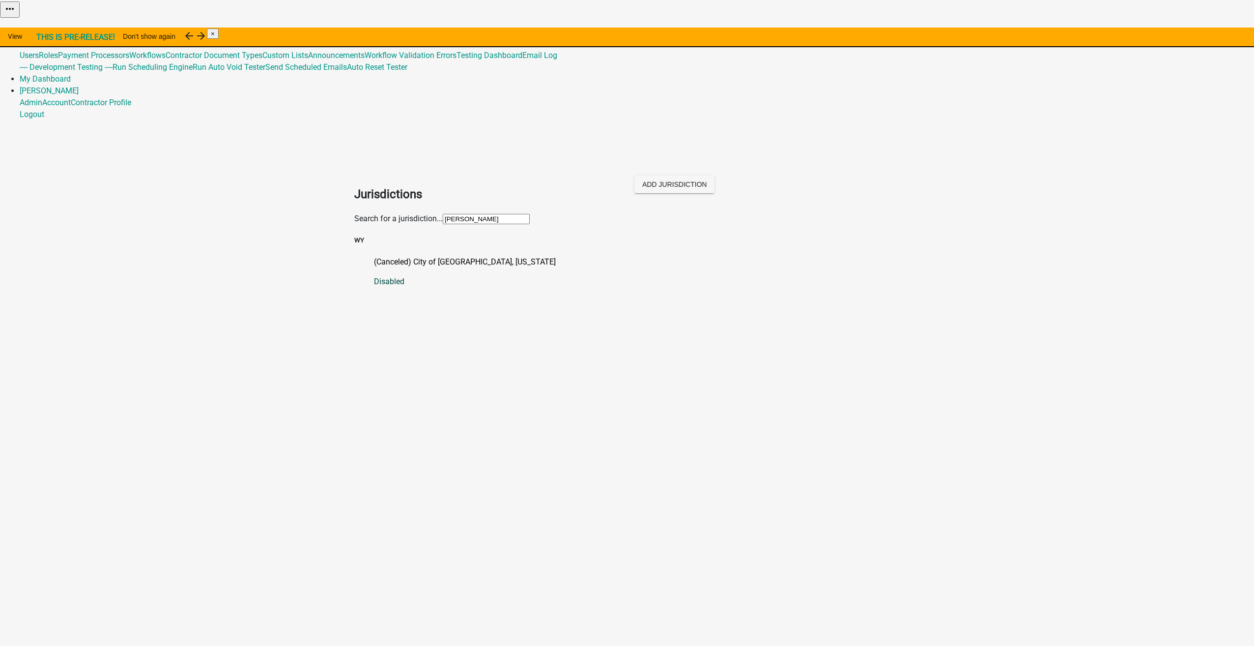
type input "[PERSON_NAME]"
click at [408, 256] on p "(Canceled) City of [GEOGRAPHIC_DATA], [US_STATE]" at bounding box center [637, 262] width 526 height 12
